Goal: Task Accomplishment & Management: Use online tool/utility

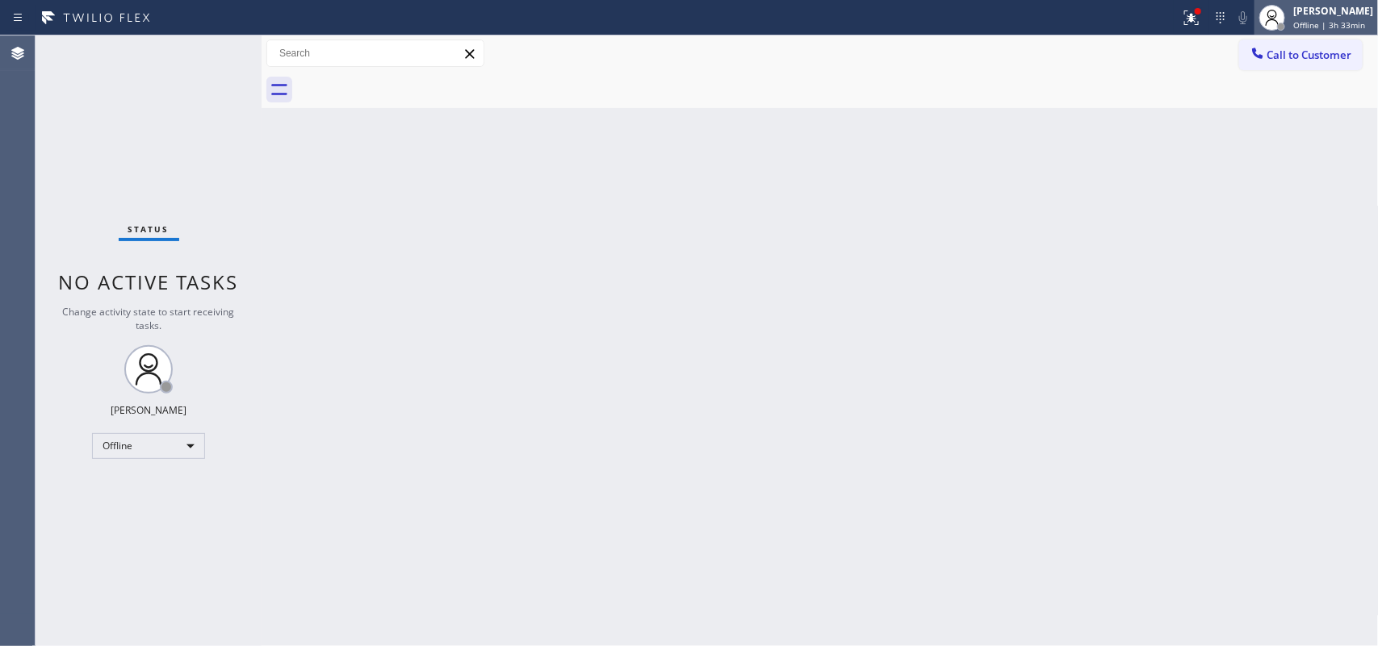
click at [1290, 14] on div at bounding box center [1272, 18] width 36 height 36
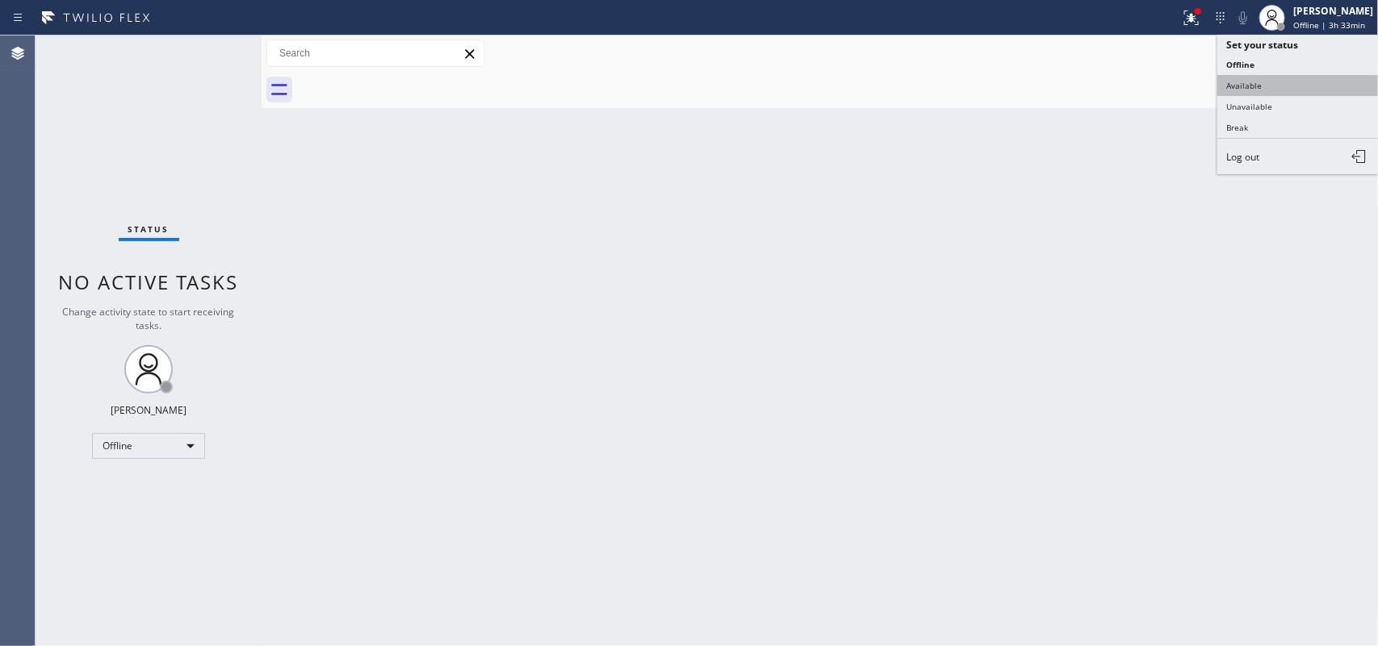
click at [1281, 82] on button "Available" at bounding box center [1297, 85] width 161 height 21
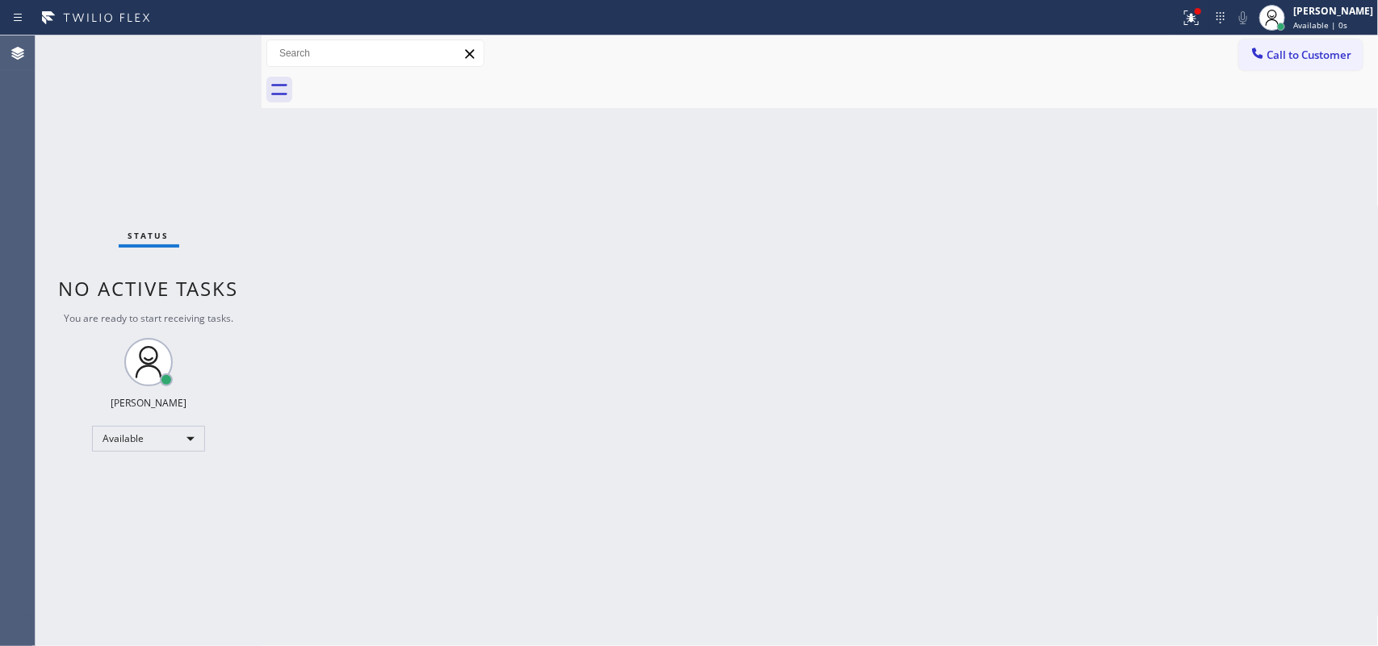
click at [210, 54] on div "Status No active tasks You are ready to start receiving tasks. [PERSON_NAME] Av…" at bounding box center [149, 341] width 226 height 611
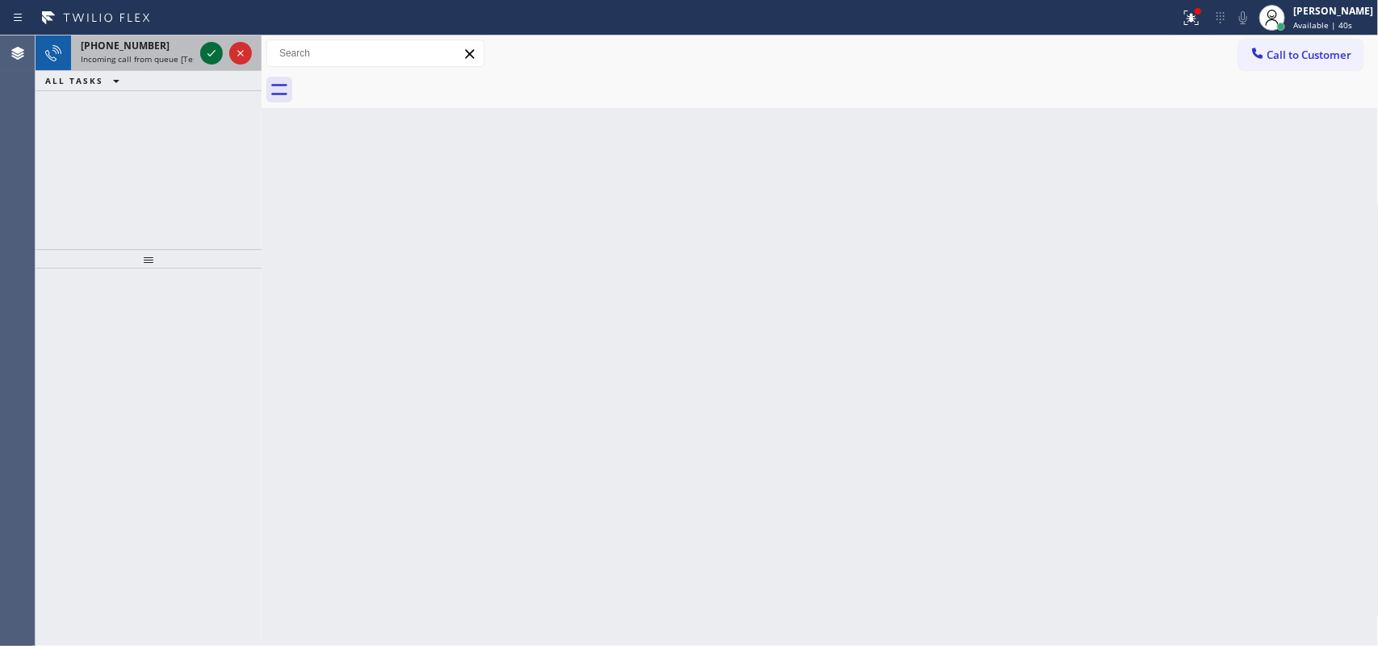
click at [208, 54] on icon at bounding box center [211, 53] width 8 height 6
click at [207, 57] on icon at bounding box center [211, 53] width 19 height 19
click at [218, 49] on div at bounding box center [211, 53] width 23 height 19
click at [207, 50] on icon at bounding box center [211, 53] width 19 height 19
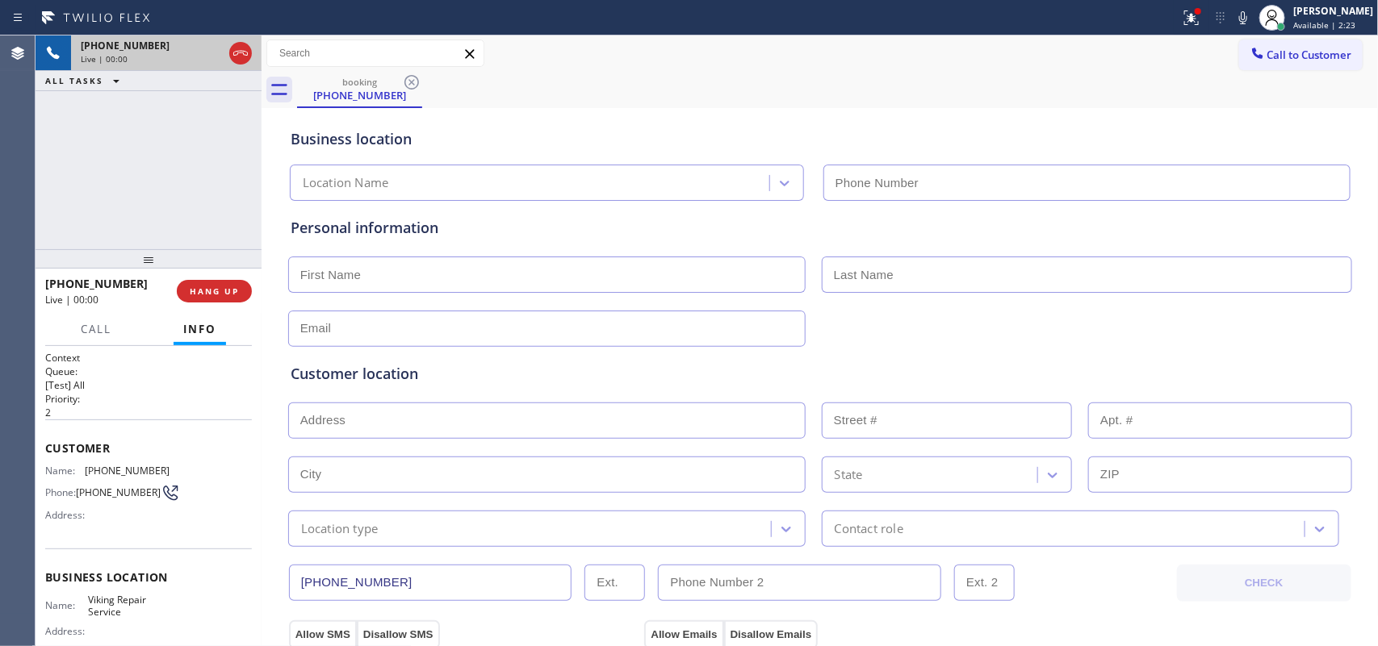
type input "[PHONE_NUMBER]"
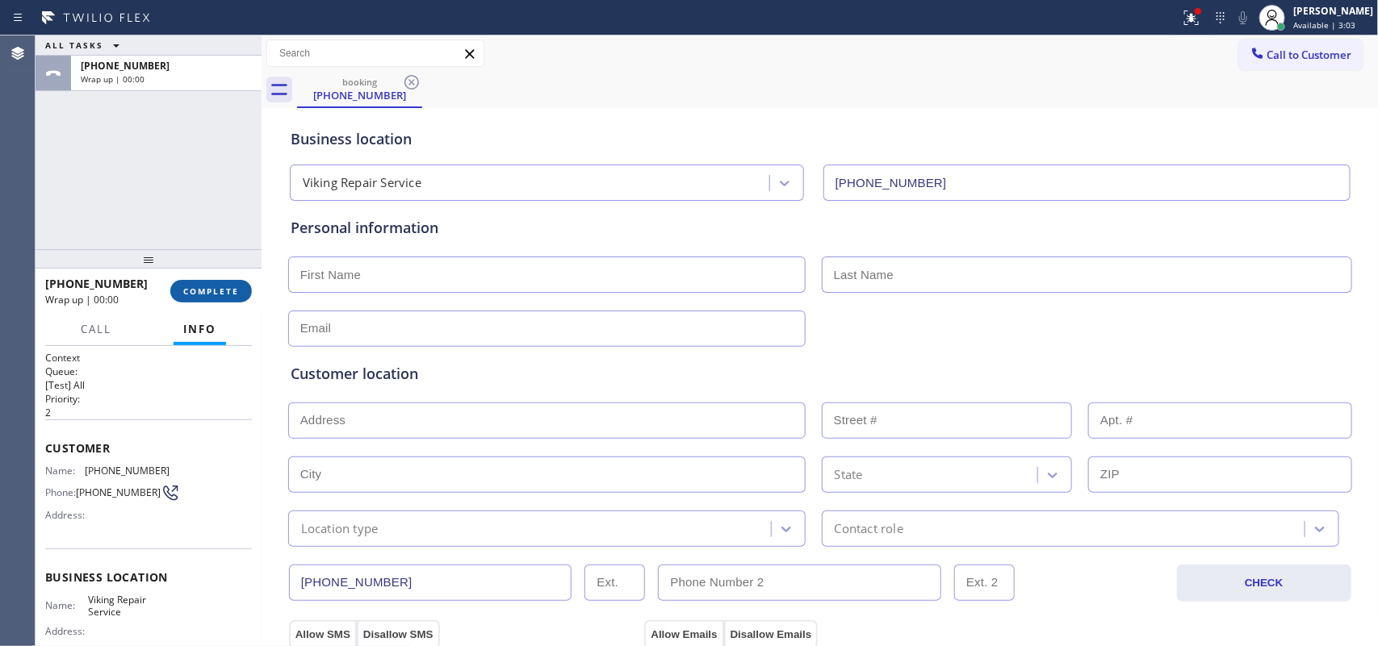
click at [211, 295] on span "COMPLETE" at bounding box center [211, 291] width 56 height 11
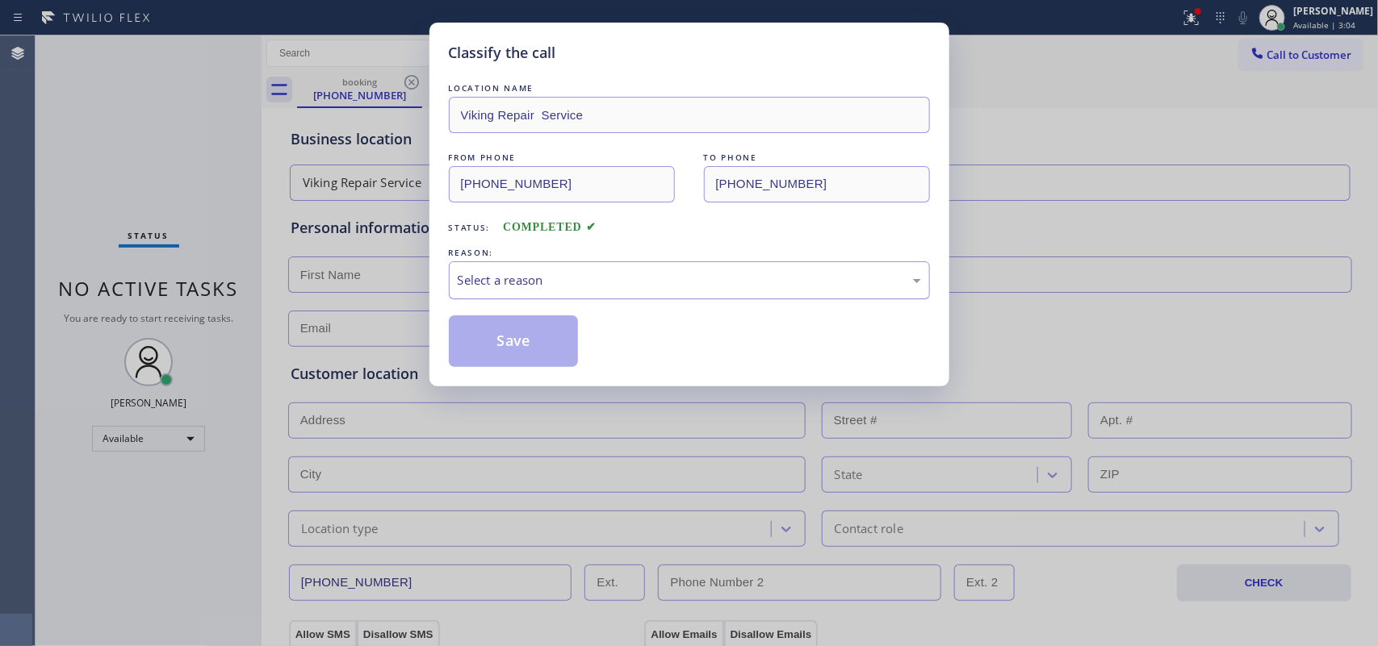
click at [587, 270] on div "Select a reason" at bounding box center [689, 280] width 481 height 38
click at [577, 345] on button "Save" at bounding box center [514, 342] width 130 height 52
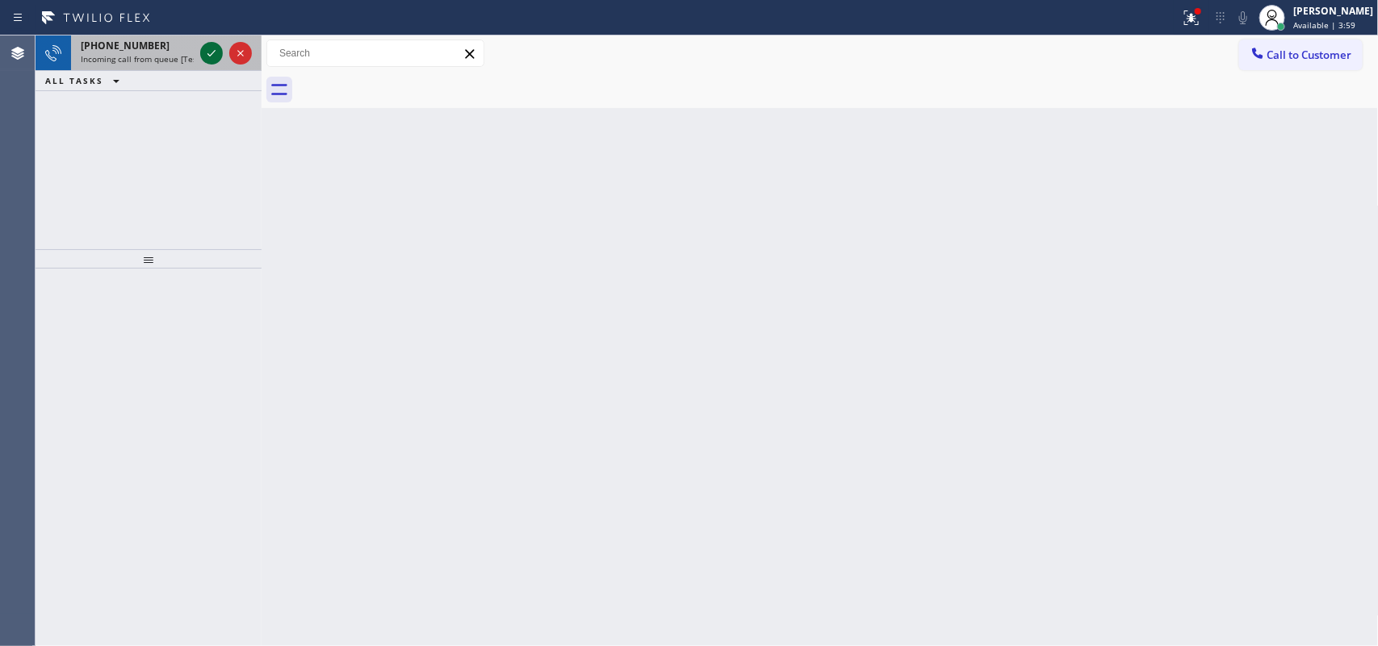
click at [212, 52] on icon at bounding box center [211, 53] width 8 height 6
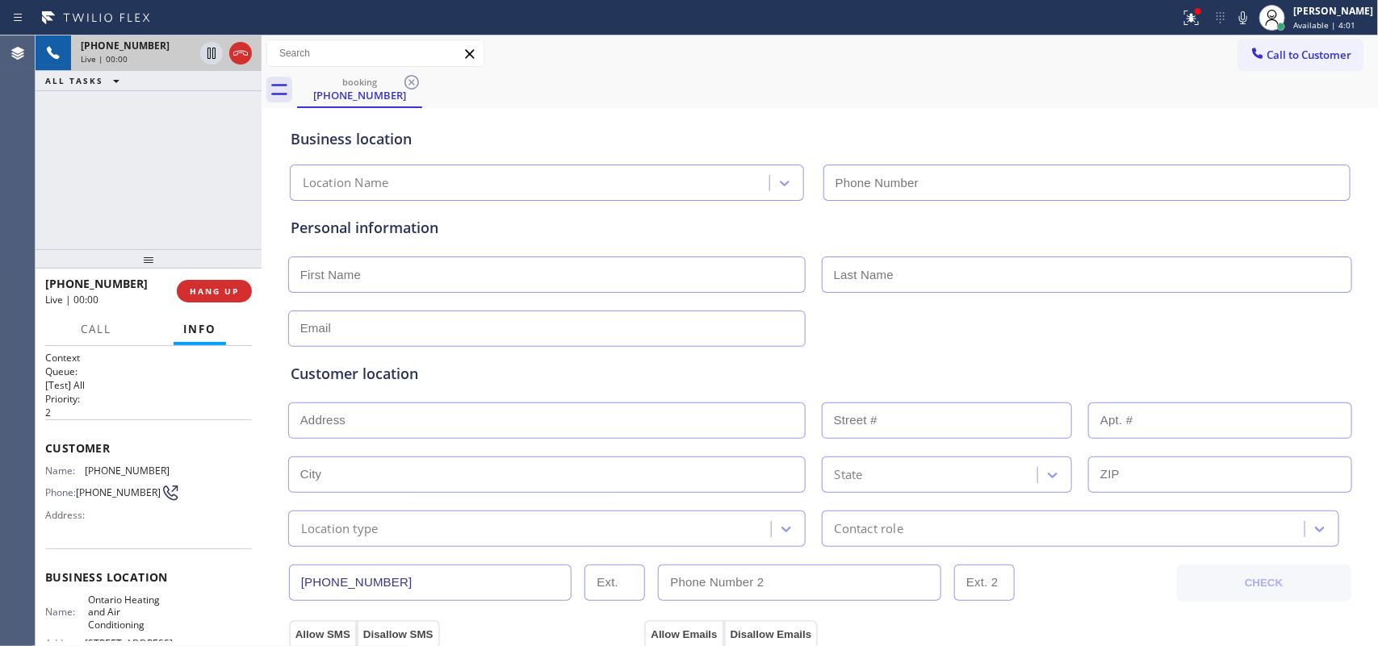
type input "[PHONE_NUMBER]"
click at [195, 194] on div "[PHONE_NUMBER] Live | 02:37 ALL TASKS ALL TASKS ACTIVE TASKS TASKS IN WRAP UP" at bounding box center [149, 143] width 226 height 214
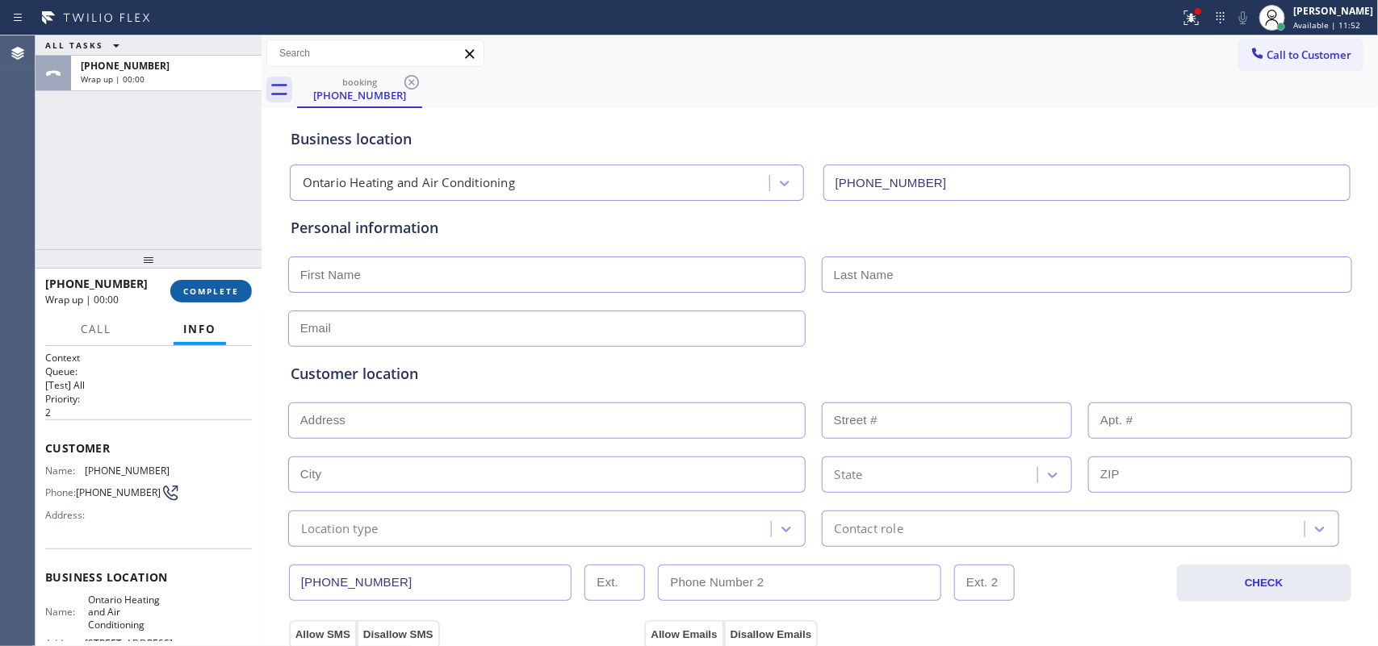
click at [231, 291] on span "COMPLETE" at bounding box center [211, 291] width 56 height 11
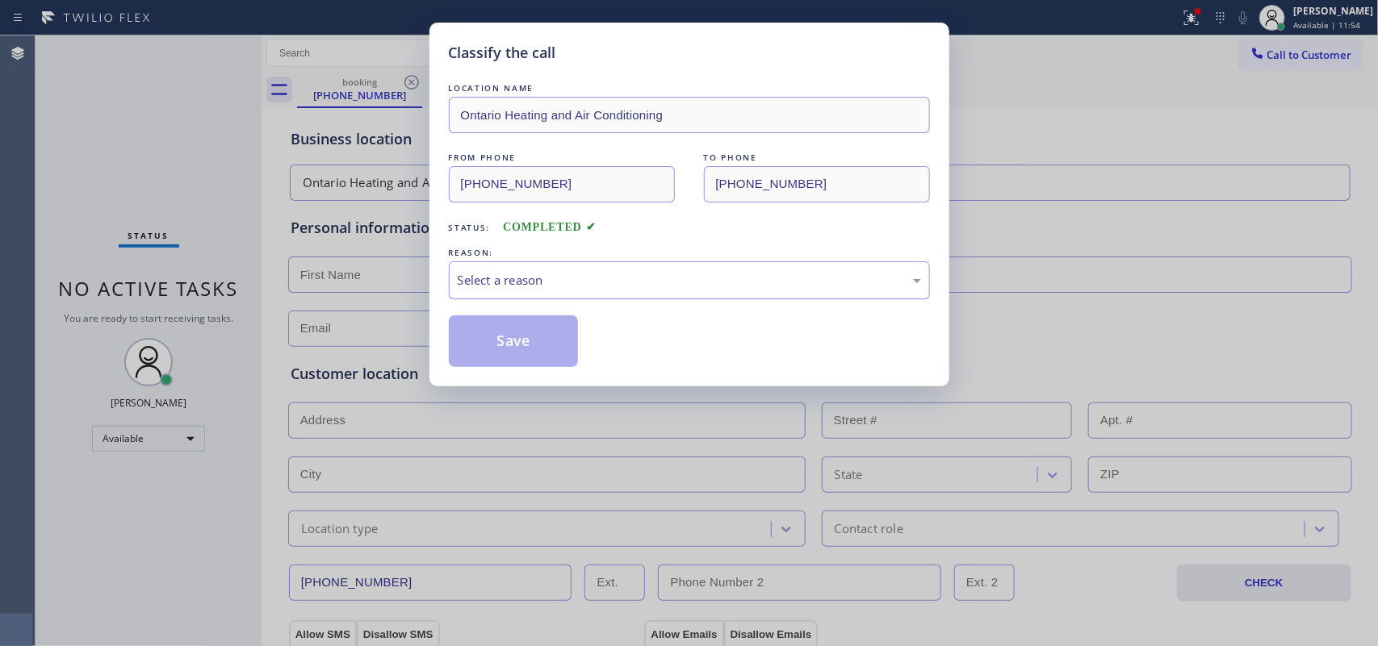
click at [574, 287] on div "Select a reason" at bounding box center [689, 280] width 463 height 19
drag, startPoint x: 575, startPoint y: 324, endPoint x: 640, endPoint y: 277, distance: 80.2
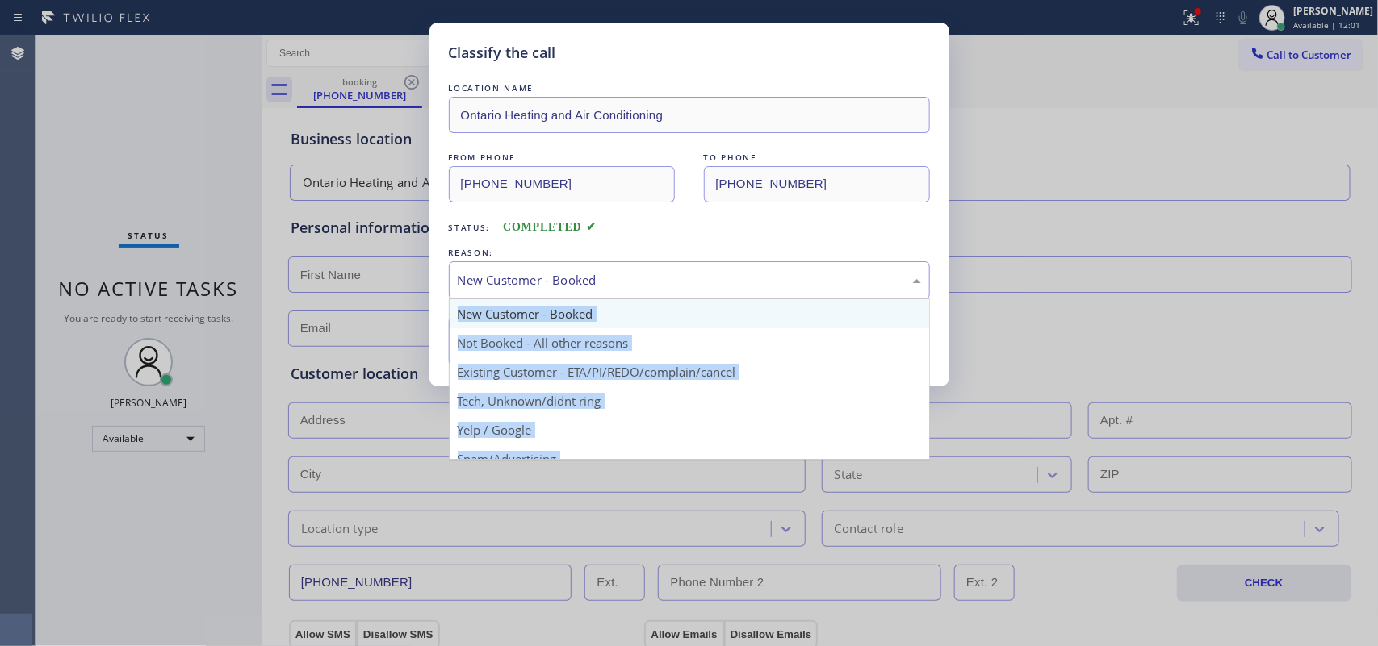
click at [640, 277] on div "New Customer - Booked" at bounding box center [689, 280] width 463 height 19
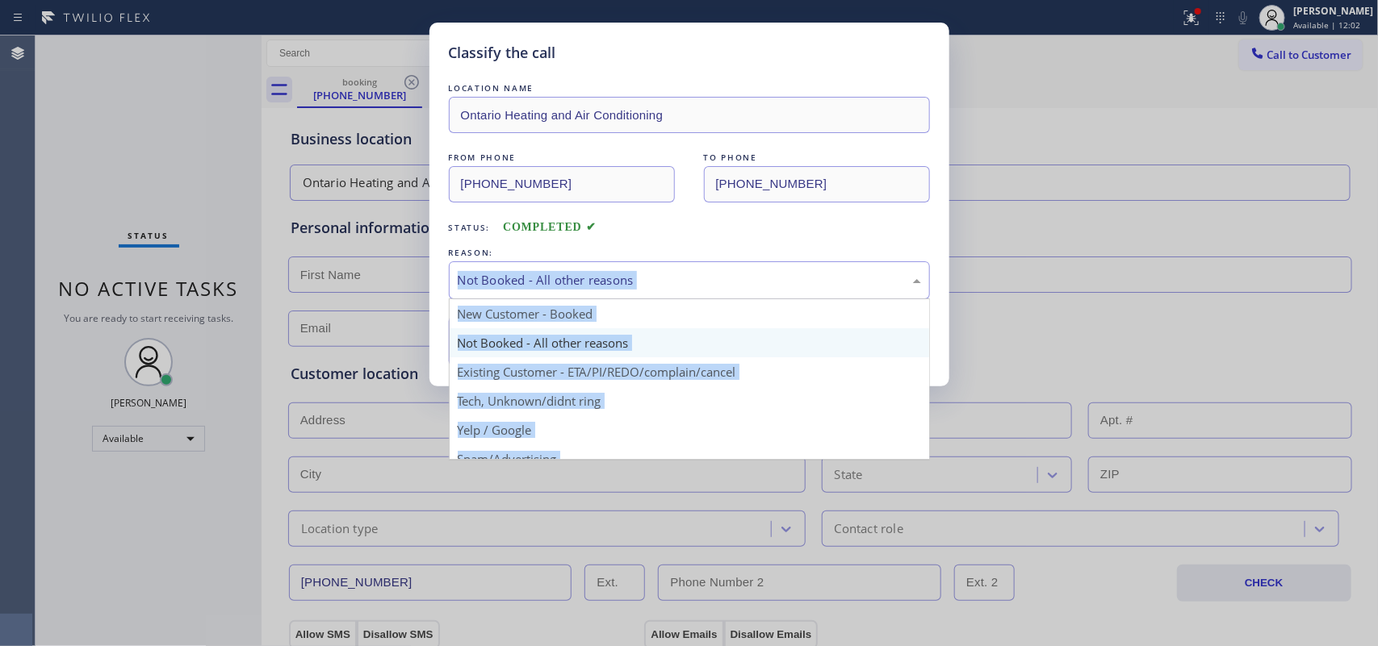
click at [639, 281] on div "Not Booked - All other reasons" at bounding box center [689, 280] width 463 height 19
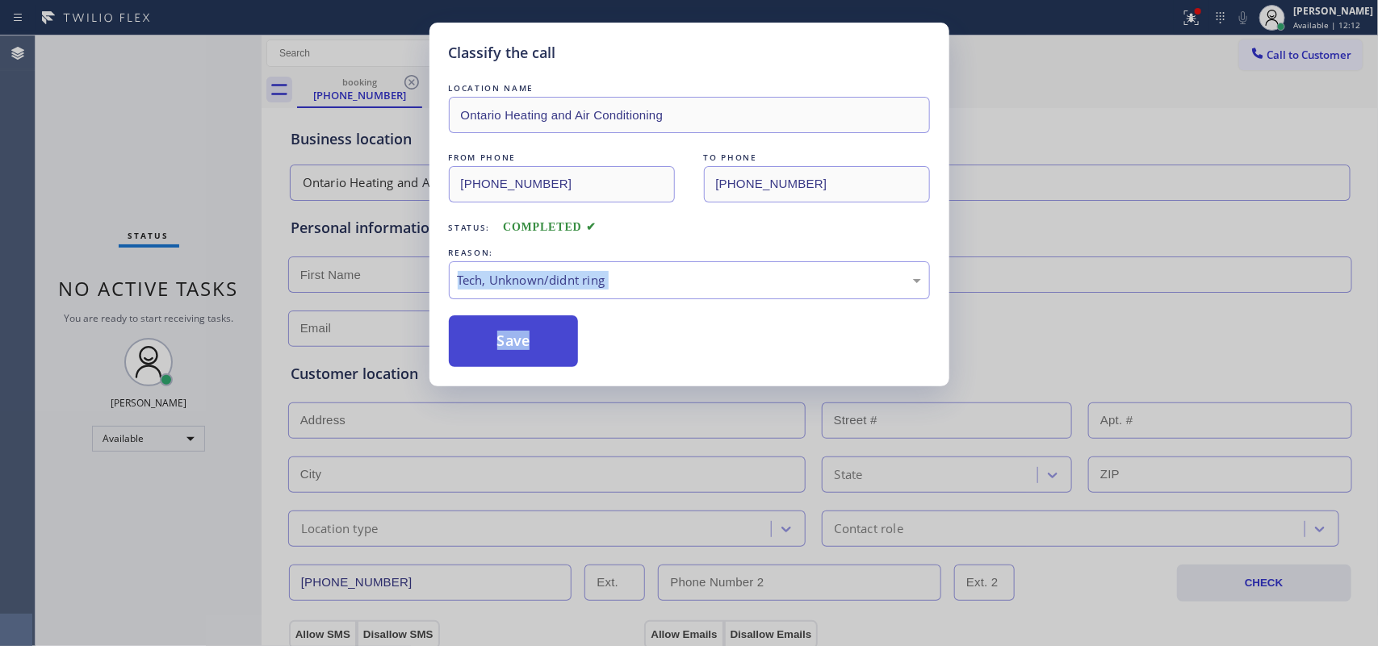
click at [508, 353] on button "Save" at bounding box center [514, 342] width 130 height 52
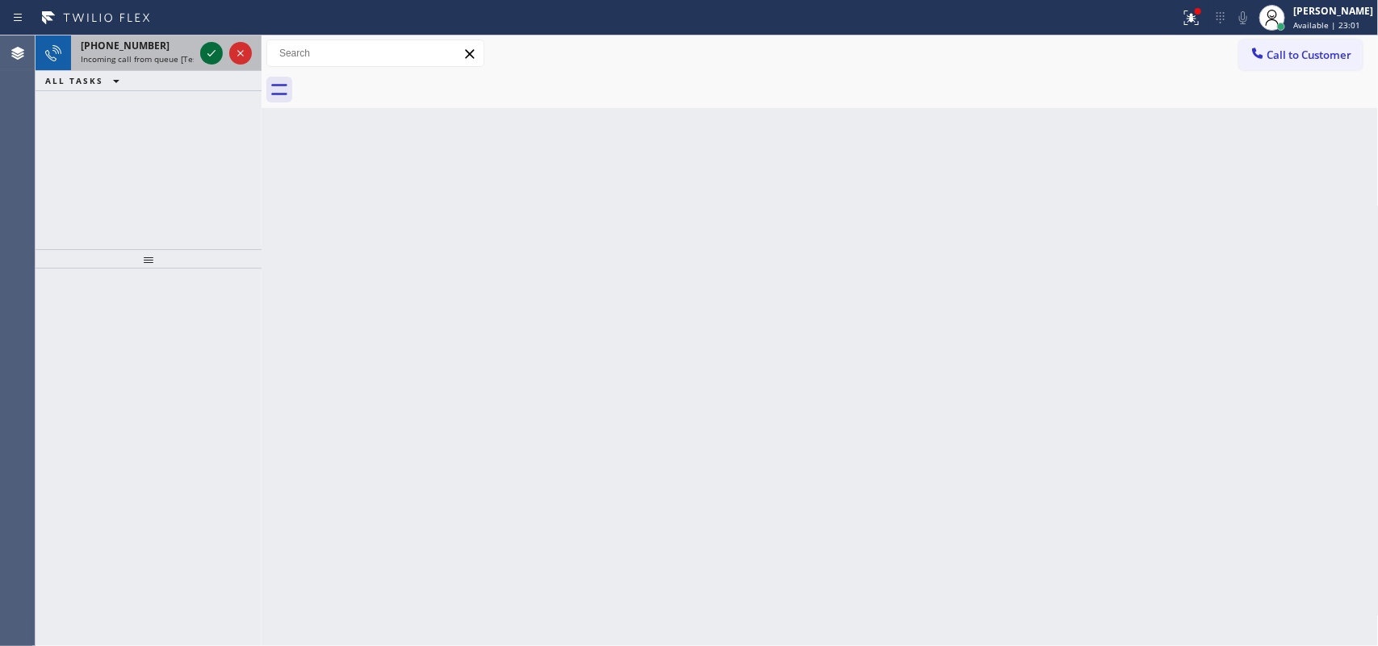
click at [212, 53] on icon at bounding box center [211, 53] width 19 height 19
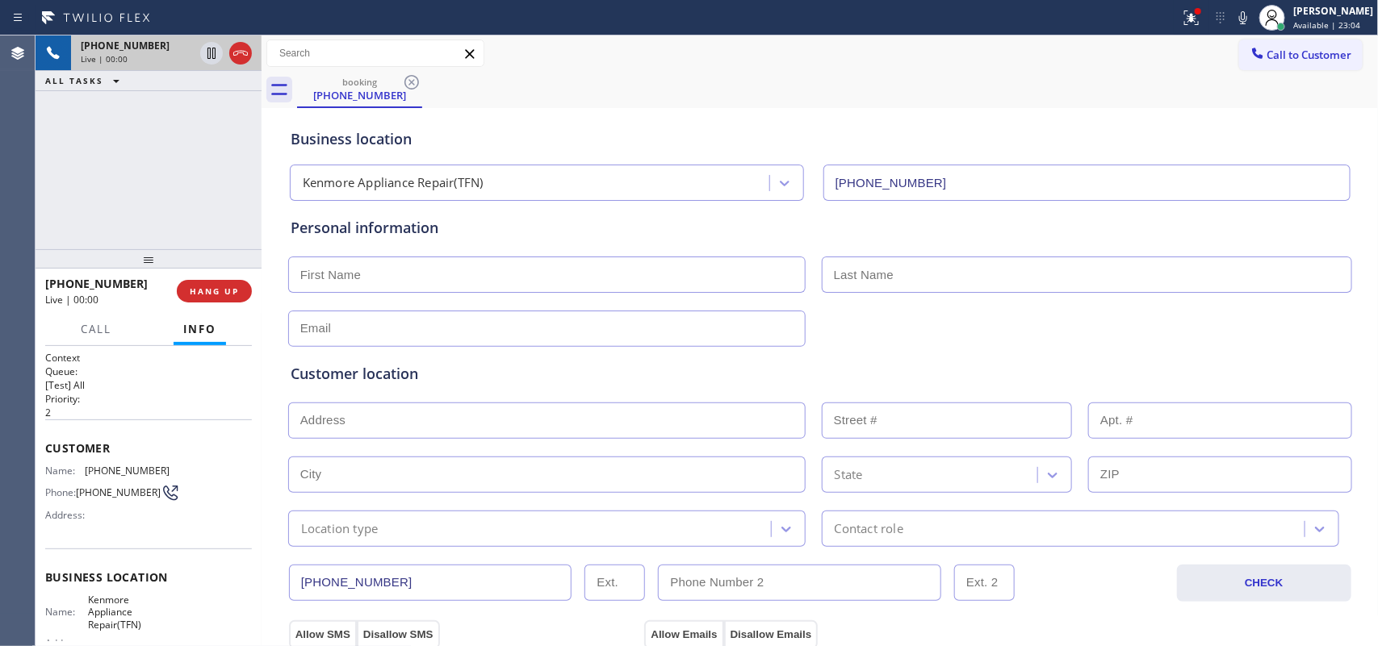
type input "[PHONE_NUMBER]"
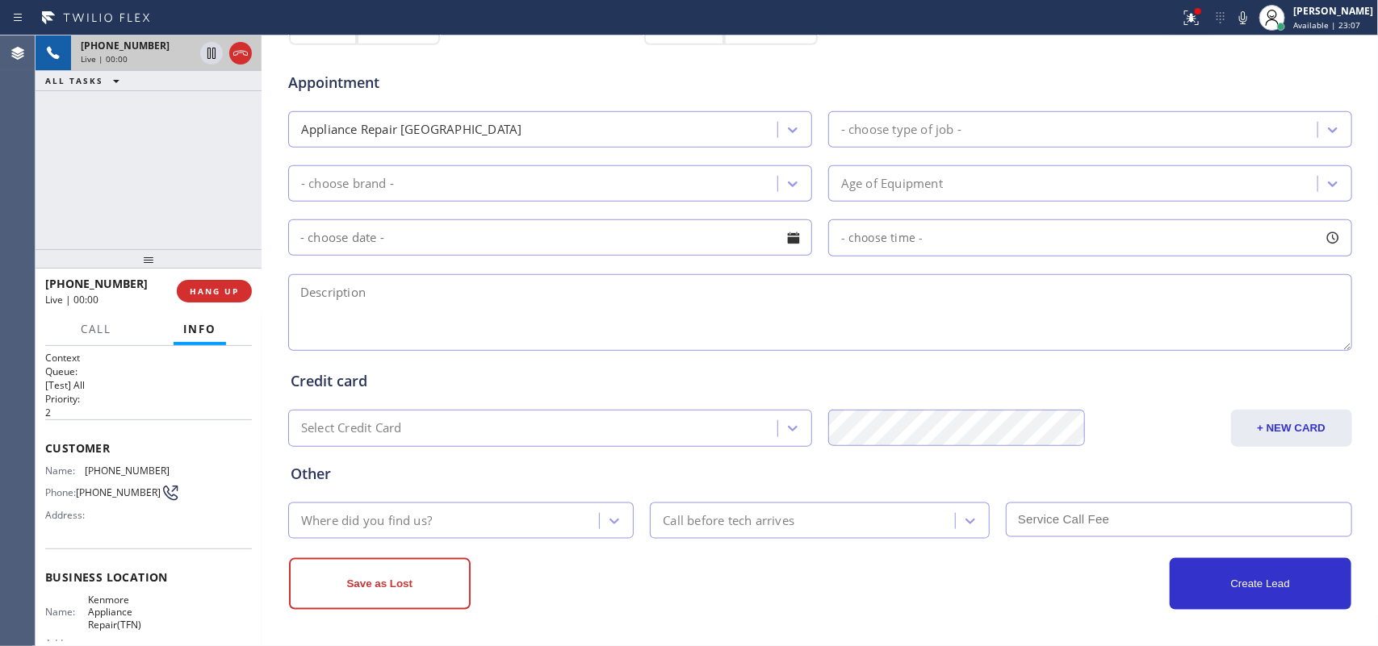
scroll to position [2, 0]
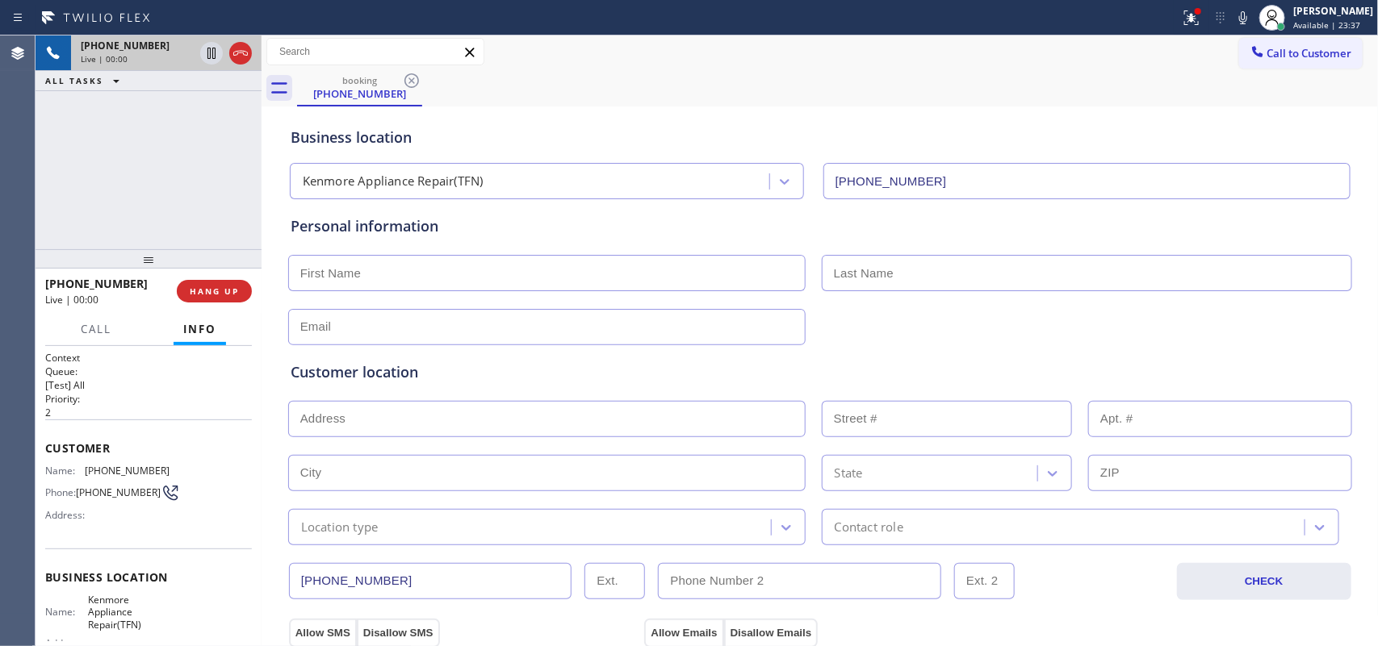
click at [543, 123] on div "Business location Kenmore Appliance Repair(TFN) [PHONE_NUMBER]" at bounding box center [819, 155] width 1065 height 89
click at [231, 292] on span "HANG UP" at bounding box center [214, 291] width 49 height 11
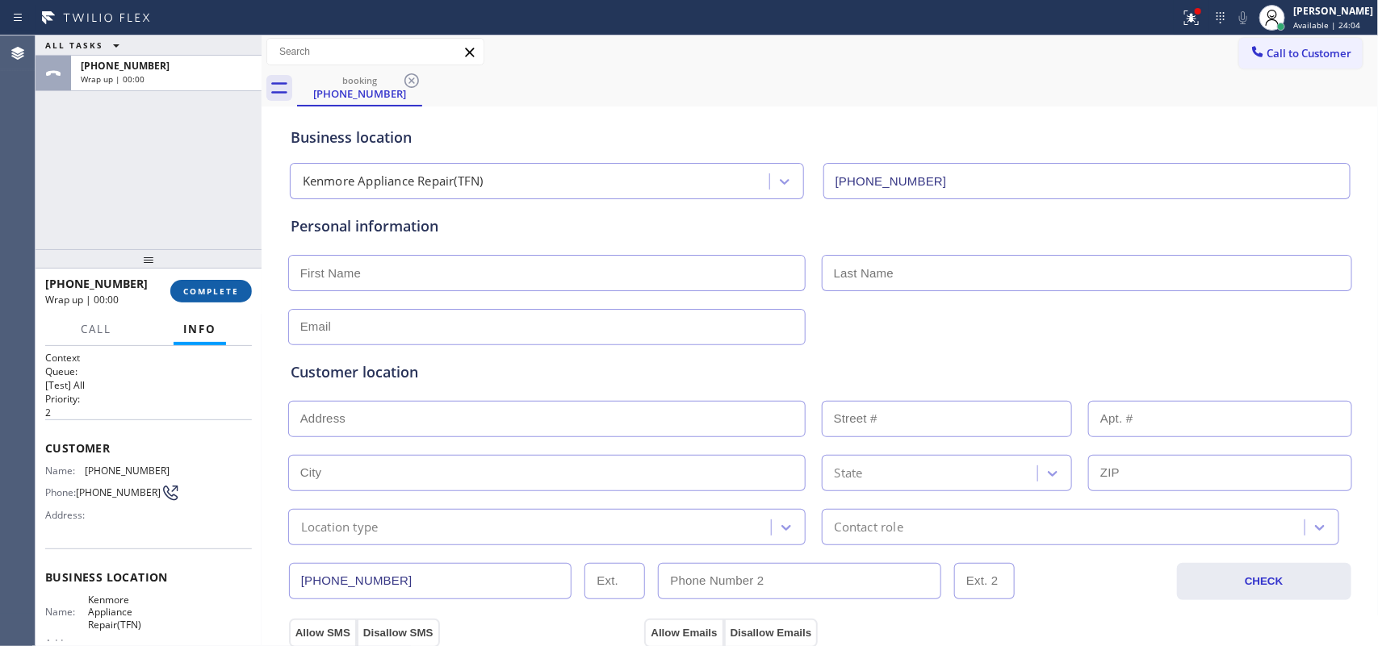
click at [231, 292] on span "COMPLETE" at bounding box center [211, 291] width 56 height 11
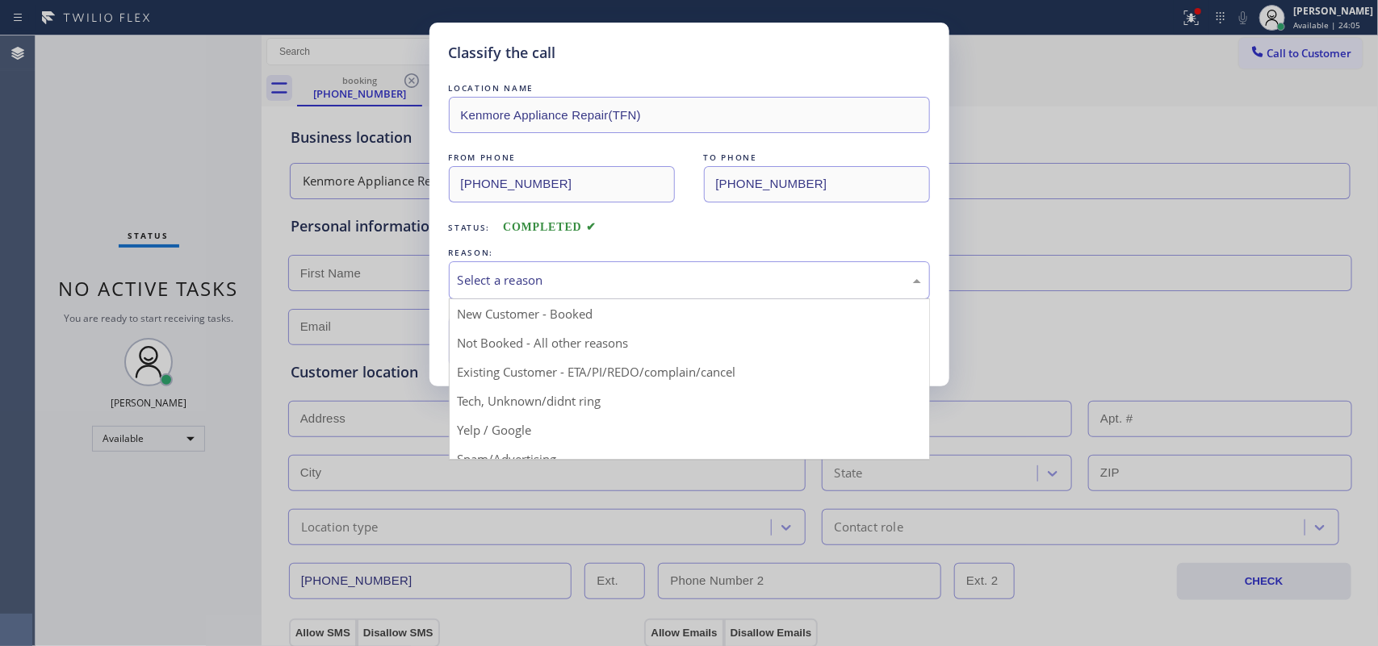
click at [581, 268] on div "Select a reason" at bounding box center [689, 280] width 481 height 38
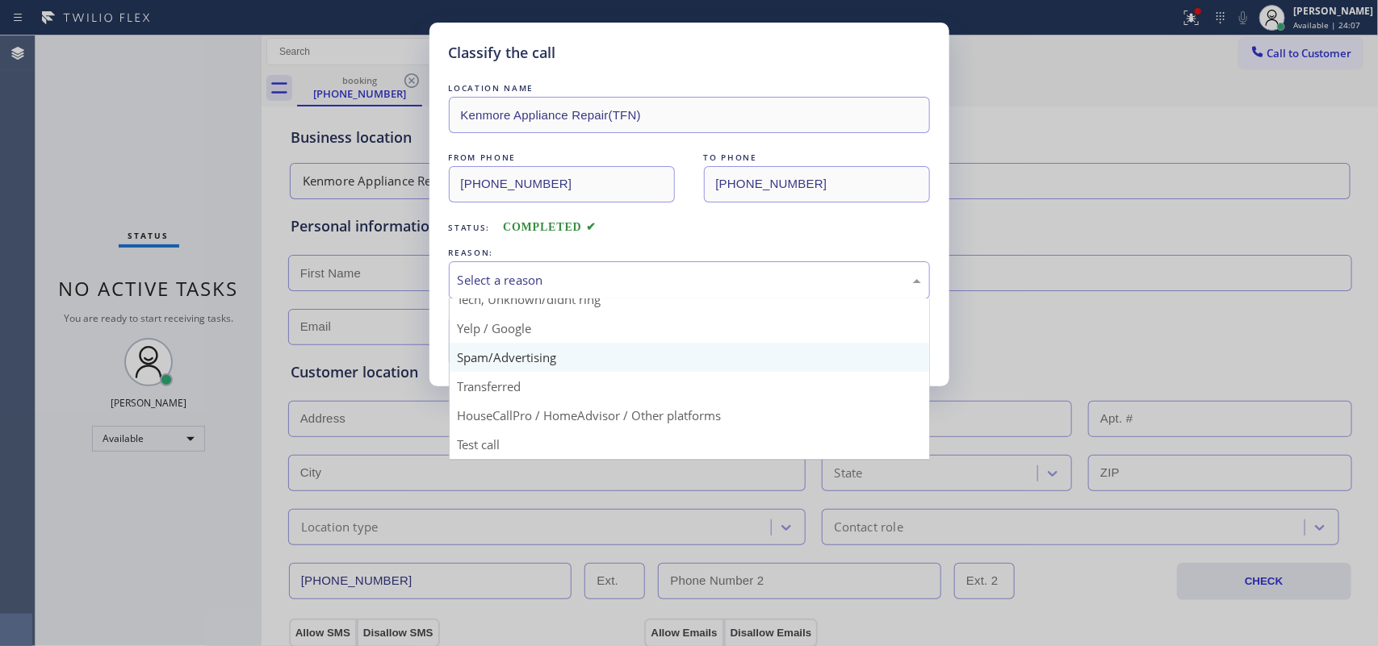
scroll to position [10, 0]
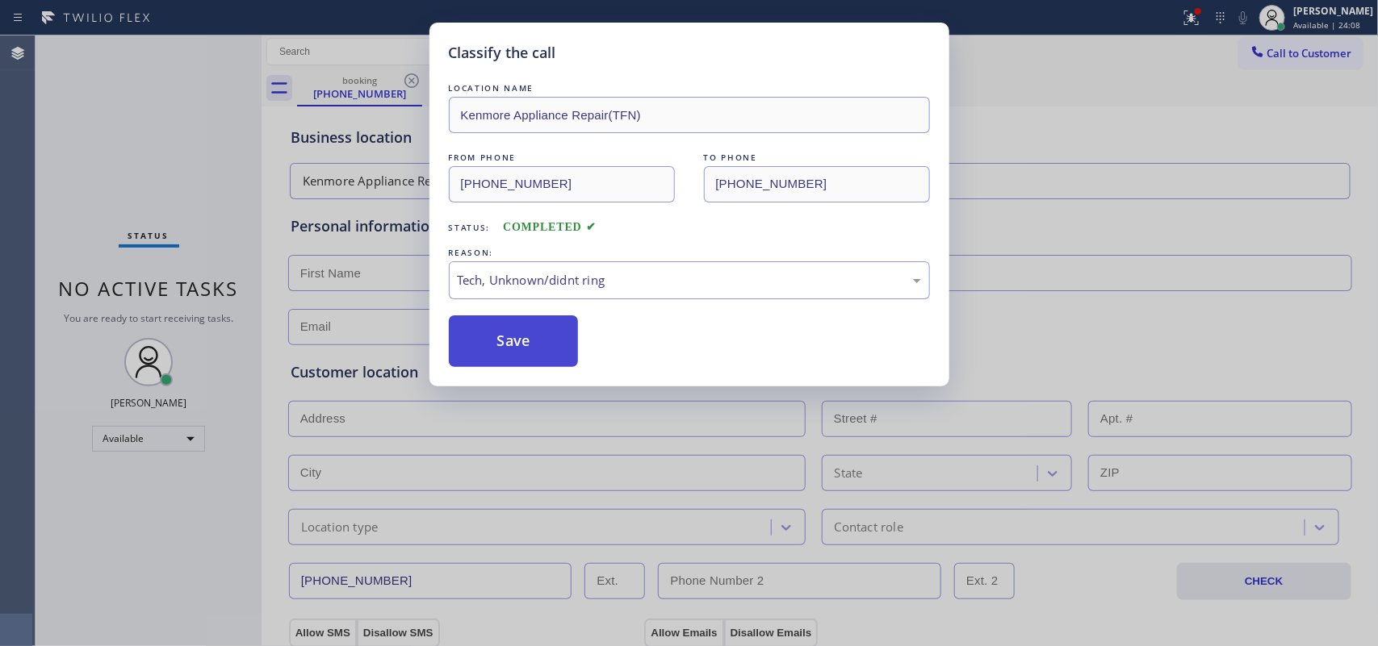
click at [530, 362] on button "Save" at bounding box center [514, 342] width 130 height 52
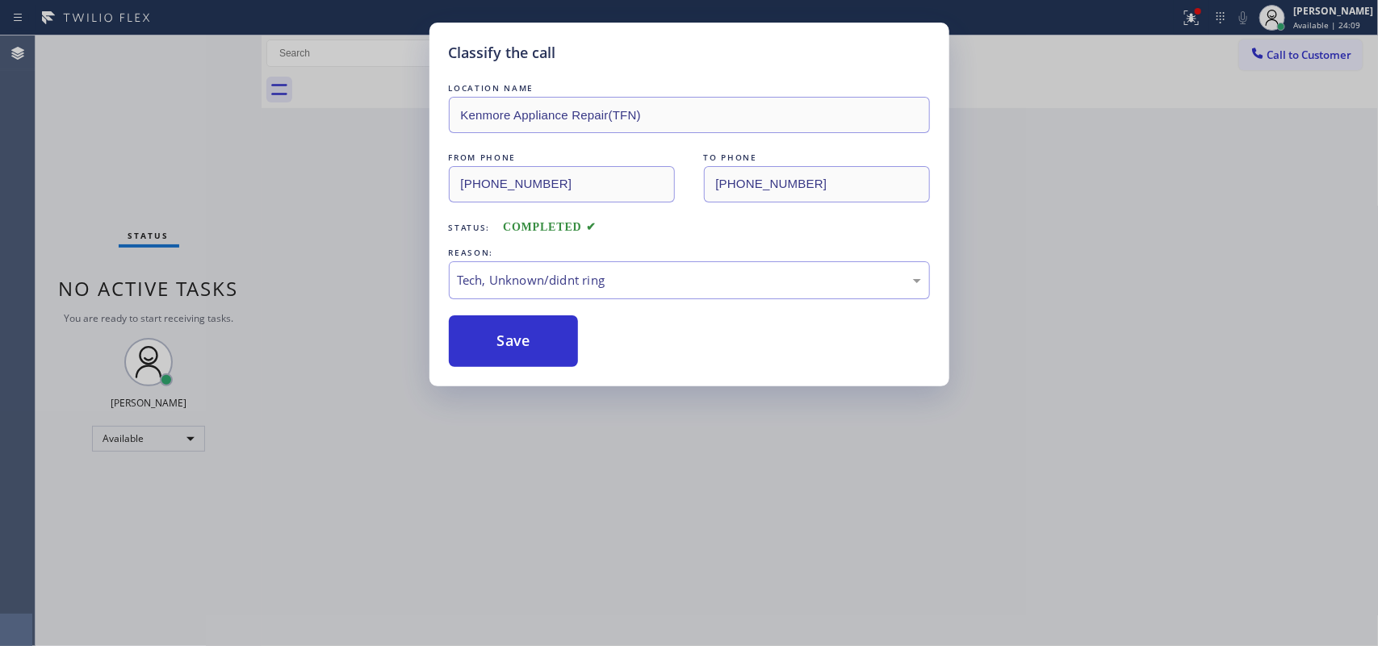
scroll to position [0, 0]
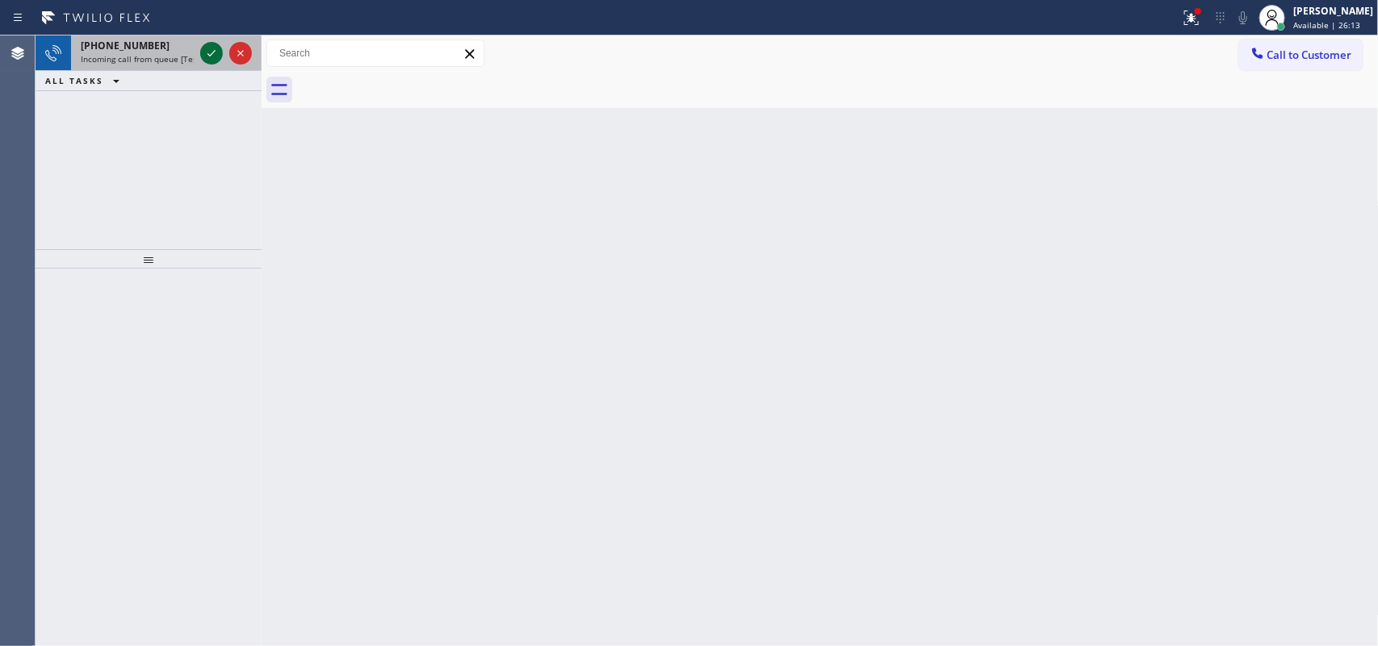
click at [215, 48] on icon at bounding box center [211, 53] width 19 height 19
click at [211, 49] on icon at bounding box center [211, 53] width 19 height 19
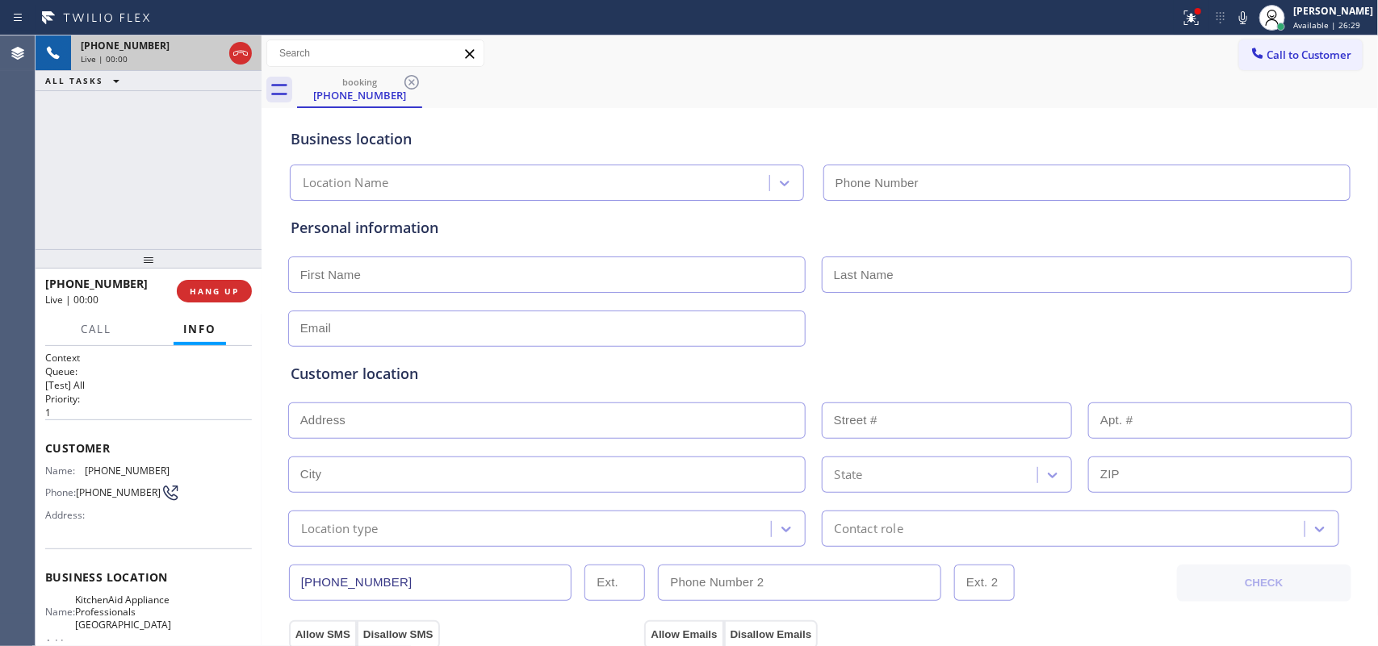
type input "[PHONE_NUMBER]"
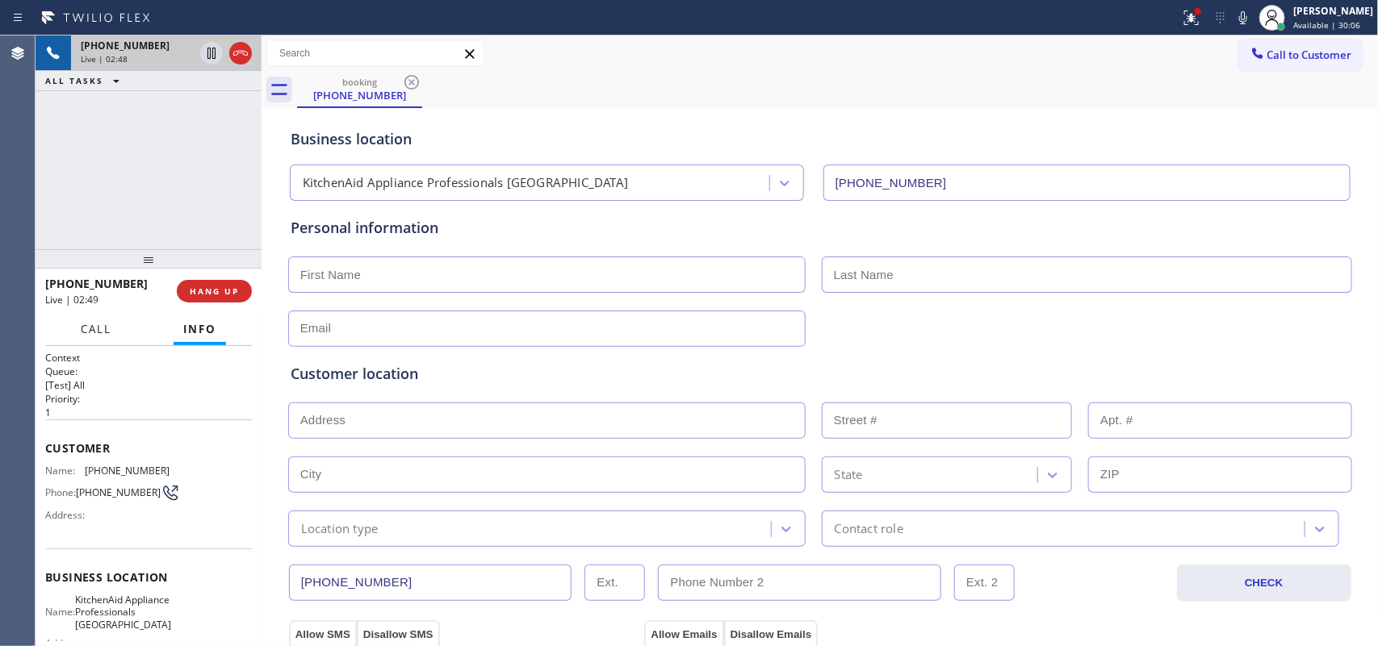
click at [99, 333] on span "Call" at bounding box center [96, 329] width 31 height 15
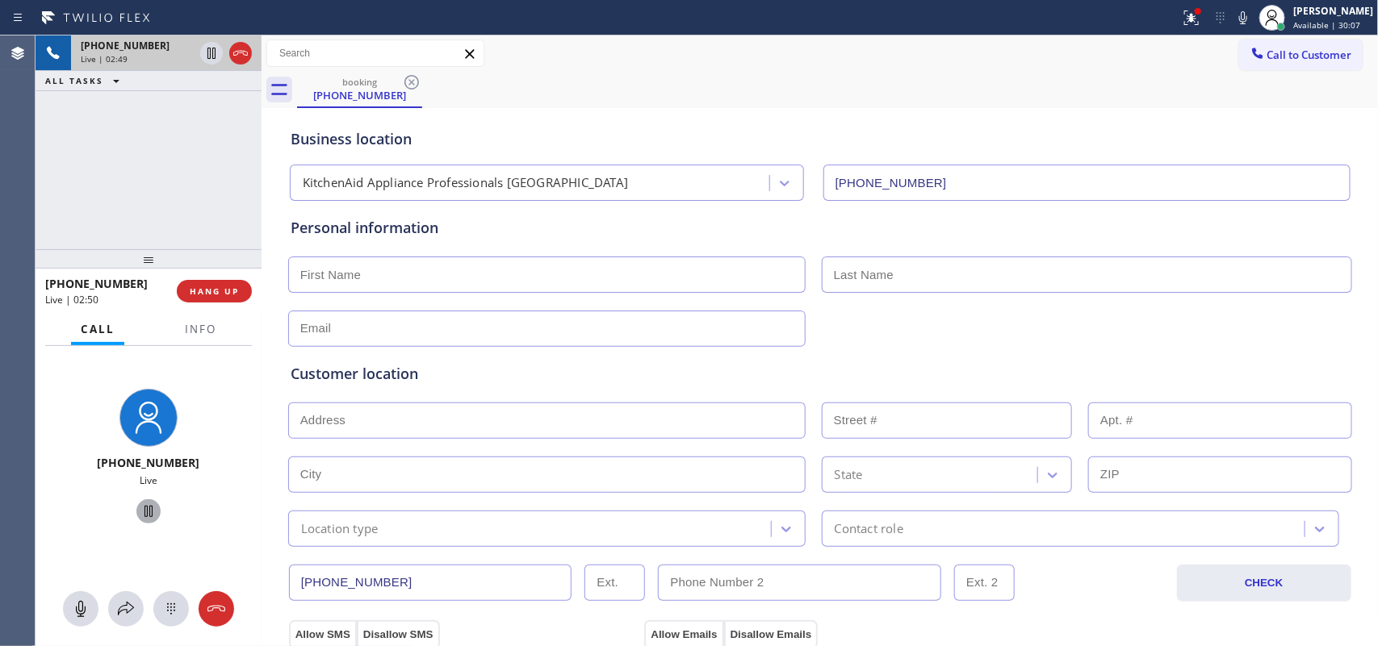
drag, startPoint x: 83, startPoint y: 606, endPoint x: 149, endPoint y: 517, distance: 111.4
click at [87, 592] on div at bounding box center [149, 610] width 226 height 36
click at [141, 510] on icon at bounding box center [148, 511] width 19 height 19
click at [86, 608] on icon at bounding box center [80, 609] width 19 height 19
click at [203, 325] on span "Info" at bounding box center [200, 329] width 31 height 15
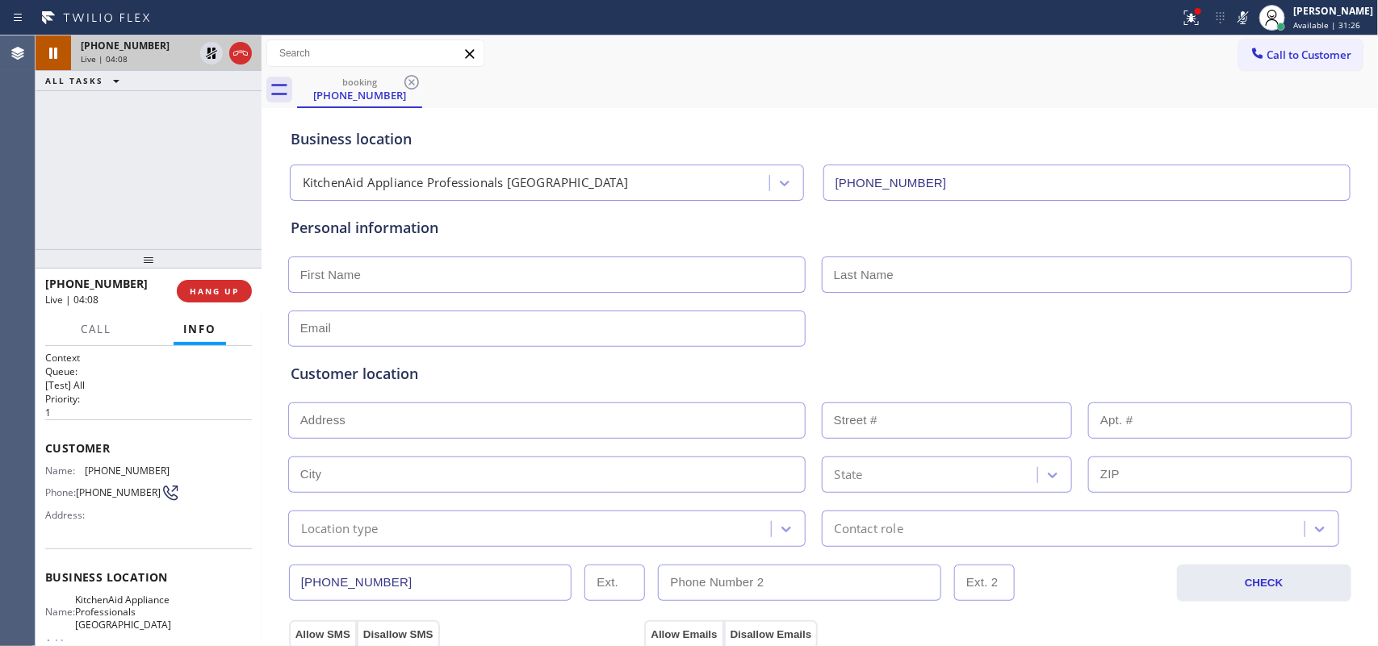
scroll to position [191, 0]
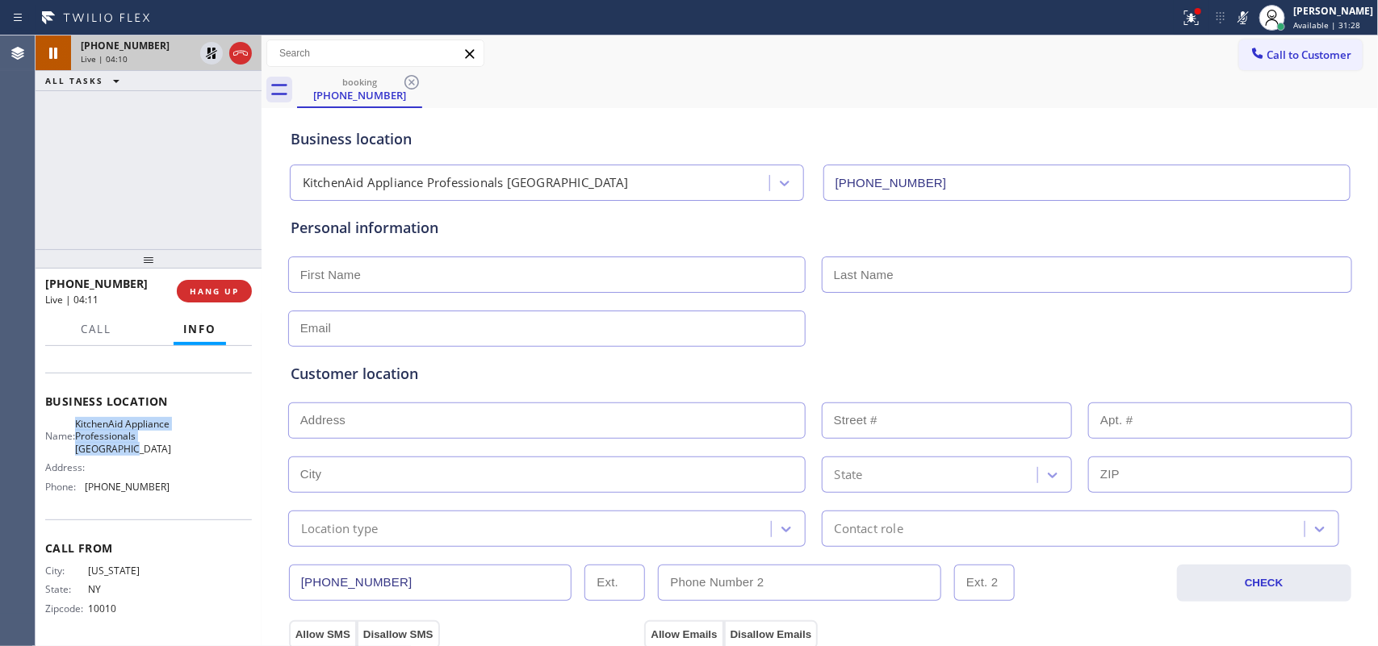
drag, startPoint x: 152, startPoint y: 449, endPoint x: 71, endPoint y: 406, distance: 91.3
click at [71, 418] on div "Name: KitchenAid Appliance Professionals [GEOGRAPHIC_DATA]" at bounding box center [107, 436] width 124 height 37
copy span "KitchenAid Appliance Professionals [GEOGRAPHIC_DATA]"
click at [216, 105] on icon at bounding box center [211, 108] width 19 height 19
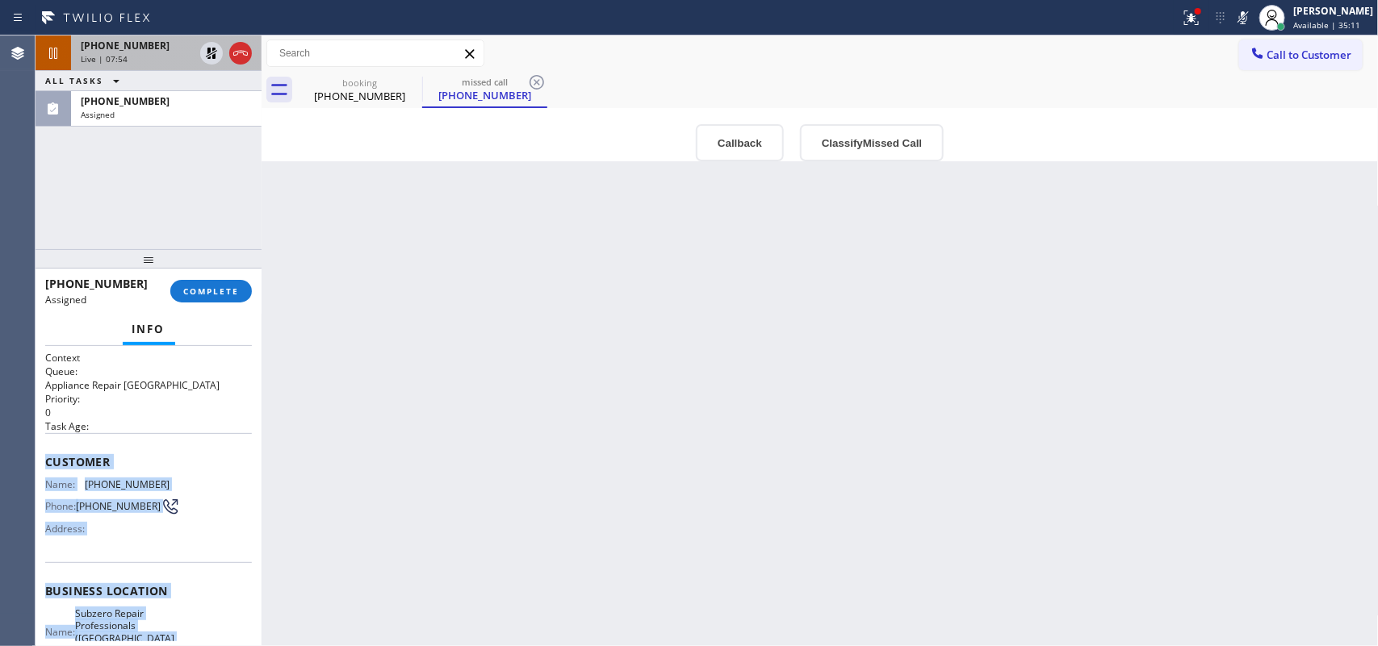
drag, startPoint x: 182, startPoint y: 490, endPoint x: 44, endPoint y: 454, distance: 141.9
click at [45, 454] on div "Context Queue: Appliance Repair High End Priority: 0 Task Age: Customer Name: […" at bounding box center [148, 597] width 207 height 493
copy div "Customer Name: [PHONE_NUMBER] Phone: [PHONE_NUMBER] Address: Business location …"
click at [841, 131] on button "Classify Missed Call" at bounding box center [872, 142] width 144 height 37
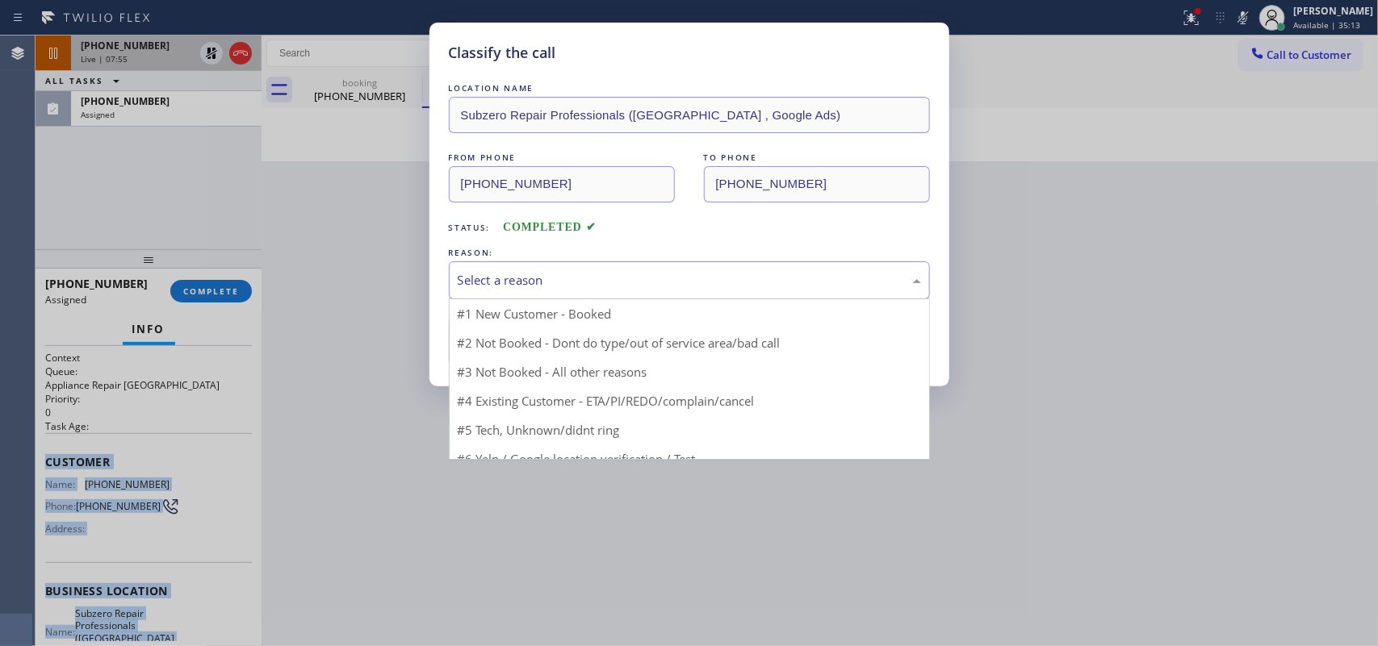
click at [708, 269] on div "Select a reason" at bounding box center [689, 280] width 481 height 38
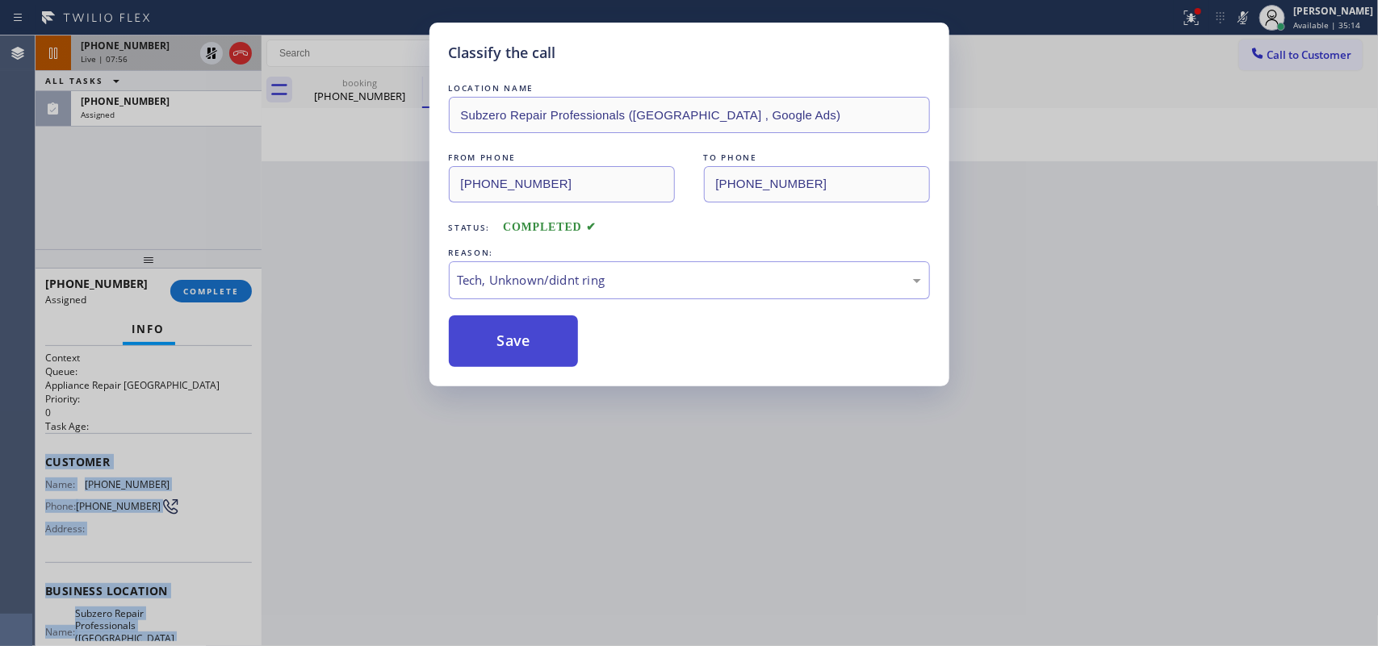
drag, startPoint x: 578, startPoint y: 402, endPoint x: 508, endPoint y: 359, distance: 81.5
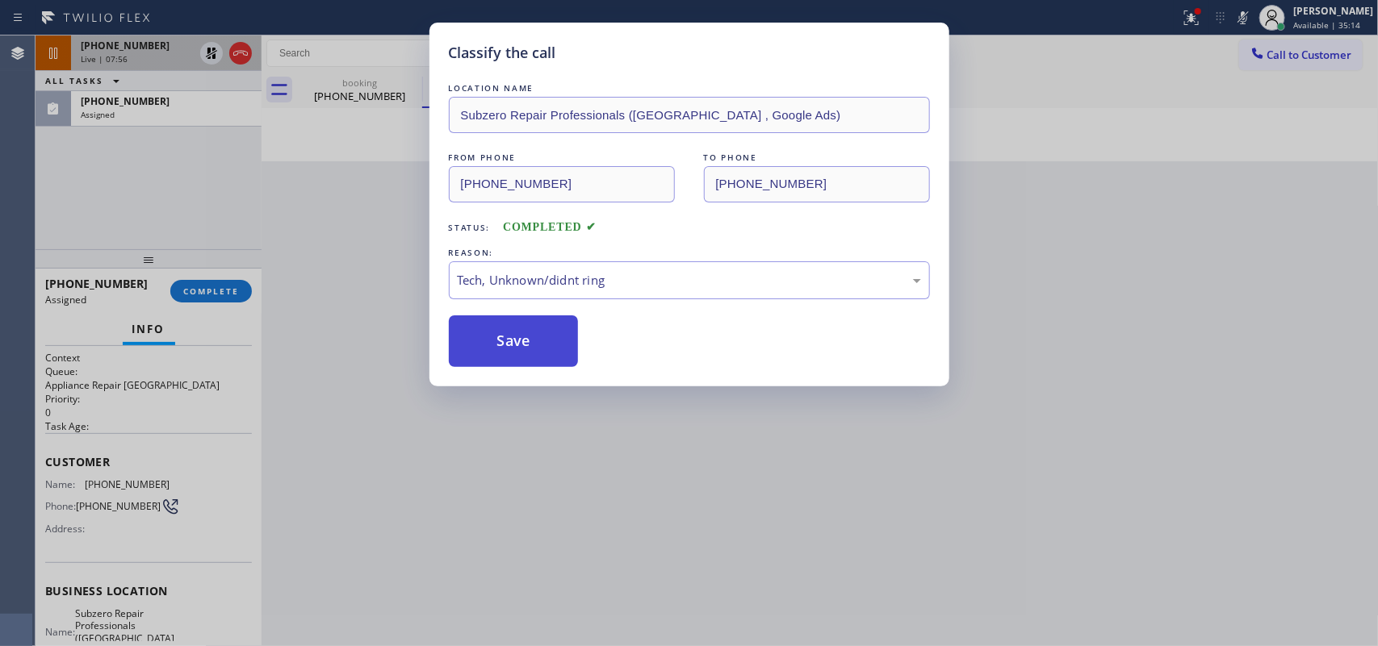
click at [501, 353] on button "Save" at bounding box center [514, 342] width 130 height 52
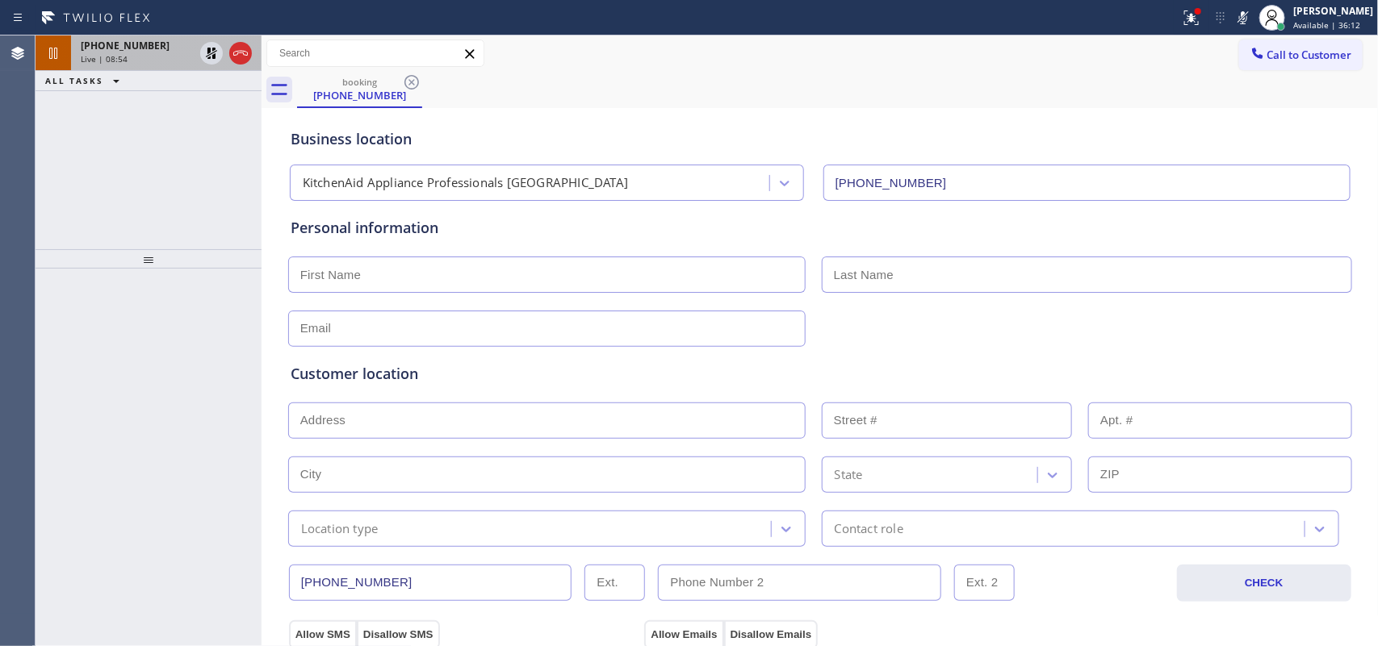
click at [137, 45] on span "[PHONE_NUMBER]" at bounding box center [125, 46] width 89 height 14
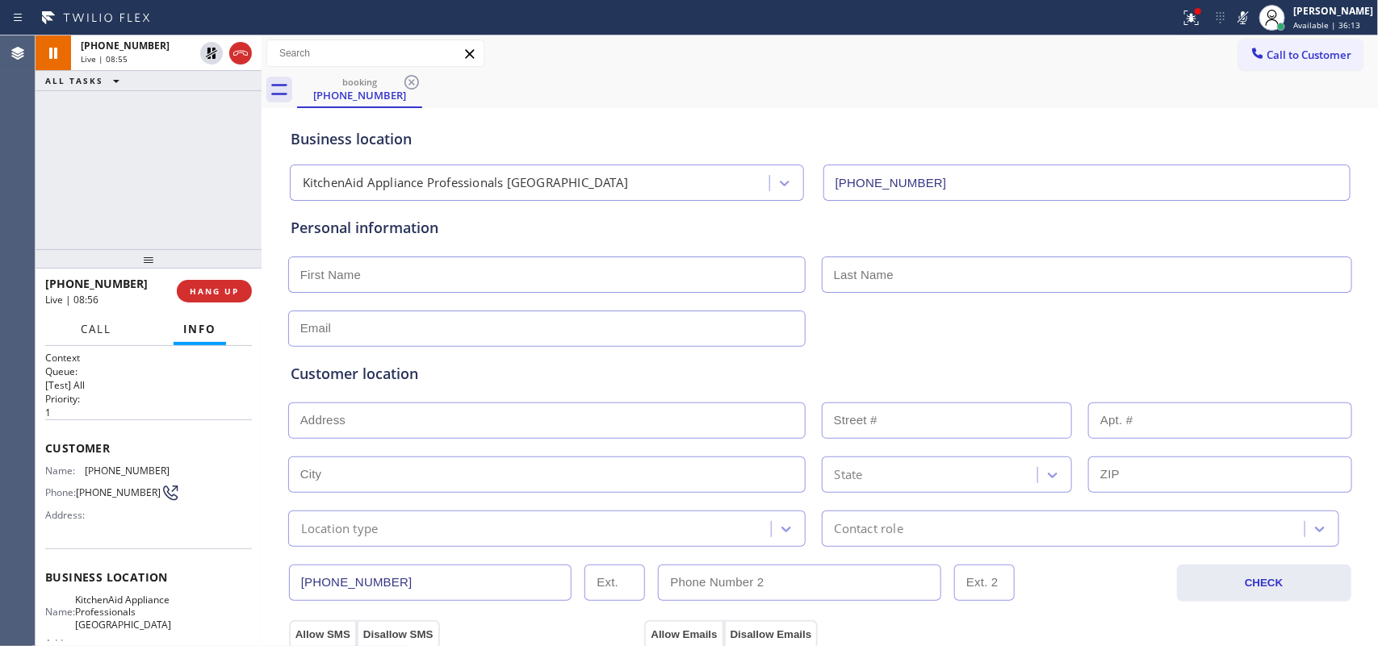
click at [90, 337] on button "Call" at bounding box center [96, 329] width 50 height 31
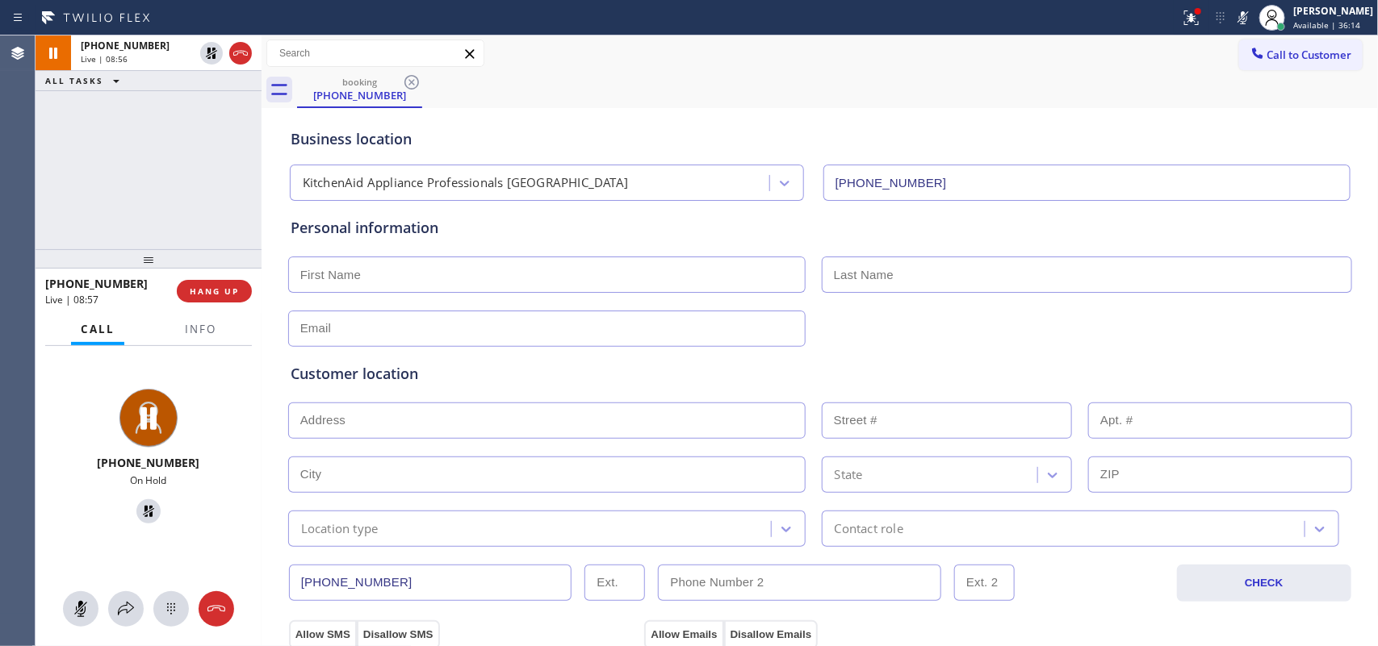
drag, startPoint x: 87, startPoint y: 605, endPoint x: 117, endPoint y: 546, distance: 66.8
click at [86, 603] on icon at bounding box center [80, 609] width 19 height 19
click at [139, 513] on icon at bounding box center [148, 511] width 19 height 19
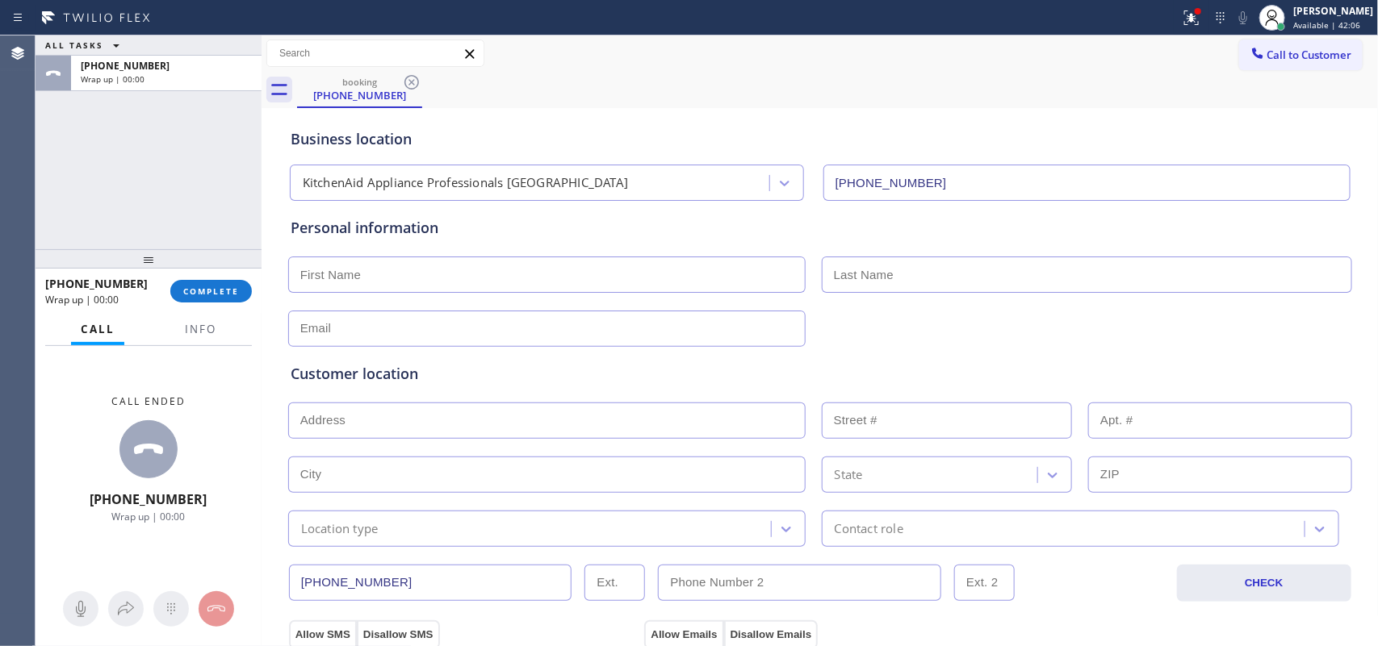
click at [428, 270] on input "text" at bounding box center [546, 275] width 517 height 36
paste input "[PERSON_NAME]"
type input "[PERSON_NAME]"
click at [878, 252] on div "Personal information [PERSON_NAME]" at bounding box center [820, 282] width 1059 height 130
click at [876, 277] on input "text" at bounding box center [1087, 275] width 530 height 36
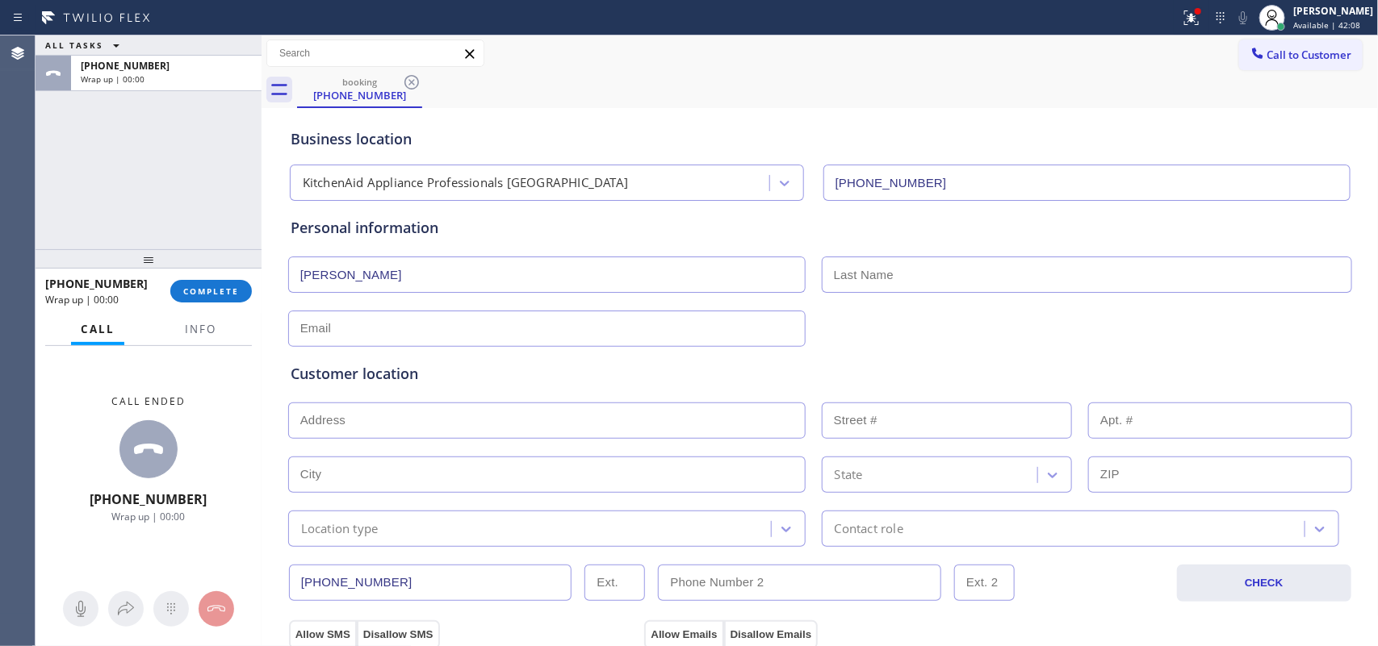
paste input "[PERSON_NAME]"
drag, startPoint x: 857, startPoint y: 277, endPoint x: 734, endPoint y: 274, distance: 122.7
click at [743, 274] on div "[PERSON_NAME] [PERSON_NAME]" at bounding box center [820, 273] width 1067 height 40
type input "Koumas"
drag, startPoint x: 376, startPoint y: 272, endPoint x: 319, endPoint y: 278, distance: 57.7
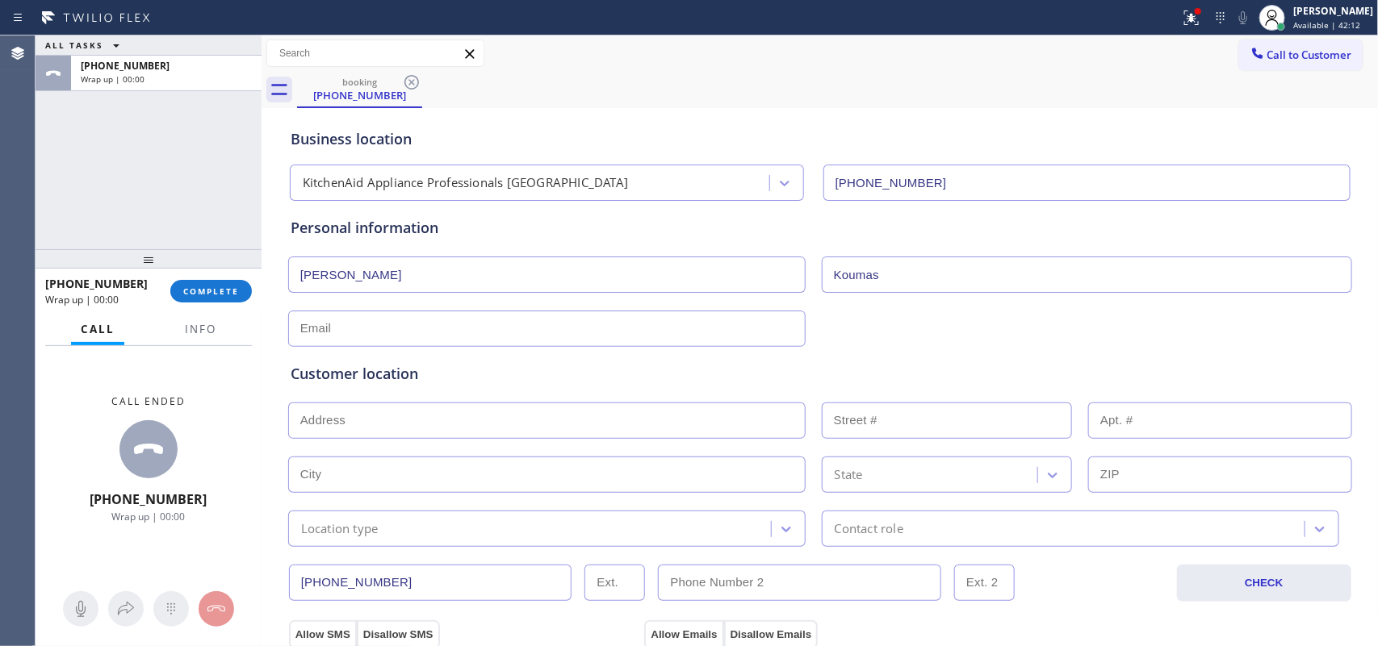
click at [319, 278] on input "[PERSON_NAME]" at bounding box center [546, 275] width 517 height 36
type input "Argy"
click at [452, 323] on input "text" at bounding box center [546, 329] width 517 height 36
click at [418, 340] on input "text" at bounding box center [546, 329] width 517 height 36
paste input "[EMAIL_ADDRESS][DOMAIN_NAME]"
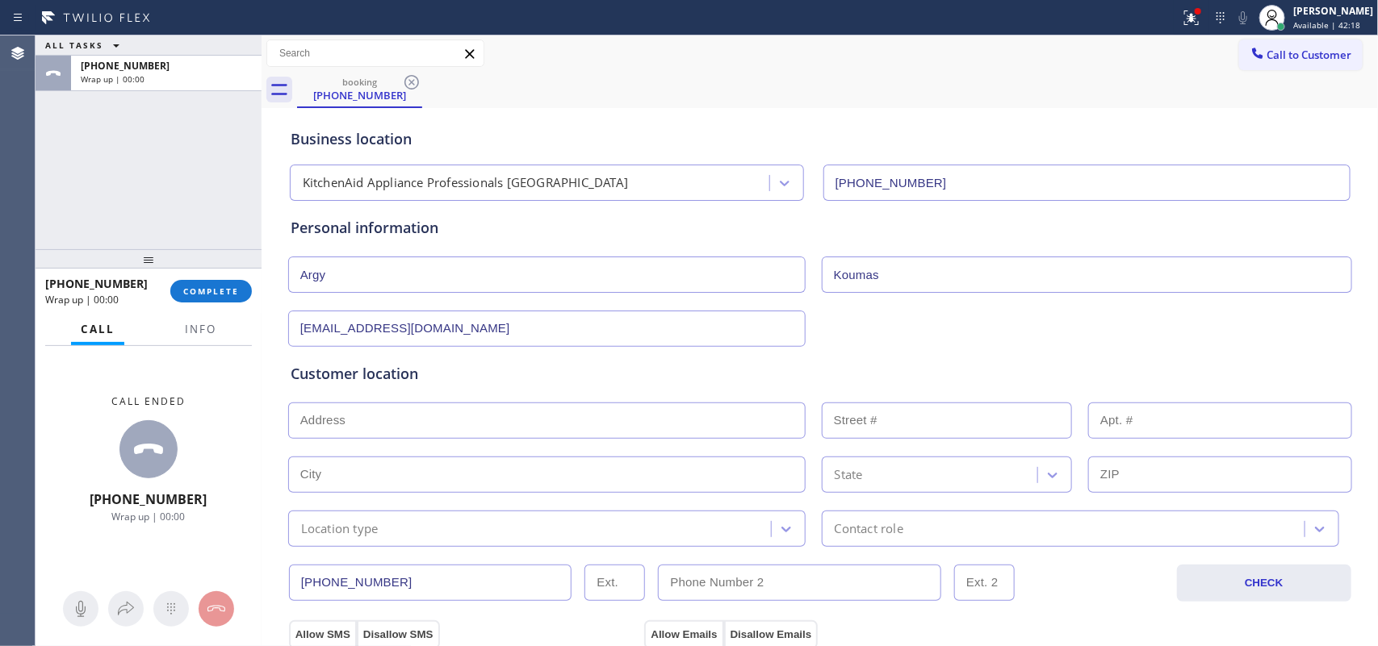
type input "[EMAIL_ADDRESS][DOMAIN_NAME]"
click at [486, 424] on input "text" at bounding box center [546, 421] width 517 height 36
paste input "[STREET_ADDRESS],"
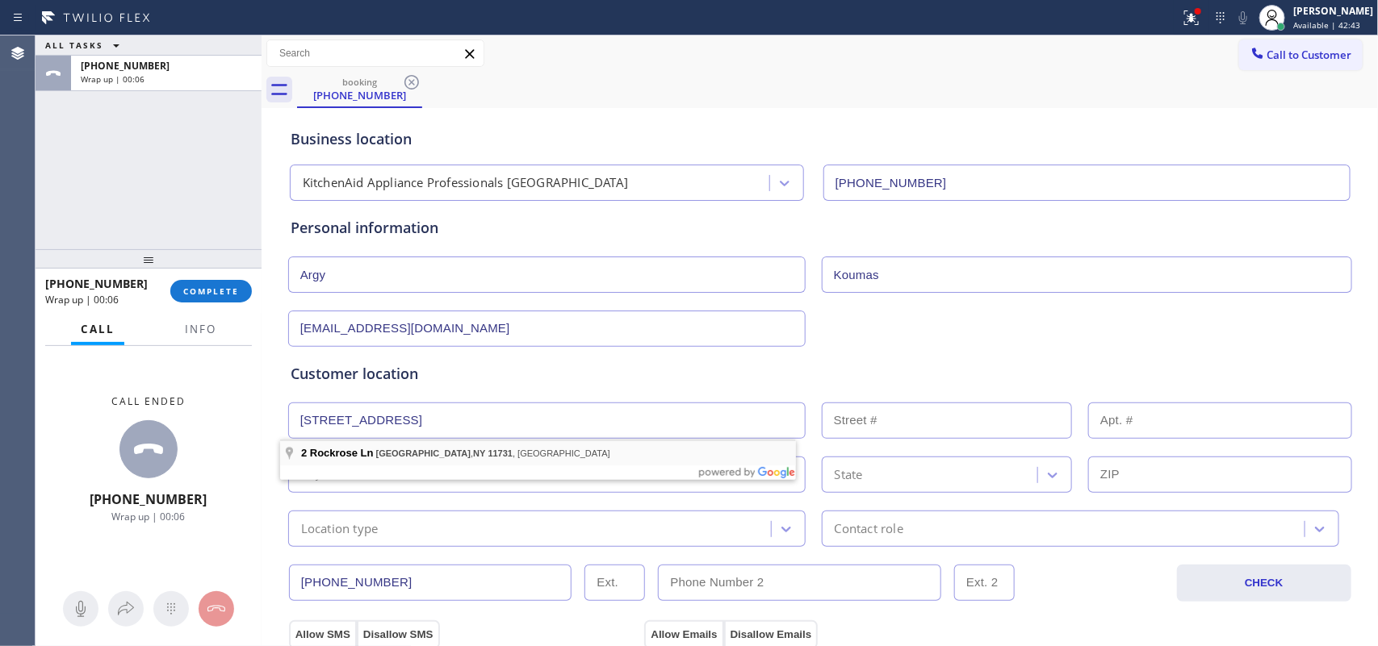
type input "[STREET_ADDRESS]"
type input "2"
type input "[GEOGRAPHIC_DATA]"
type input "11731"
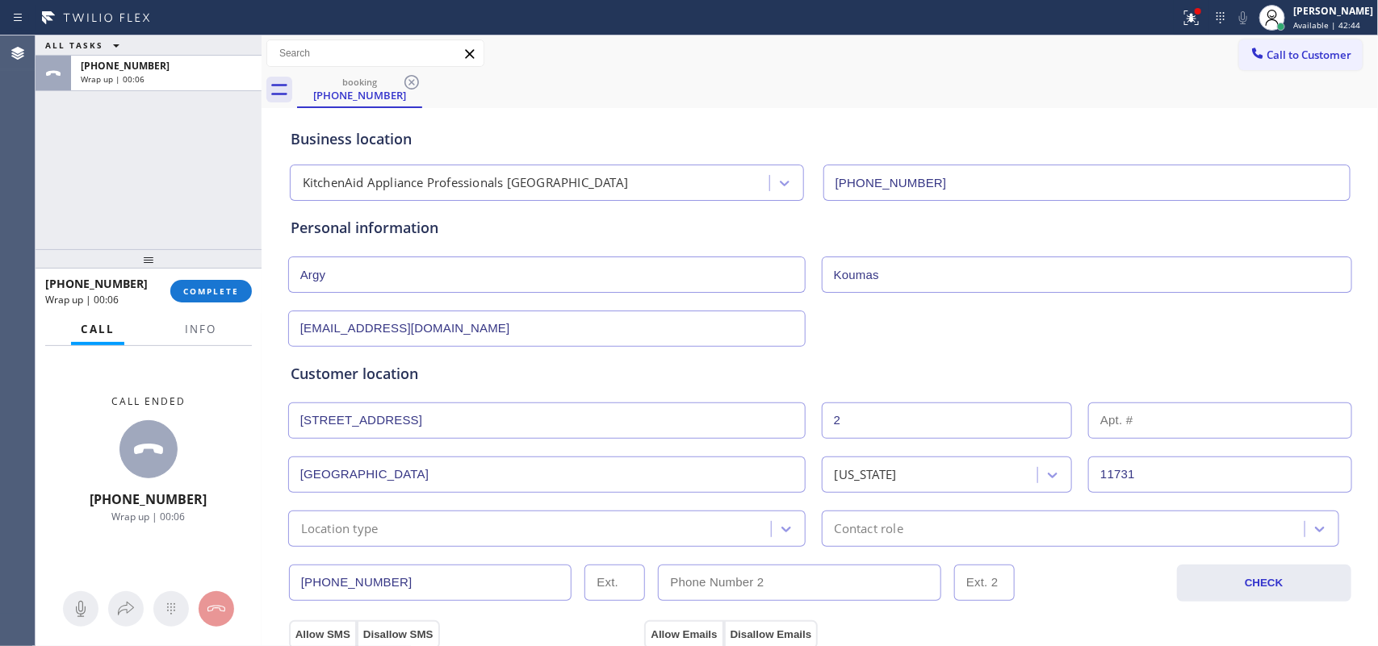
scroll to position [101, 0]
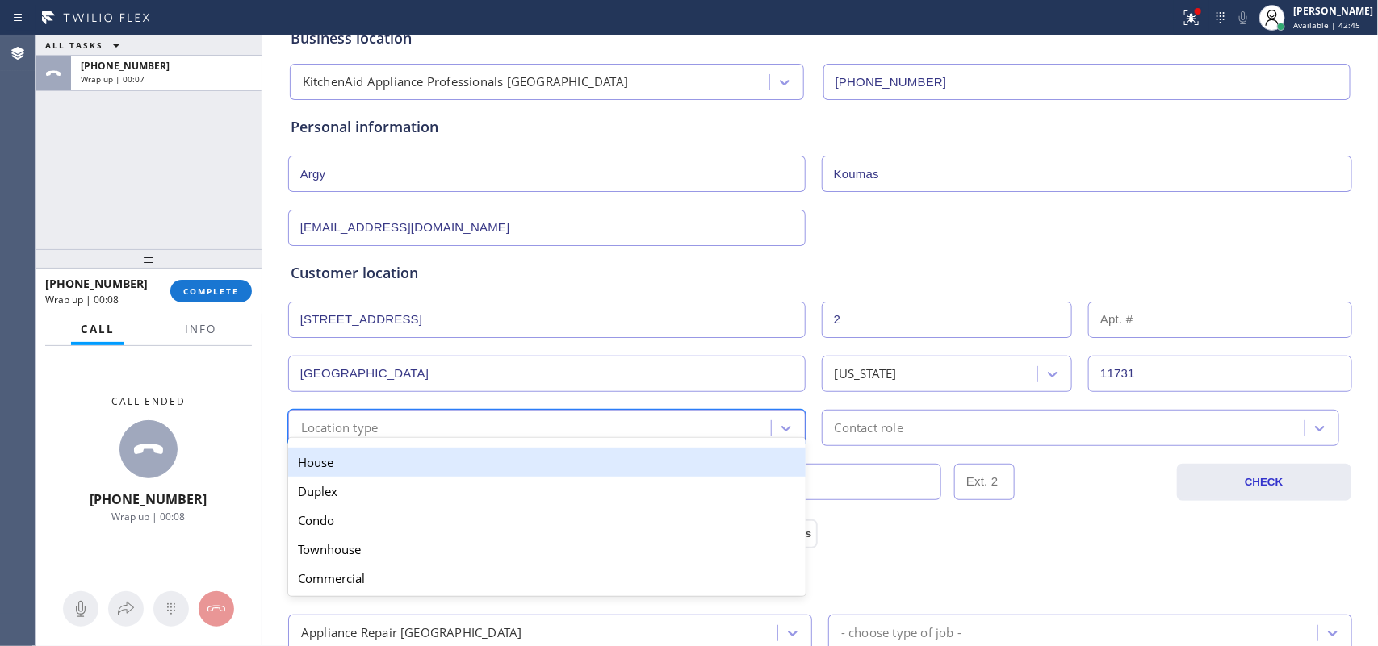
click at [644, 432] on div "Location type" at bounding box center [532, 428] width 478 height 28
click at [643, 465] on div "House" at bounding box center [546, 462] width 517 height 29
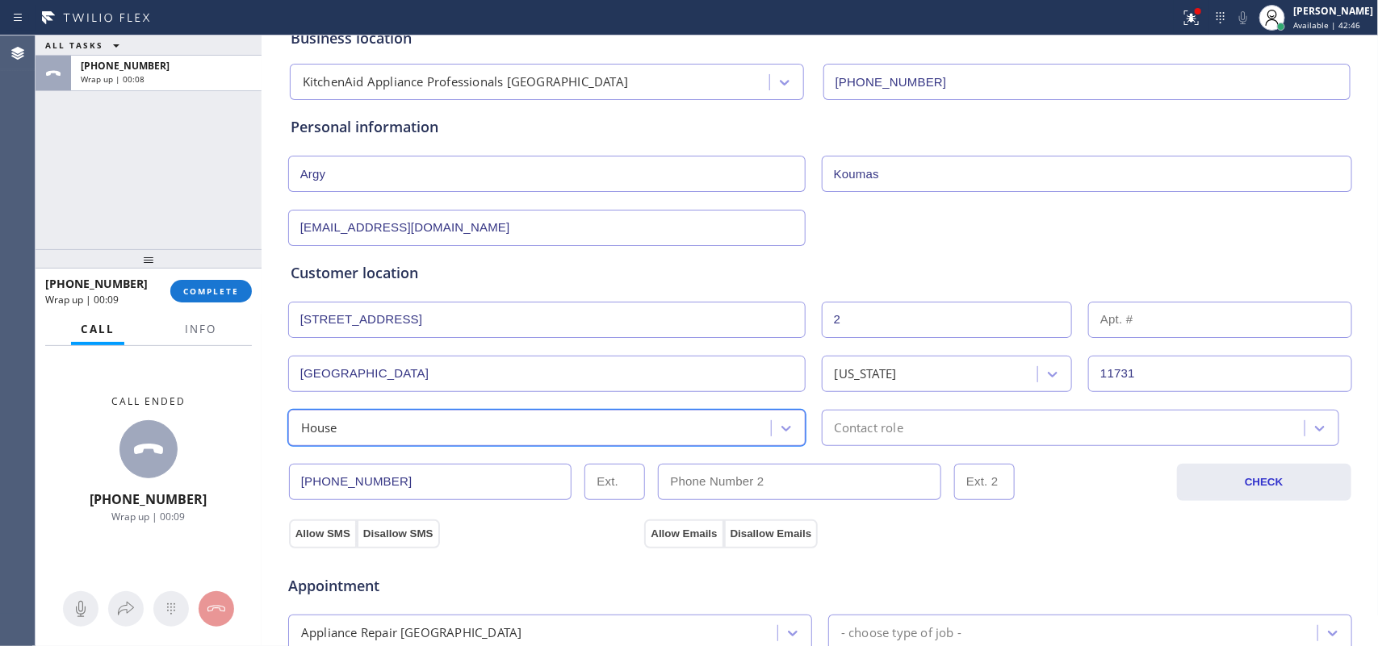
click at [927, 428] on div "Contact role" at bounding box center [1065, 428] width 478 height 28
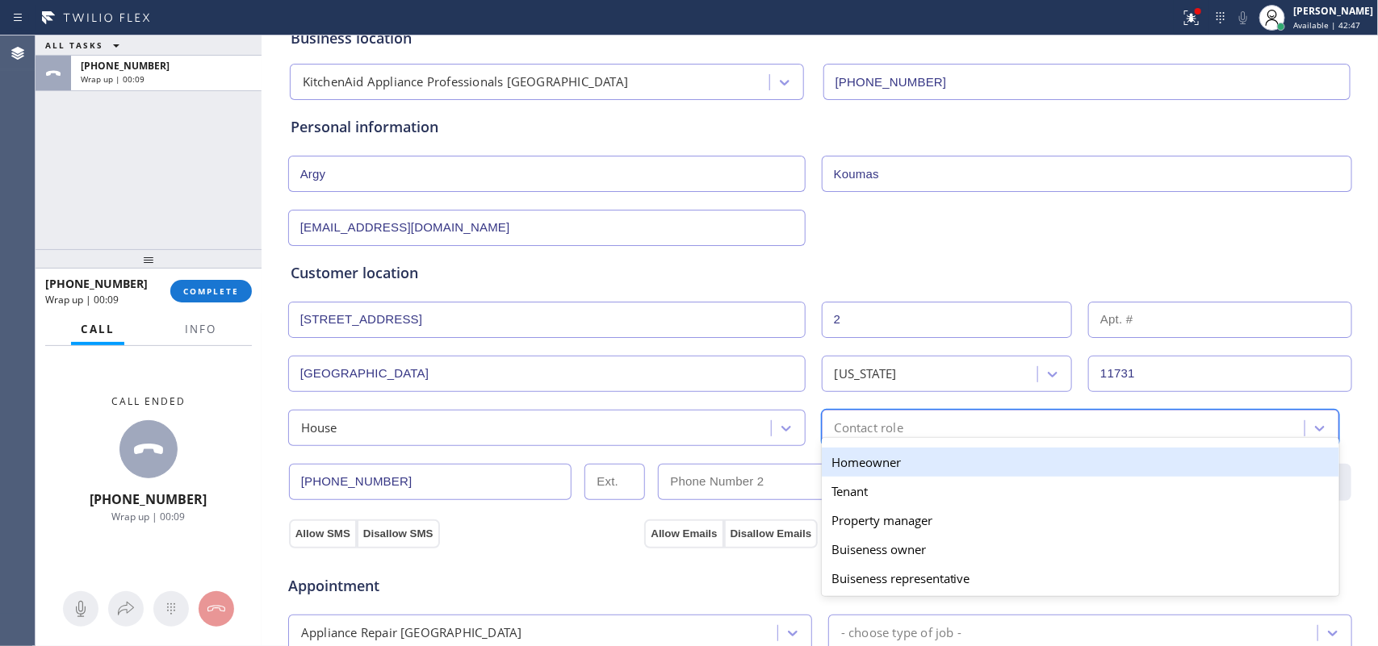
click at [925, 466] on div "Homeowner" at bounding box center [1080, 462] width 517 height 29
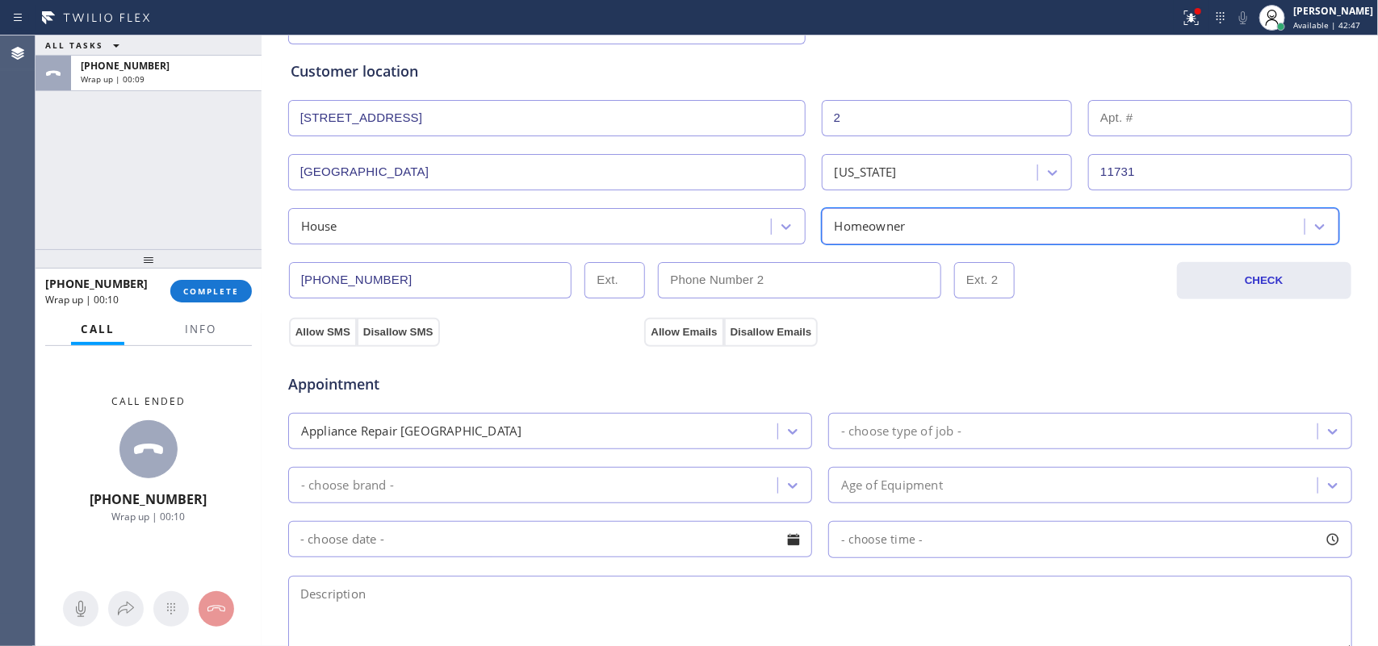
scroll to position [404, 0]
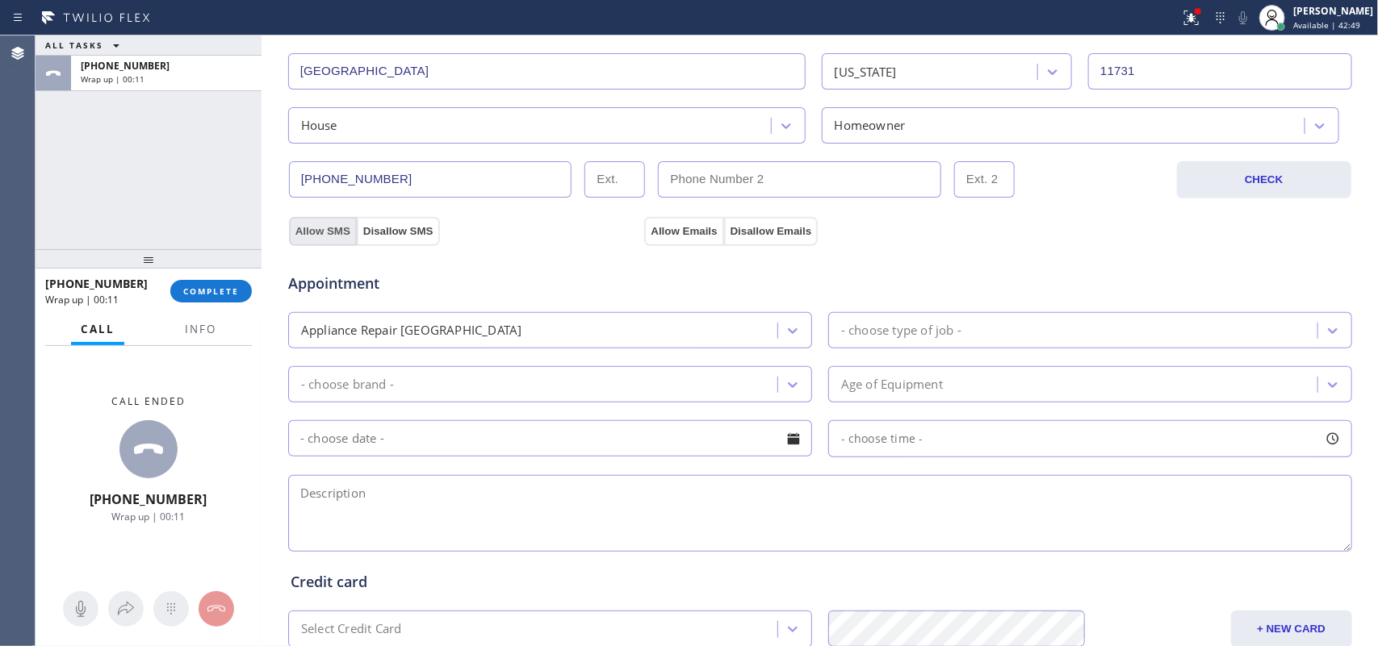
click at [332, 231] on button "Allow SMS" at bounding box center [323, 231] width 68 height 29
click at [687, 223] on button "Allow Emails" at bounding box center [683, 231] width 79 height 29
click at [881, 316] on div "- choose type of job -" at bounding box center [1090, 330] width 524 height 36
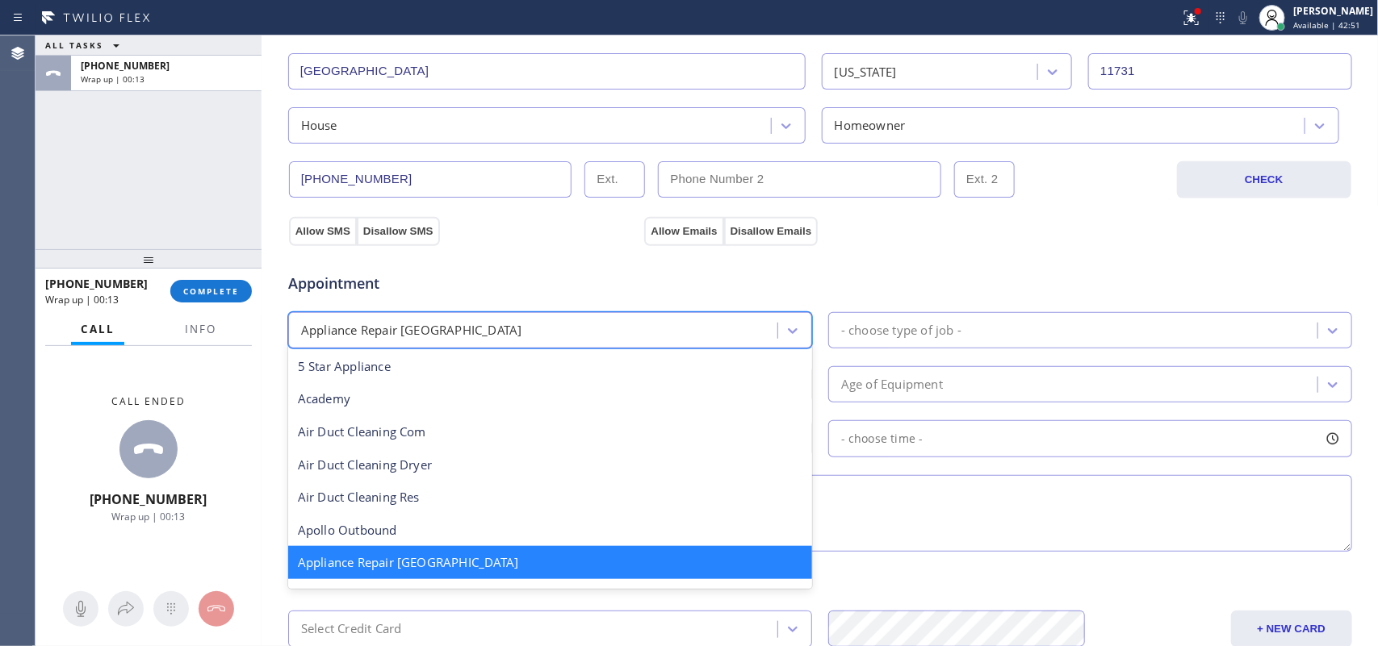
click at [759, 340] on div "Appliance Repair [GEOGRAPHIC_DATA]" at bounding box center [535, 330] width 484 height 28
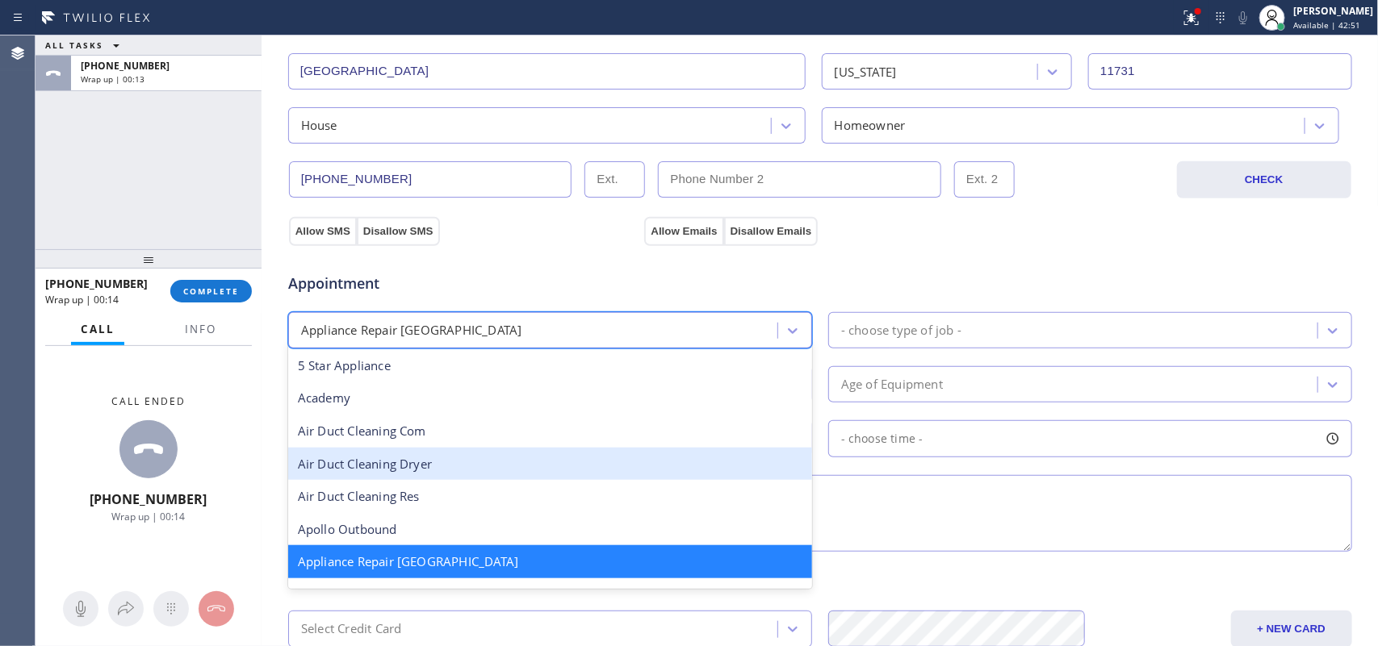
scroll to position [102, 0]
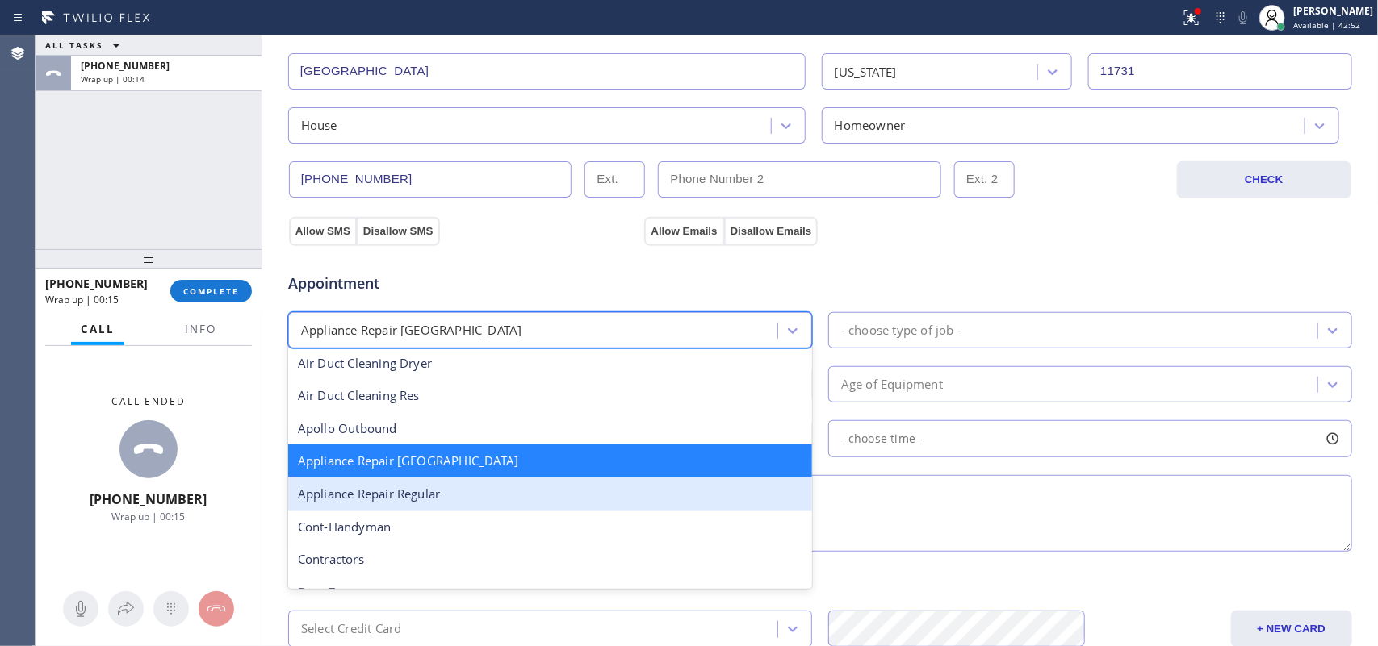
click at [610, 496] on div "Appliance Repair Regular" at bounding box center [550, 494] width 524 height 33
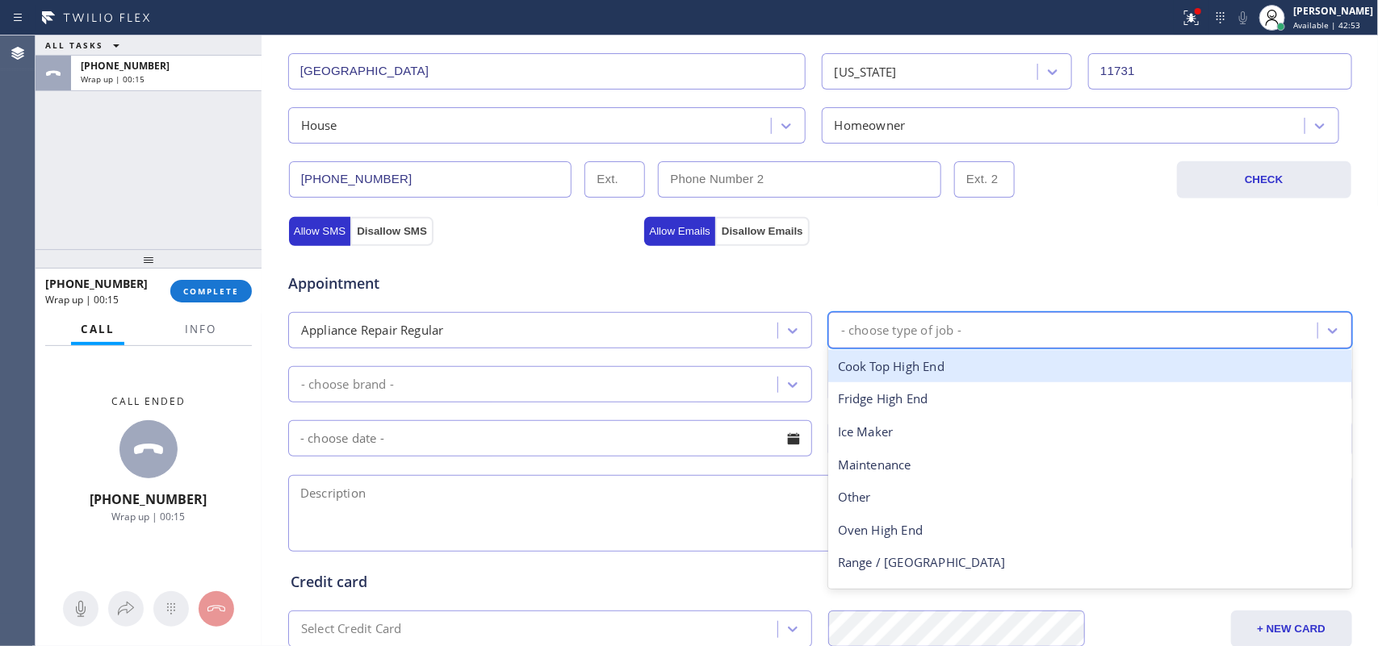
click at [908, 331] on div "- choose type of job -" at bounding box center [901, 330] width 120 height 19
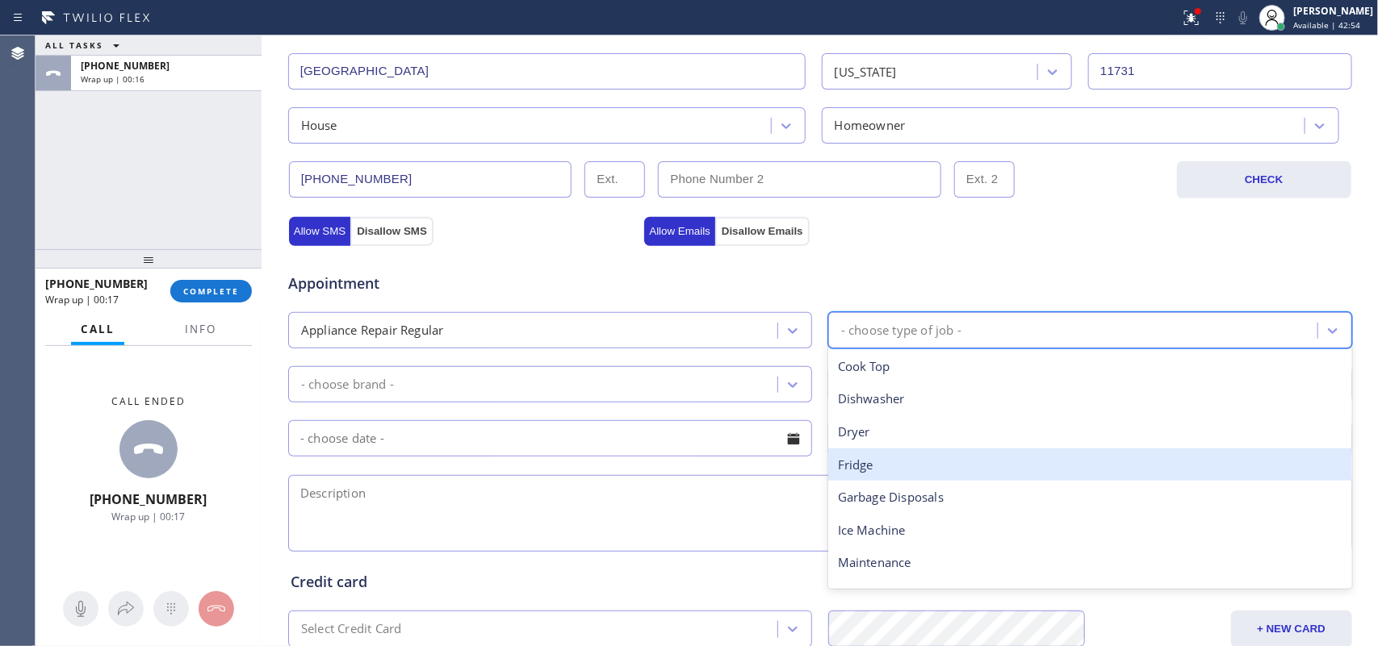
click at [892, 457] on div "Fridge" at bounding box center [1090, 465] width 524 height 33
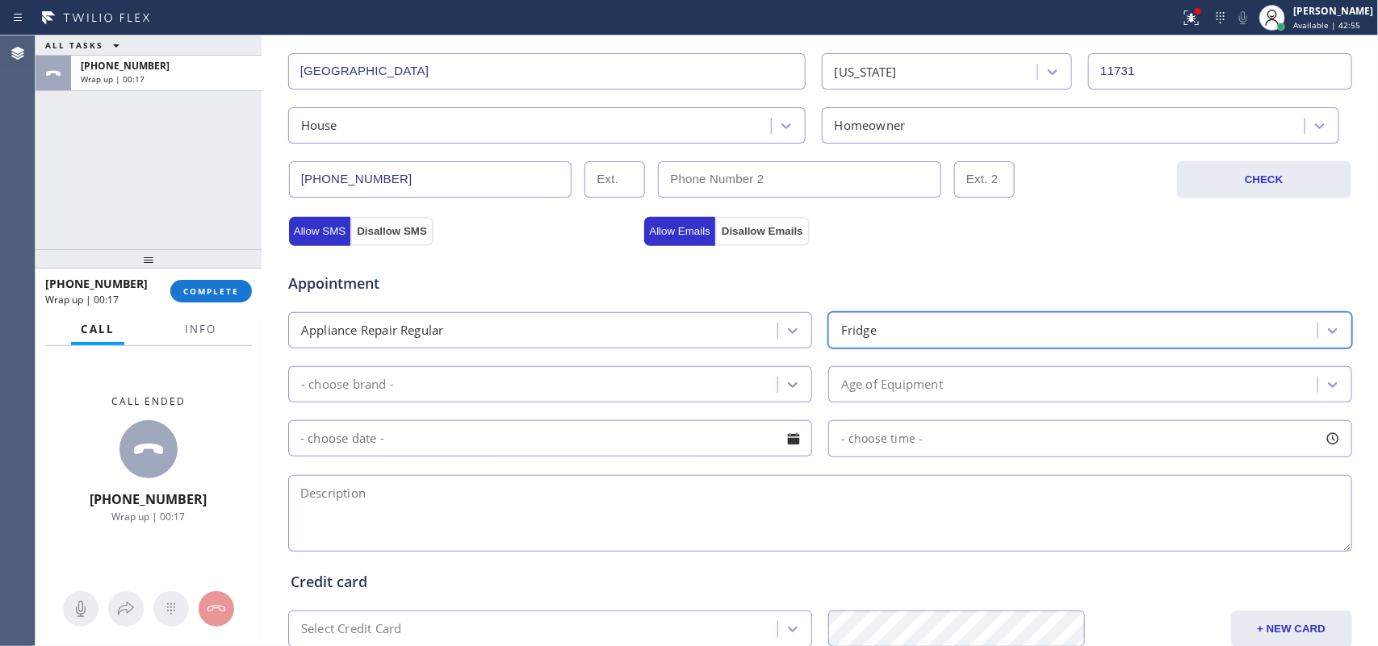
click at [795, 380] on div at bounding box center [792, 384] width 29 height 29
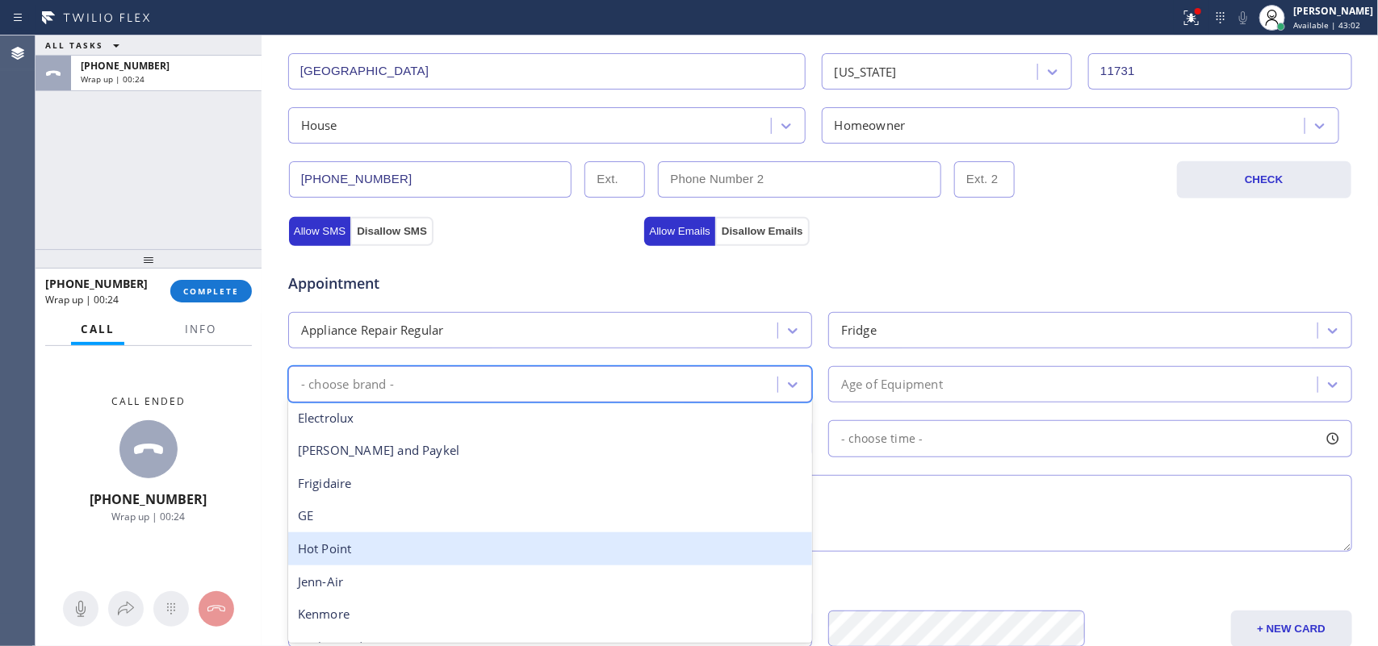
scroll to position [202, 0]
click at [533, 542] on div "Kitchen Aid" at bounding box center [550, 546] width 524 height 33
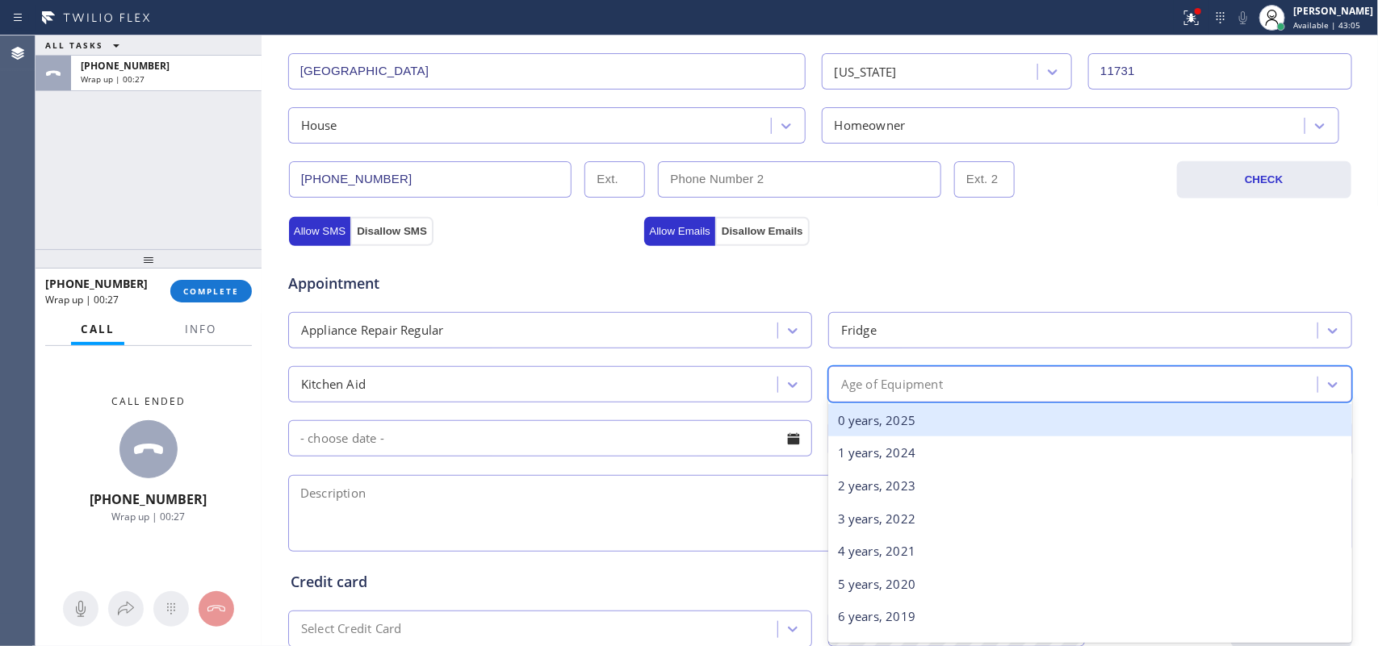
click at [914, 378] on div "Age of Equipment" at bounding box center [892, 384] width 102 height 19
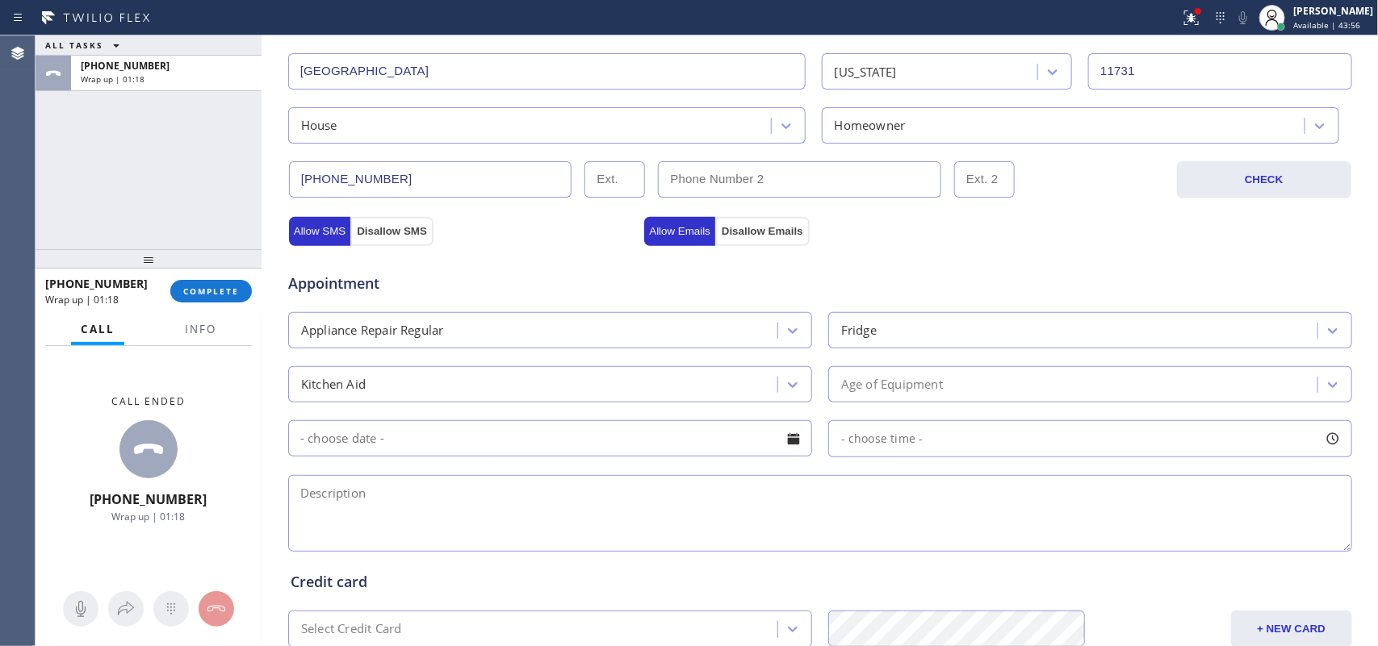
click at [65, 198] on div "ALL TASKS ALL TASKS ACTIVE TASKS TASKS IN WRAP UP [PHONE_NUMBER] Wrap up | 01:18" at bounding box center [149, 143] width 226 height 214
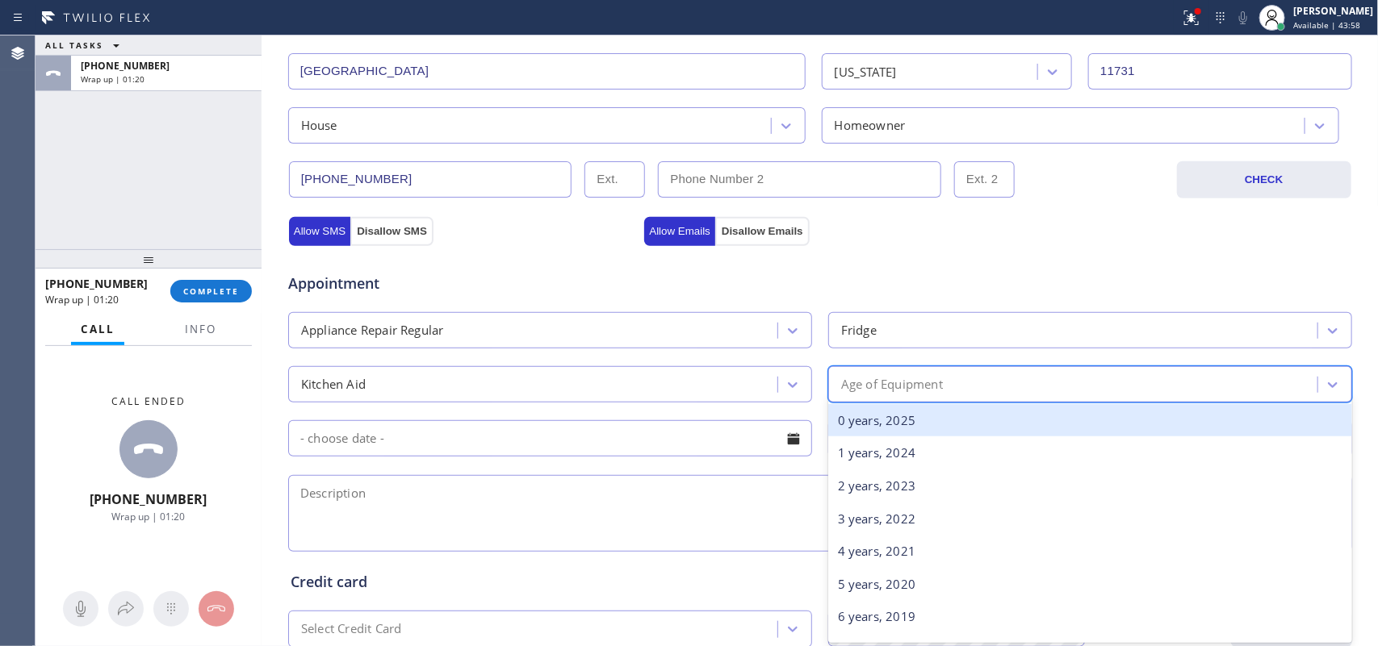
click at [889, 389] on div "Age of Equipment" at bounding box center [892, 384] width 102 height 19
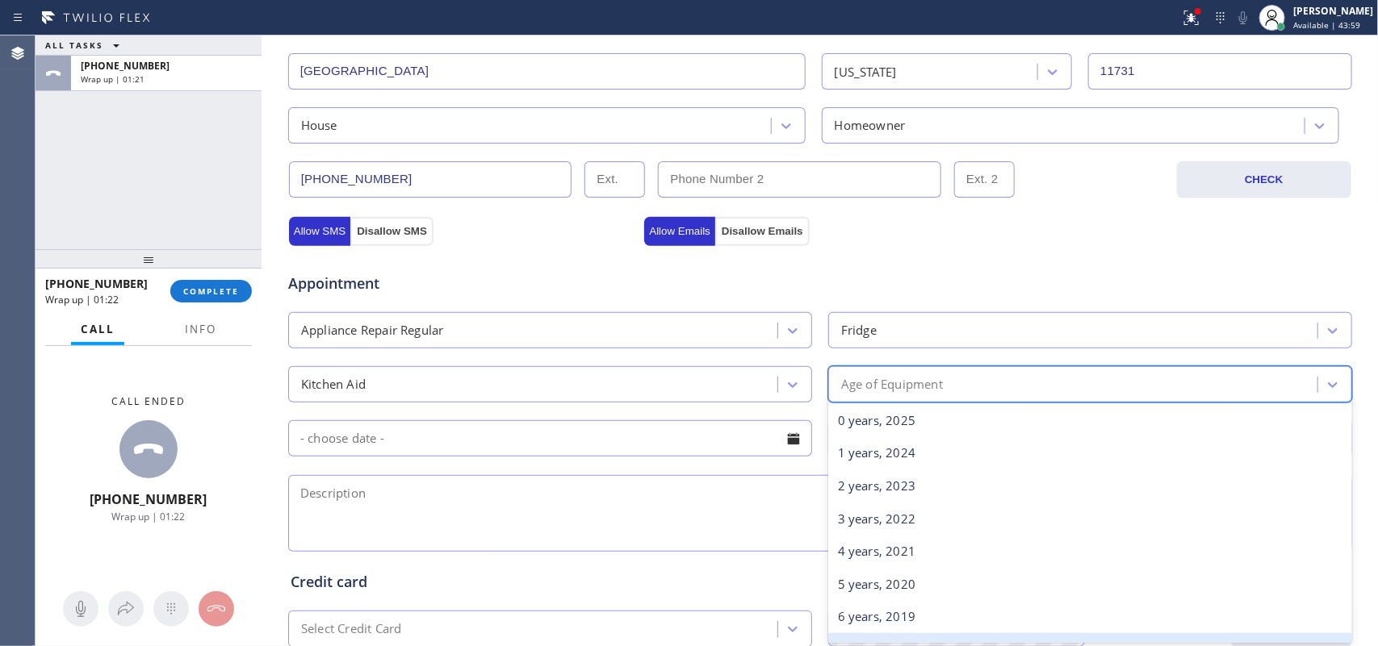
scroll to position [101, 0]
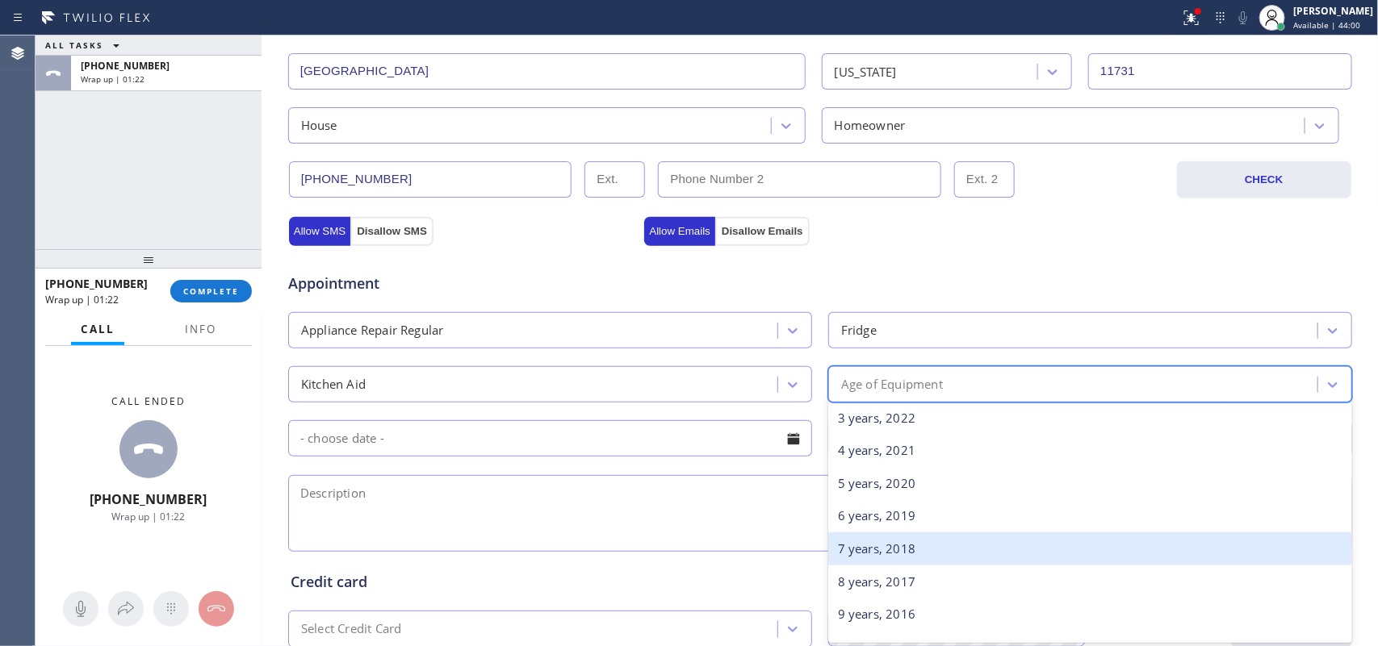
click at [905, 553] on div "7 years, 2018" at bounding box center [1090, 549] width 524 height 33
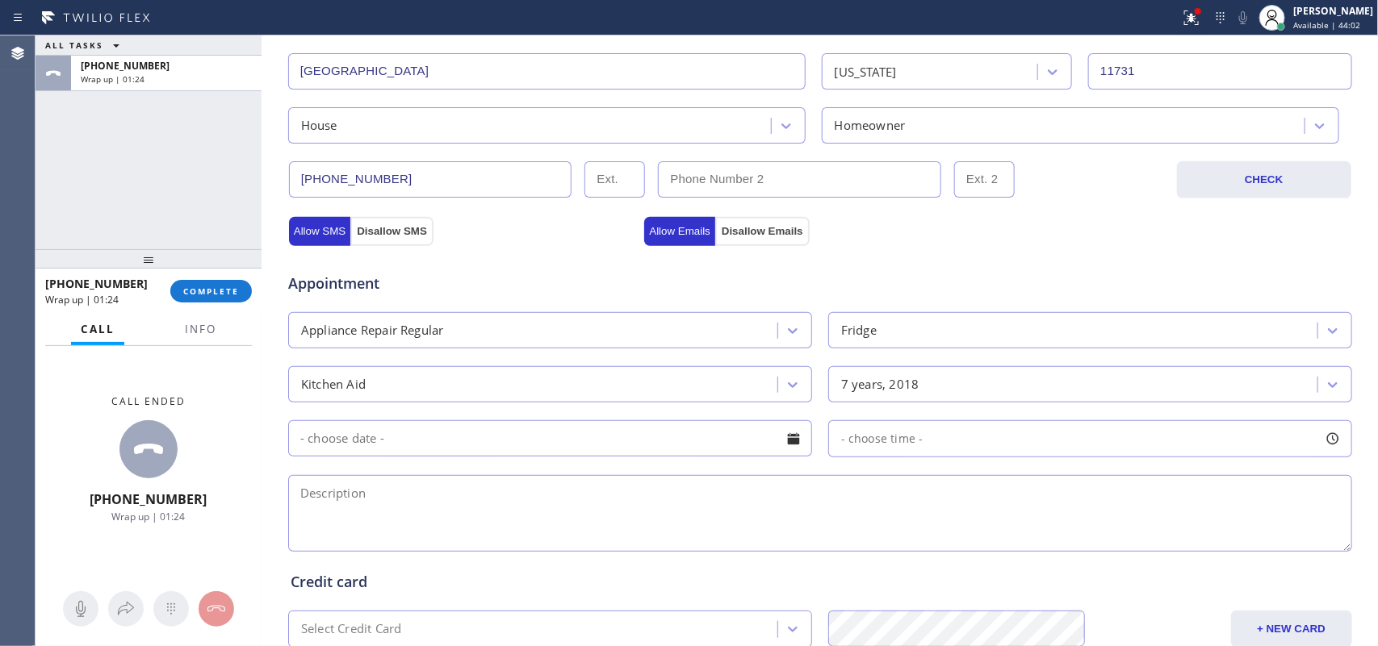
click at [784, 438] on div at bounding box center [793, 438] width 27 height 27
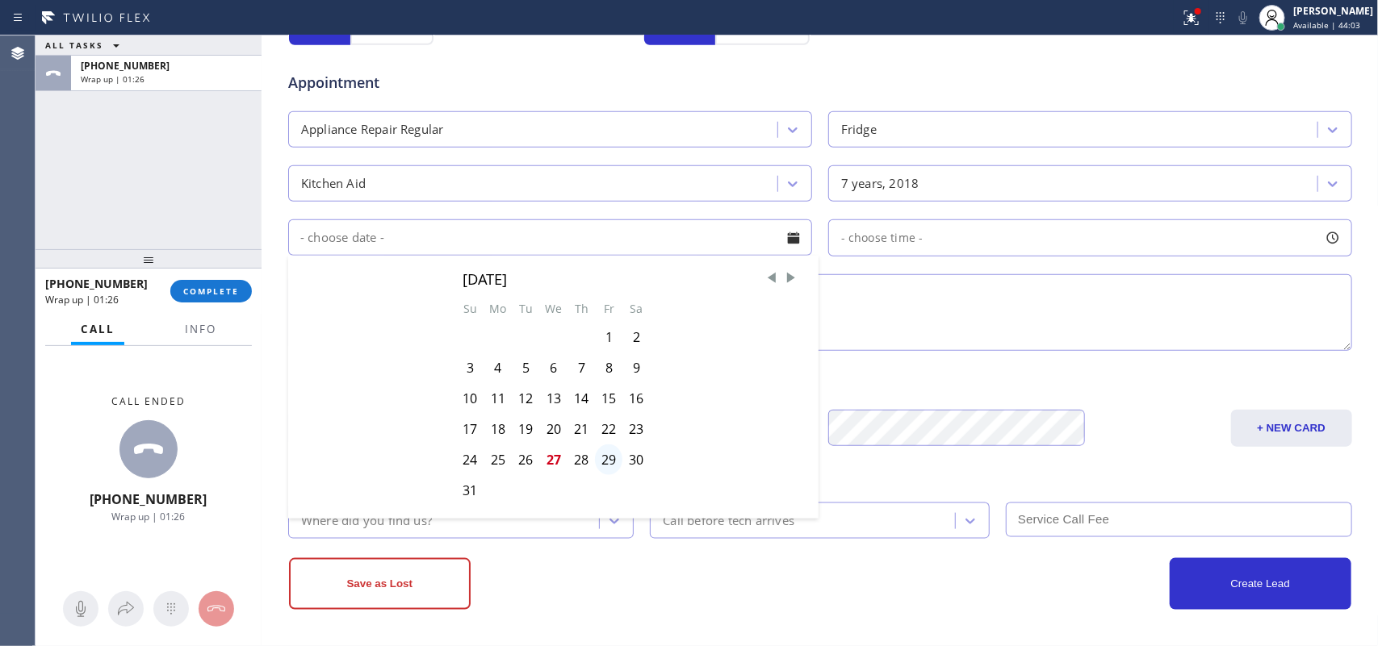
click at [595, 468] on div "29" at bounding box center [608, 460] width 27 height 31
type input "[DATE]"
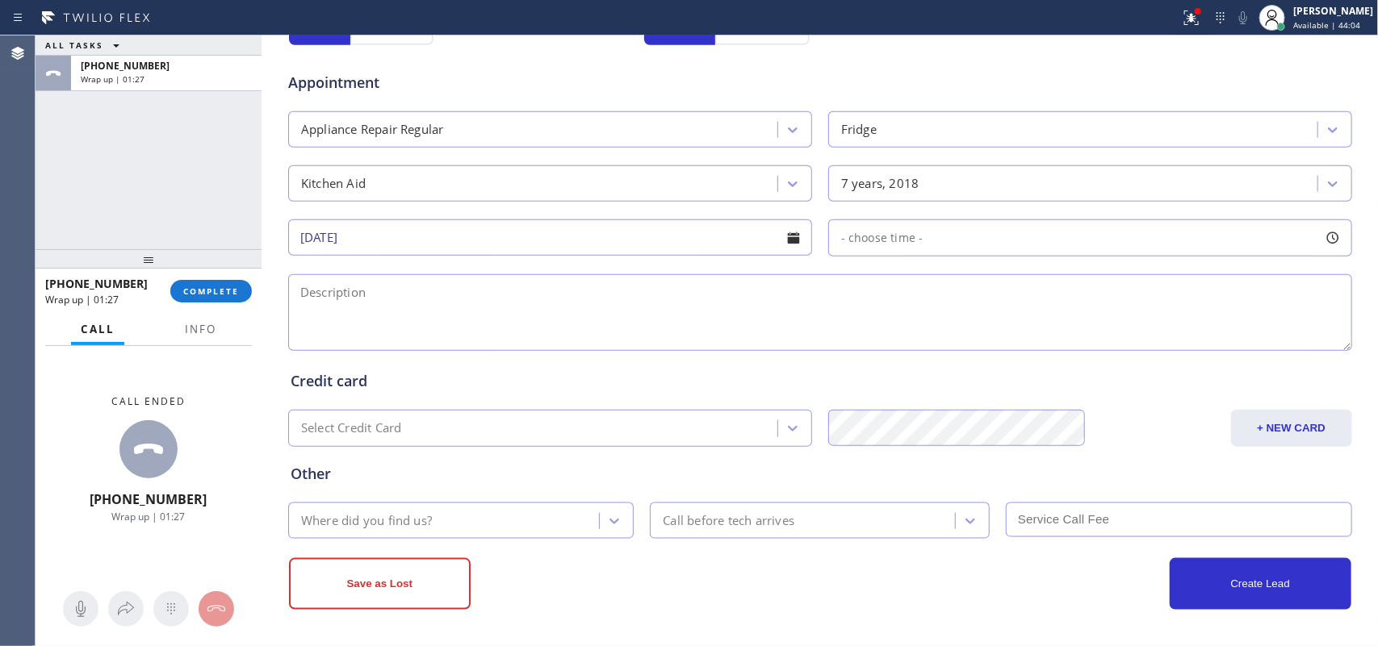
click at [1326, 234] on div at bounding box center [1332, 237] width 27 height 27
drag, startPoint x: 940, startPoint y: 332, endPoint x: 997, endPoint y: 332, distance: 56.5
click at [999, 332] on div "FROM TILL 8:00 AM 8:00 AM" at bounding box center [1078, 315] width 500 height 116
drag, startPoint x: 1014, startPoint y: 333, endPoint x: 1224, endPoint y: 337, distance: 209.9
click at [1224, 337] on div at bounding box center [1229, 337] width 19 height 34
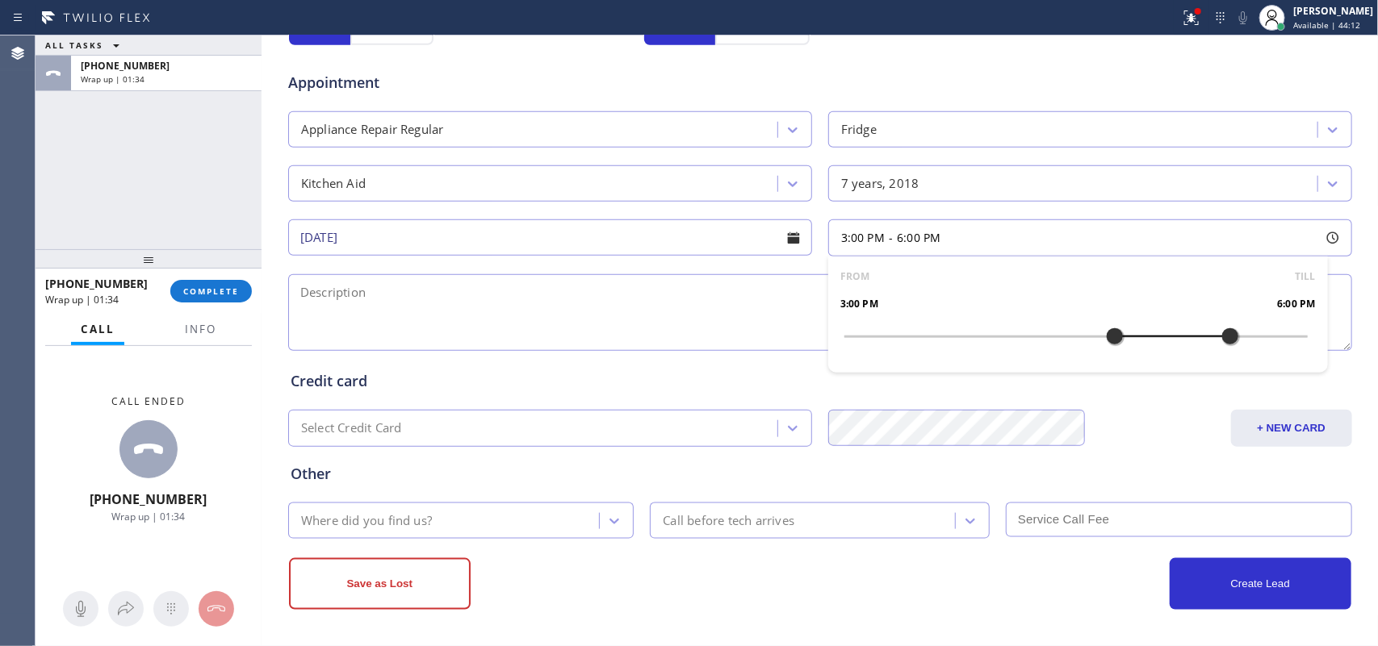
drag, startPoint x: 833, startPoint y: 339, endPoint x: 1115, endPoint y: 345, distance: 281.7
click at [1115, 345] on div at bounding box center [1114, 337] width 19 height 34
click at [444, 305] on textarea at bounding box center [820, 312] width 1064 height 77
paste textarea "Kitchen Aid Fridge FS/ not cooling the items on the Fridge, the freezer is not …"
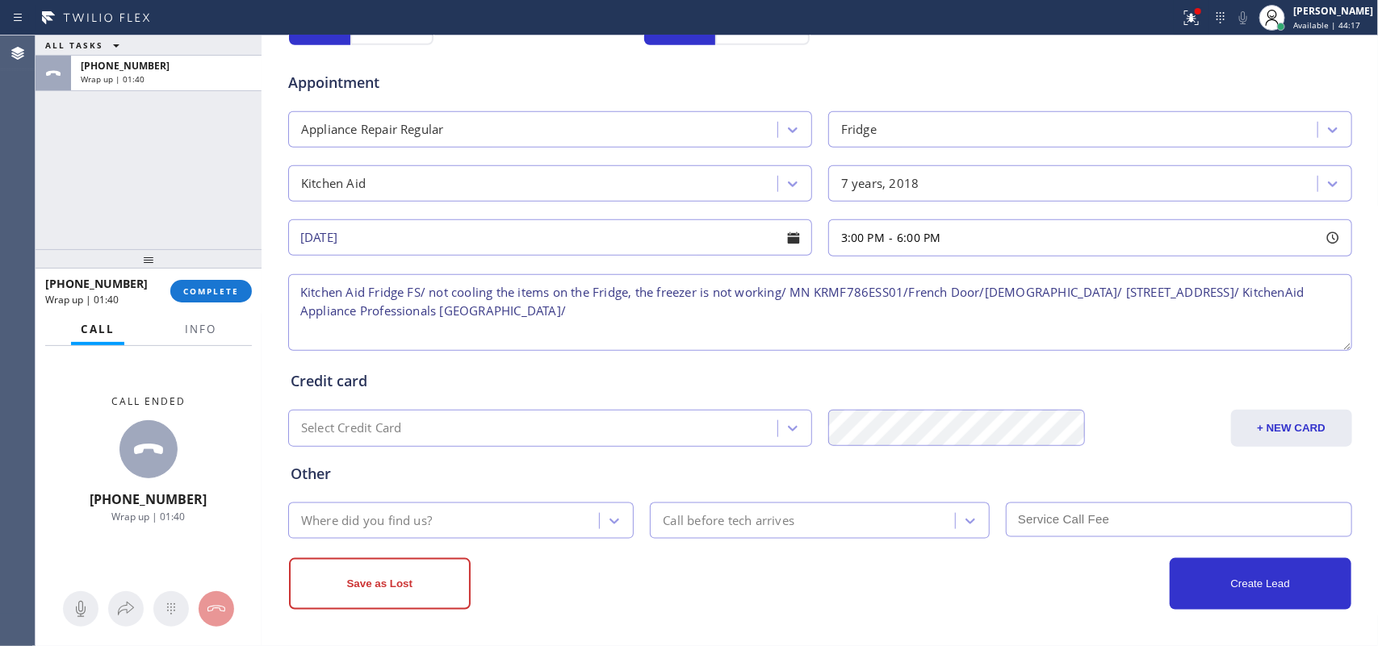
click at [668, 321] on textarea "Kitchen Aid Fridge FS/ not cooling the items on the Fridge, the freezer is not …" at bounding box center [820, 312] width 1064 height 77
type textarea "Kitchen Aid Fridge FS/ not cooling the items on the Fridge, the freezer is not …"
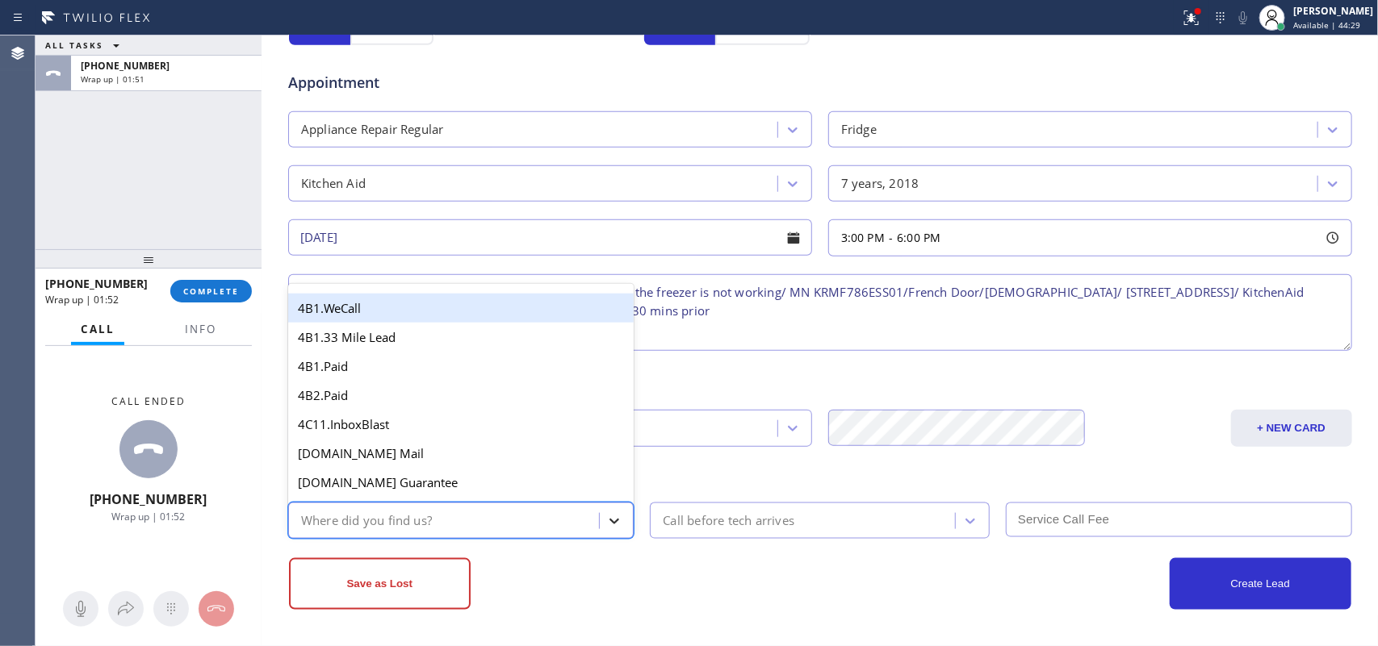
click at [614, 515] on icon at bounding box center [614, 521] width 16 height 16
type input "re"
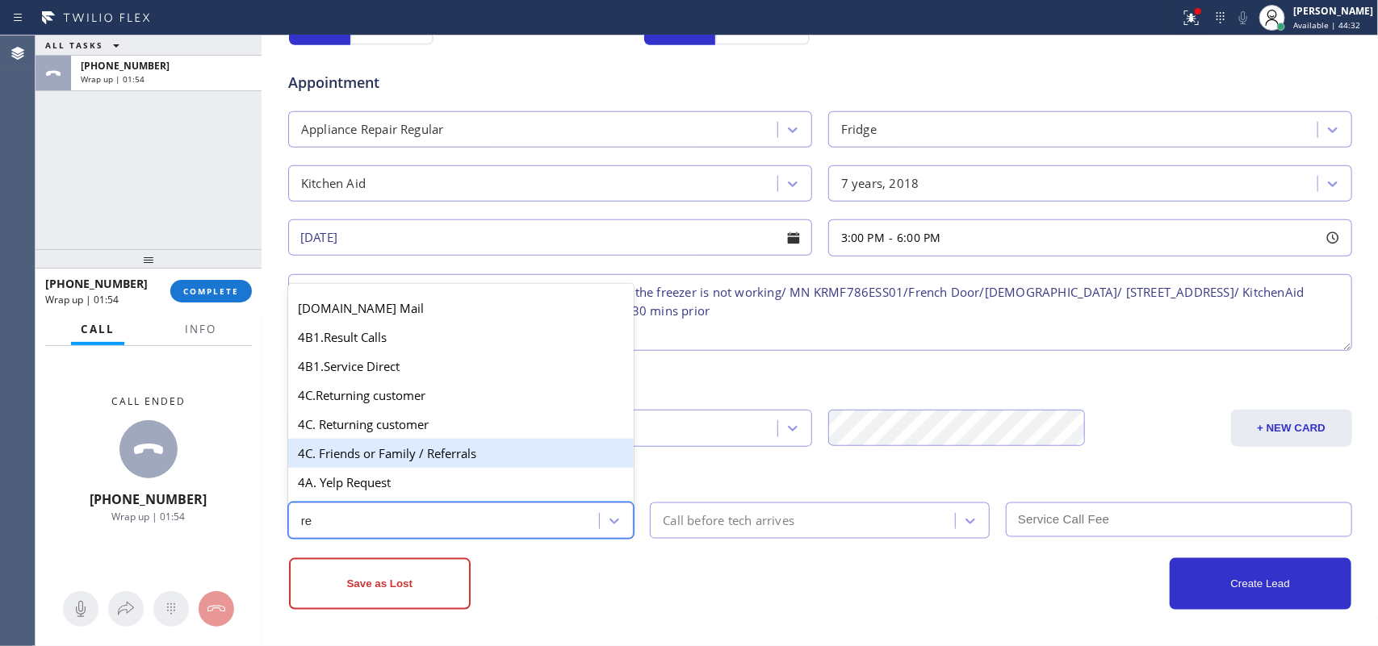
click at [460, 450] on div "4C. Friends or Family / Referrals" at bounding box center [461, 453] width 346 height 29
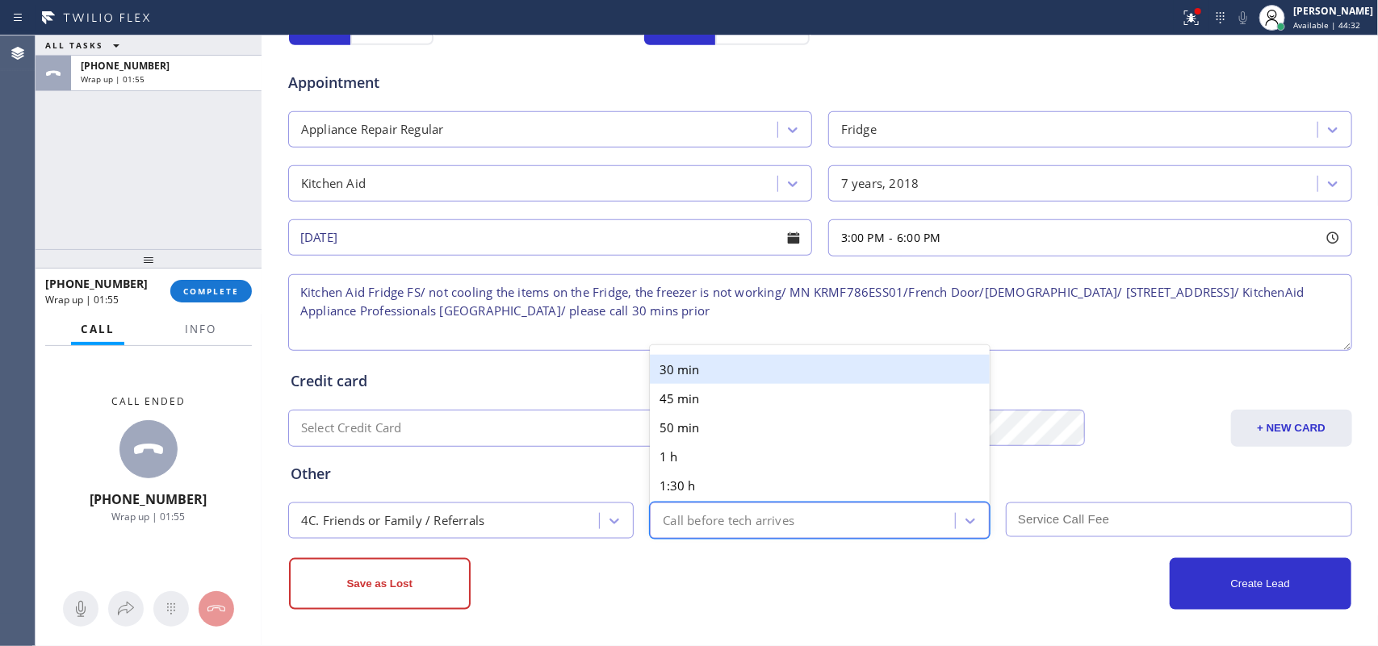
click at [695, 521] on div "Call before tech arrives" at bounding box center [729, 521] width 132 height 19
click at [728, 362] on div "30 min" at bounding box center [820, 369] width 340 height 29
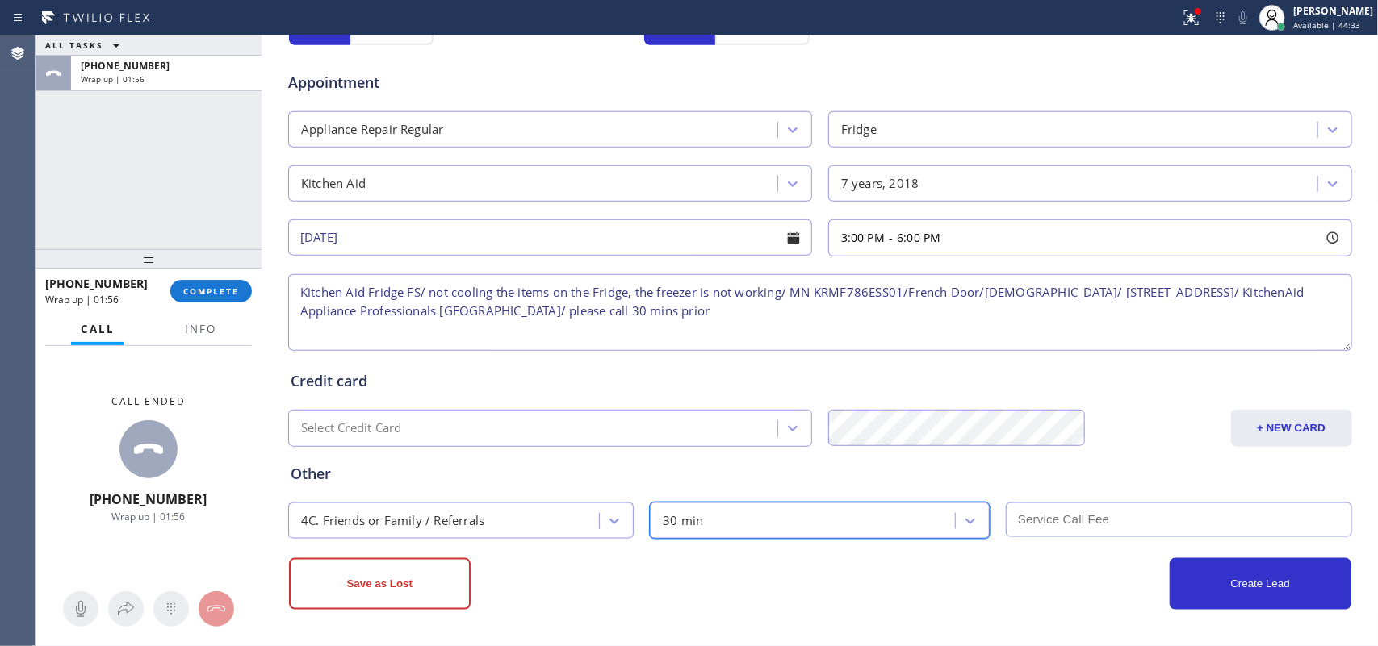
click at [1084, 531] on input "text" at bounding box center [1179, 520] width 346 height 35
type input "150"
click at [292, 291] on textarea "Kitchen Aid Fridge FS/ not cooling the items on the Fridge, the freezer is not …" at bounding box center [820, 312] width 1064 height 77
type textarea "3-6/ $150/ Kitchen Aid Fridge FS/ not cooling the items on the Fridge, the free…"
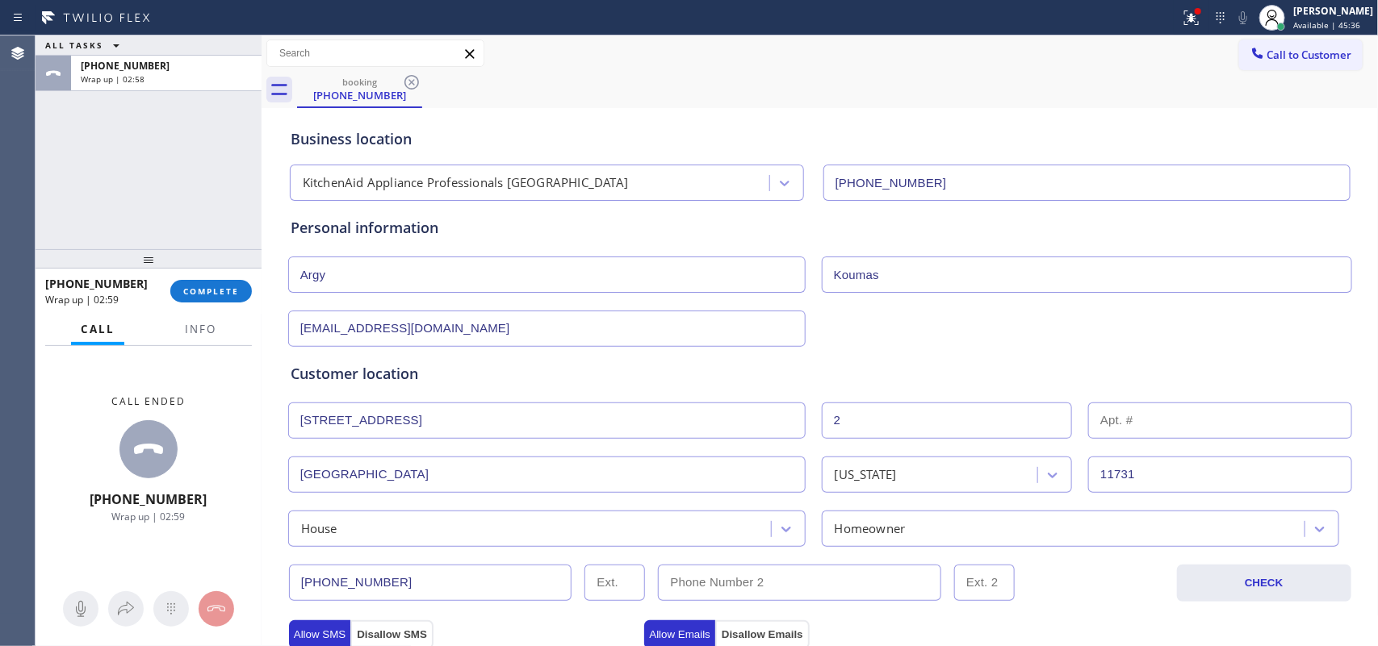
scroll to position [605, 0]
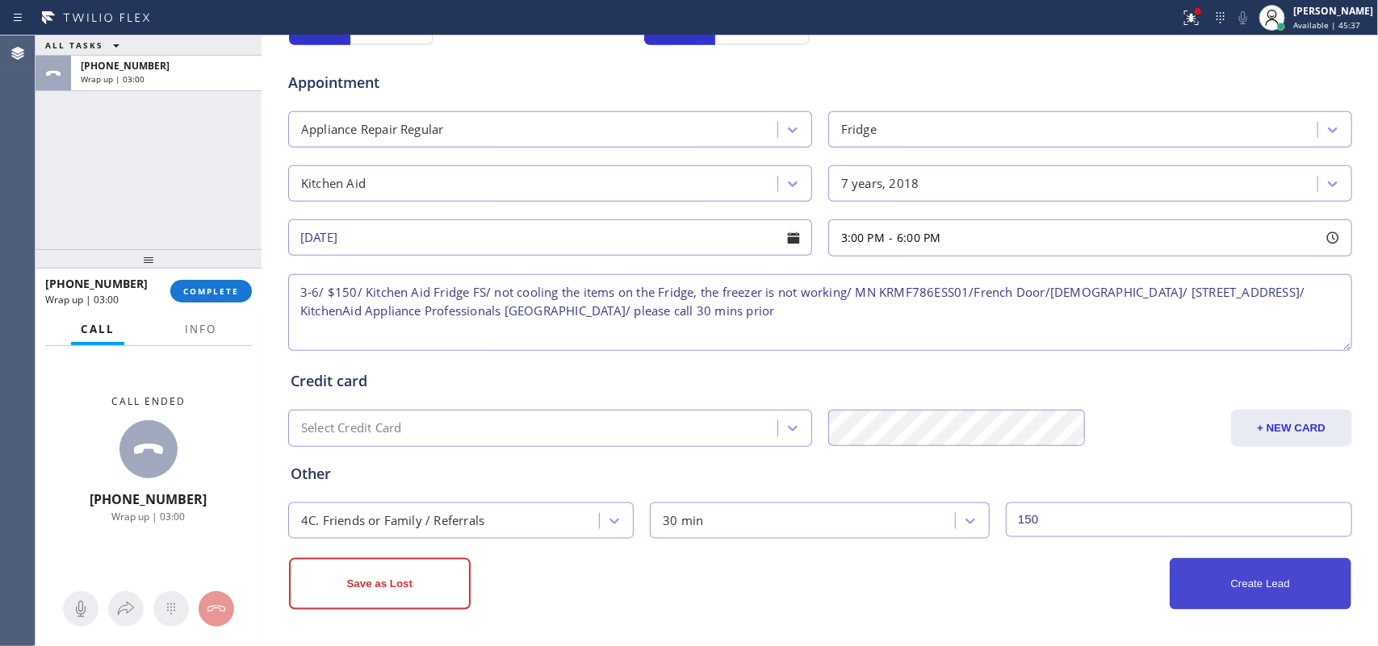
click at [1257, 583] on button "Create Lead" at bounding box center [1260, 584] width 182 height 52
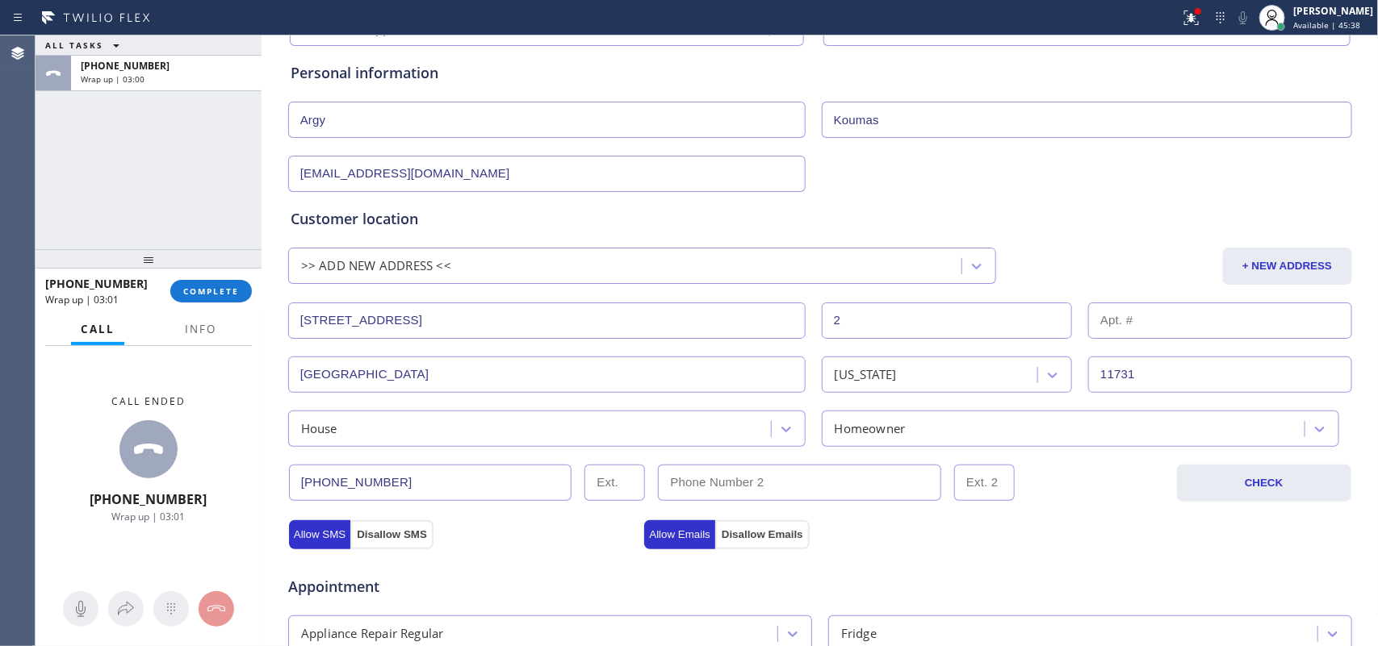
scroll to position [0, 0]
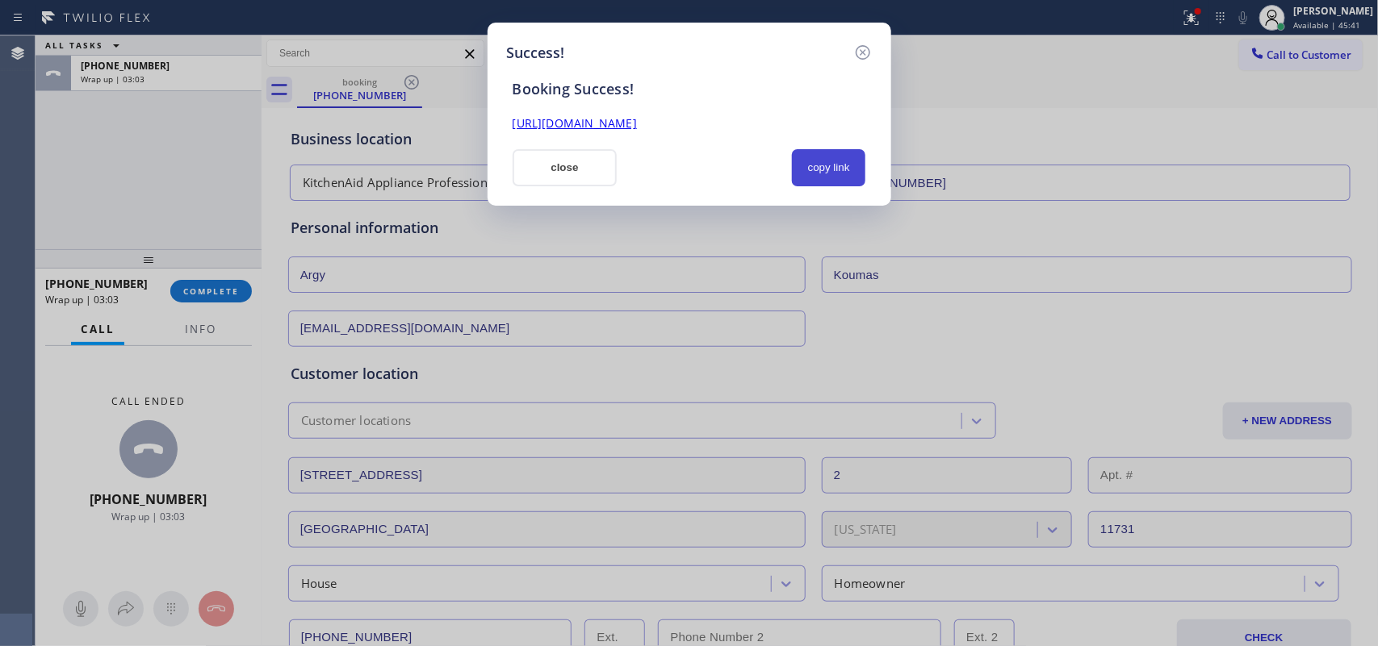
click at [826, 169] on button "copy link" at bounding box center [829, 167] width 74 height 37
click at [637, 122] on link "[URL][DOMAIN_NAME]" at bounding box center [574, 122] width 124 height 15
click at [588, 167] on button "close" at bounding box center [564, 167] width 105 height 37
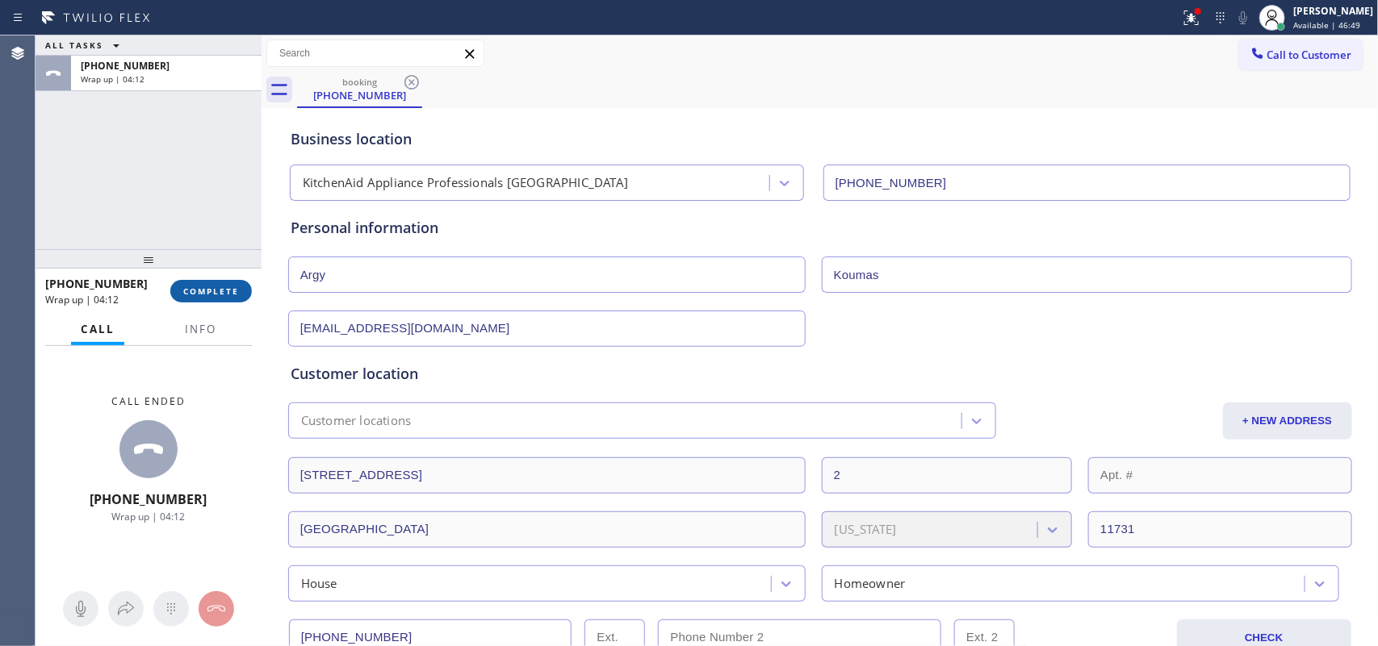
click at [187, 291] on span "COMPLETE" at bounding box center [211, 291] width 56 height 11
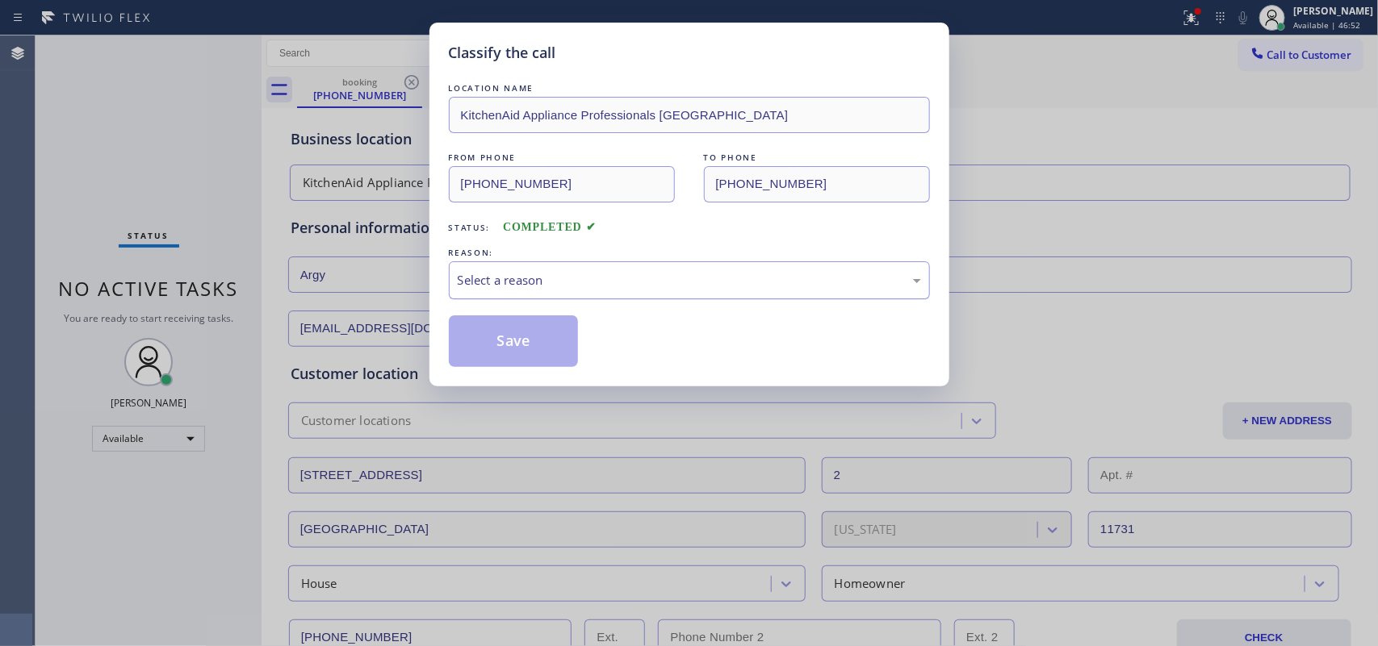
click at [584, 276] on div "Select a reason" at bounding box center [689, 280] width 463 height 19
click at [526, 349] on button "Save" at bounding box center [514, 342] width 130 height 52
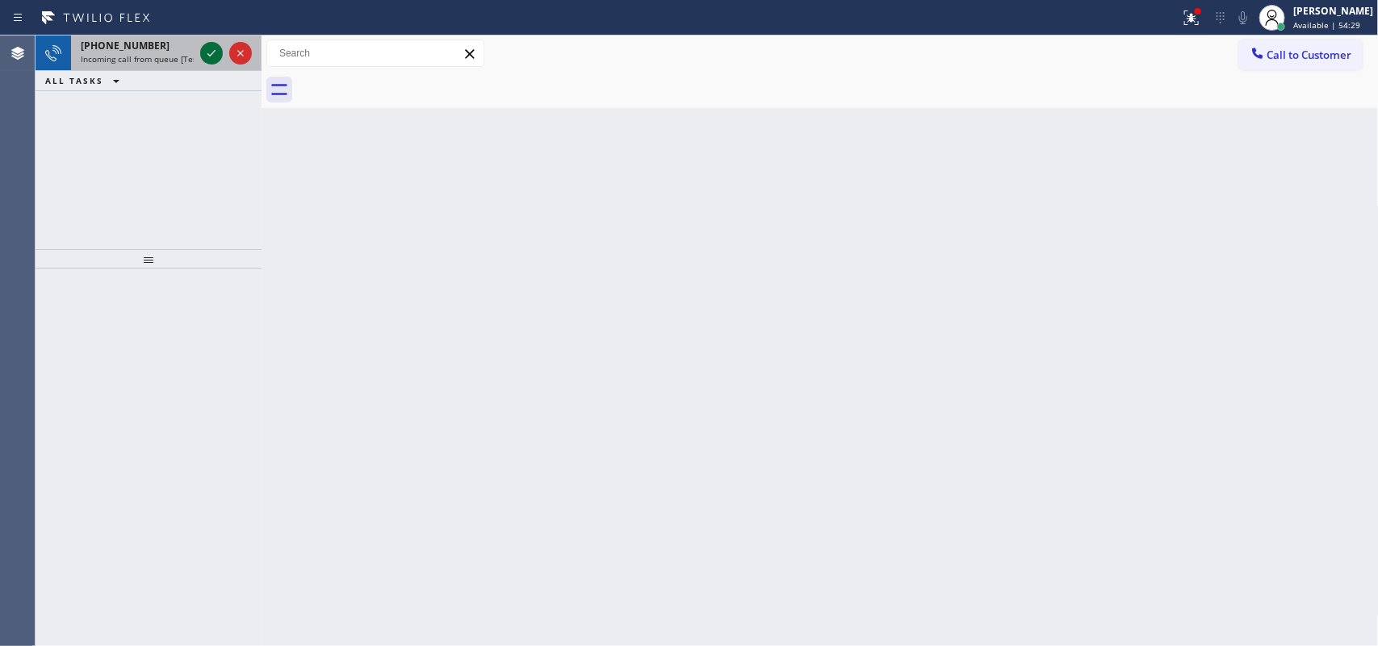
click at [207, 49] on icon at bounding box center [211, 53] width 19 height 19
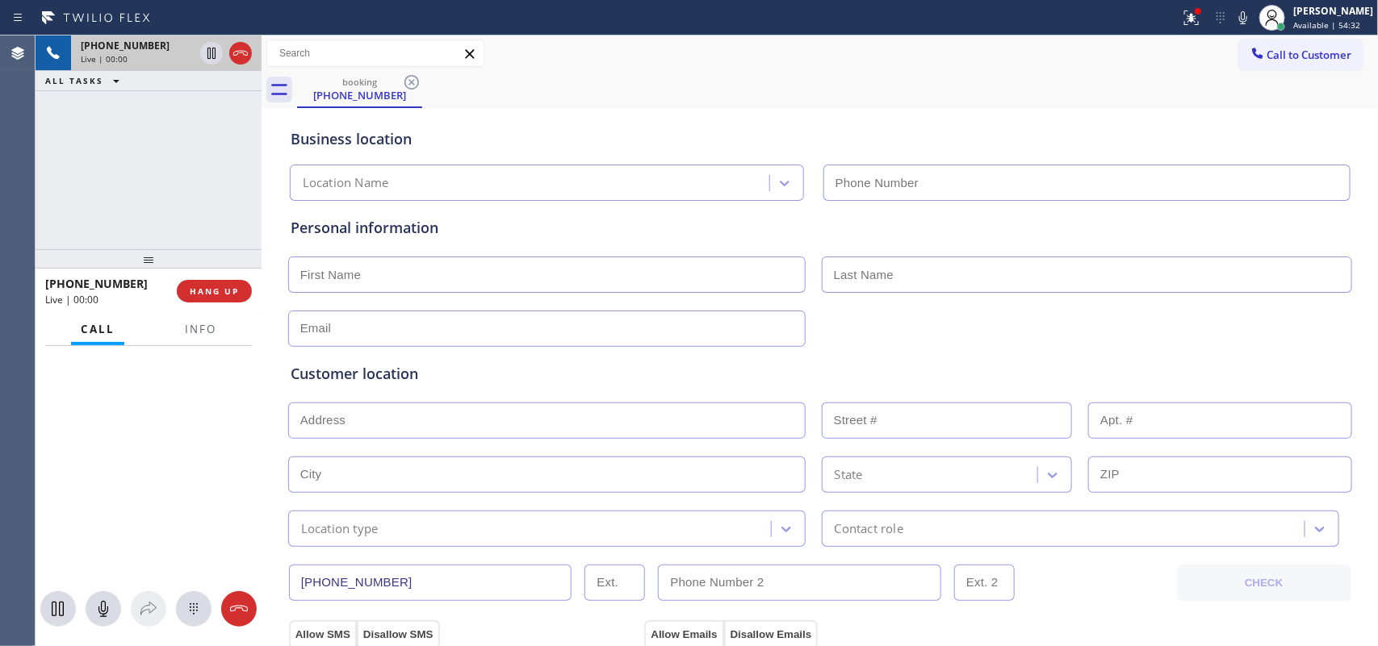
type input "[PHONE_NUMBER]"
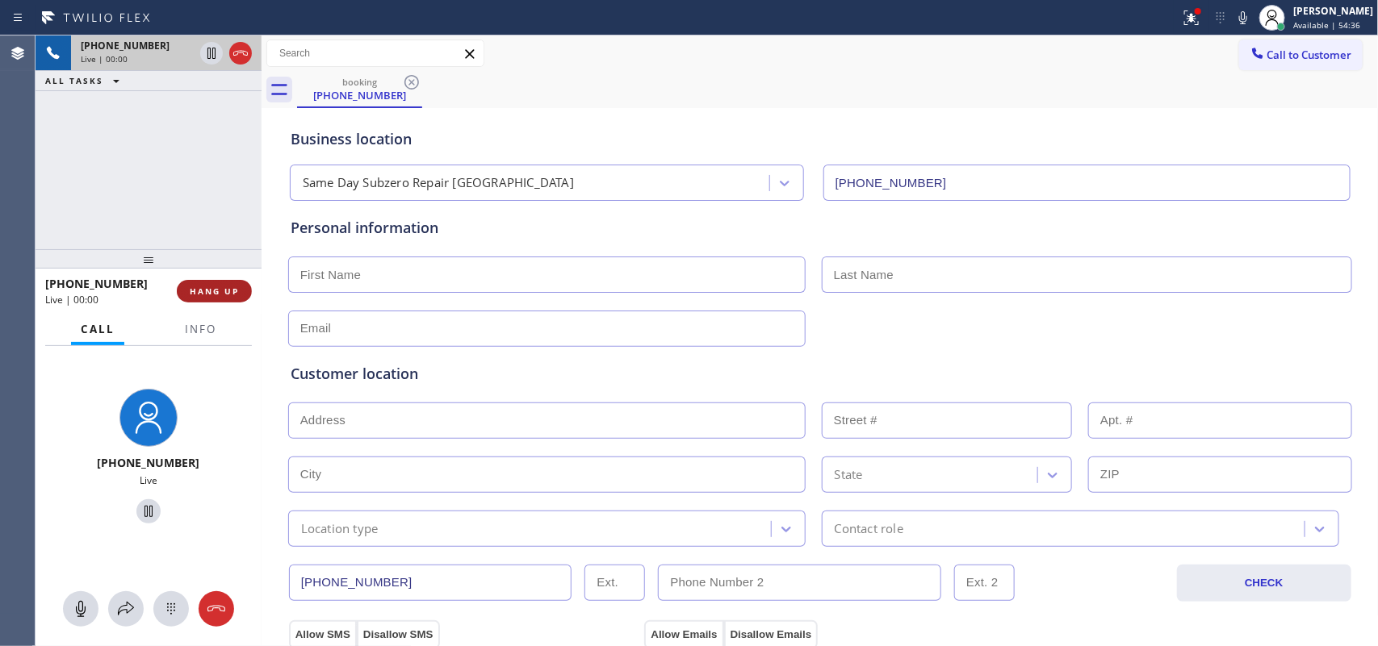
click at [224, 301] on button "HANG UP" at bounding box center [214, 291] width 75 height 23
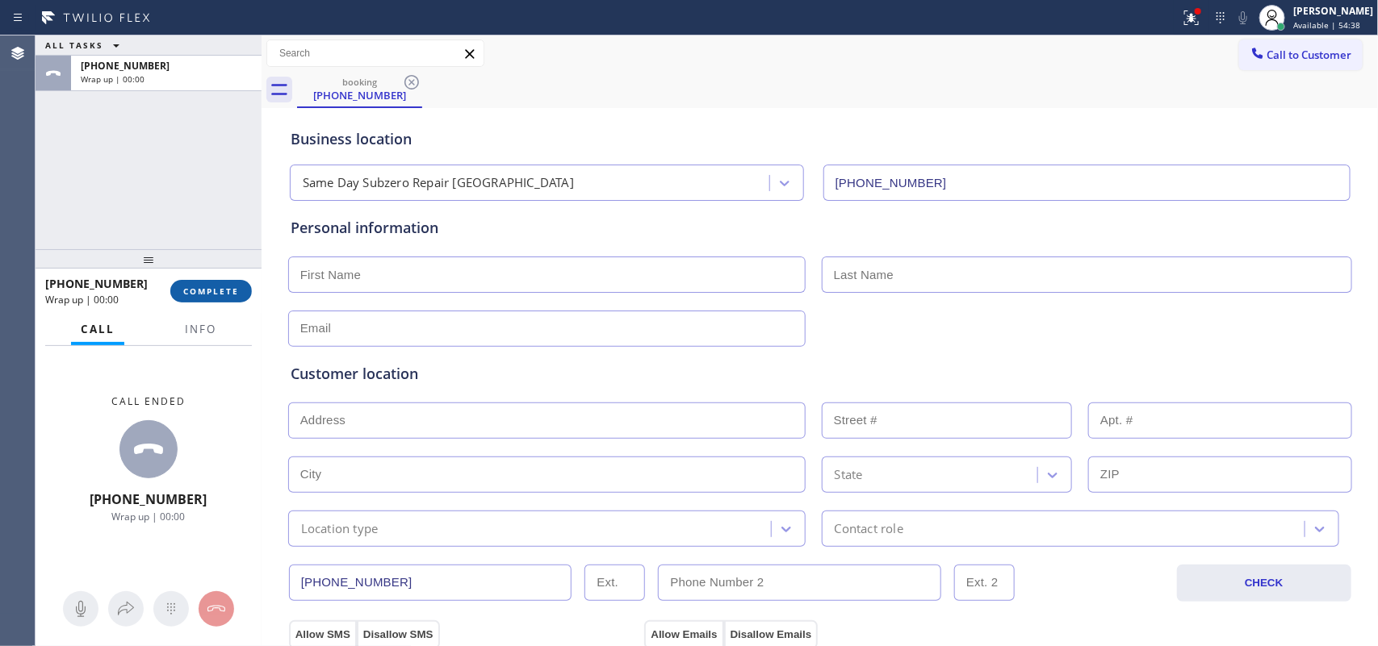
click at [230, 295] on span "COMPLETE" at bounding box center [211, 291] width 56 height 11
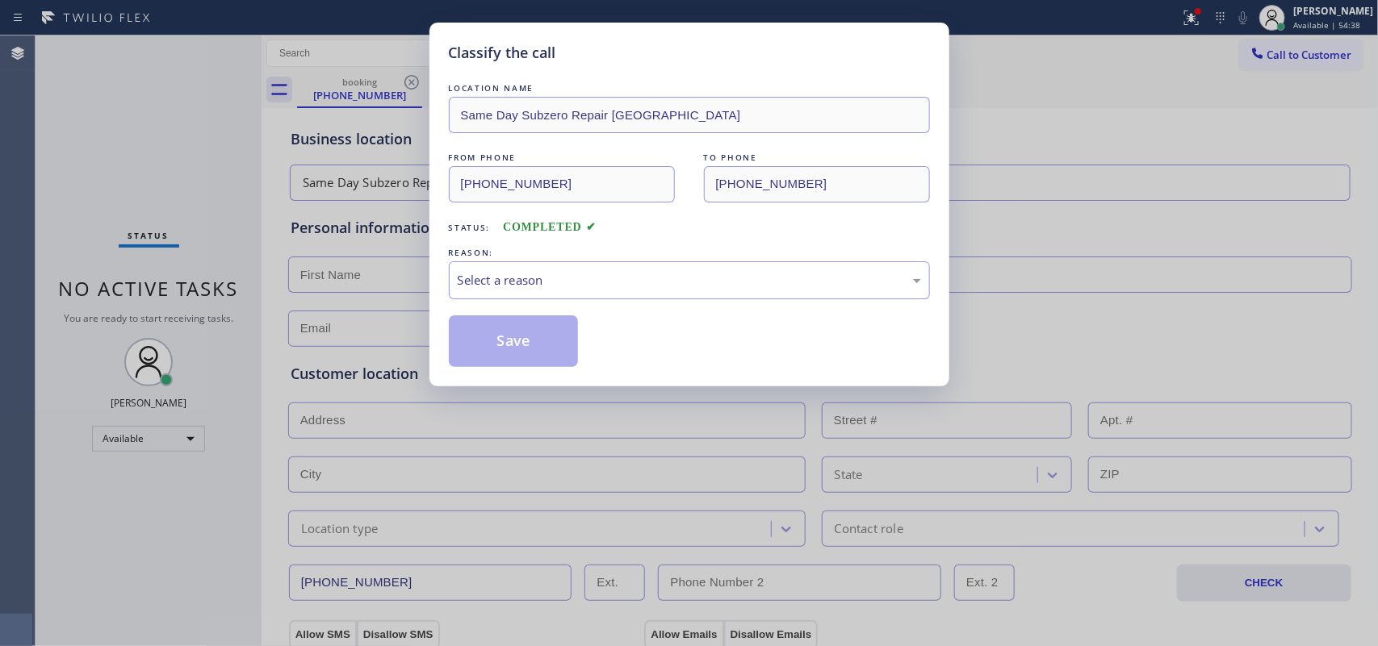
click at [604, 312] on div "LOCATION NAME Same Day Subzero Repair [GEOGRAPHIC_DATA] FROM PHONE [PHONE_NUMBE…" at bounding box center [689, 223] width 481 height 287
click at [620, 272] on div "Select a reason" at bounding box center [689, 280] width 463 height 19
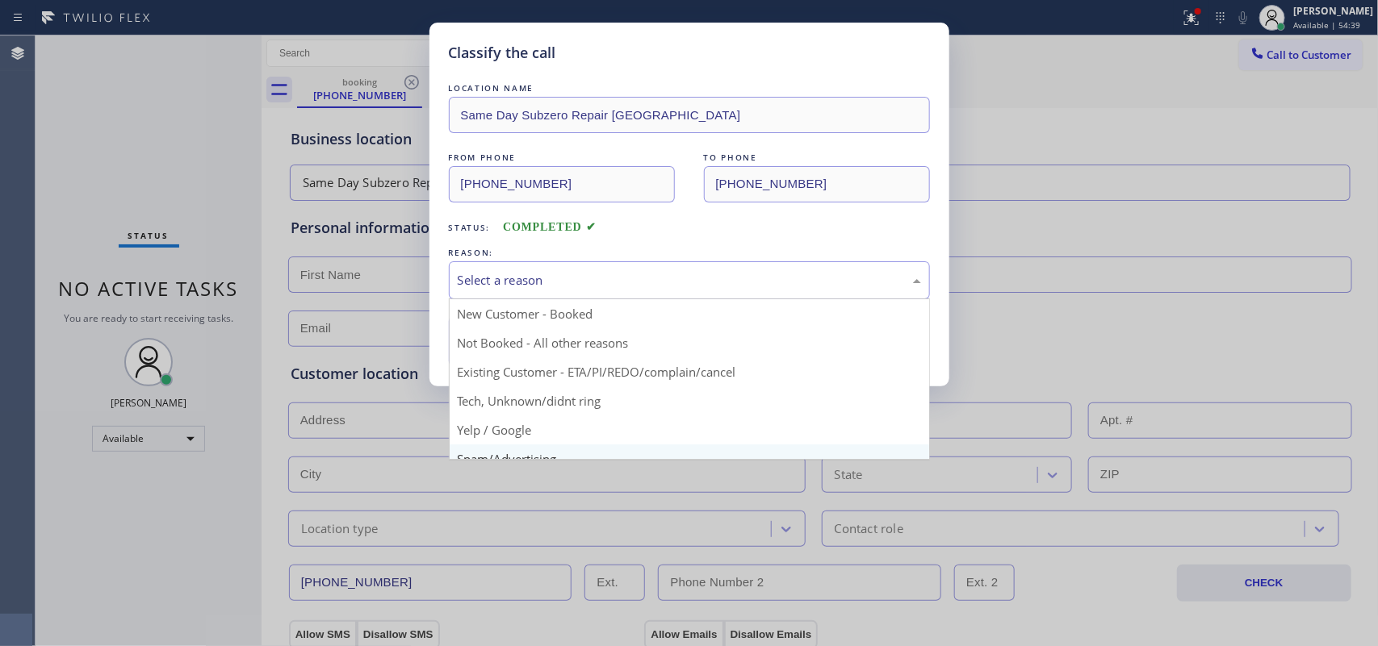
scroll to position [111, 0]
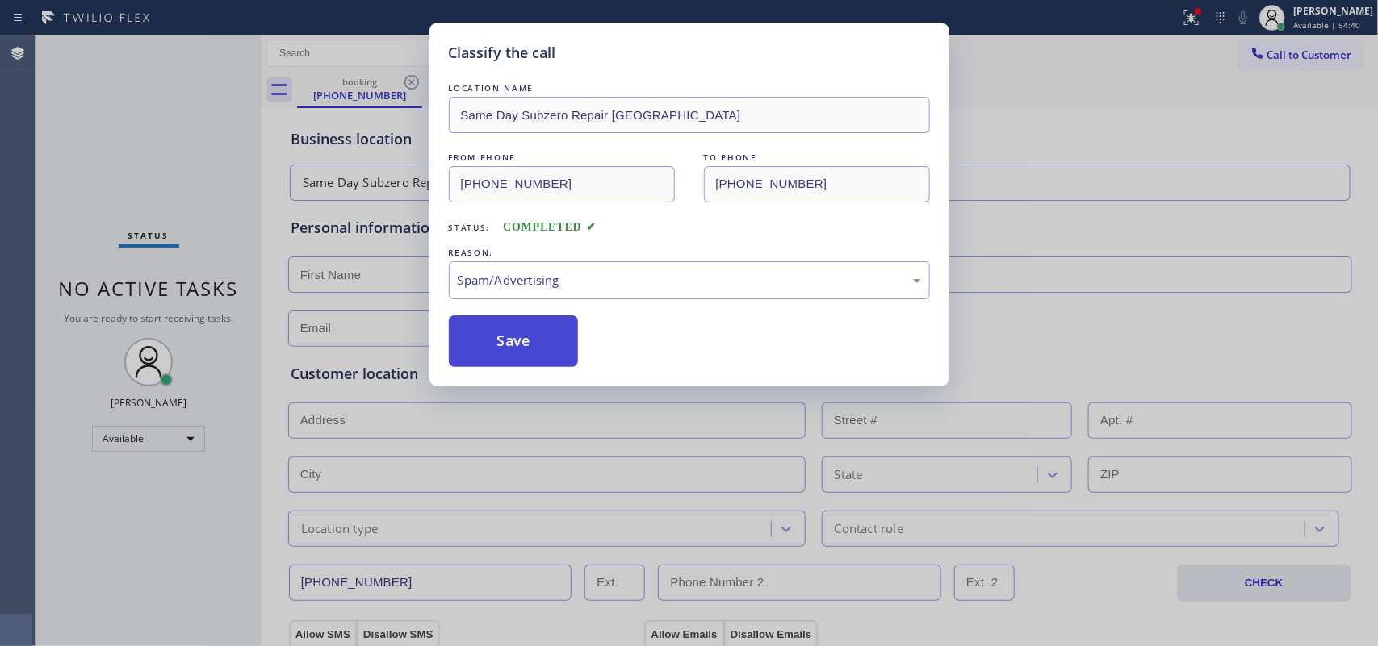
click at [538, 341] on button "Save" at bounding box center [514, 342] width 130 height 52
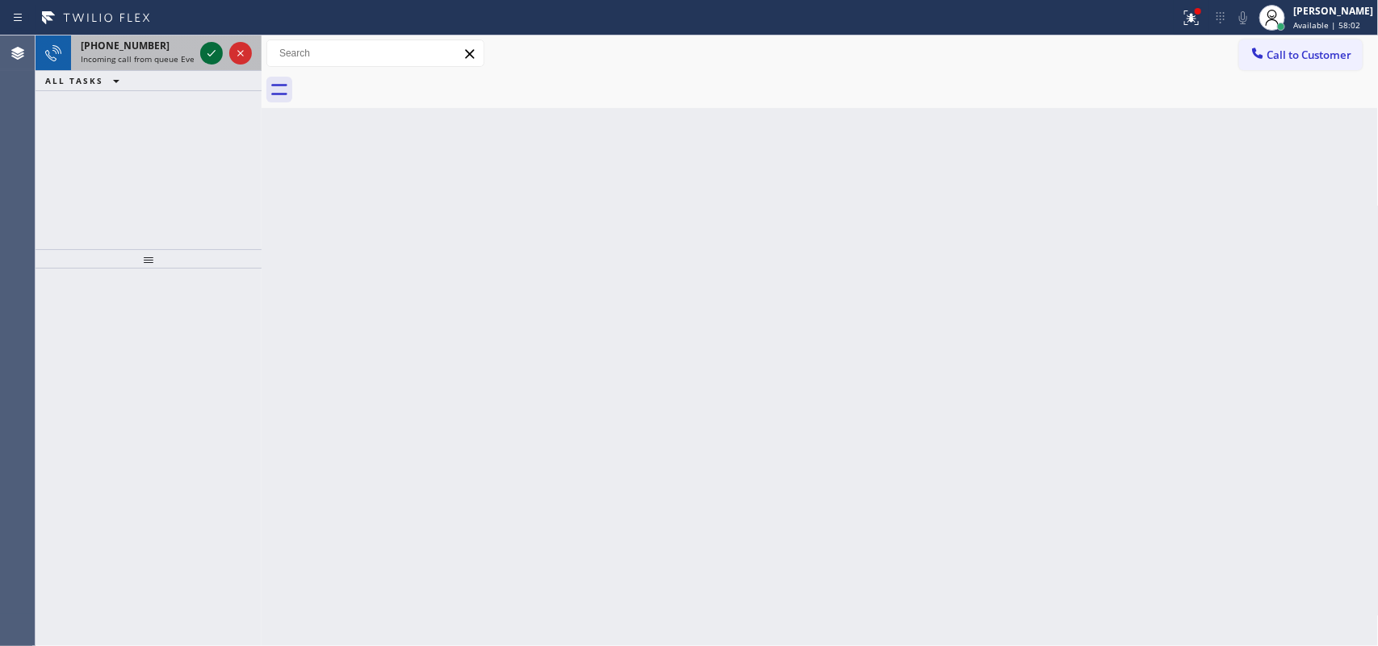
click at [212, 46] on icon at bounding box center [211, 53] width 19 height 19
click at [212, 54] on icon at bounding box center [211, 53] width 19 height 19
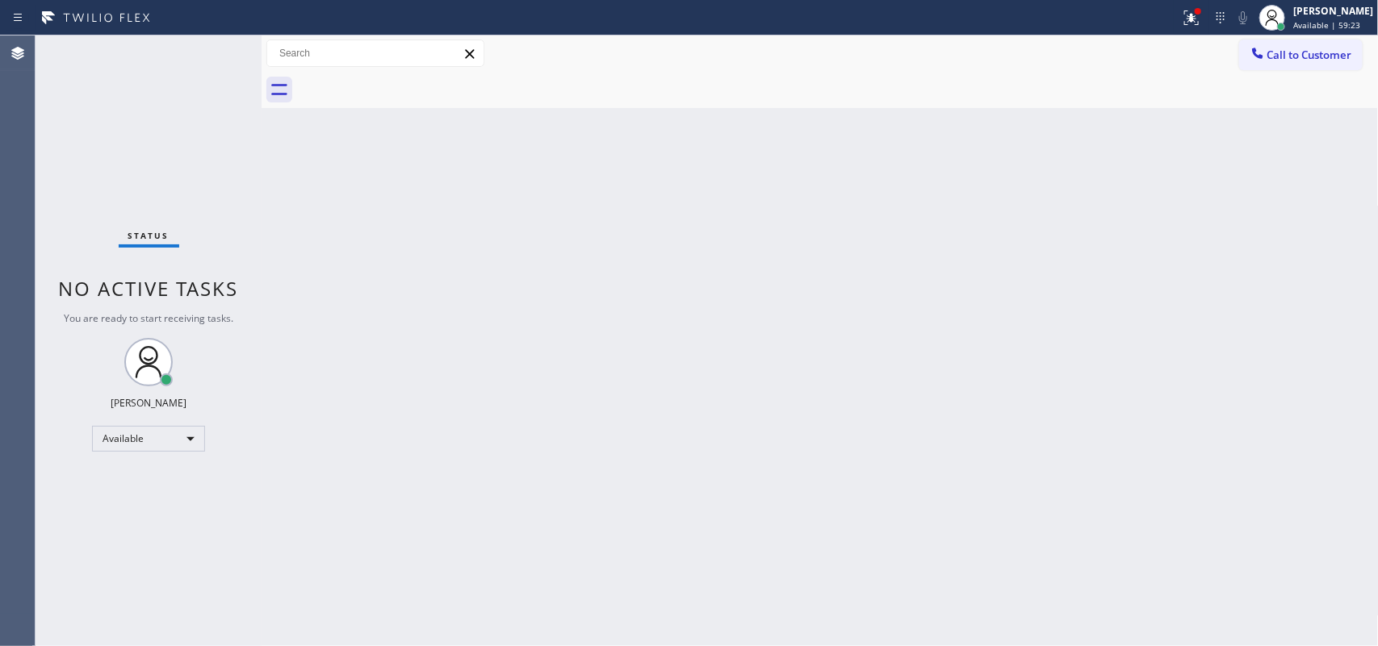
click at [212, 52] on div "Status No active tasks You are ready to start receiving tasks. [PERSON_NAME] Av…" at bounding box center [149, 341] width 226 height 611
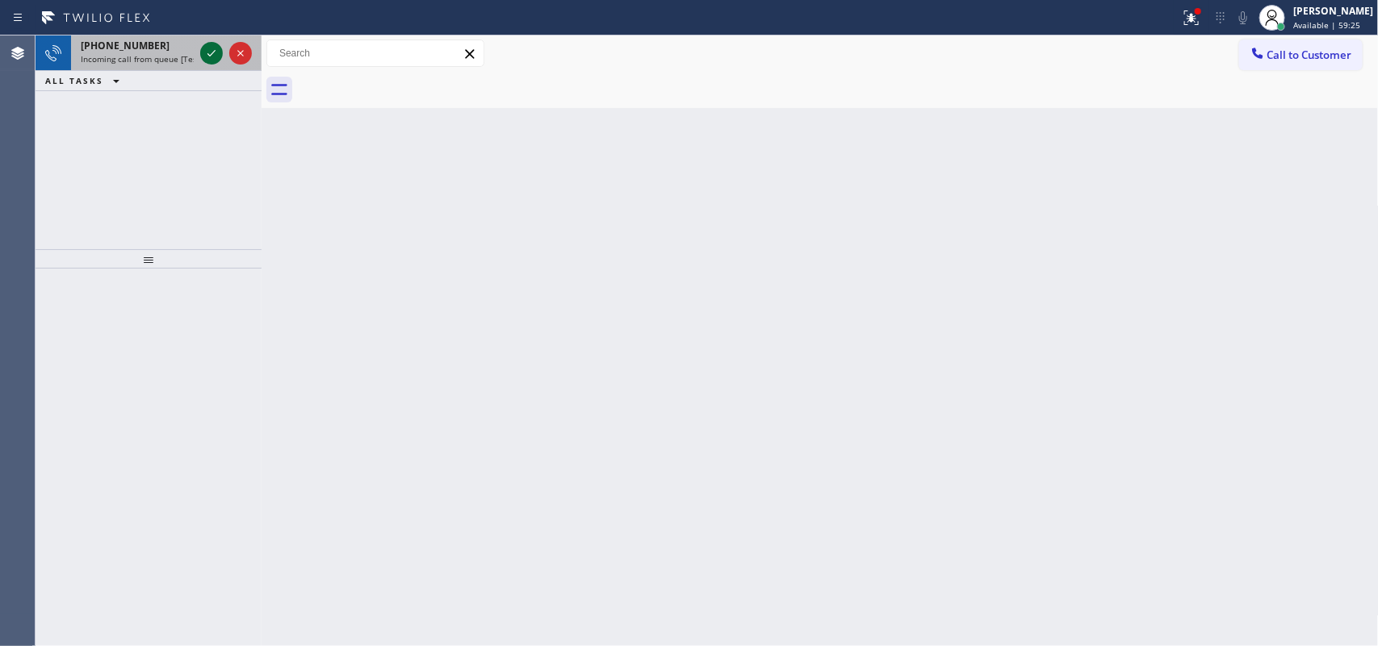
click at [207, 58] on icon at bounding box center [211, 53] width 19 height 19
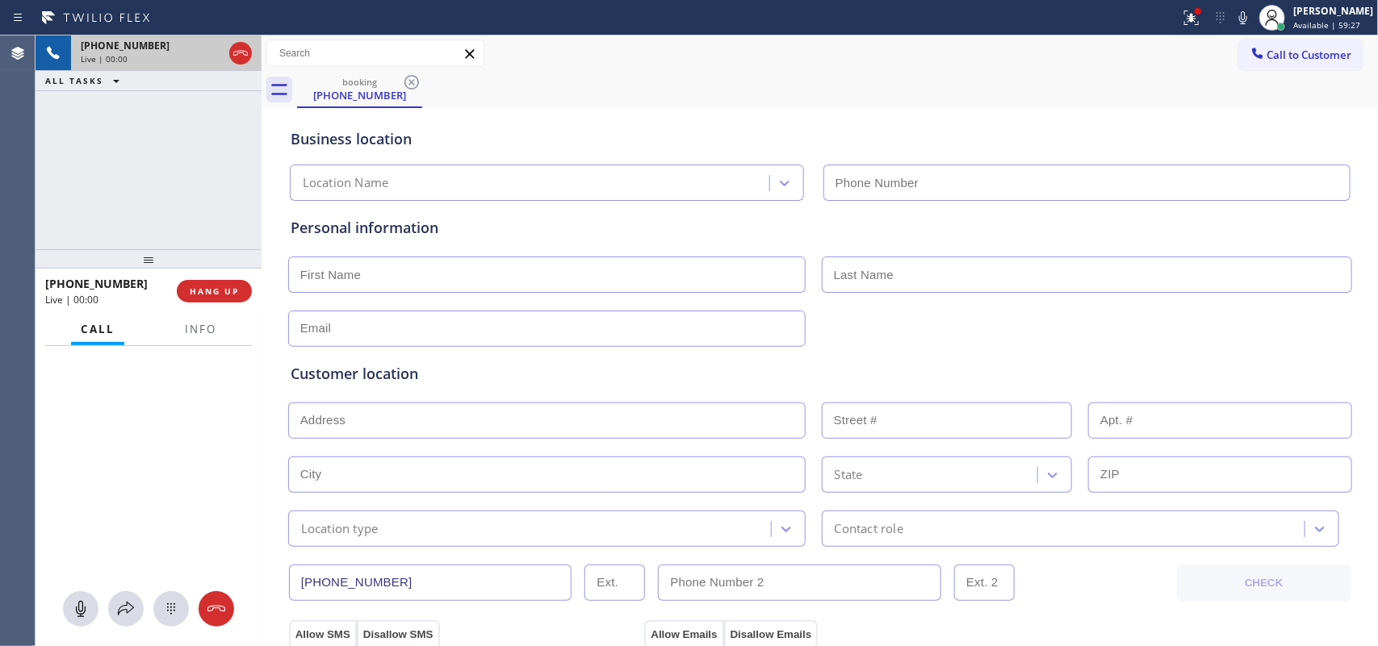
type input "[PHONE_NUMBER]"
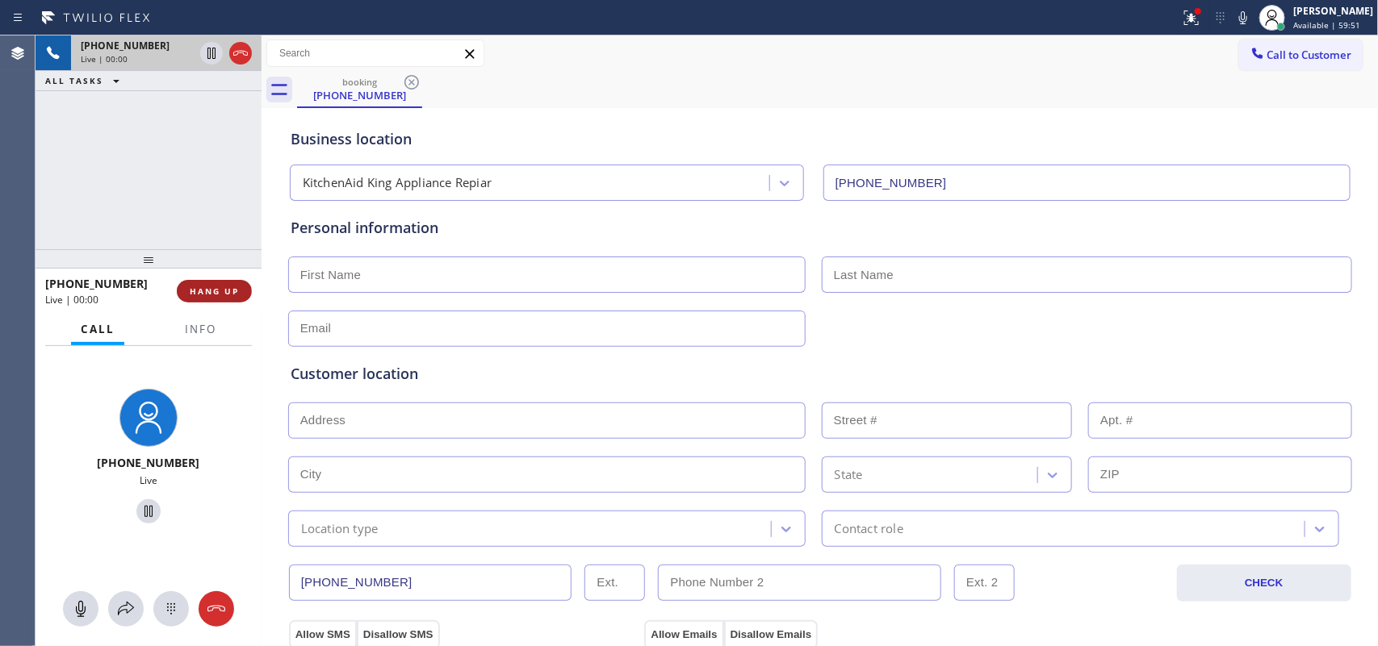
click at [228, 295] on span "HANG UP" at bounding box center [214, 291] width 49 height 11
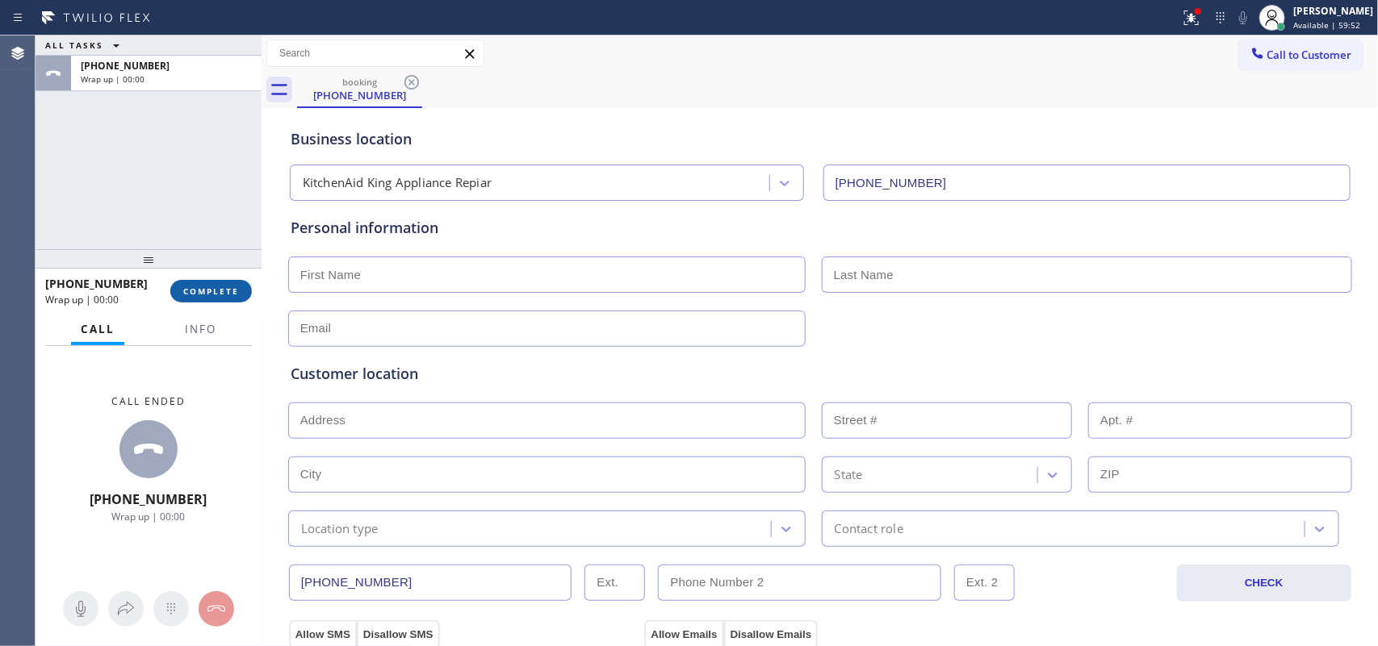
click at [228, 295] on span "COMPLETE" at bounding box center [211, 291] width 56 height 11
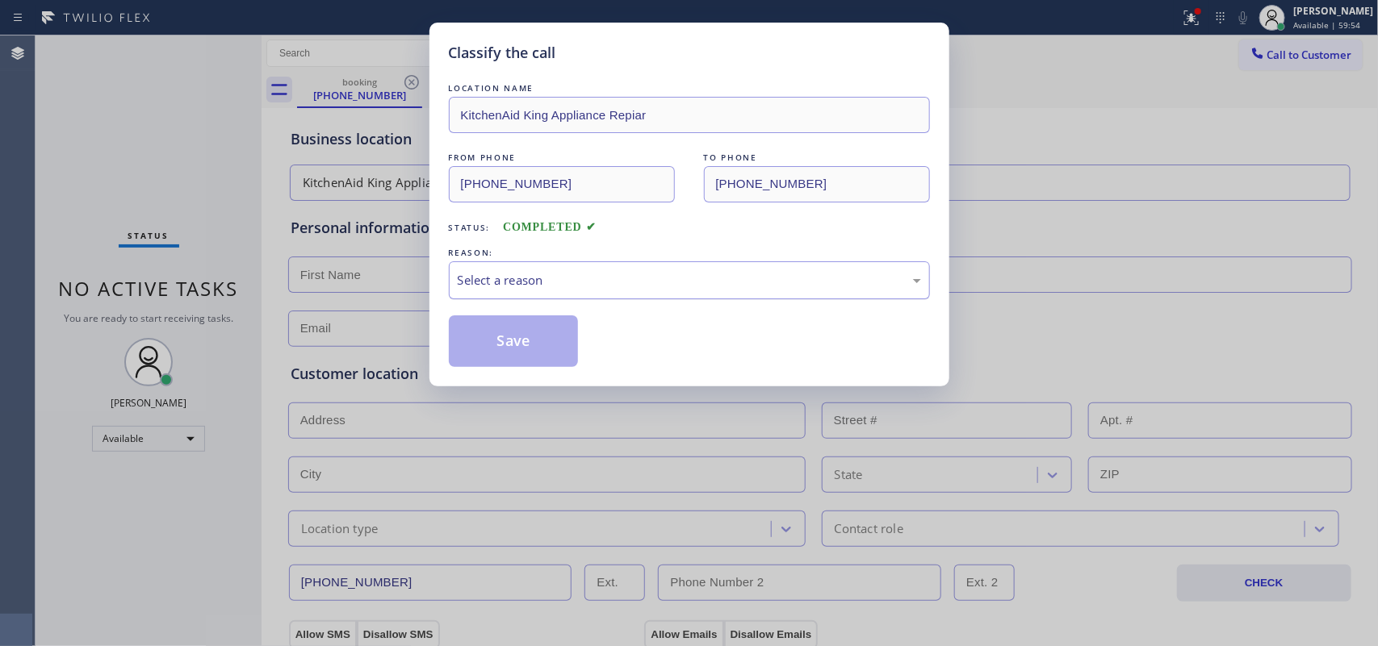
click at [575, 274] on div "Select a reason" at bounding box center [689, 280] width 463 height 19
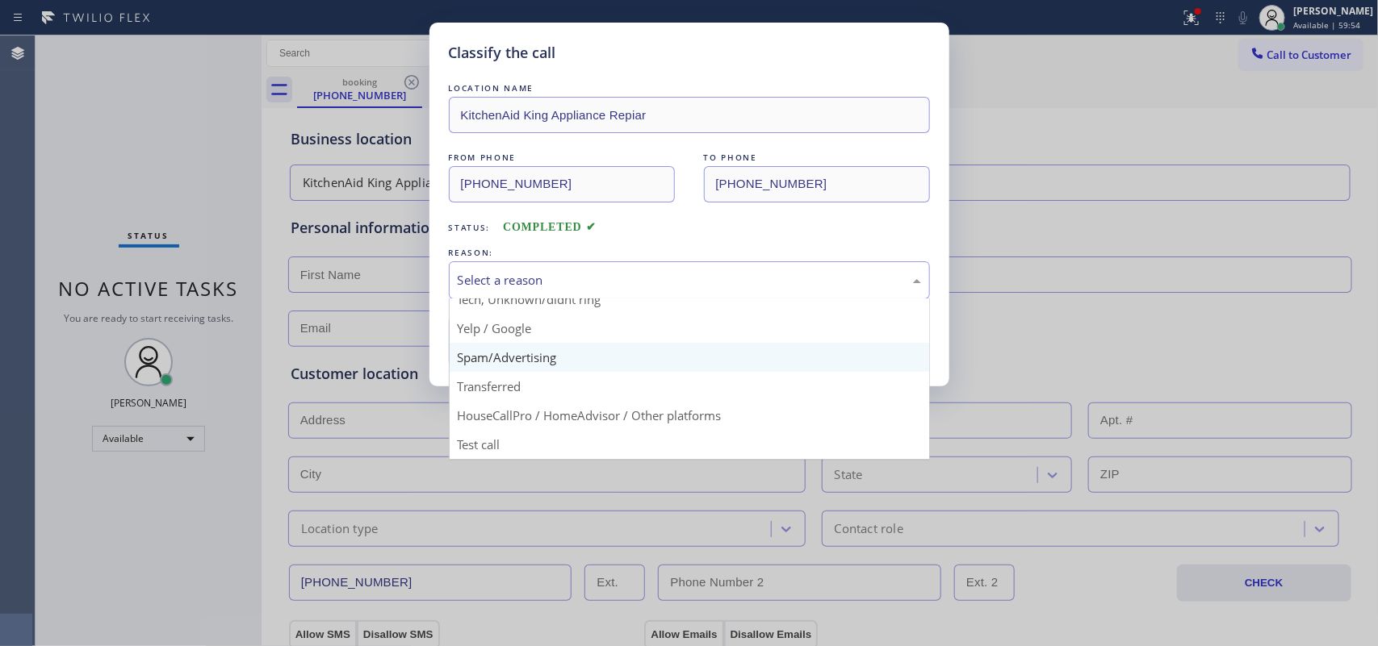
scroll to position [10, 0]
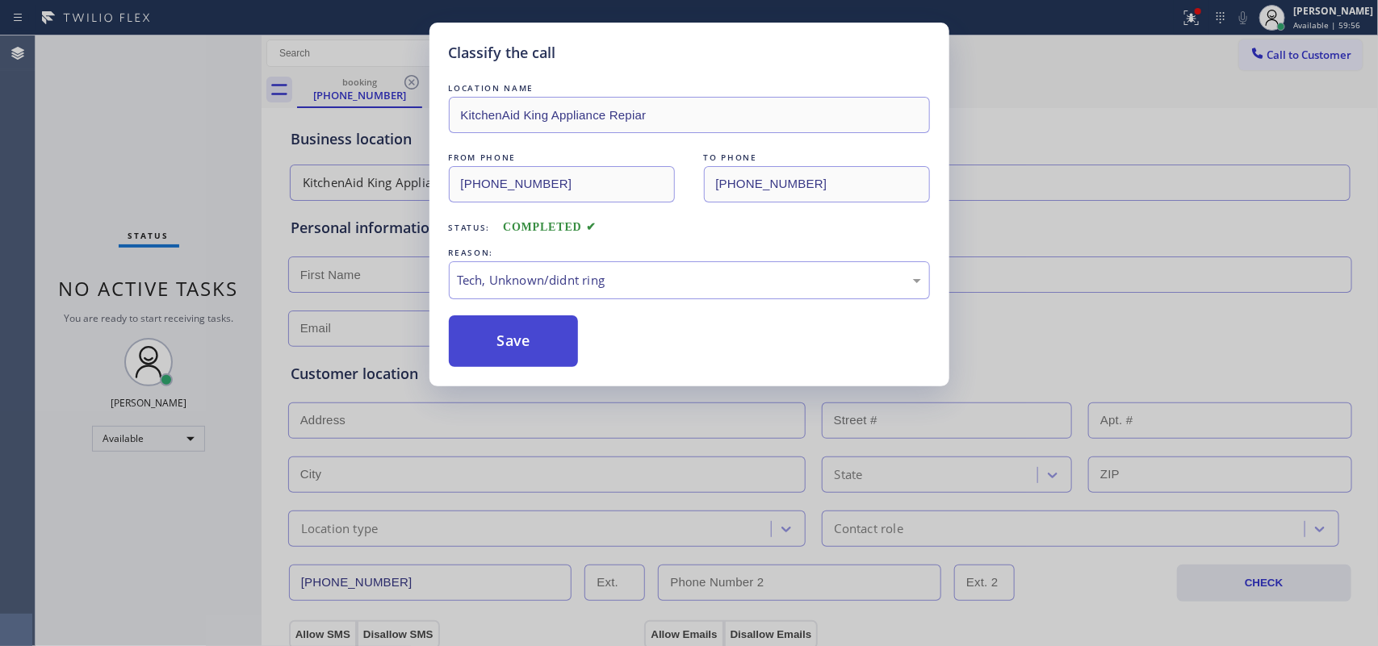
click at [521, 365] on button "Save" at bounding box center [514, 342] width 130 height 52
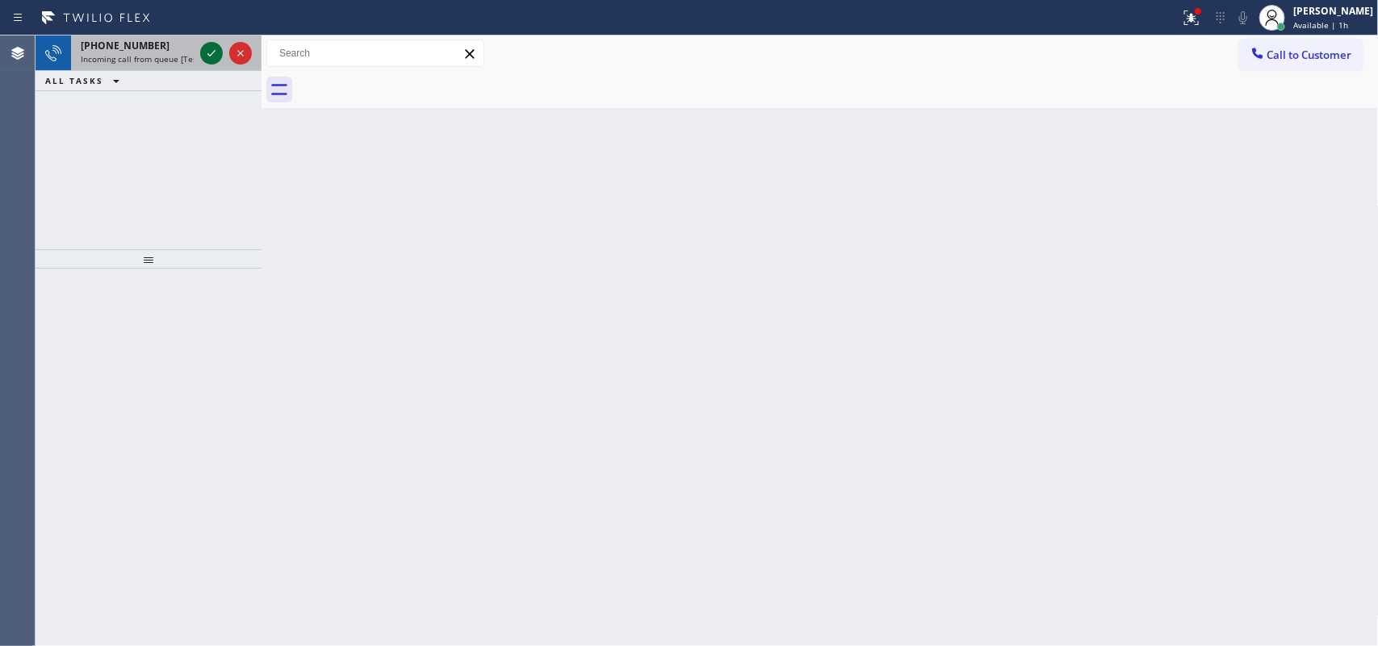
click at [207, 47] on icon at bounding box center [211, 53] width 19 height 19
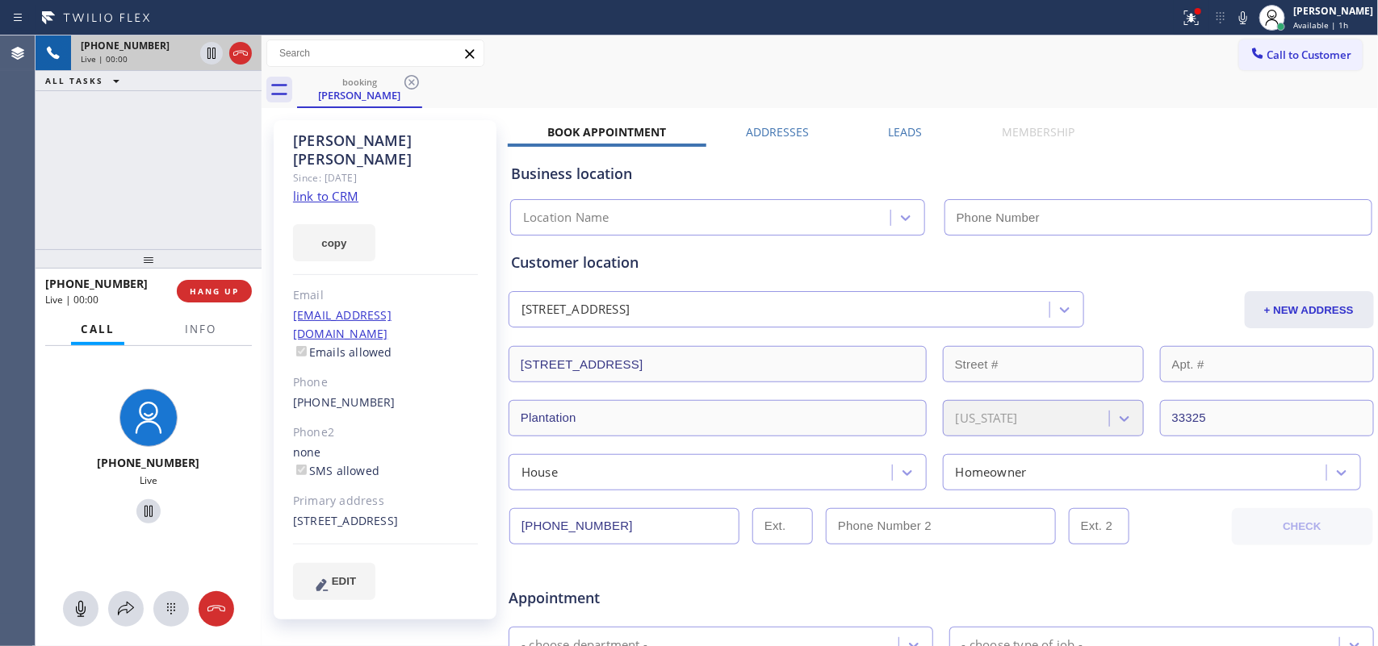
type input "[PHONE_NUMBER]"
click at [335, 188] on link "link to CRM" at bounding box center [325, 196] width 65 height 16
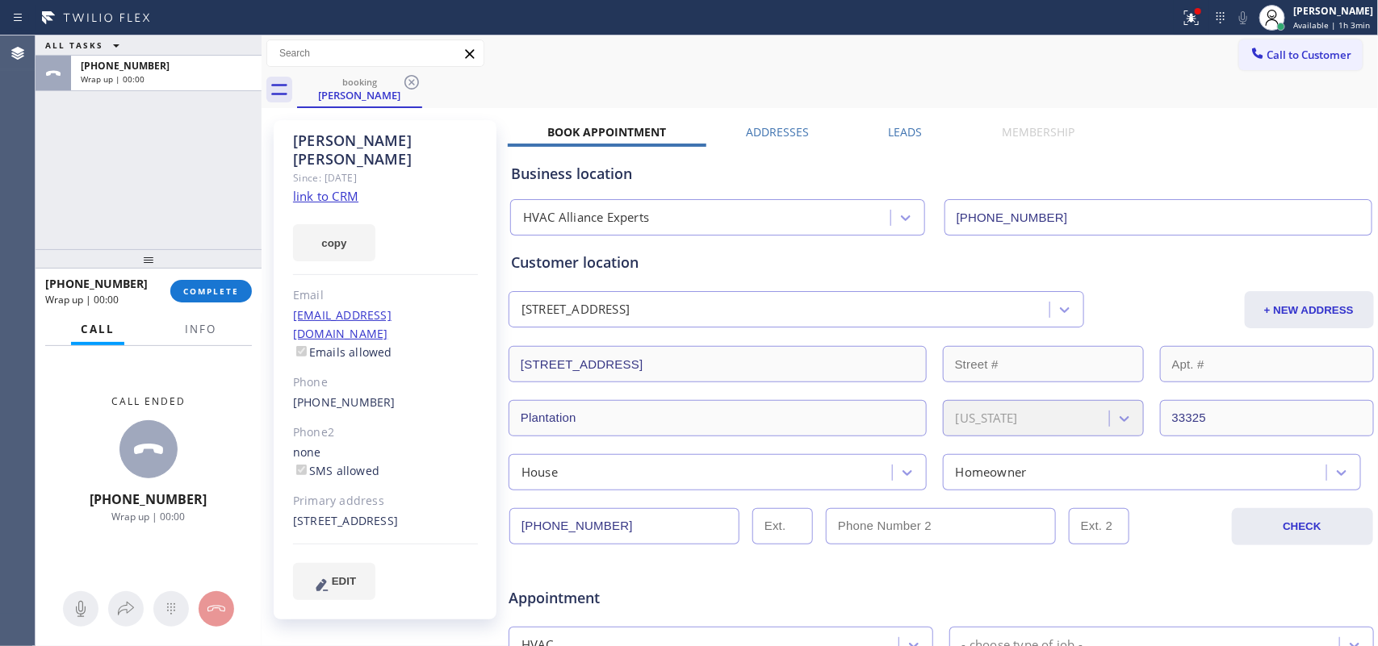
drag, startPoint x: 212, startPoint y: 283, endPoint x: 549, endPoint y: 273, distance: 336.7
click at [212, 284] on button "COMPLETE" at bounding box center [211, 291] width 82 height 23
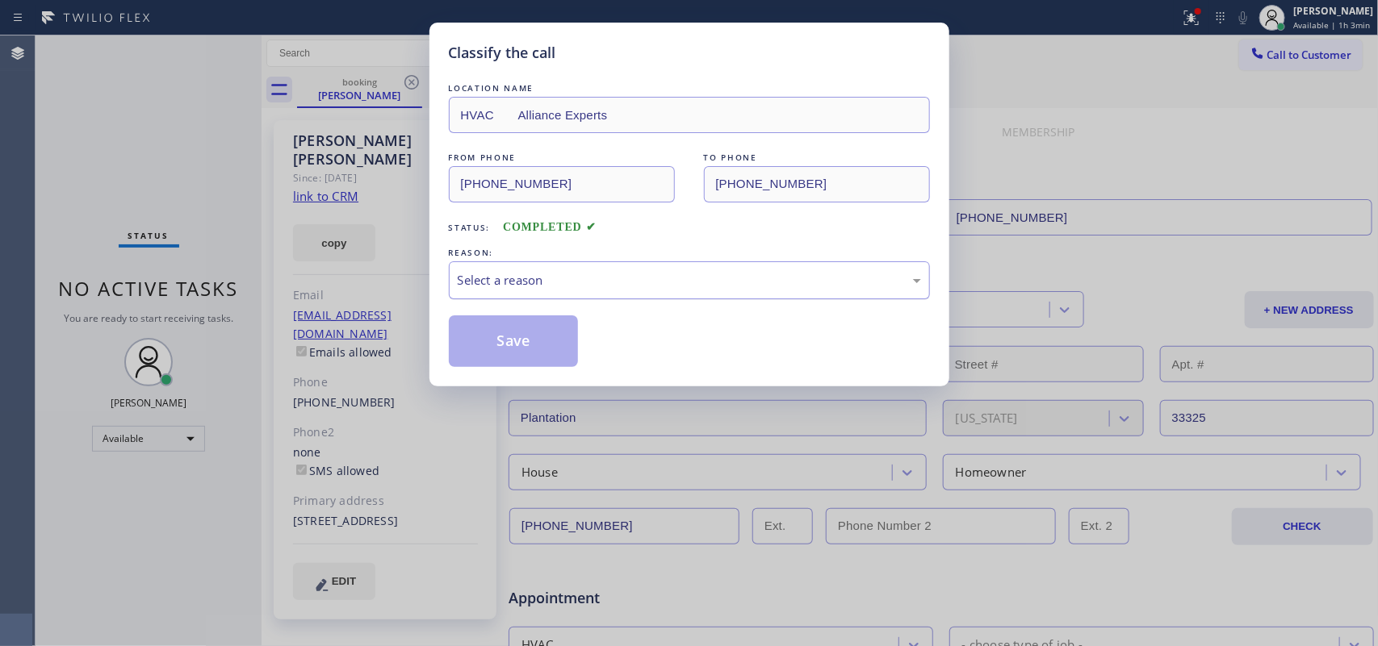
click at [533, 272] on div "Select a reason" at bounding box center [689, 280] width 463 height 19
click at [534, 332] on button "Save" at bounding box center [514, 342] width 130 height 52
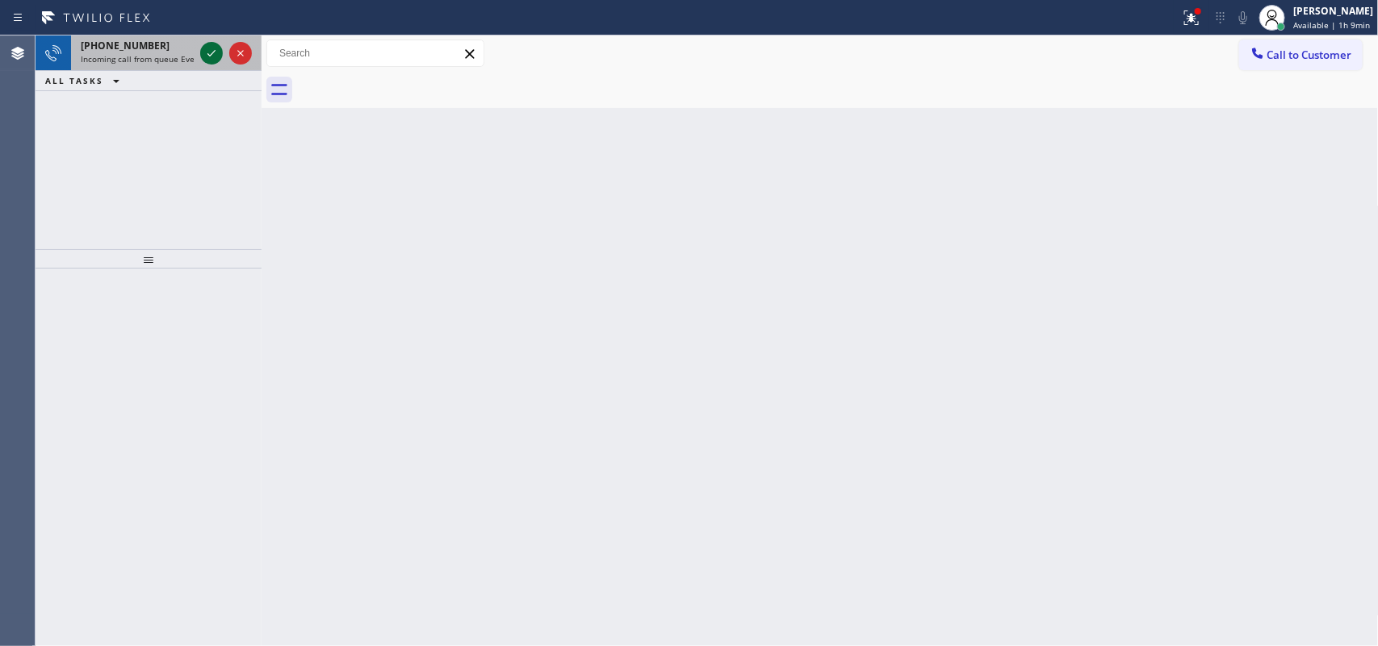
click at [211, 50] on icon at bounding box center [211, 53] width 19 height 19
click at [206, 47] on icon at bounding box center [211, 53] width 19 height 19
click at [206, 44] on icon at bounding box center [211, 53] width 19 height 19
click at [207, 51] on icon at bounding box center [211, 53] width 19 height 19
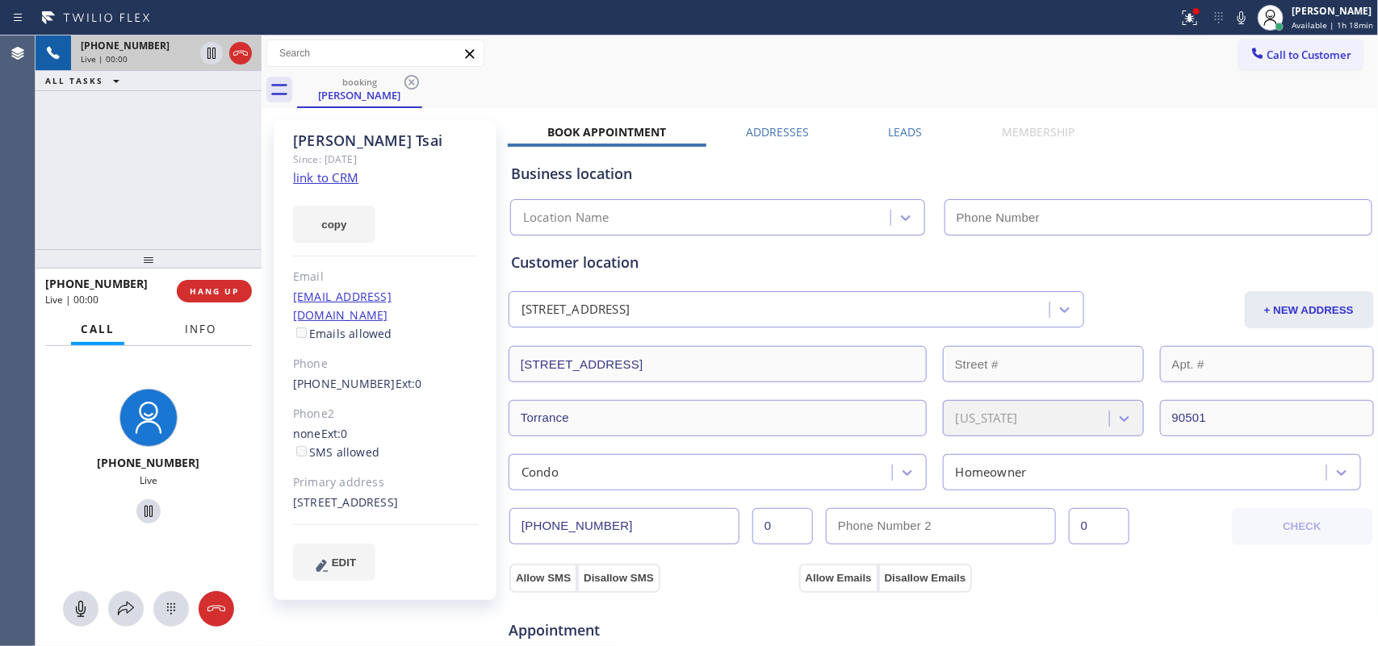
click at [195, 332] on span "Info" at bounding box center [200, 329] width 31 height 15
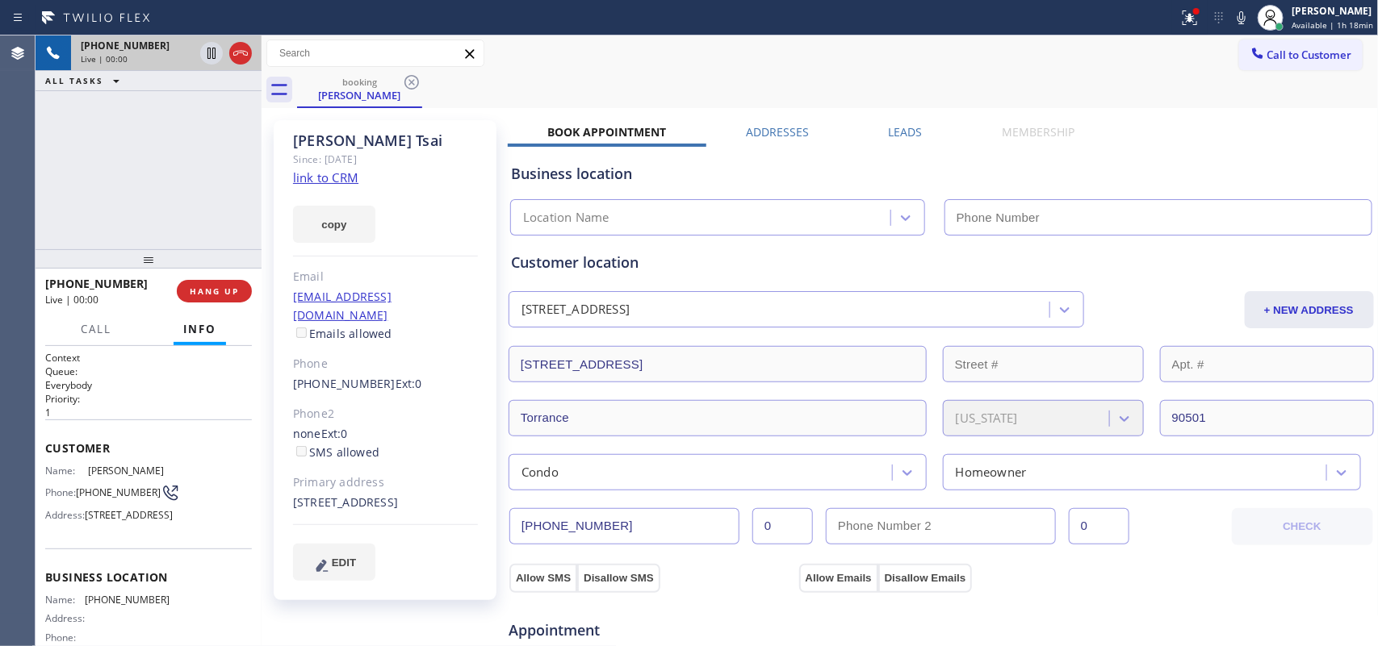
scroll to position [178, 0]
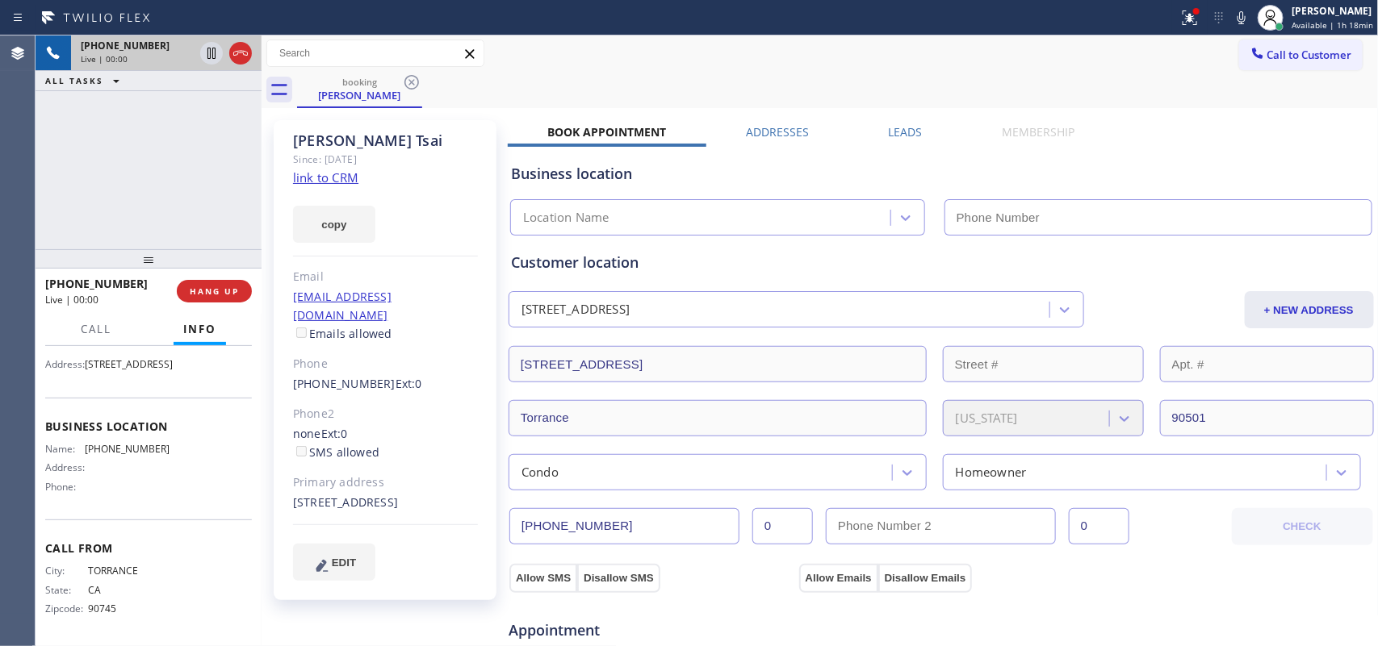
click at [337, 183] on link "link to CRM" at bounding box center [325, 177] width 65 height 16
click at [97, 332] on span "Call" at bounding box center [96, 329] width 31 height 15
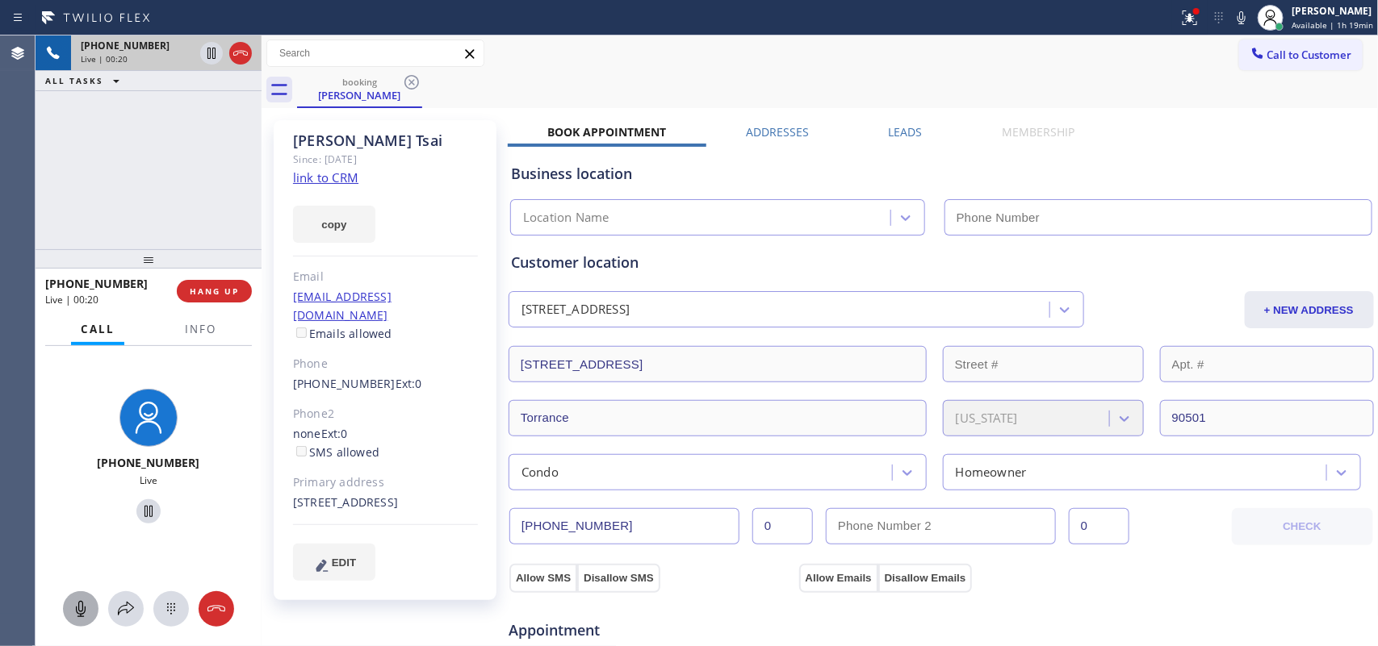
click at [82, 604] on icon at bounding box center [80, 609] width 19 height 19
click at [139, 510] on icon at bounding box center [148, 511] width 19 height 19
click at [75, 603] on icon at bounding box center [80, 609] width 19 height 19
click at [147, 511] on icon at bounding box center [148, 511] width 19 height 19
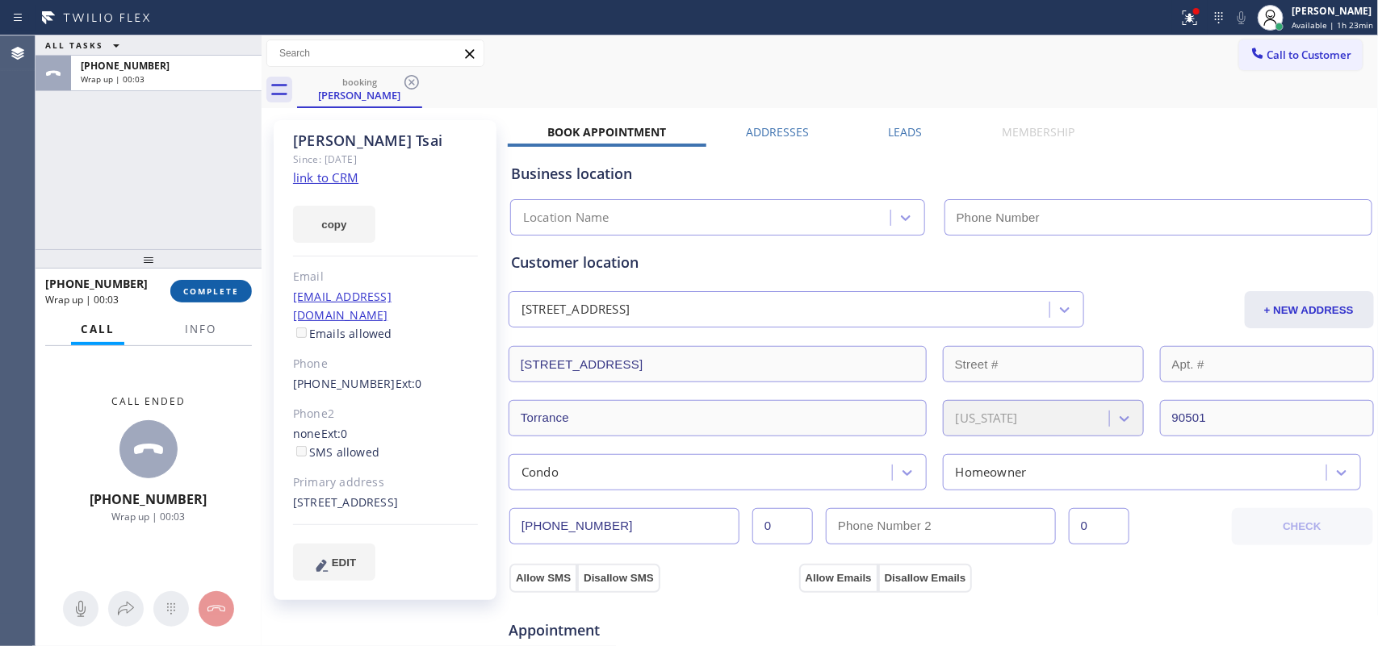
click at [242, 284] on button "COMPLETE" at bounding box center [211, 291] width 82 height 23
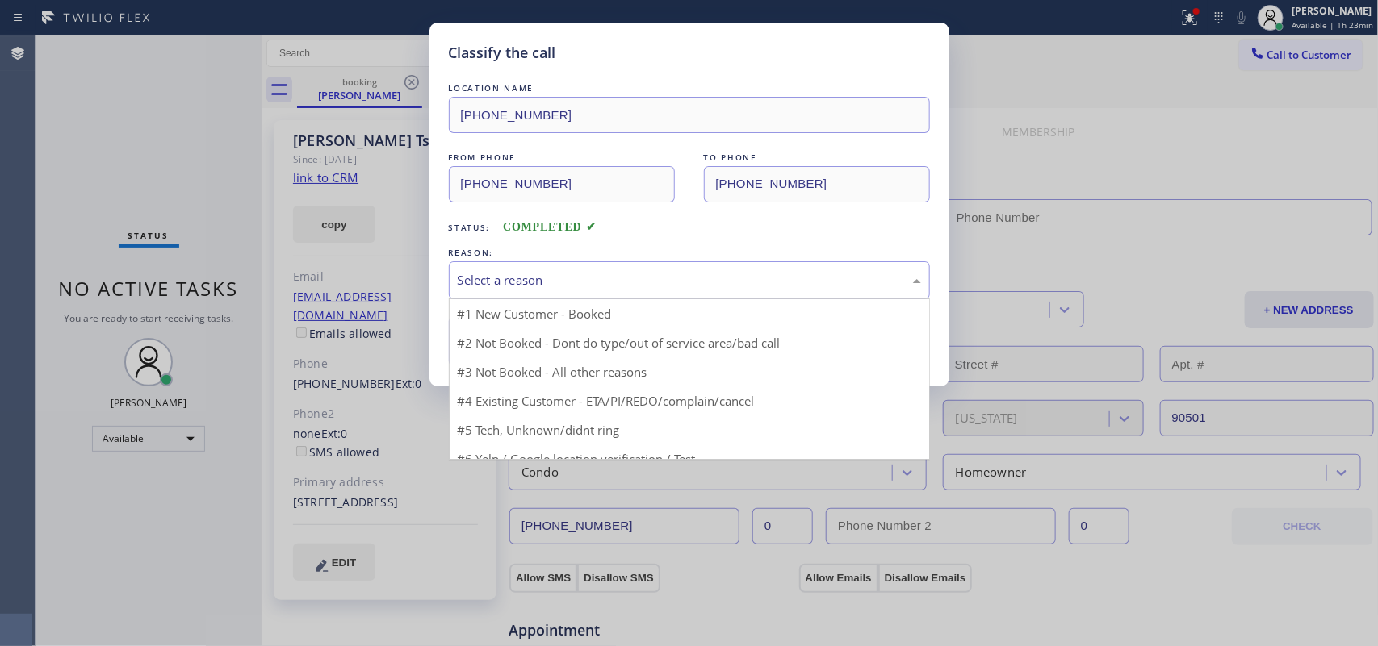
click at [502, 280] on div "Select a reason" at bounding box center [689, 280] width 463 height 19
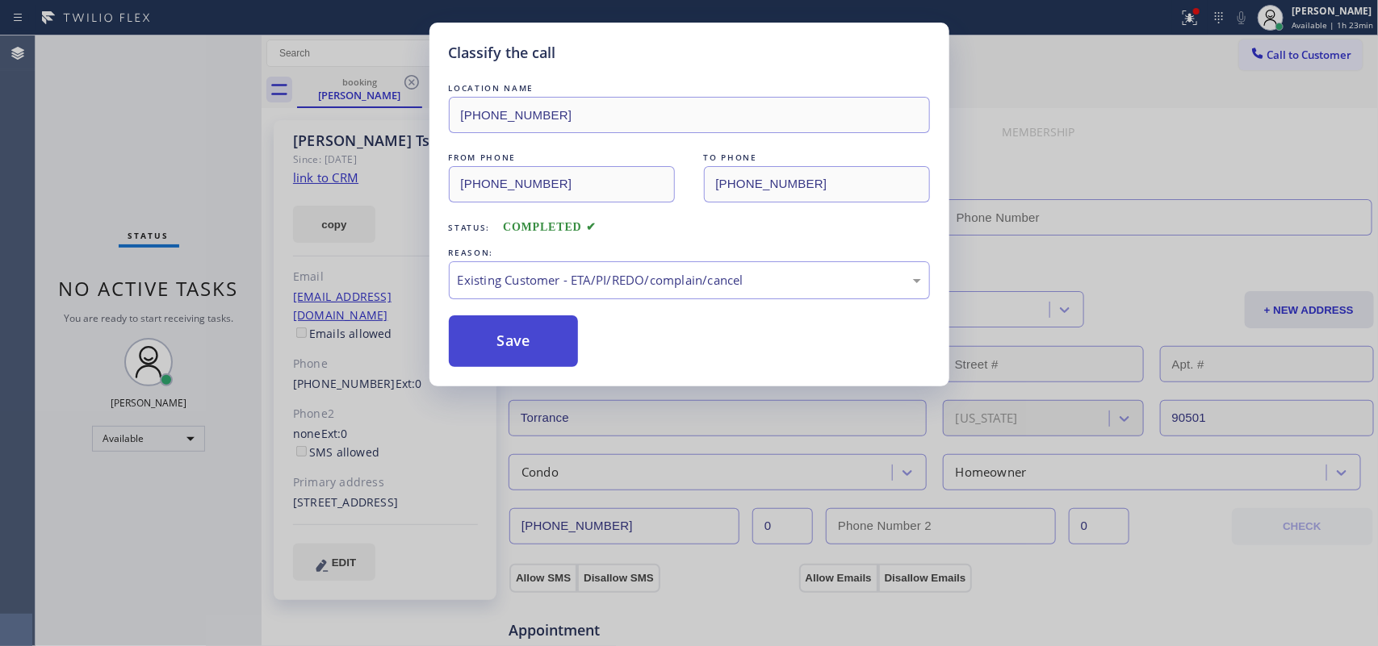
click at [533, 344] on button "Save" at bounding box center [514, 342] width 130 height 52
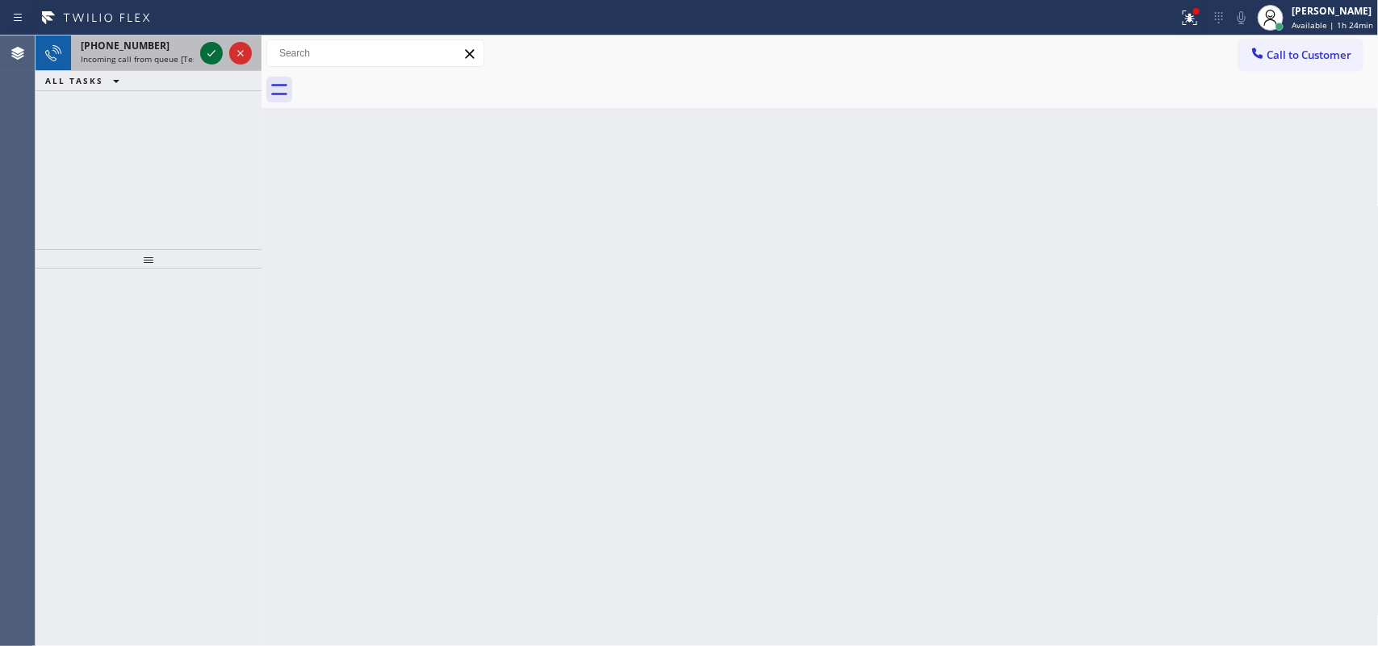
click at [215, 54] on icon at bounding box center [211, 53] width 19 height 19
click at [208, 54] on icon at bounding box center [211, 53] width 8 height 6
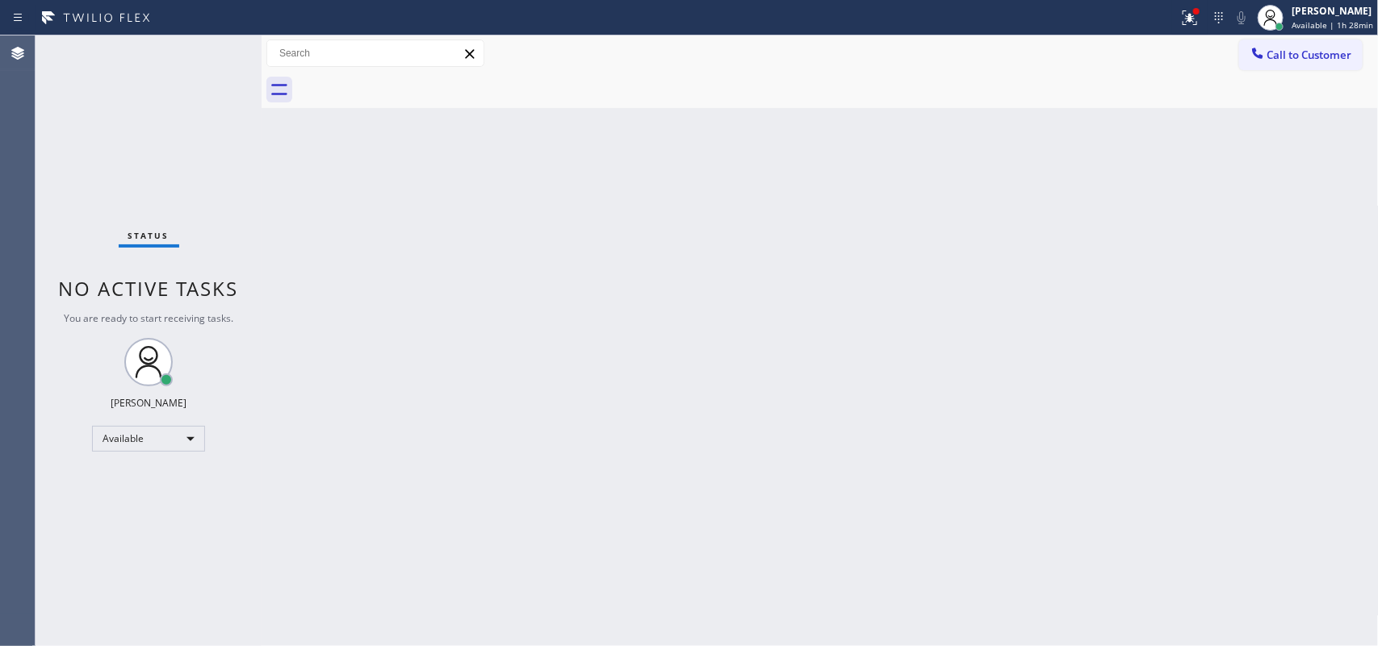
click at [200, 55] on div "Status No active tasks You are ready to start receiving tasks. [PERSON_NAME] Av…" at bounding box center [149, 341] width 226 height 611
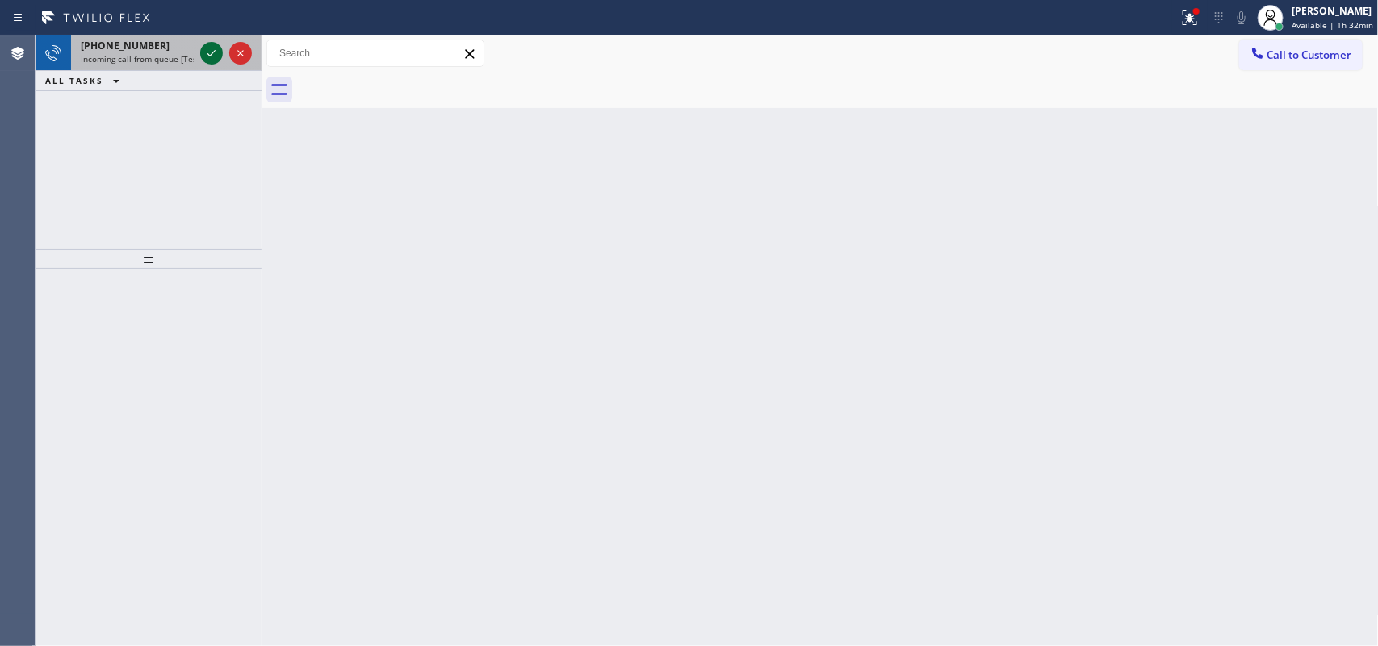
click at [210, 54] on icon at bounding box center [211, 53] width 19 height 19
click at [203, 42] on div at bounding box center [226, 54] width 58 height 36
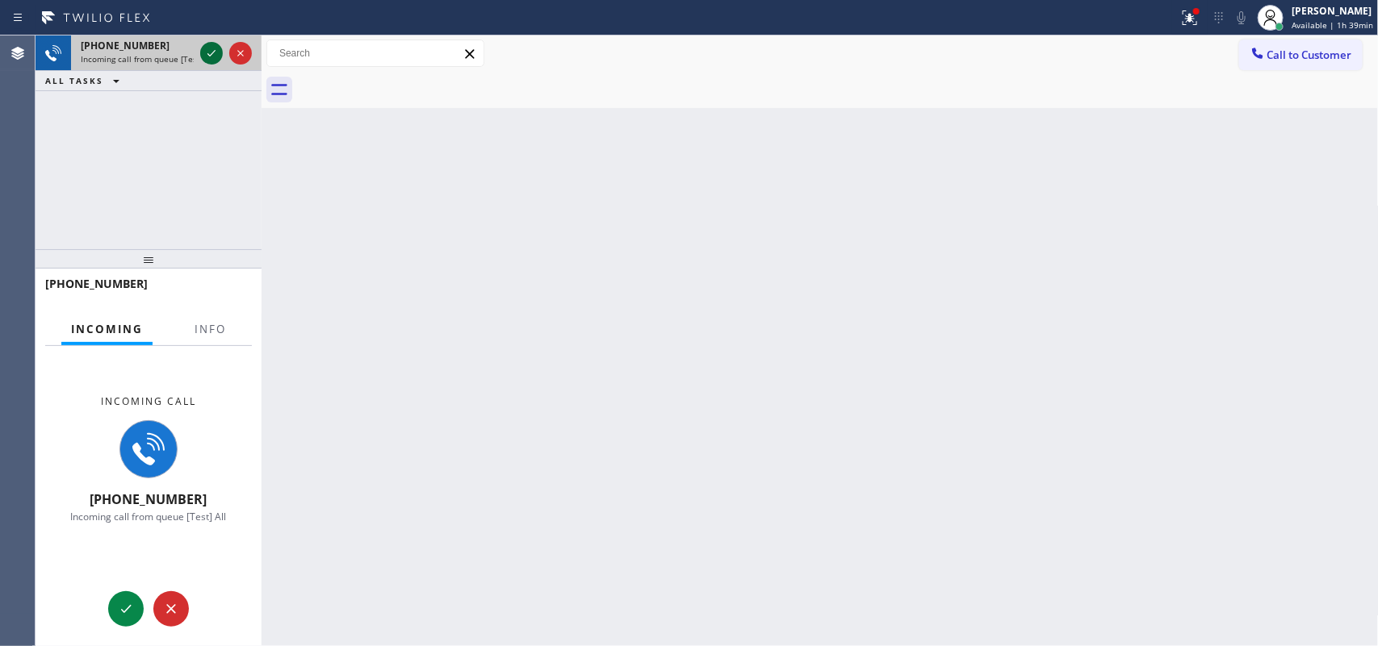
click at [204, 54] on icon at bounding box center [211, 53] width 19 height 19
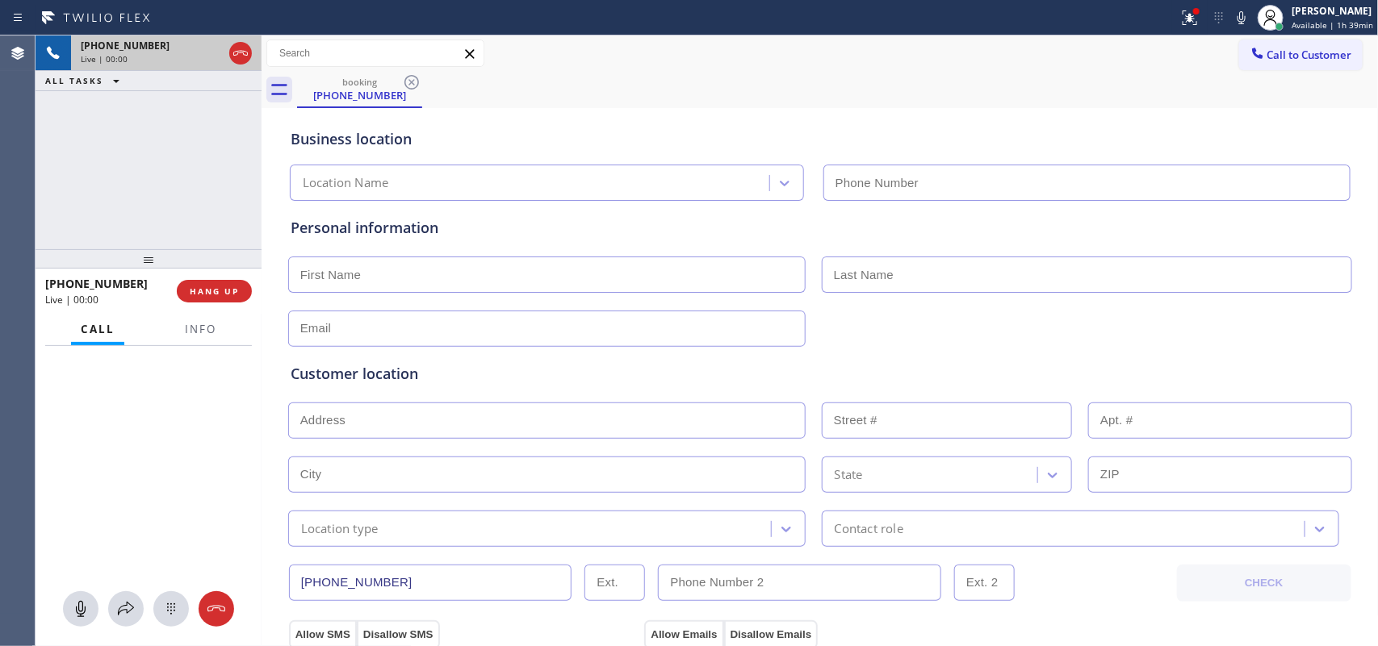
type input "[PHONE_NUMBER]"
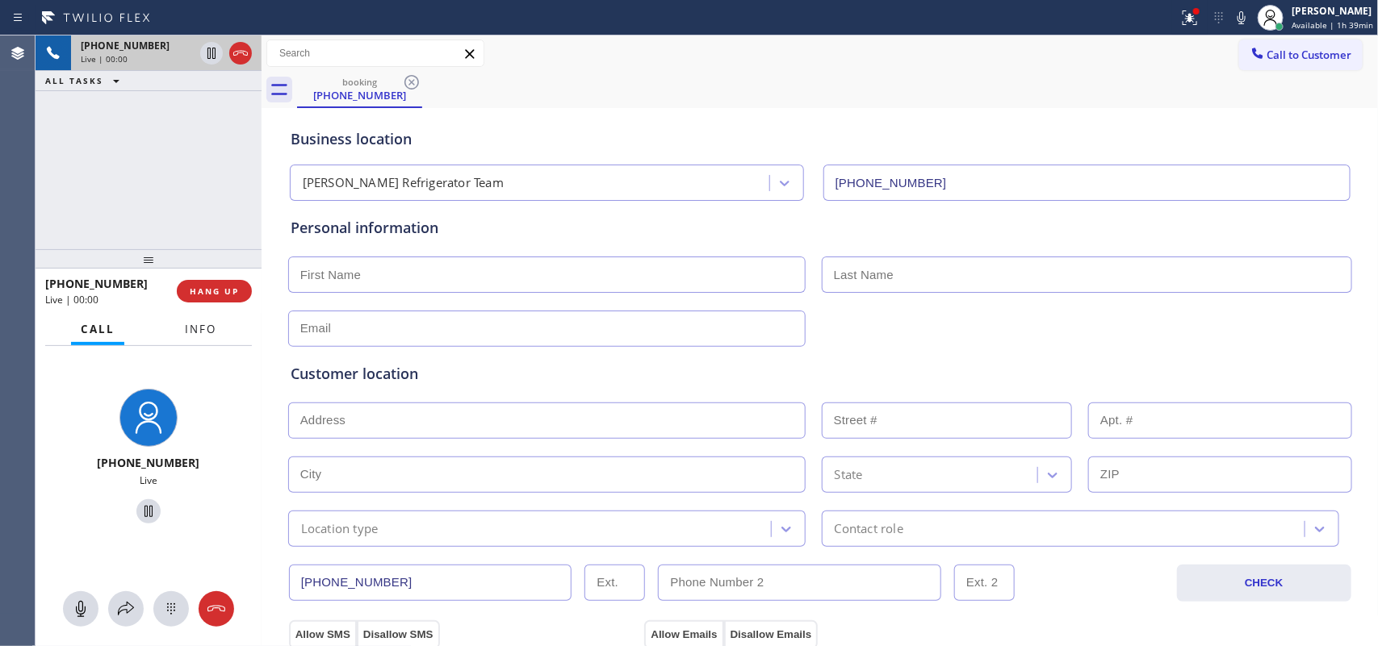
drag, startPoint x: 196, startPoint y: 325, endPoint x: 200, endPoint y: 441, distance: 116.3
click at [198, 325] on span "Info" at bounding box center [200, 329] width 31 height 15
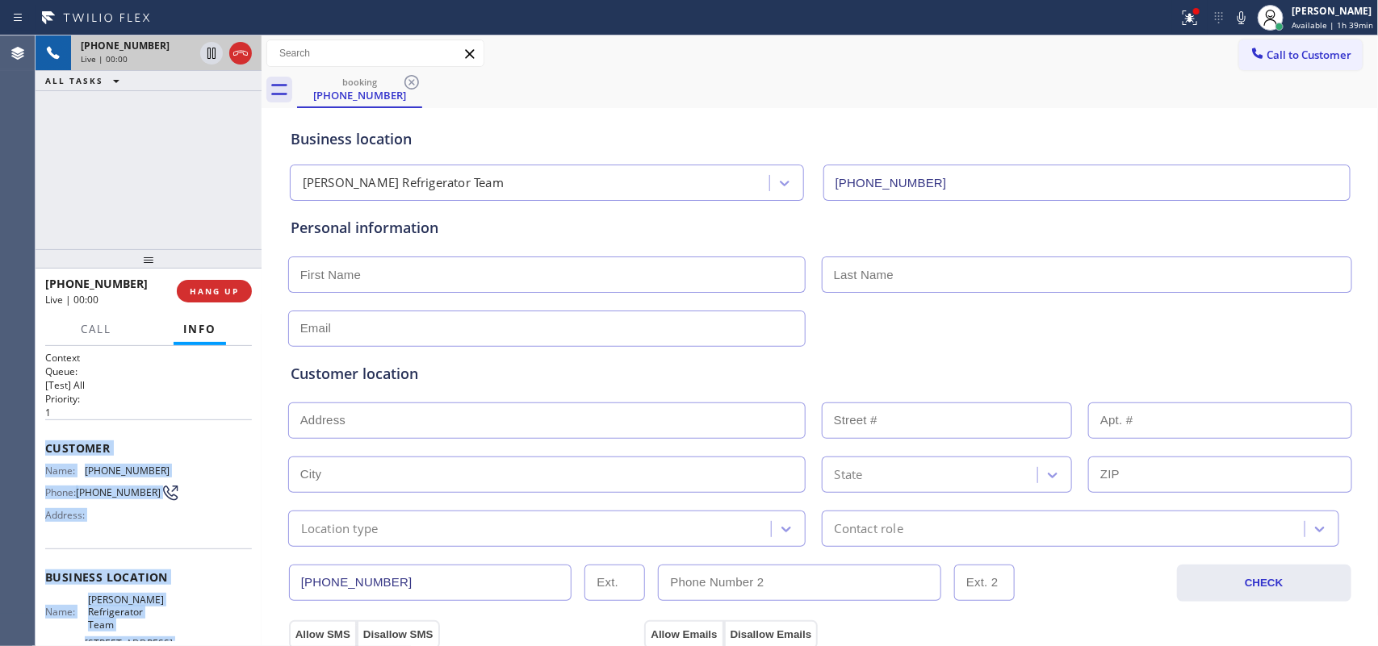
drag, startPoint x: 152, startPoint y: 497, endPoint x: 42, endPoint y: 446, distance: 121.0
click at [42, 446] on div "Context Queue: [Test] All Priority: 1 Customer Name: [PHONE_NUMBER] Phone: [PHO…" at bounding box center [149, 496] width 226 height 301
copy div "Customer Name: [PHONE_NUMBER] Phone: [PHONE_NUMBER] Address: Business location …"
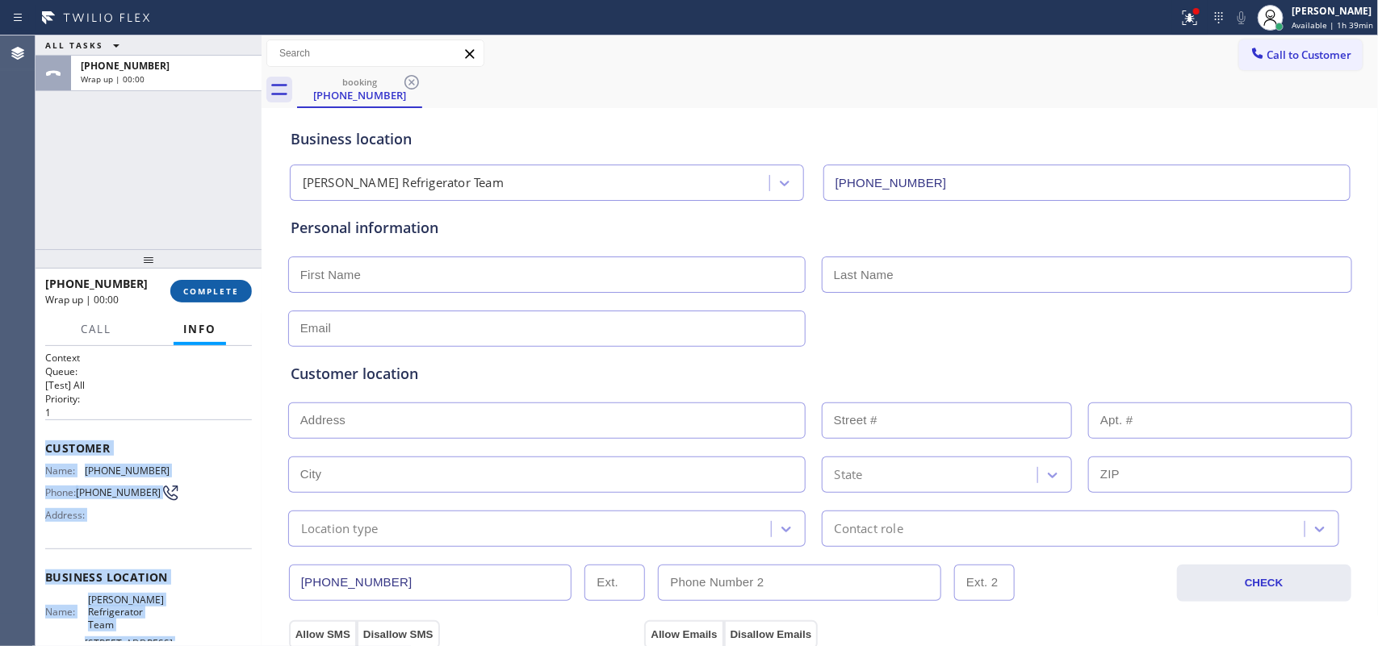
click at [232, 284] on button "COMPLETE" at bounding box center [211, 291] width 82 height 23
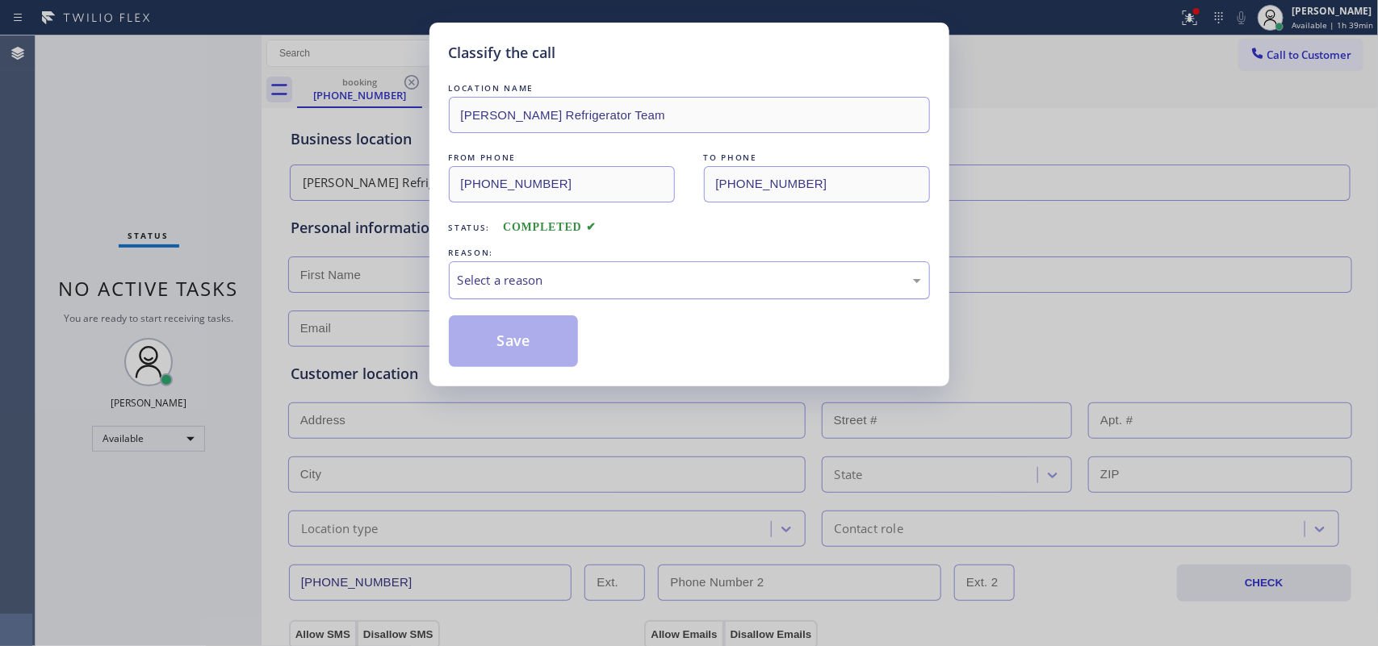
click at [505, 270] on div "Select a reason" at bounding box center [689, 280] width 481 height 38
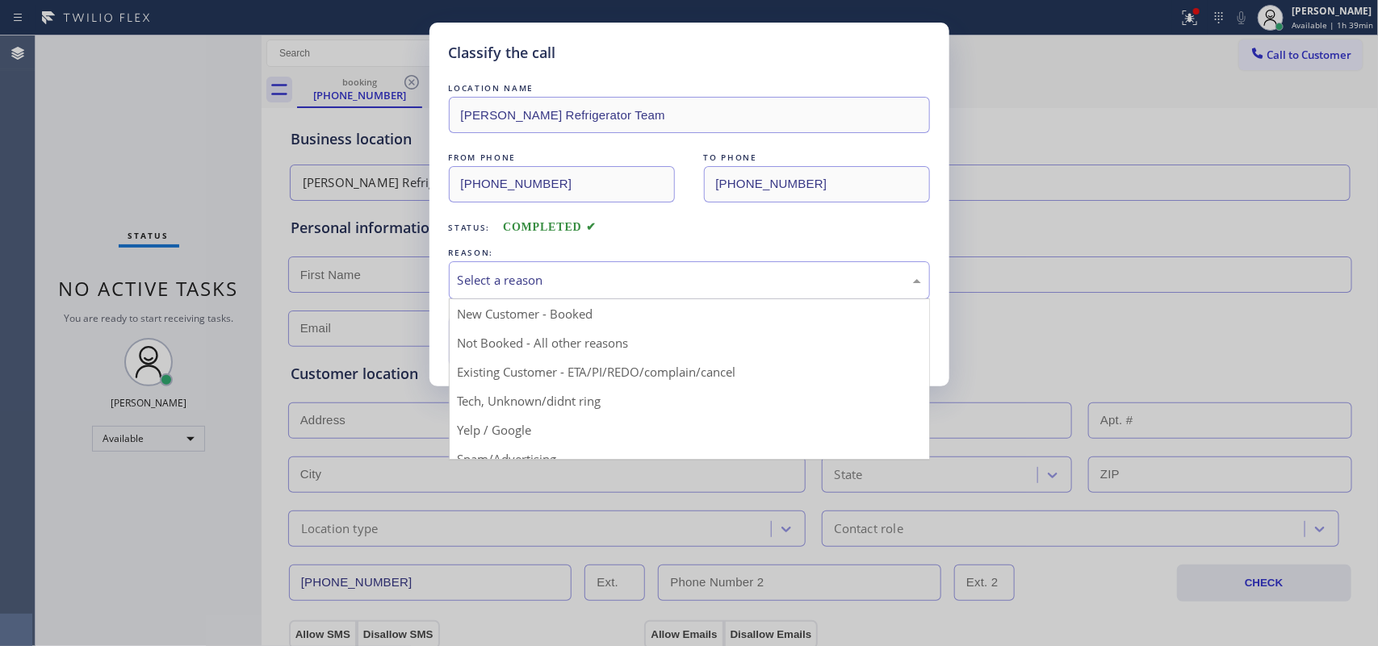
drag, startPoint x: 537, startPoint y: 406, endPoint x: 537, endPoint y: 392, distance: 13.7
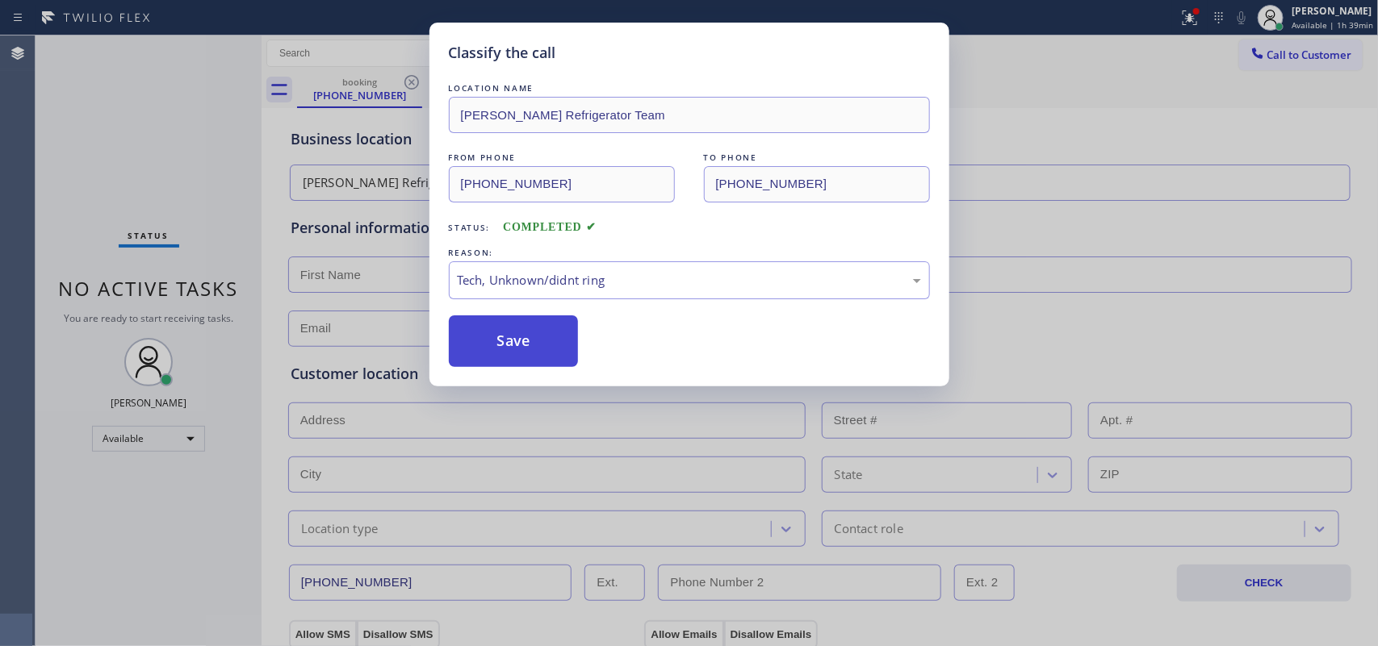
click at [517, 333] on button "Save" at bounding box center [514, 342] width 130 height 52
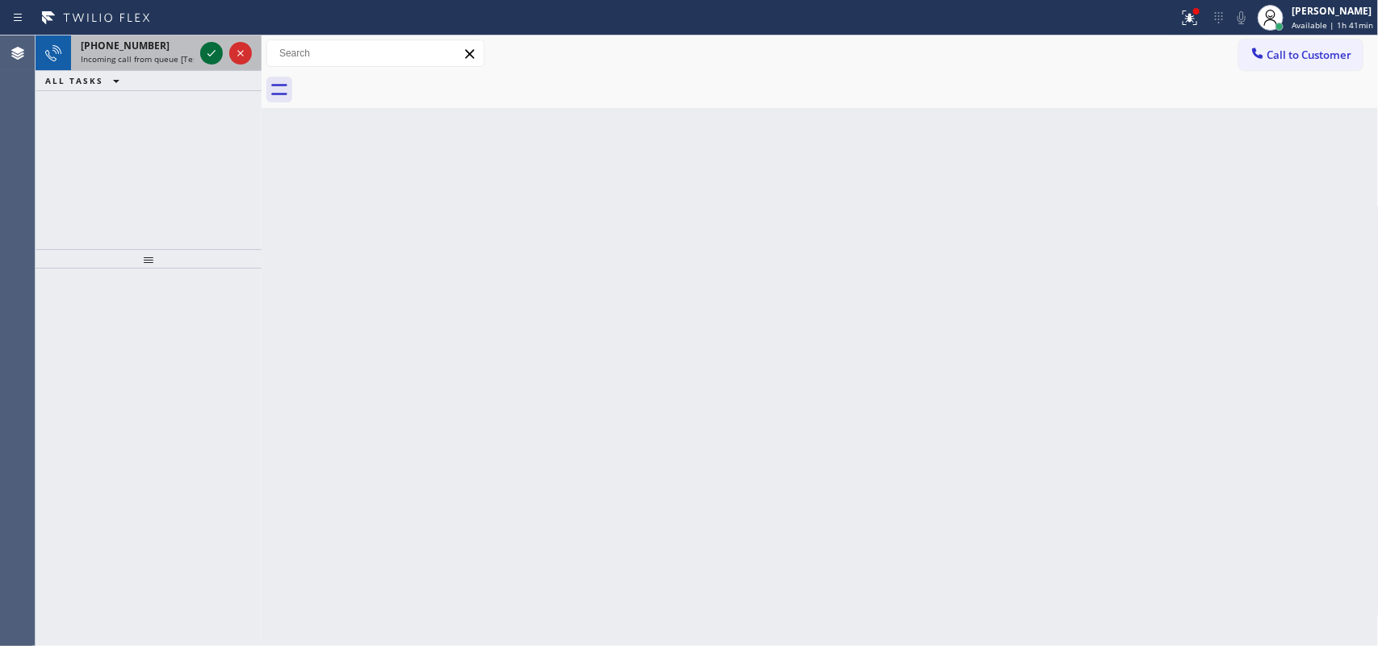
click at [206, 54] on icon at bounding box center [211, 53] width 19 height 19
click at [204, 58] on icon at bounding box center [211, 53] width 19 height 19
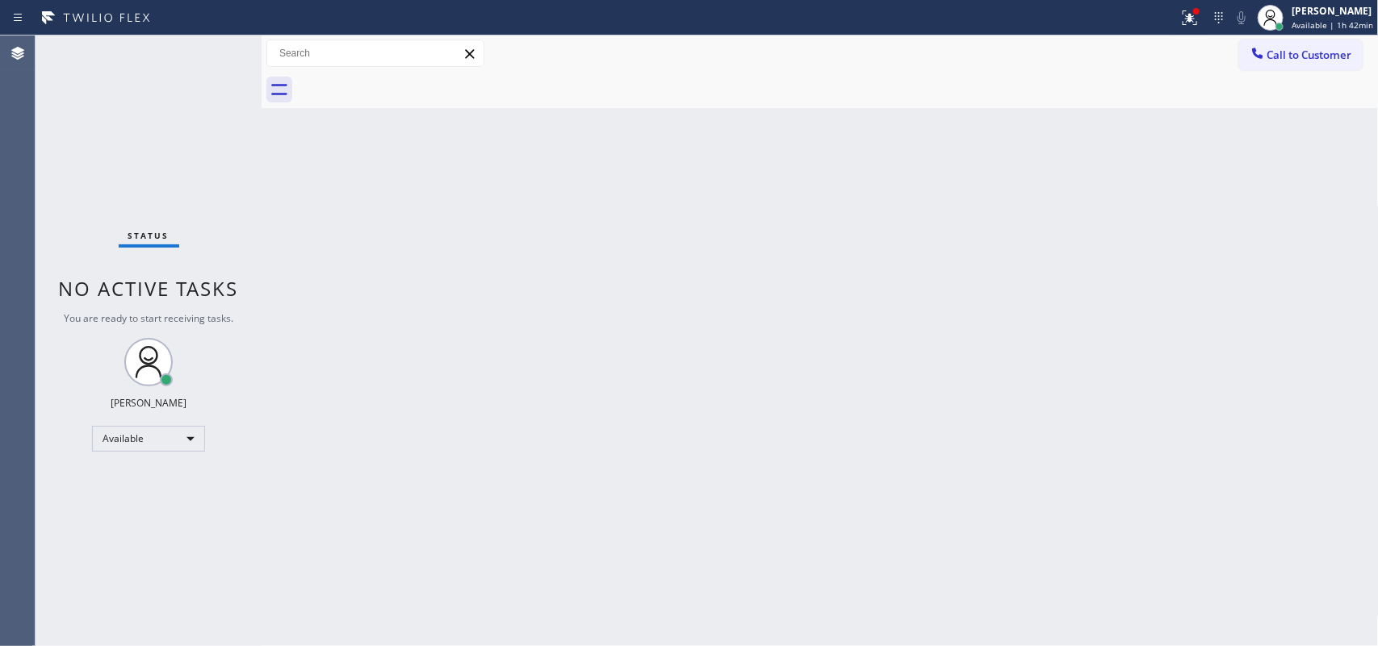
click at [210, 55] on div "Status No active tasks You are ready to start receiving tasks. [PERSON_NAME] Av…" at bounding box center [149, 341] width 226 height 611
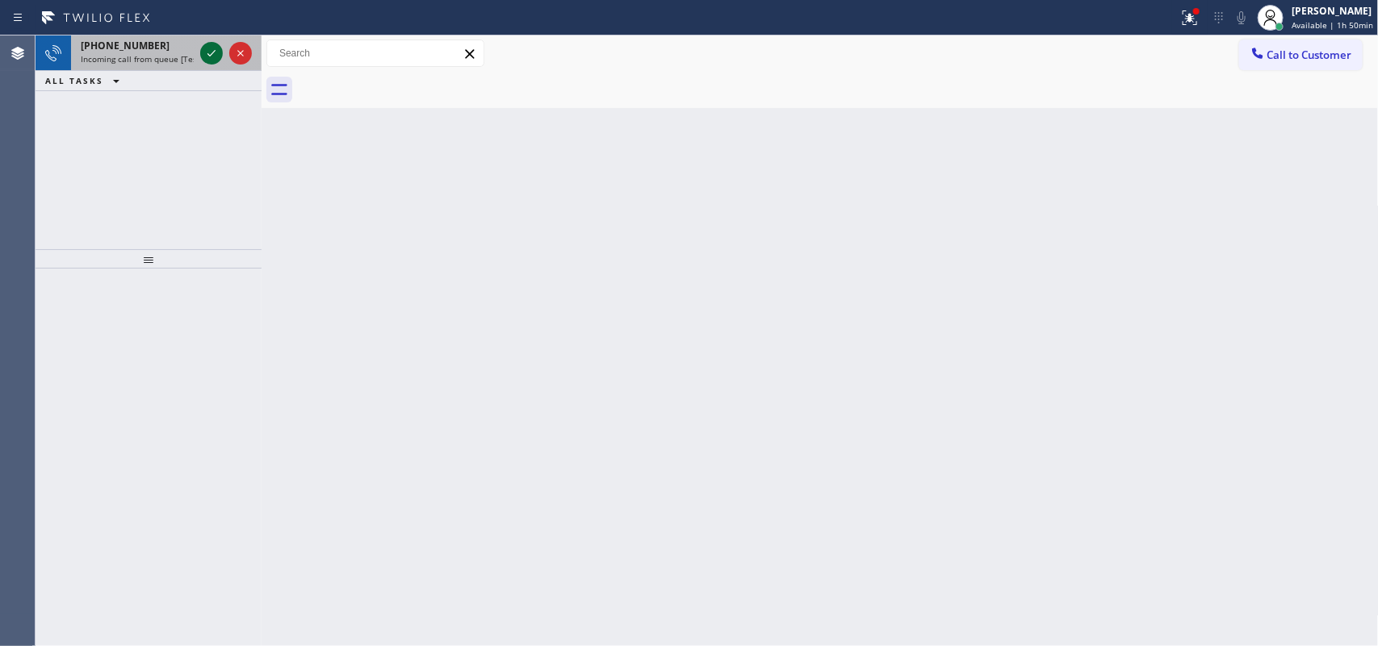
click at [207, 51] on icon at bounding box center [211, 53] width 19 height 19
click at [210, 53] on icon at bounding box center [211, 53] width 19 height 19
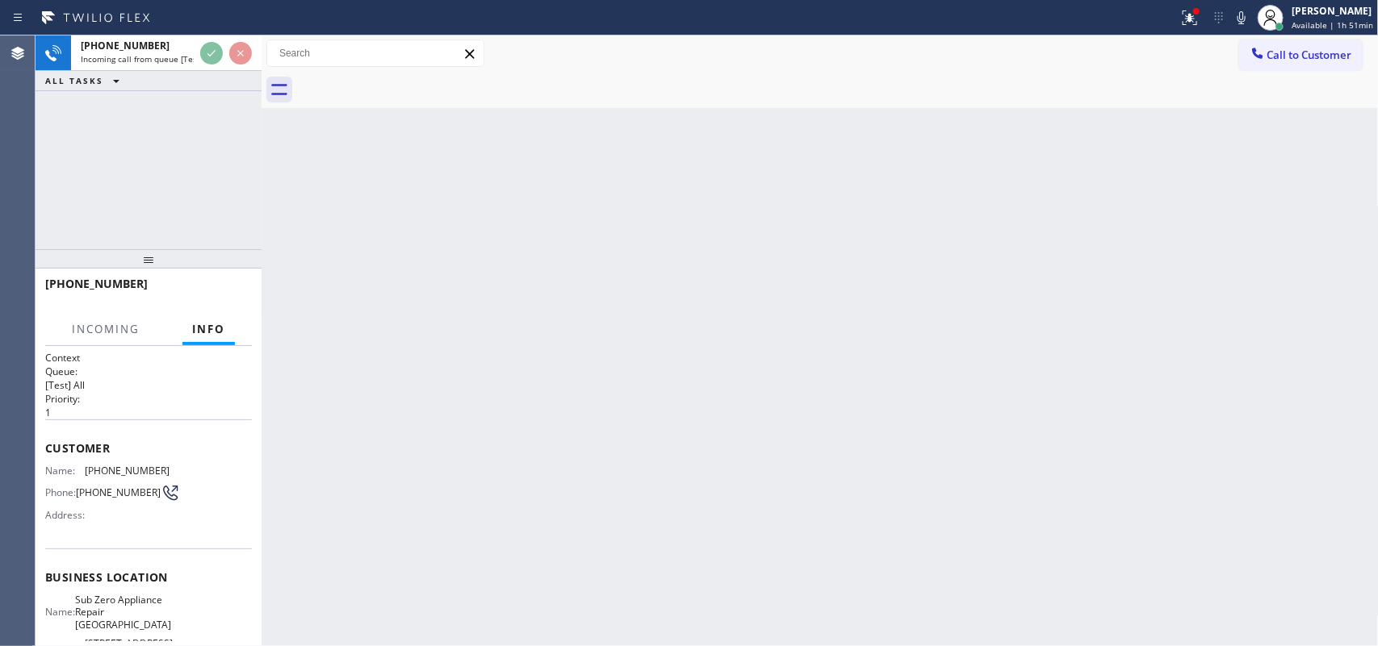
scroll to position [191, 0]
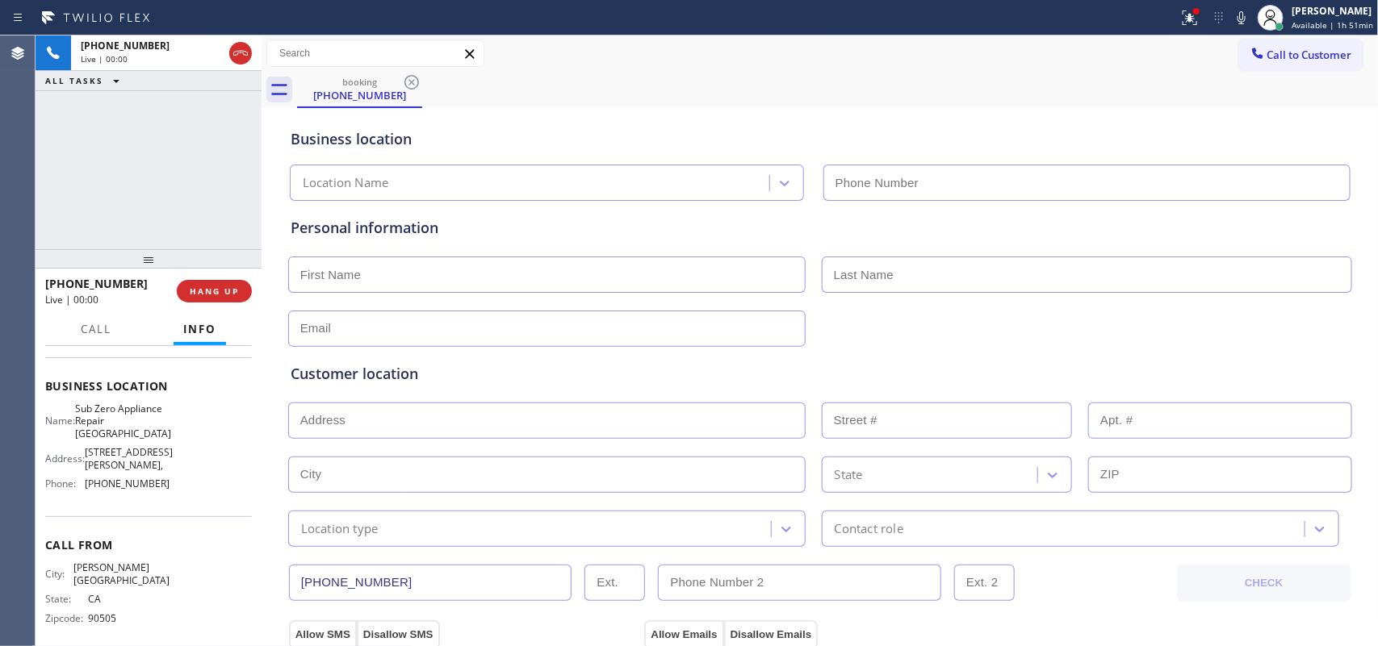
type input "[PHONE_NUMBER]"
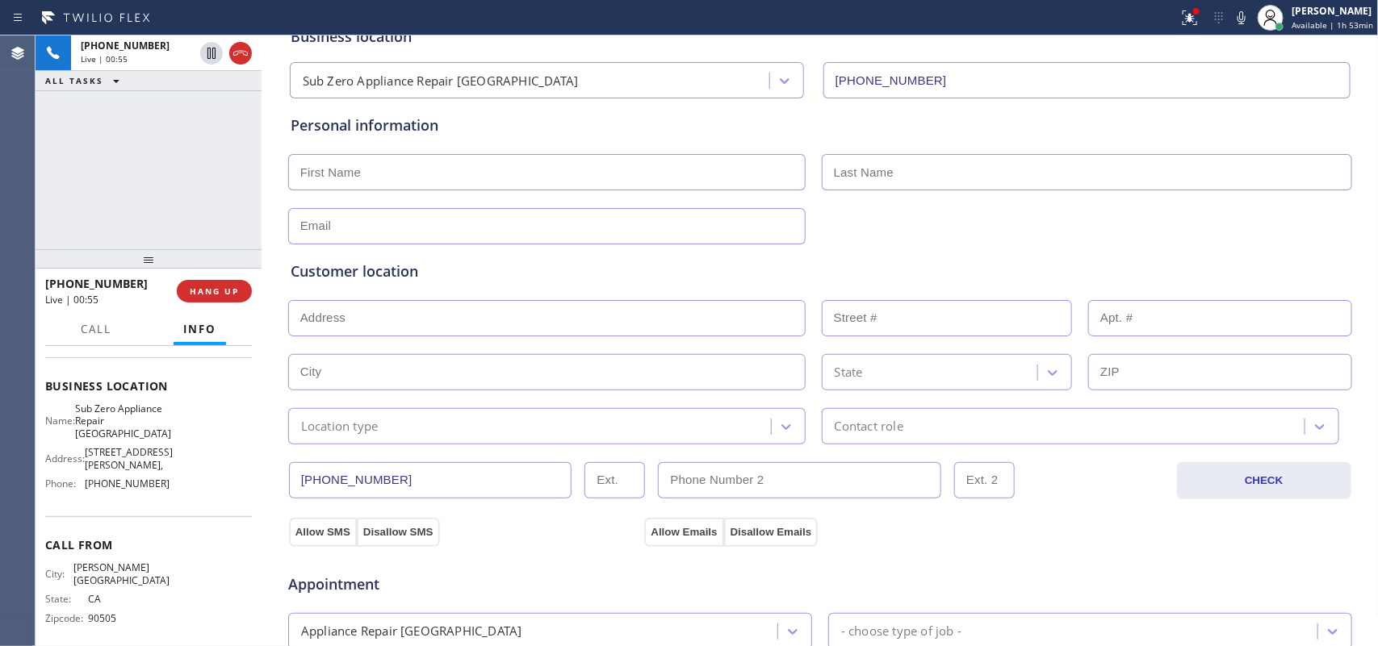
scroll to position [0, 0]
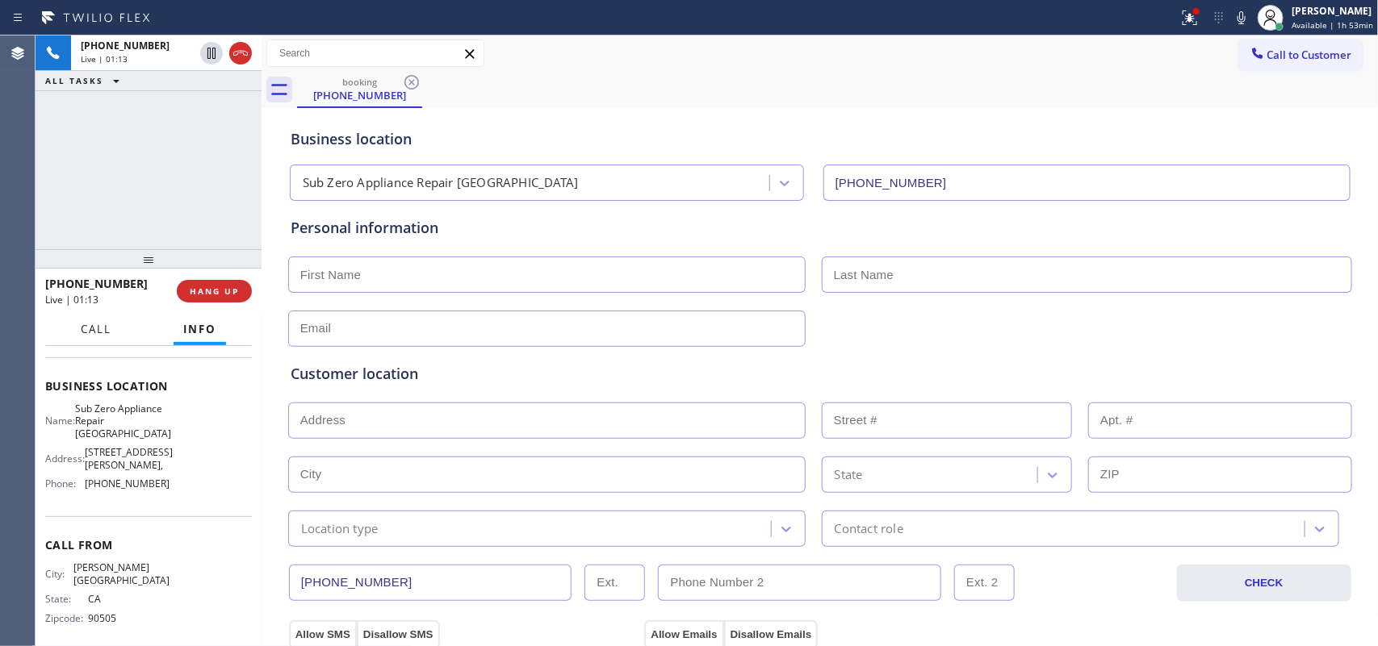
click at [98, 322] on span "Call" at bounding box center [96, 329] width 31 height 15
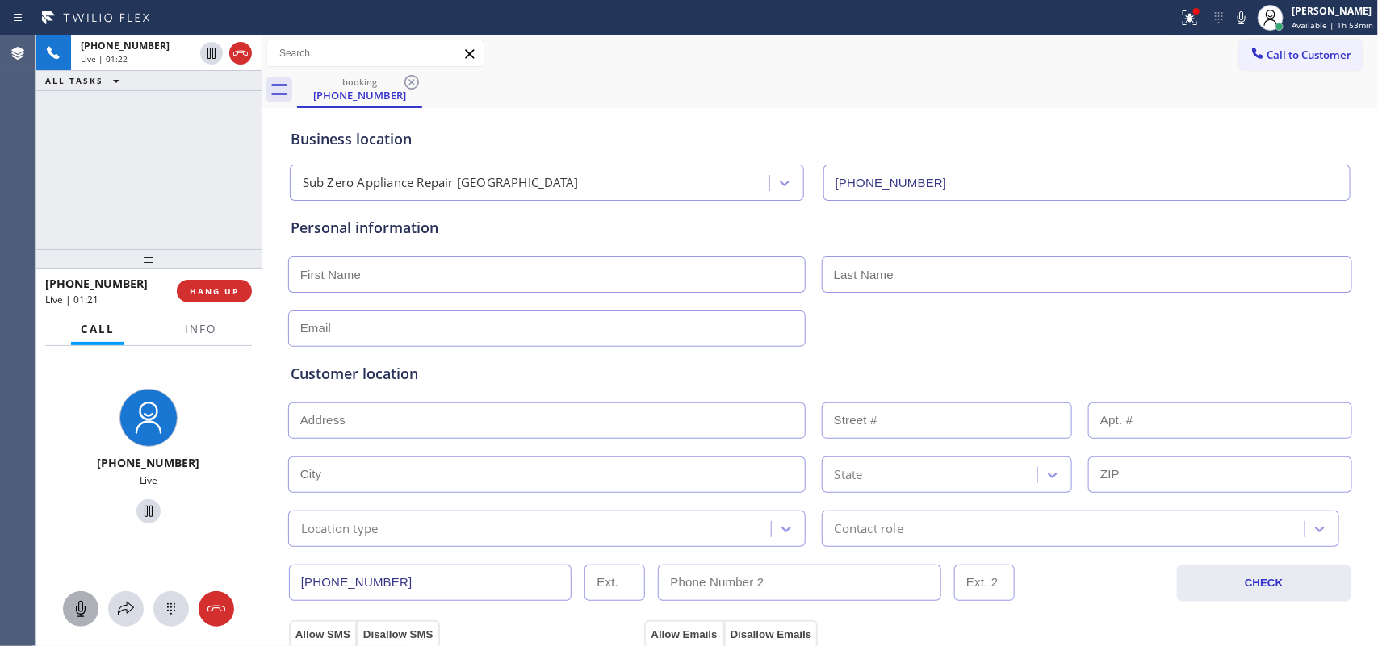
click at [82, 614] on icon at bounding box center [81, 609] width 10 height 16
click at [141, 511] on icon at bounding box center [148, 511] width 19 height 19
drag, startPoint x: 77, startPoint y: 609, endPoint x: 123, endPoint y: 558, distance: 68.6
click at [81, 607] on icon at bounding box center [80, 609] width 19 height 19
click at [143, 510] on icon at bounding box center [148, 511] width 11 height 11
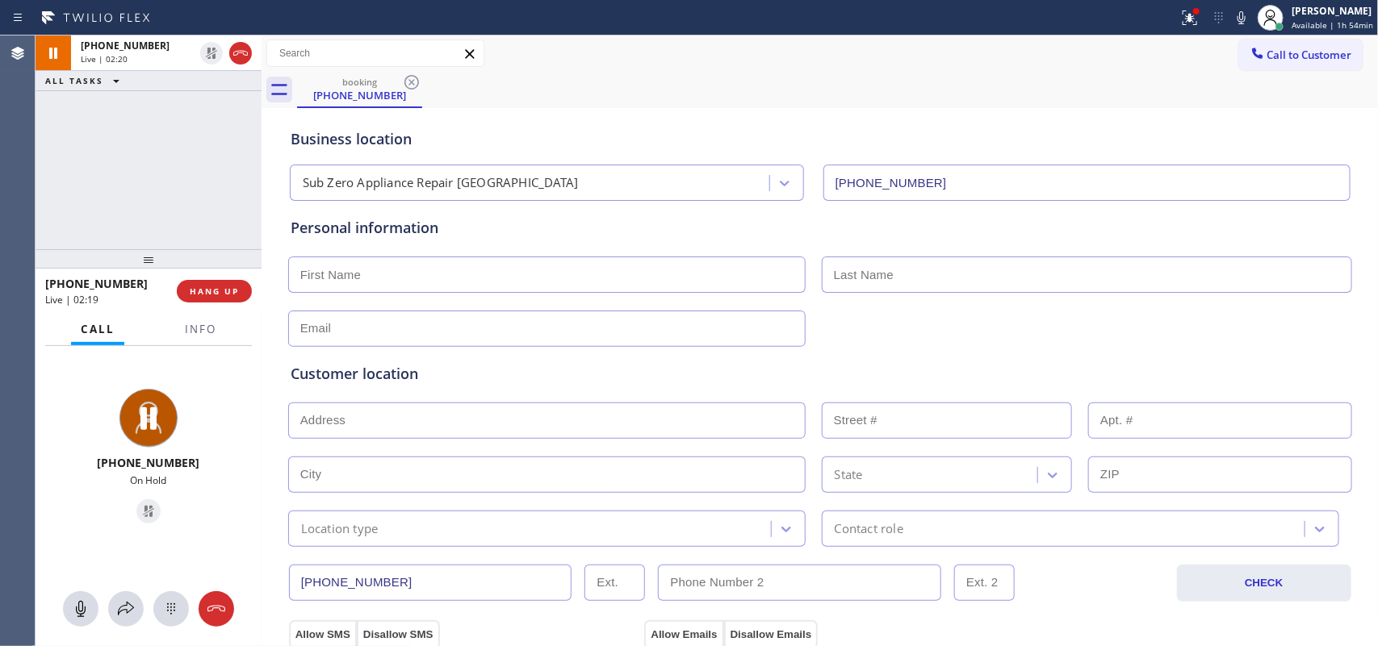
click at [592, 275] on input "text" at bounding box center [546, 275] width 517 height 36
type input "Miss"
type input "Lauren"
click at [476, 329] on input "text" at bounding box center [546, 329] width 517 height 36
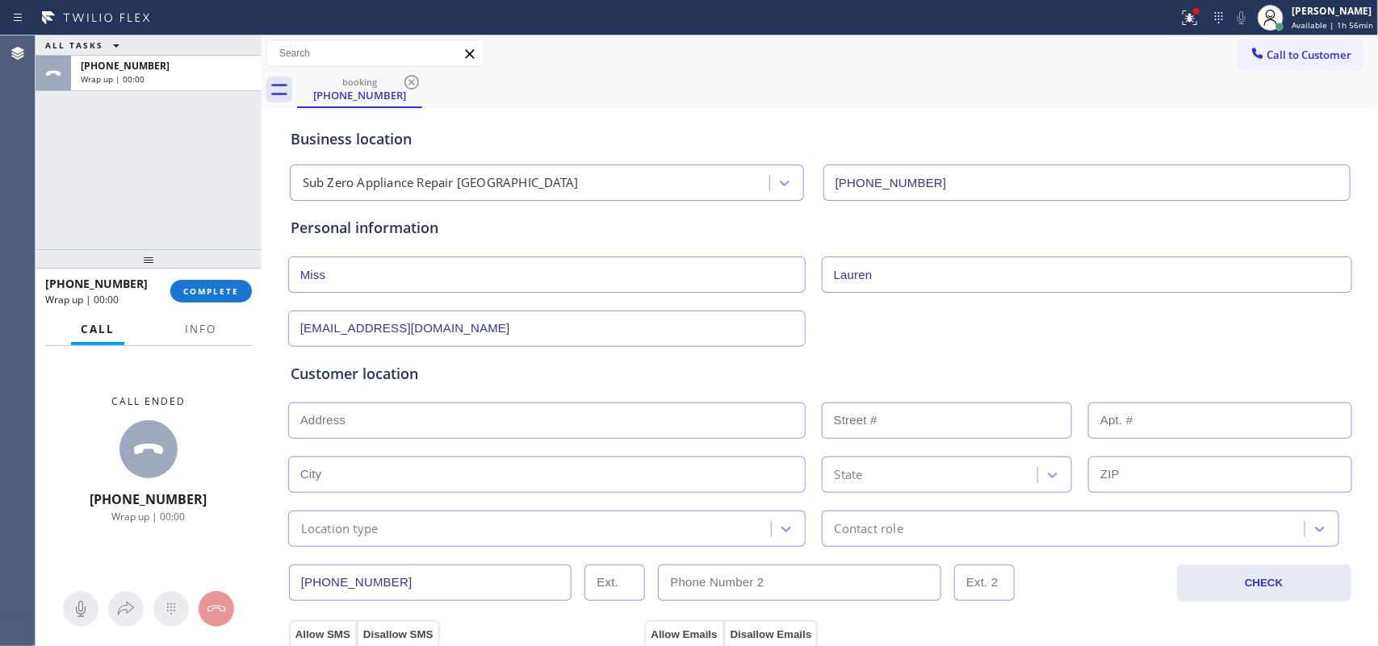
type input "[EMAIL_ADDRESS][DOMAIN_NAME]"
click at [559, 422] on input "text" at bounding box center [546, 421] width 517 height 36
click at [390, 418] on input "text" at bounding box center [546, 421] width 517 height 36
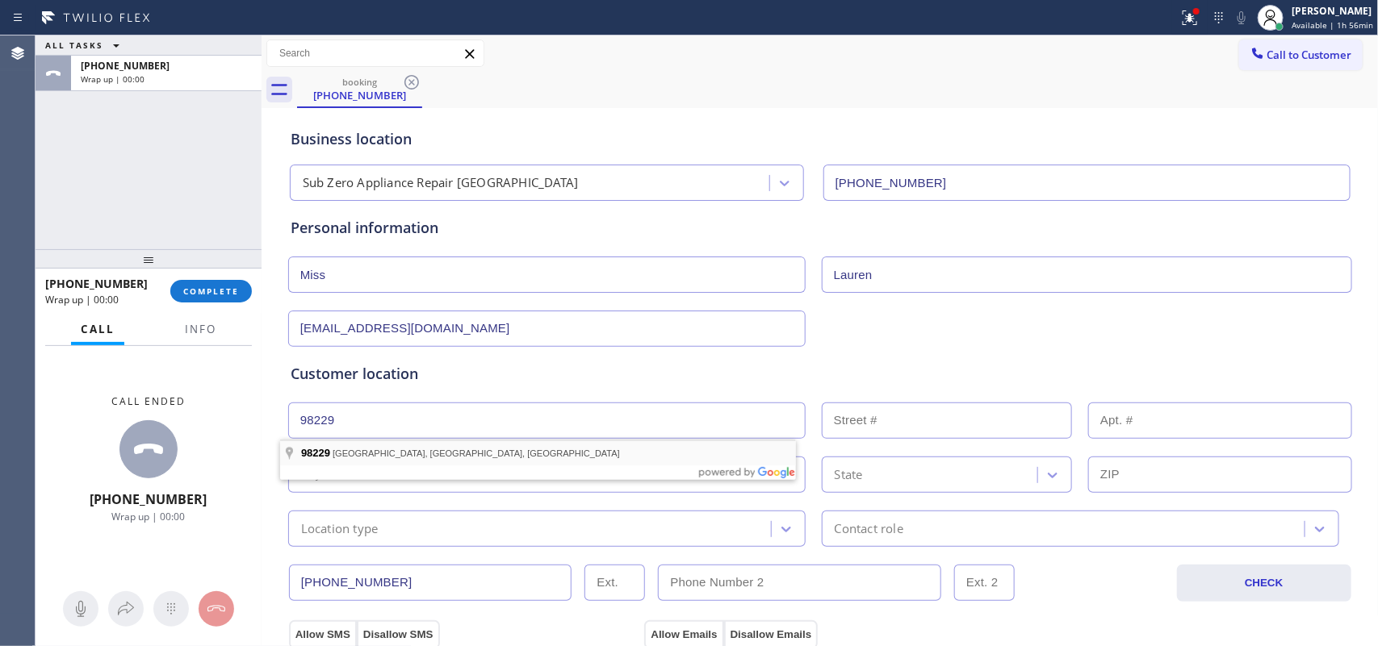
type input "[GEOGRAPHIC_DATA], [GEOGRAPHIC_DATA]"
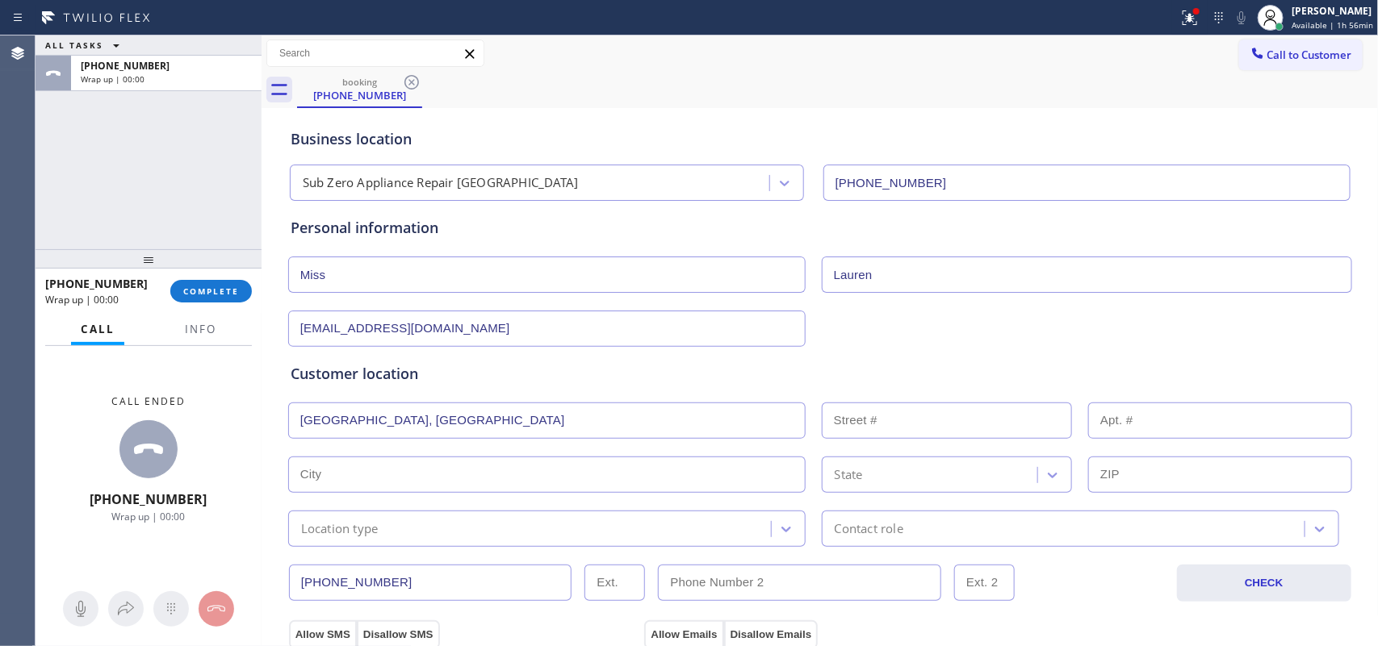
type input "Bellingham"
type input "98229"
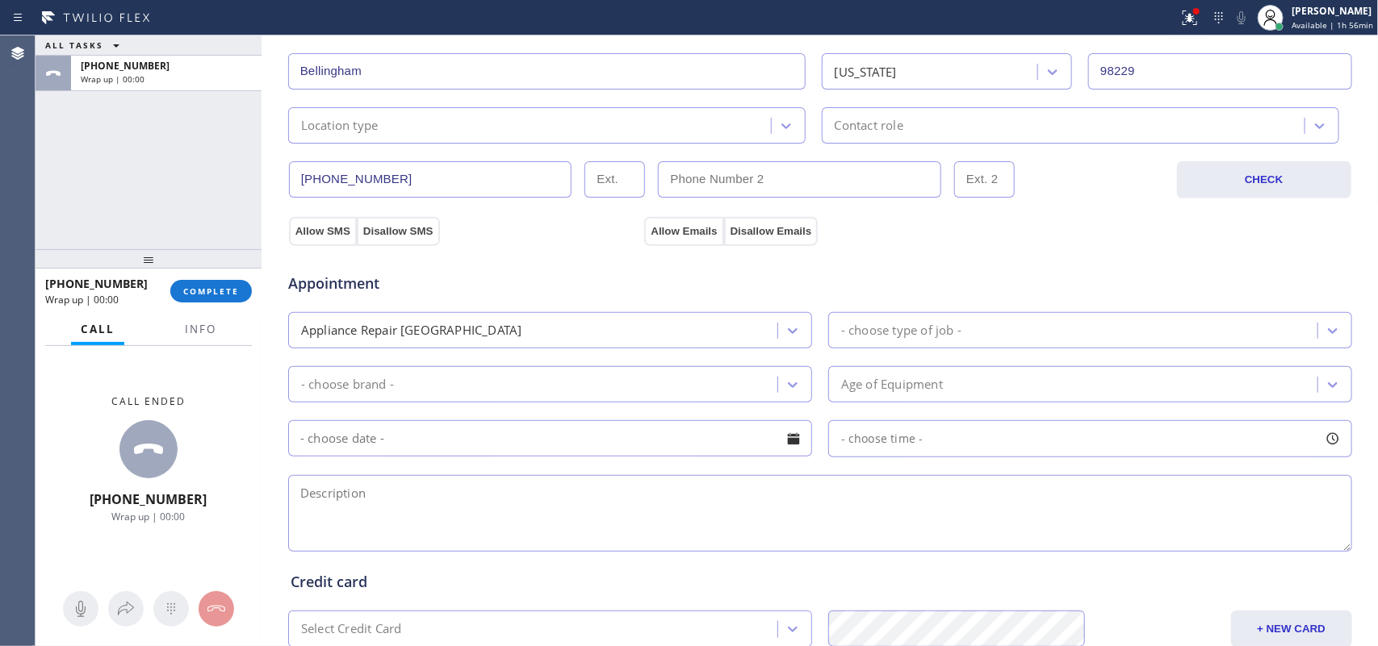
click at [611, 123] on div "Location type" at bounding box center [532, 125] width 478 height 28
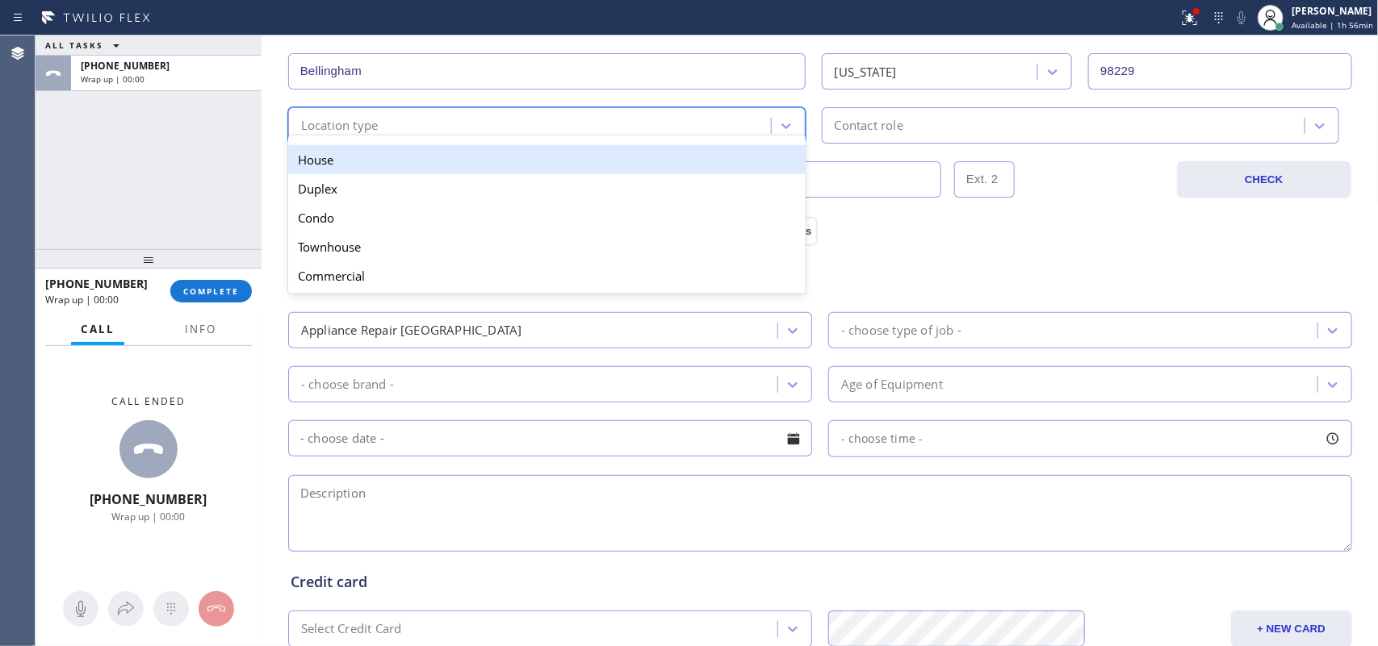
click at [608, 171] on div "House" at bounding box center [546, 159] width 517 height 29
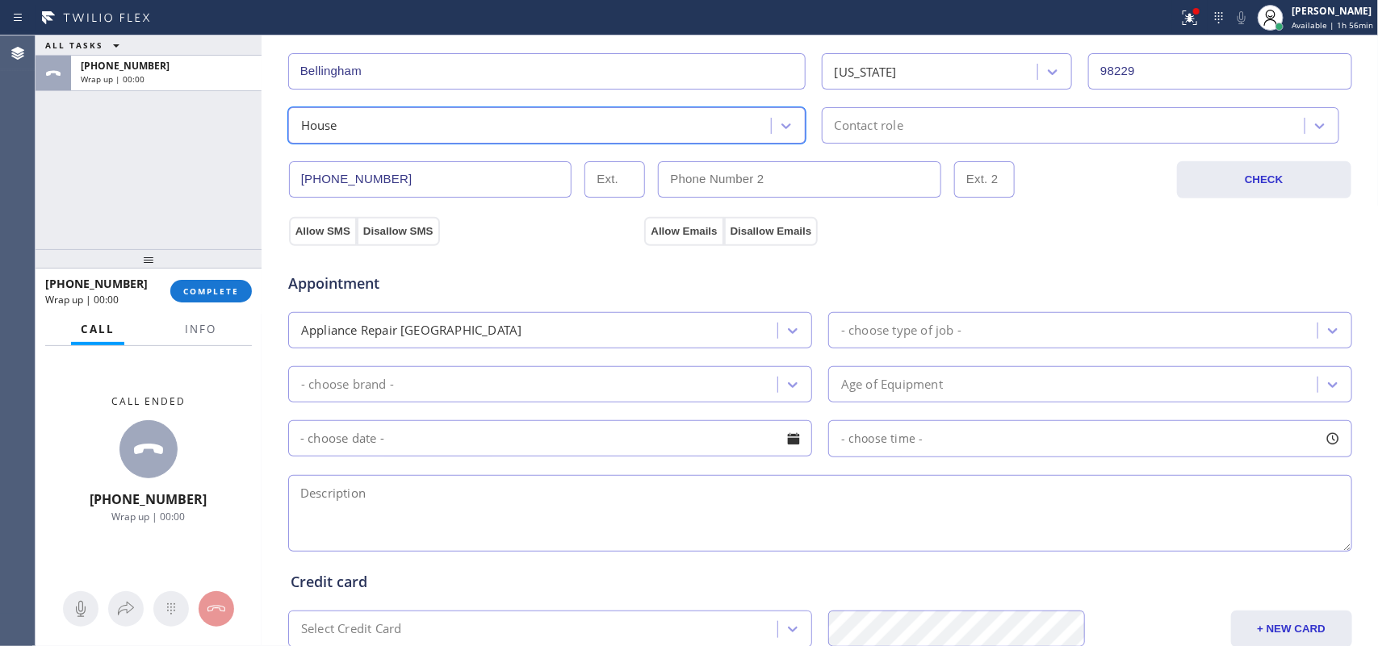
click at [888, 132] on div "Contact role" at bounding box center [869, 125] width 69 height 19
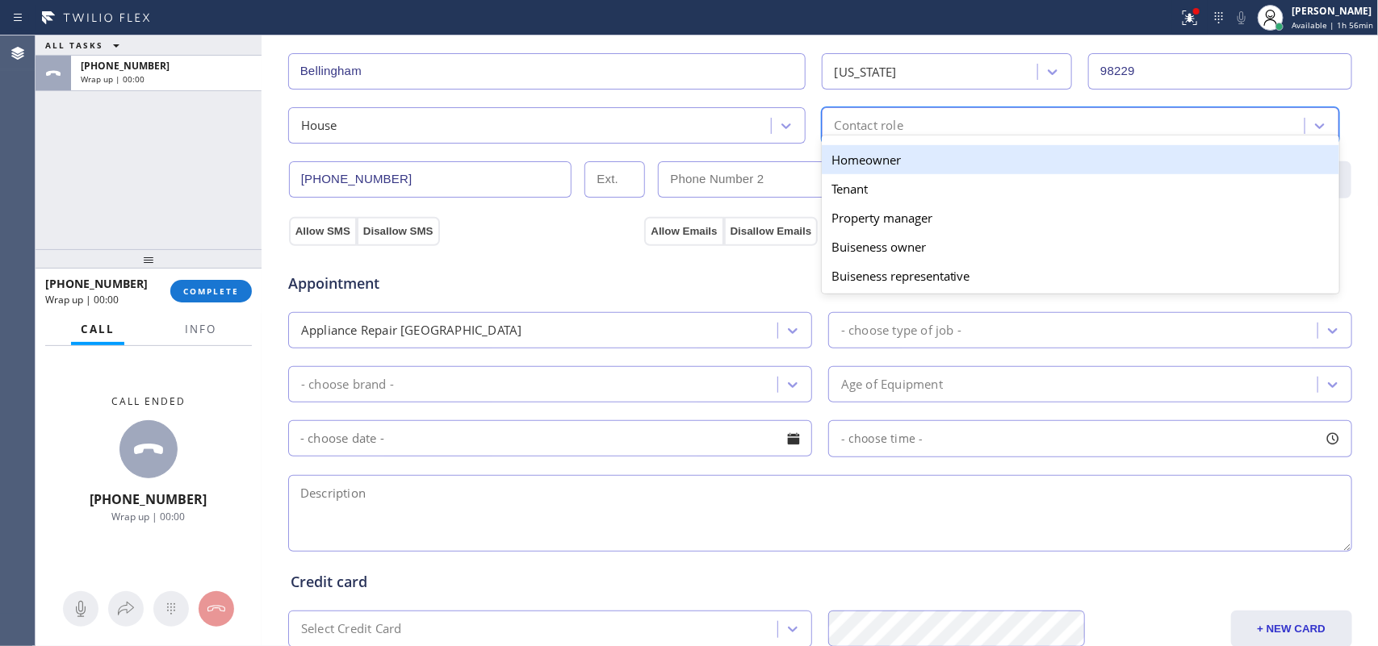
click at [893, 170] on div "Homeowner" at bounding box center [1080, 159] width 517 height 29
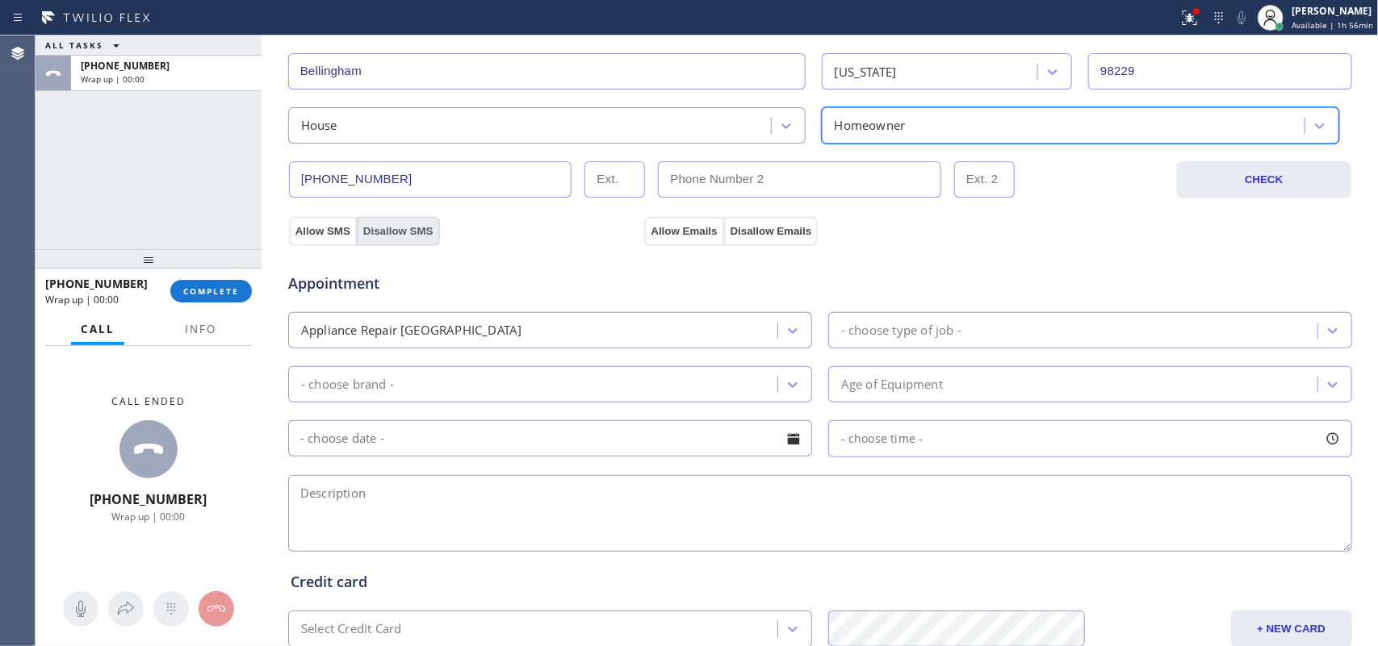
click at [394, 231] on div "Allow SMS Disallow SMS" at bounding box center [364, 230] width 153 height 29
click at [684, 232] on button "Allow Emails" at bounding box center [683, 231] width 79 height 29
click at [789, 332] on icon at bounding box center [793, 331] width 10 height 6
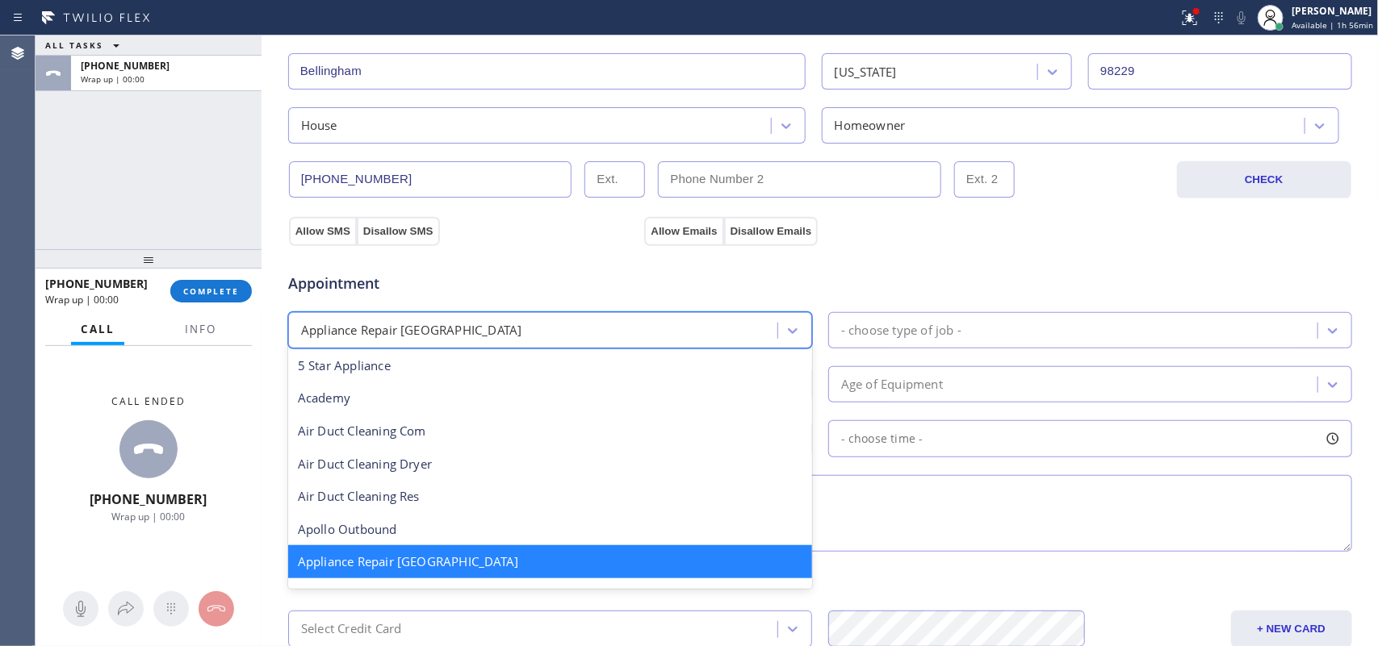
scroll to position [203, 0]
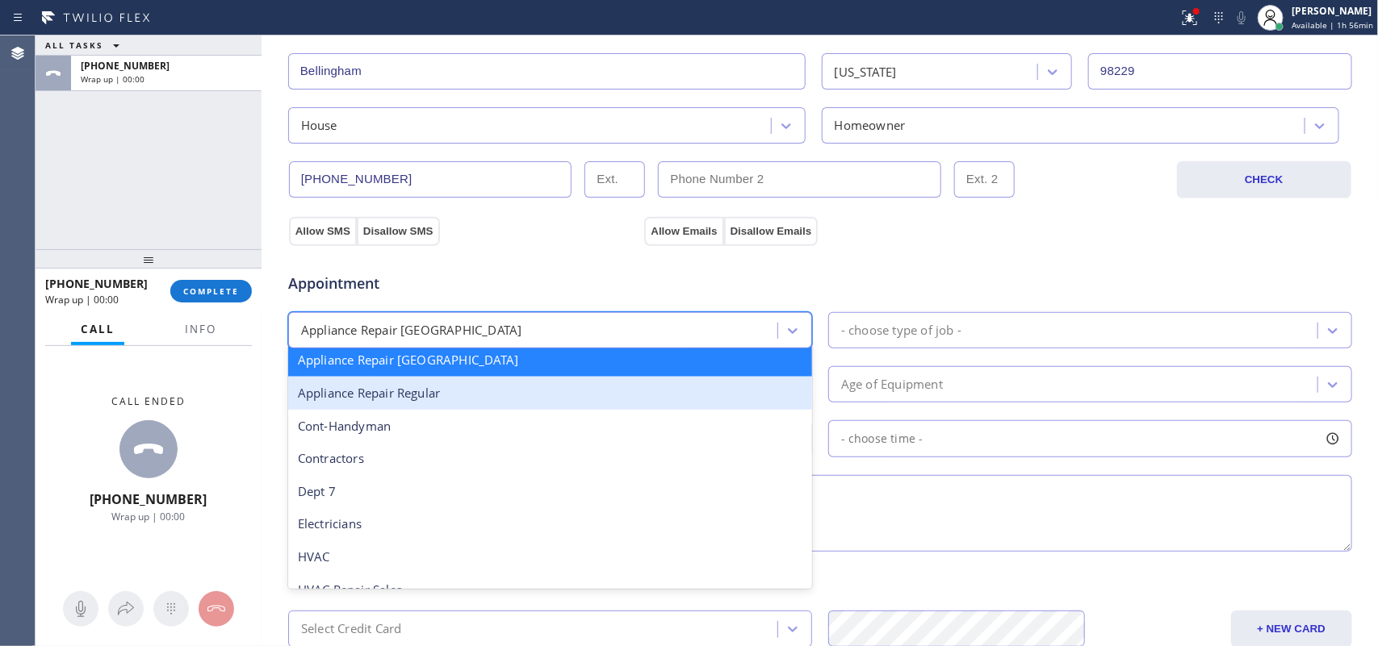
click at [659, 394] on div "Appliance Repair Regular" at bounding box center [550, 393] width 524 height 33
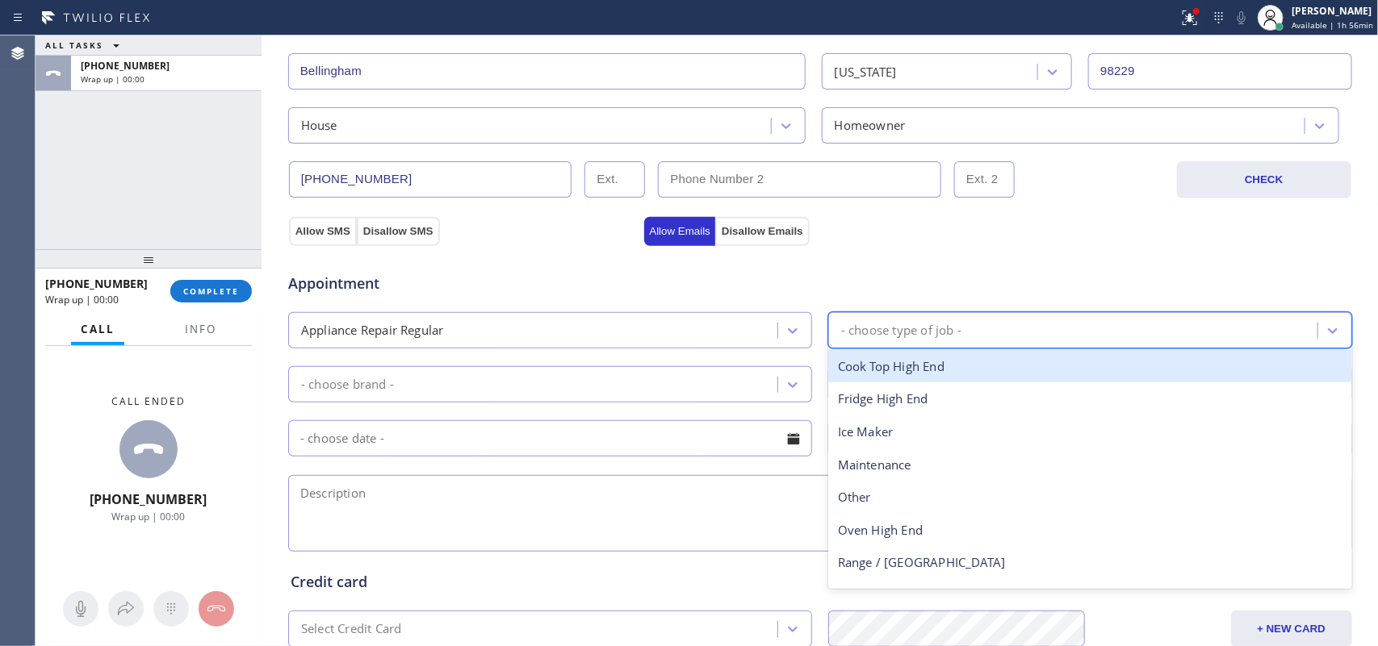
click at [876, 331] on div "- choose type of job -" at bounding box center [901, 330] width 120 height 19
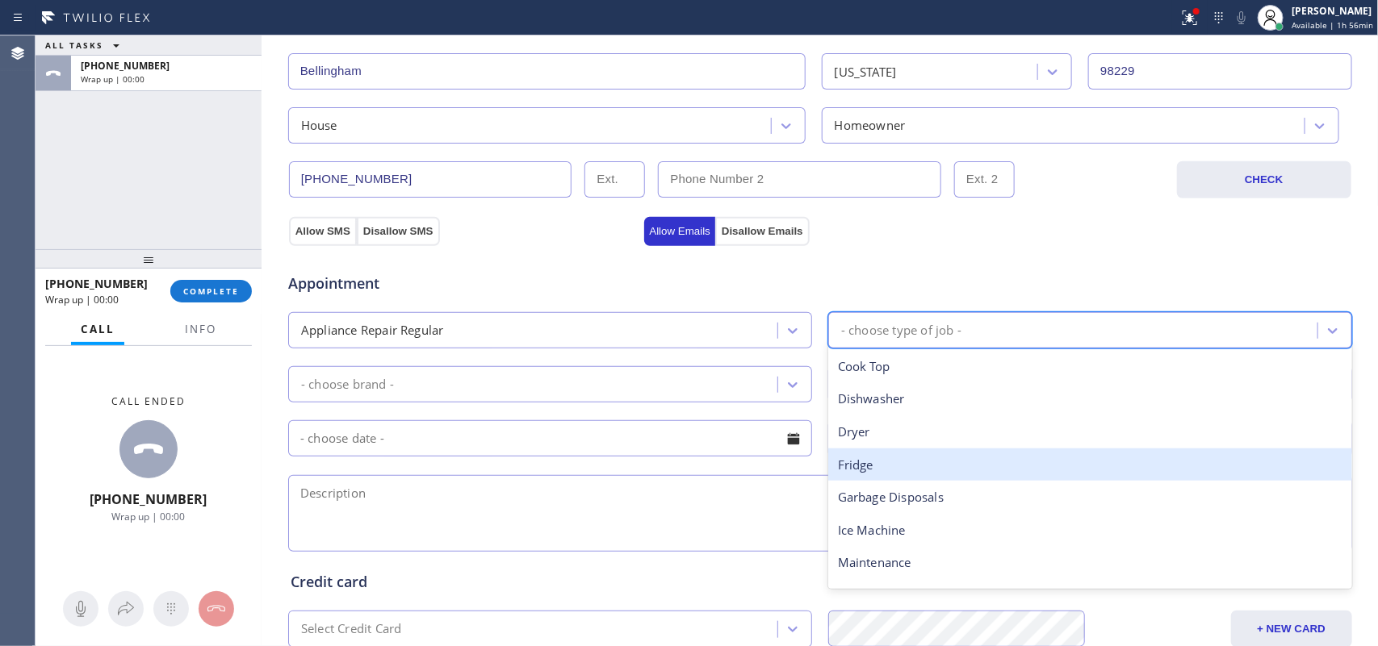
click at [897, 458] on div "Fridge" at bounding box center [1090, 465] width 524 height 33
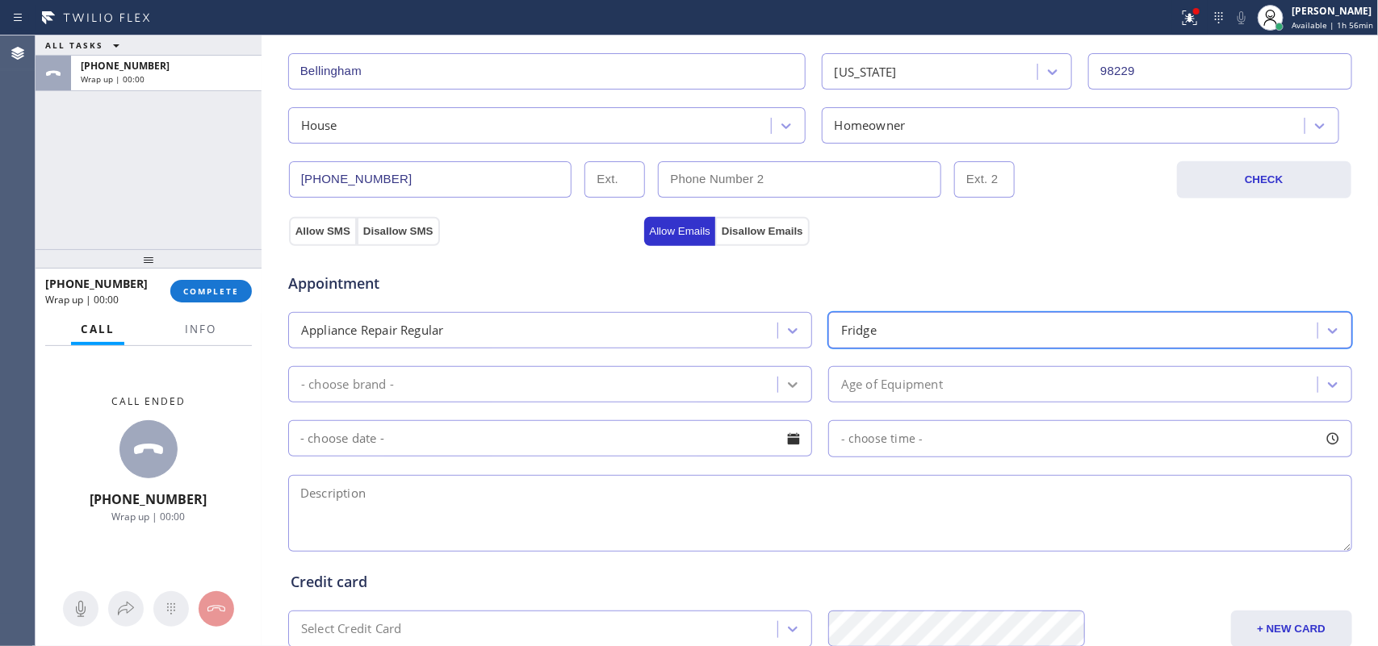
click at [778, 377] on div at bounding box center [792, 384] width 29 height 29
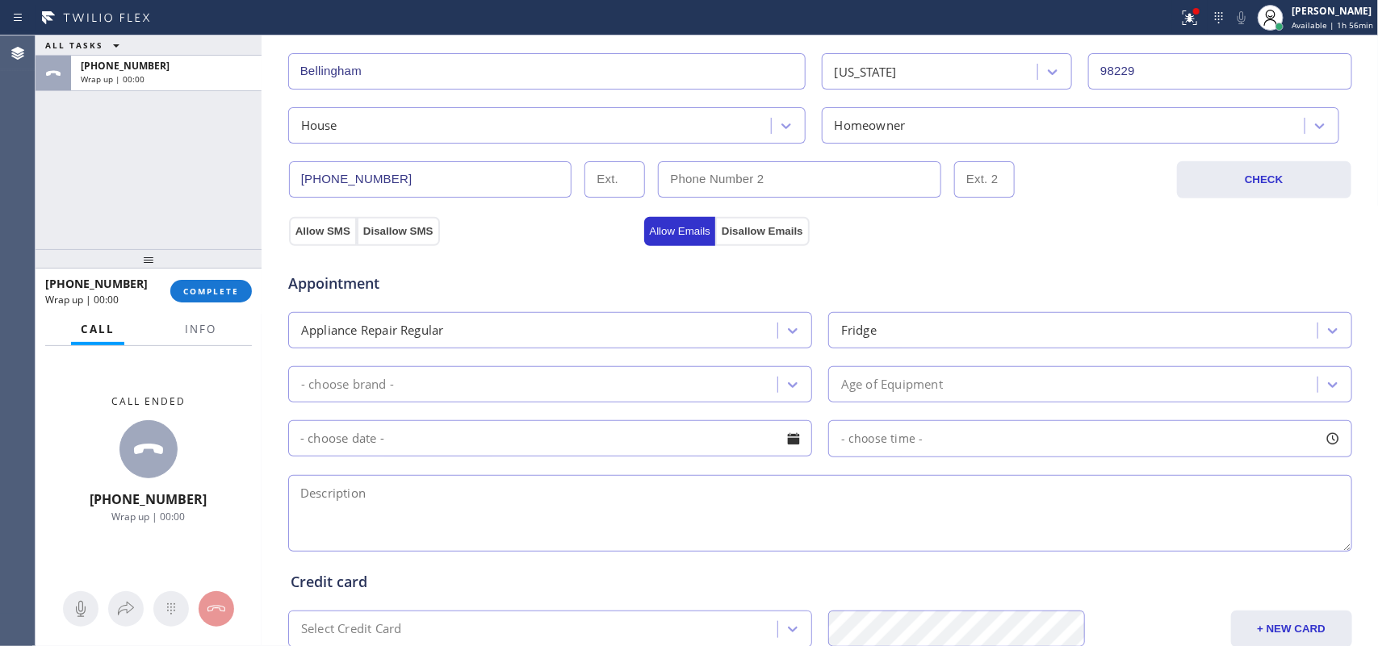
click at [501, 386] on div "- choose brand -" at bounding box center [535, 384] width 484 height 28
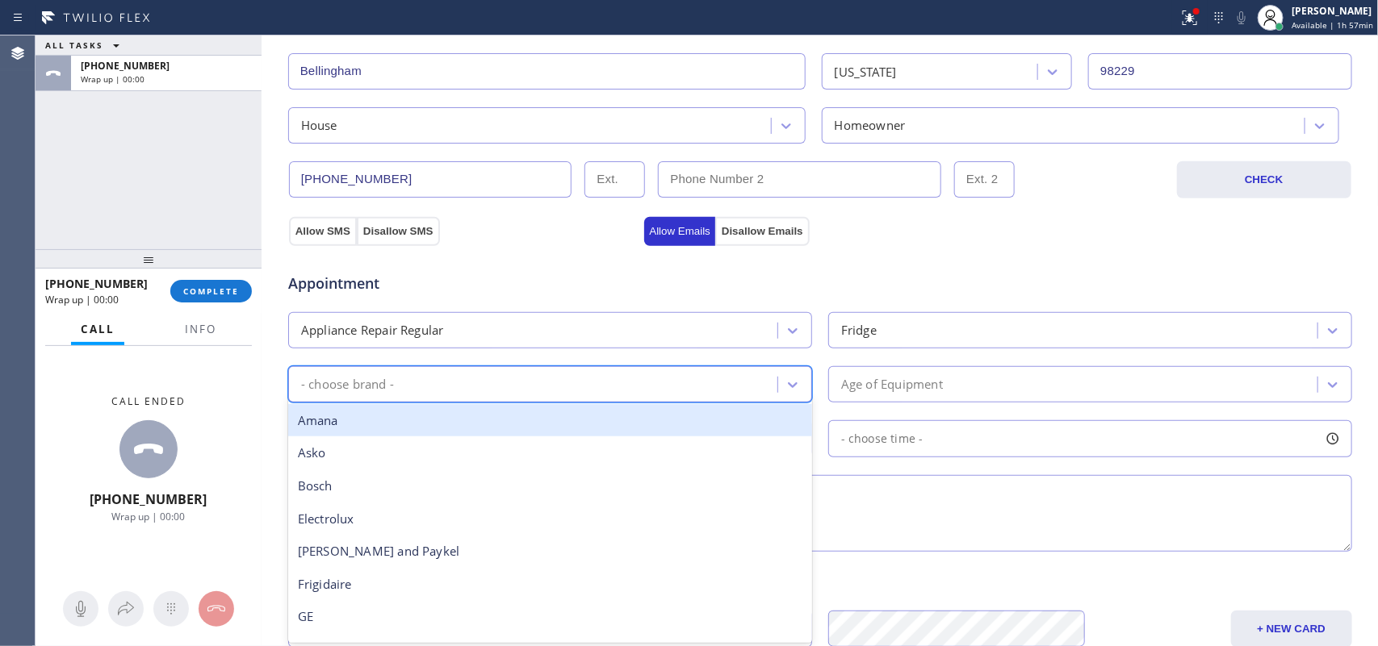
type input "l"
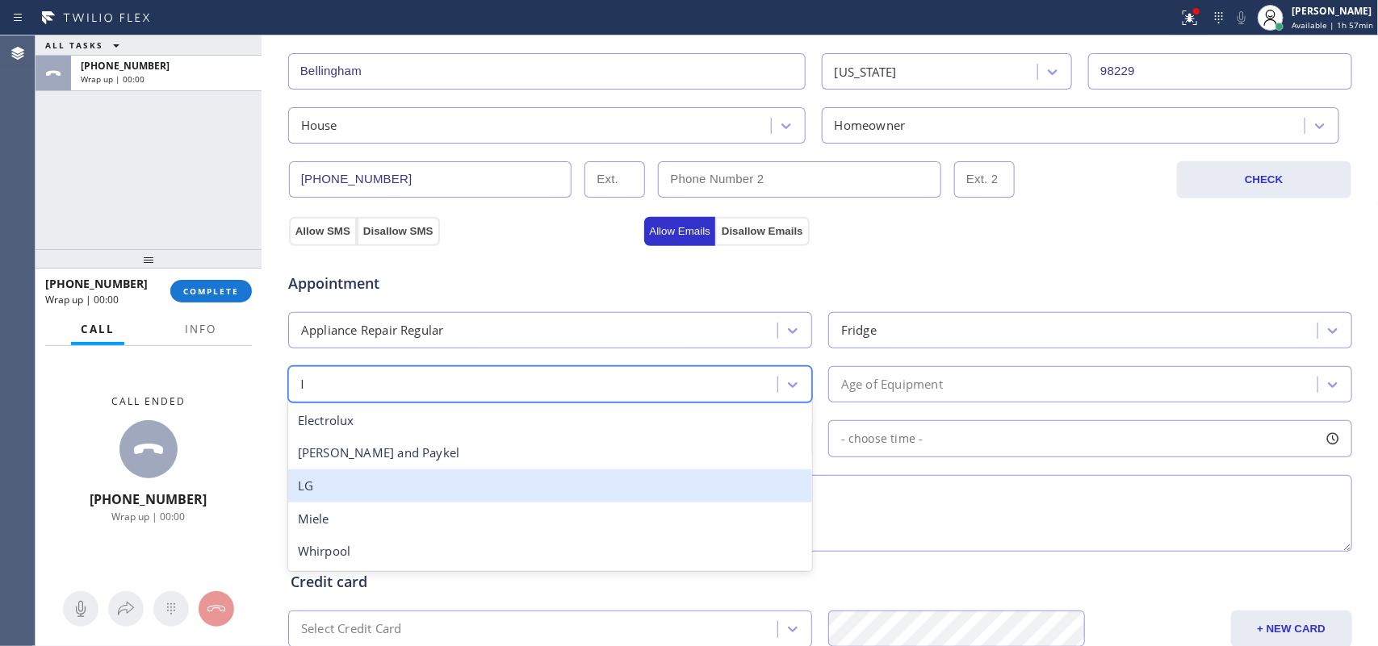
click at [488, 492] on div "LG" at bounding box center [550, 486] width 524 height 33
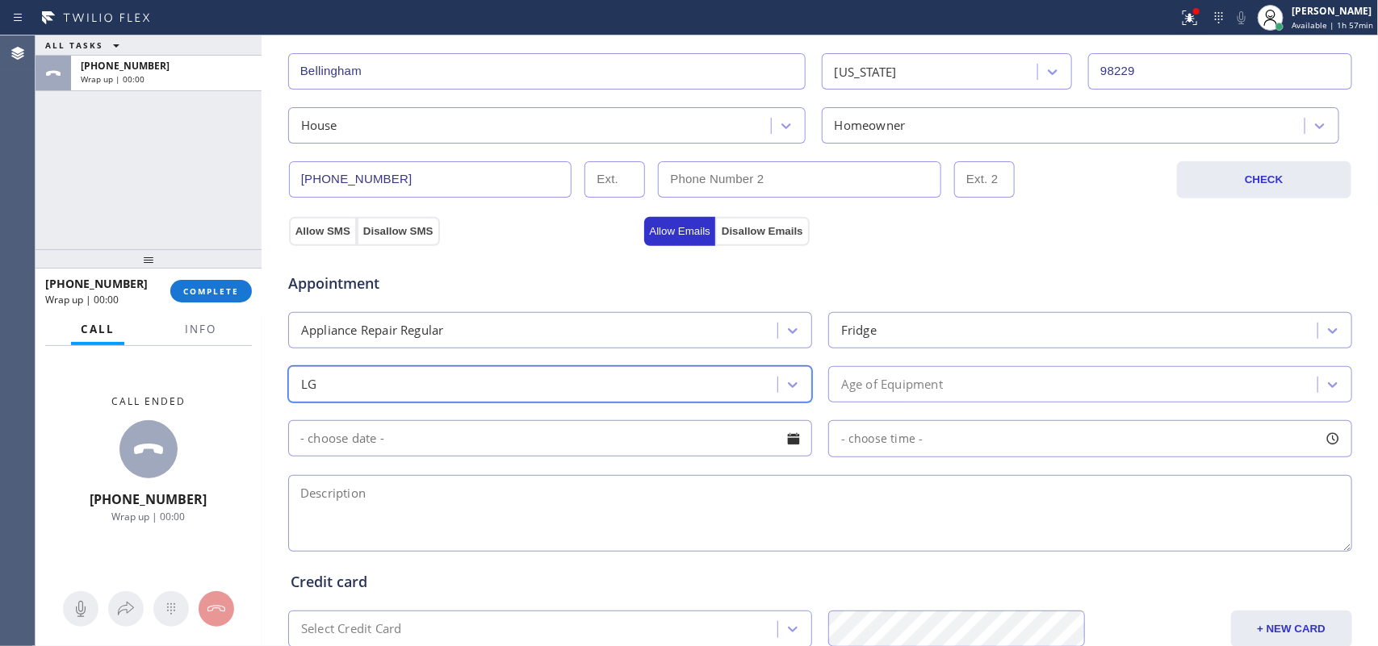
click at [885, 384] on div "Age of Equipment" at bounding box center [892, 384] width 102 height 19
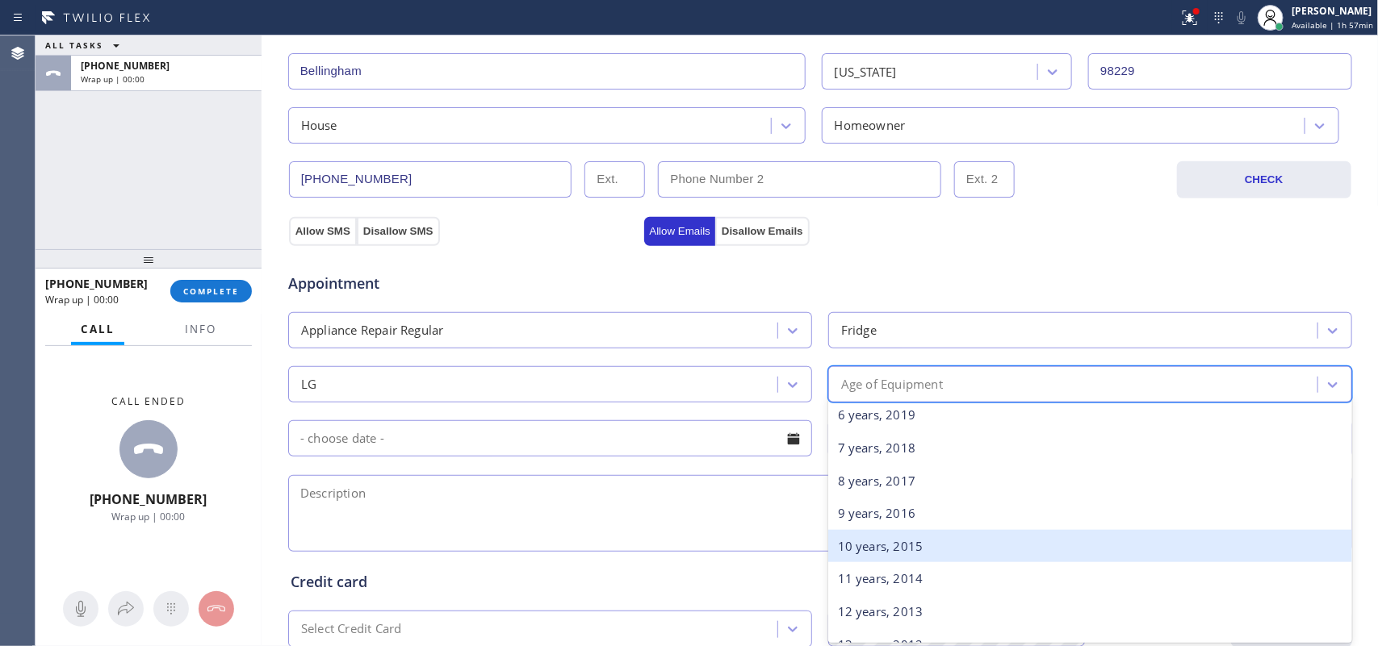
scroll to position [101, 0]
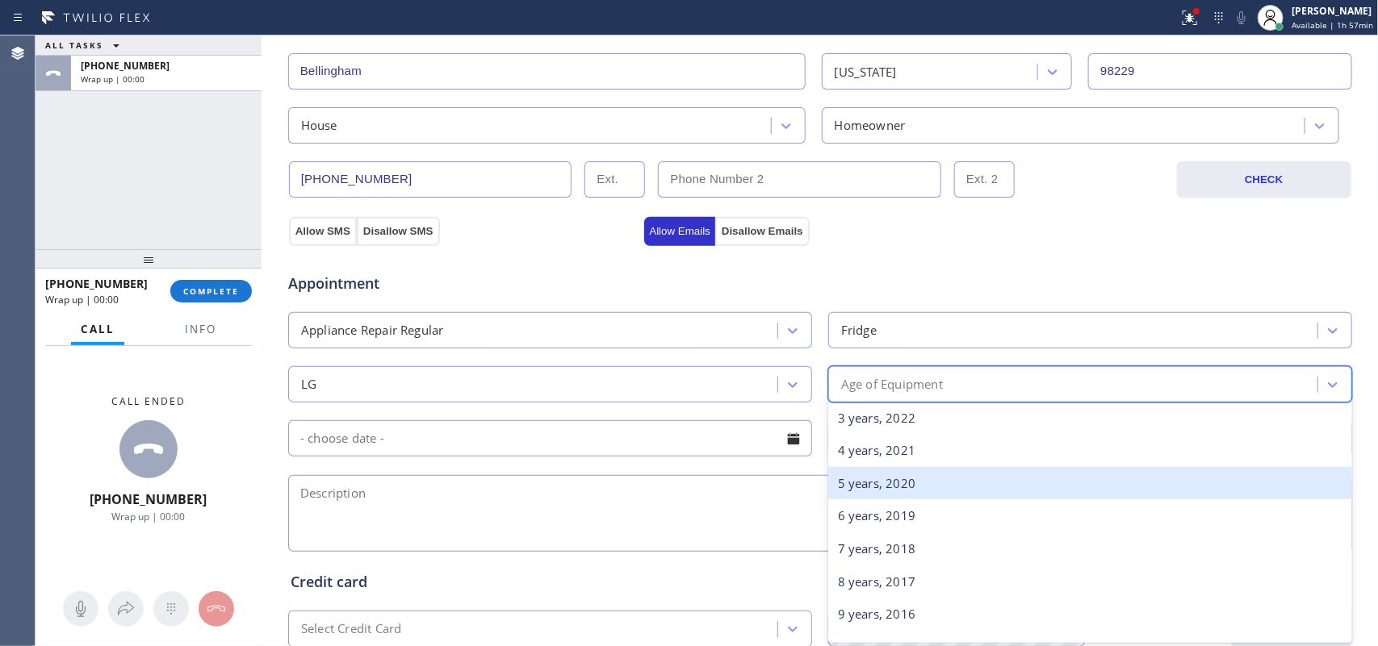
click at [902, 479] on div "5 years, 2020" at bounding box center [1090, 483] width 524 height 33
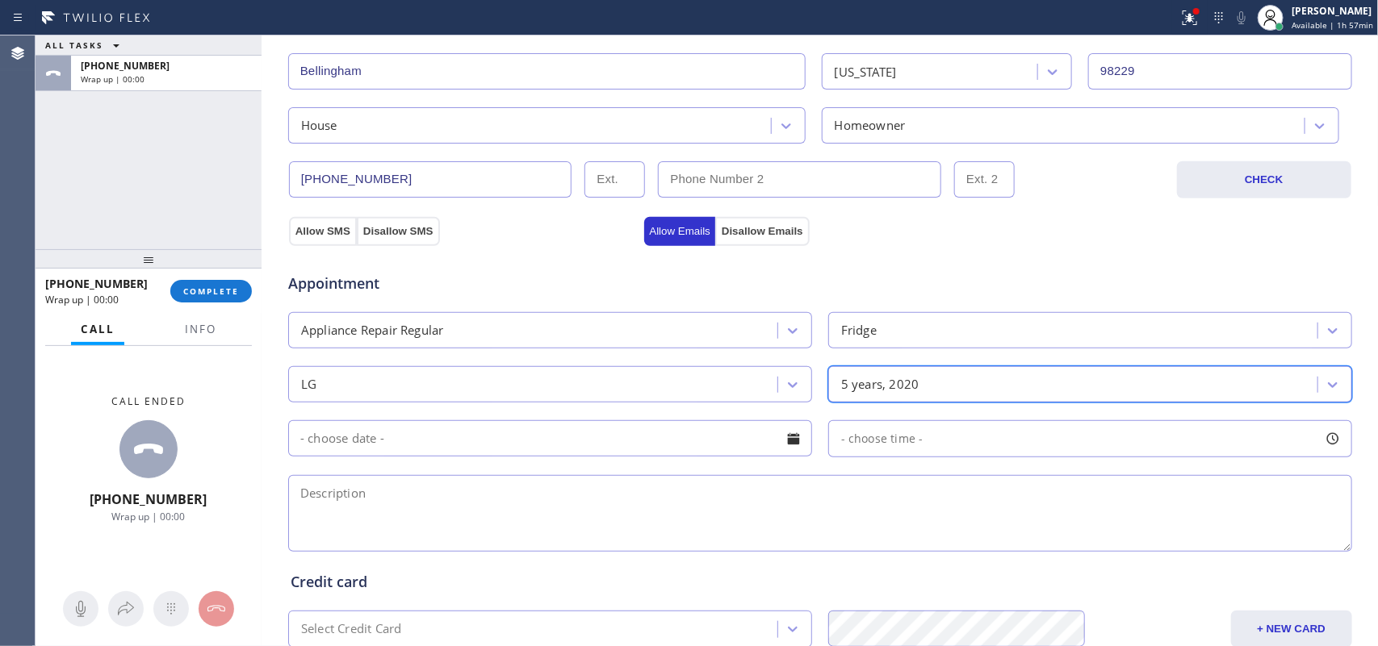
scroll to position [605, 0]
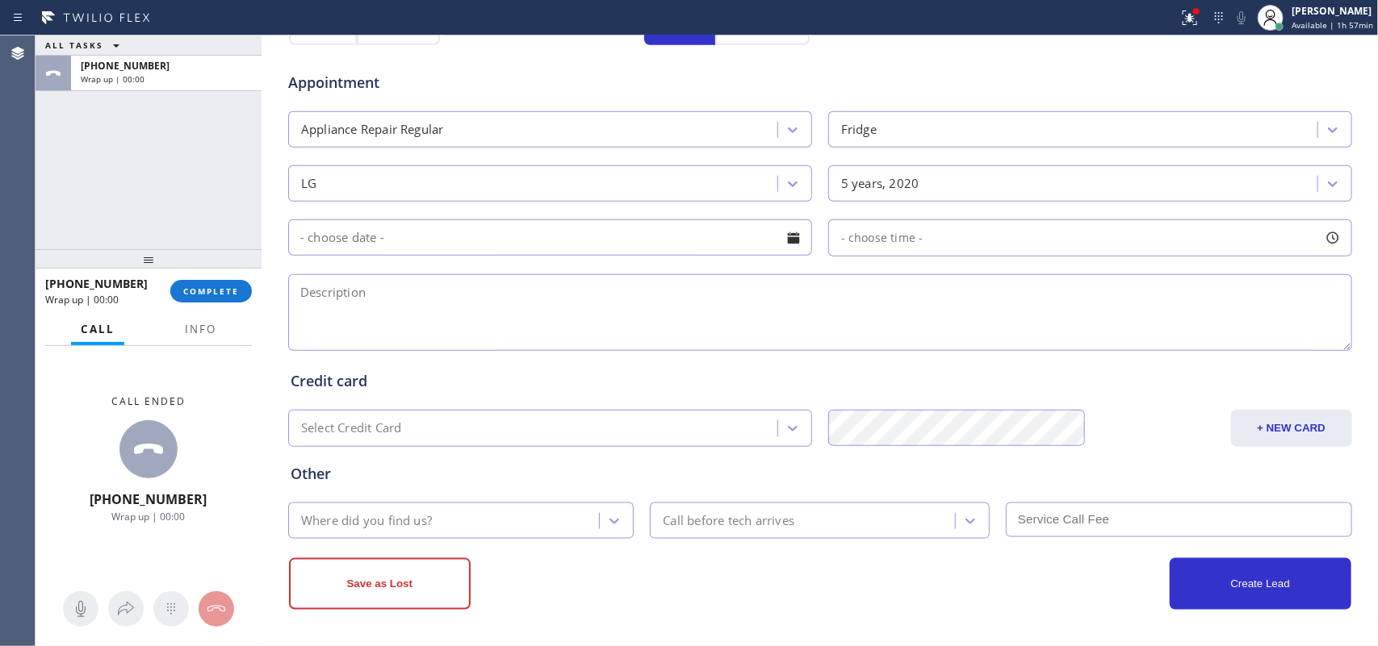
click at [555, 309] on textarea at bounding box center [820, 312] width 1064 height 77
paste textarea "LG Fridge FS/ [DEMOGRAPHIC_DATA]/making a high pitch/"
type textarea "LG Fridge FS/ [DEMOGRAPHIC_DATA]/making a high pitch nose, started [DATE]/[PERS…"
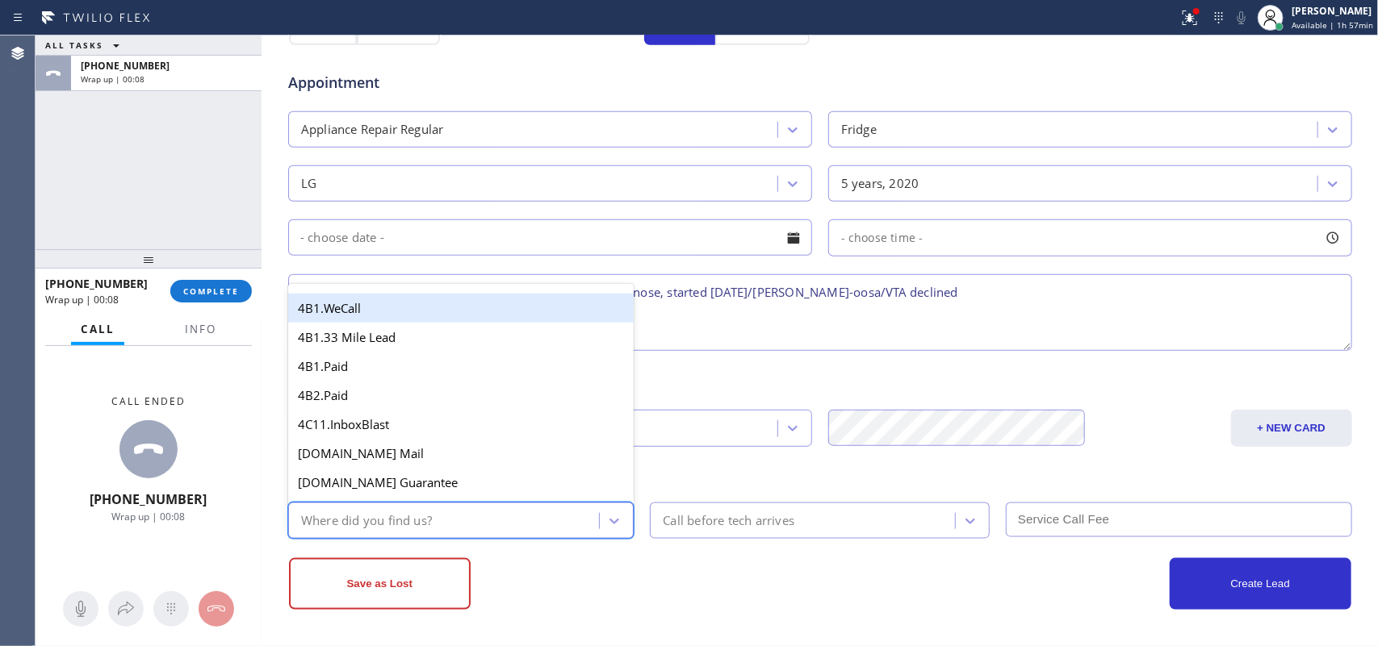
click at [319, 515] on div "Where did you find us?" at bounding box center [366, 521] width 131 height 19
type input "g"
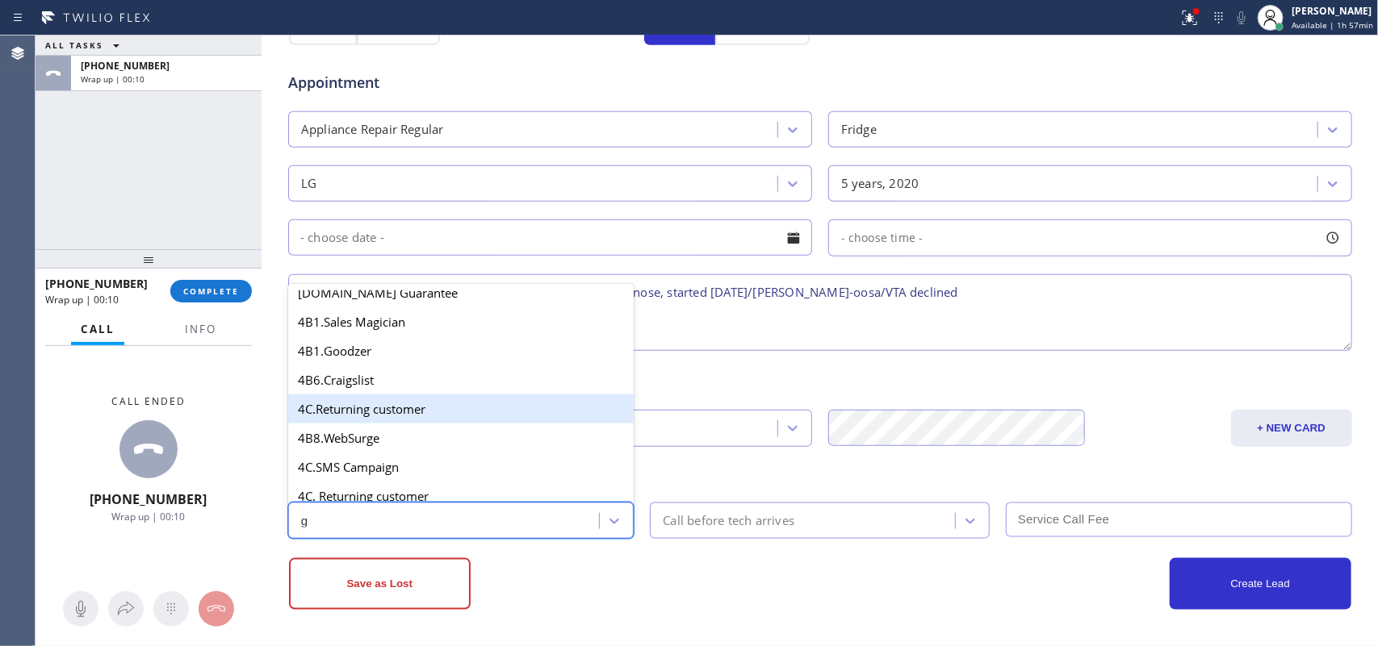
scroll to position [203, 0]
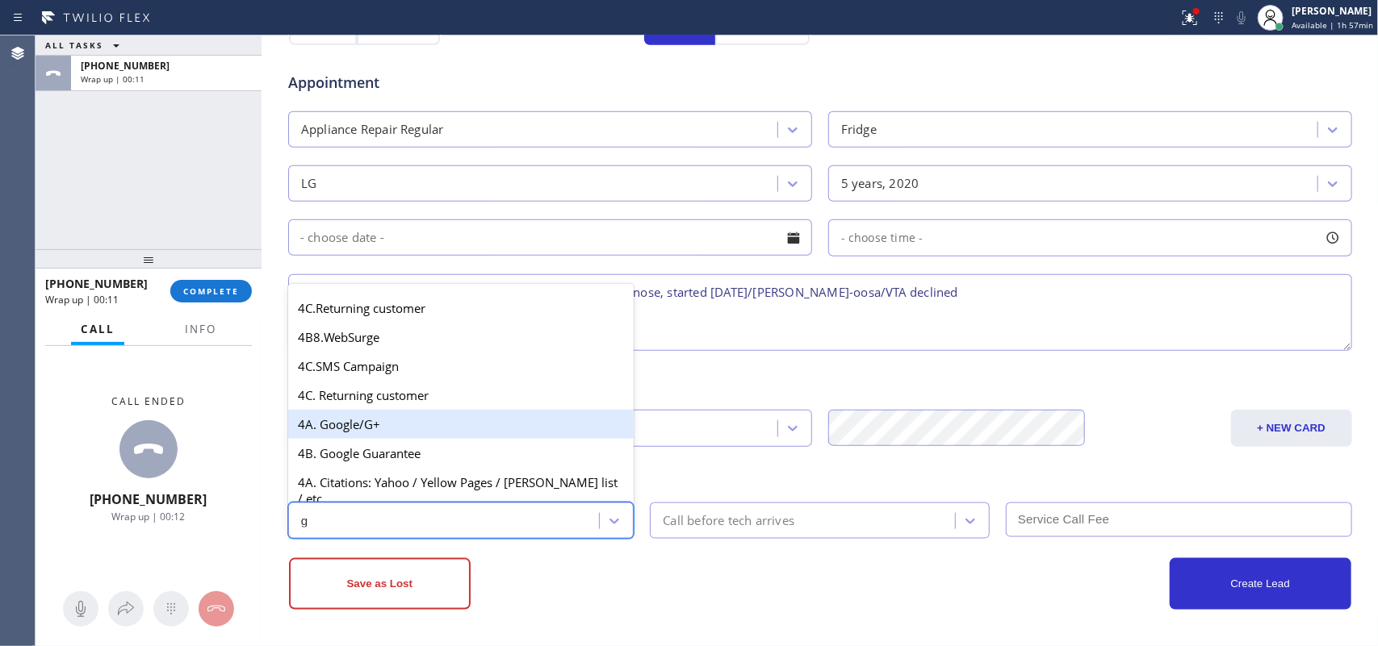
click at [375, 434] on div "4A. Google/G+" at bounding box center [461, 424] width 346 height 29
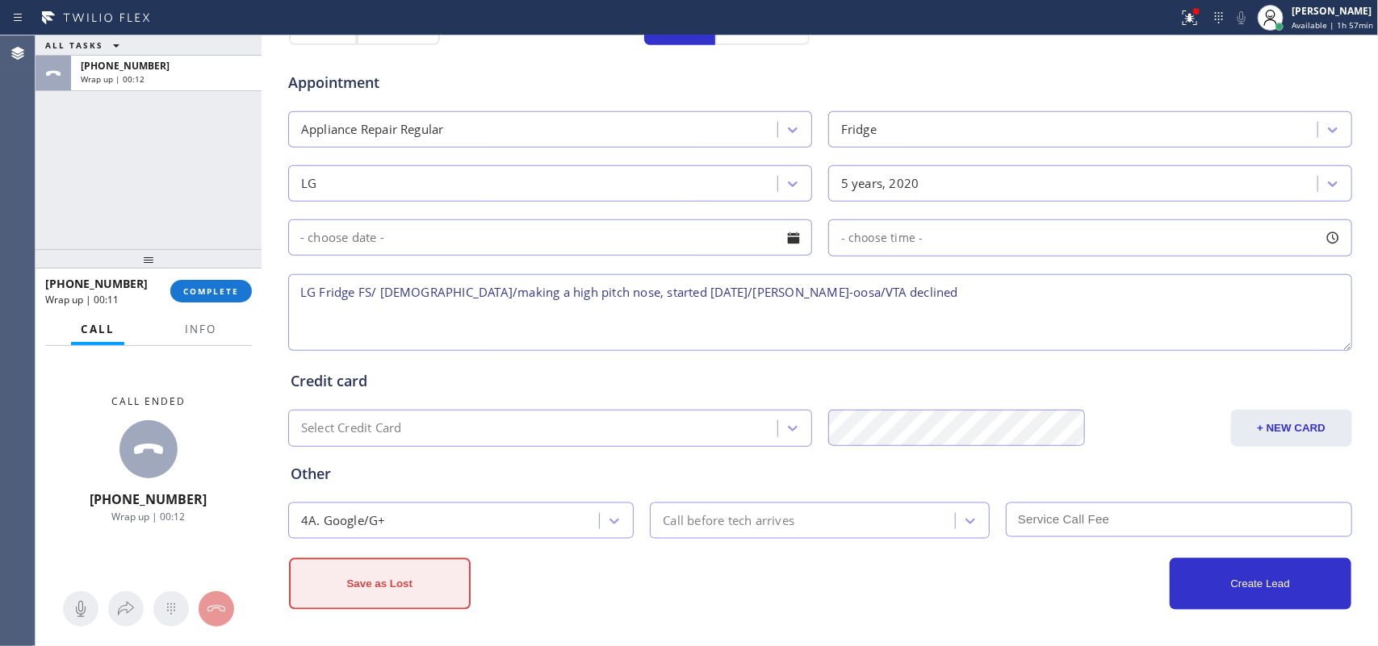
click at [392, 585] on button "Save as Lost" at bounding box center [380, 584] width 182 height 52
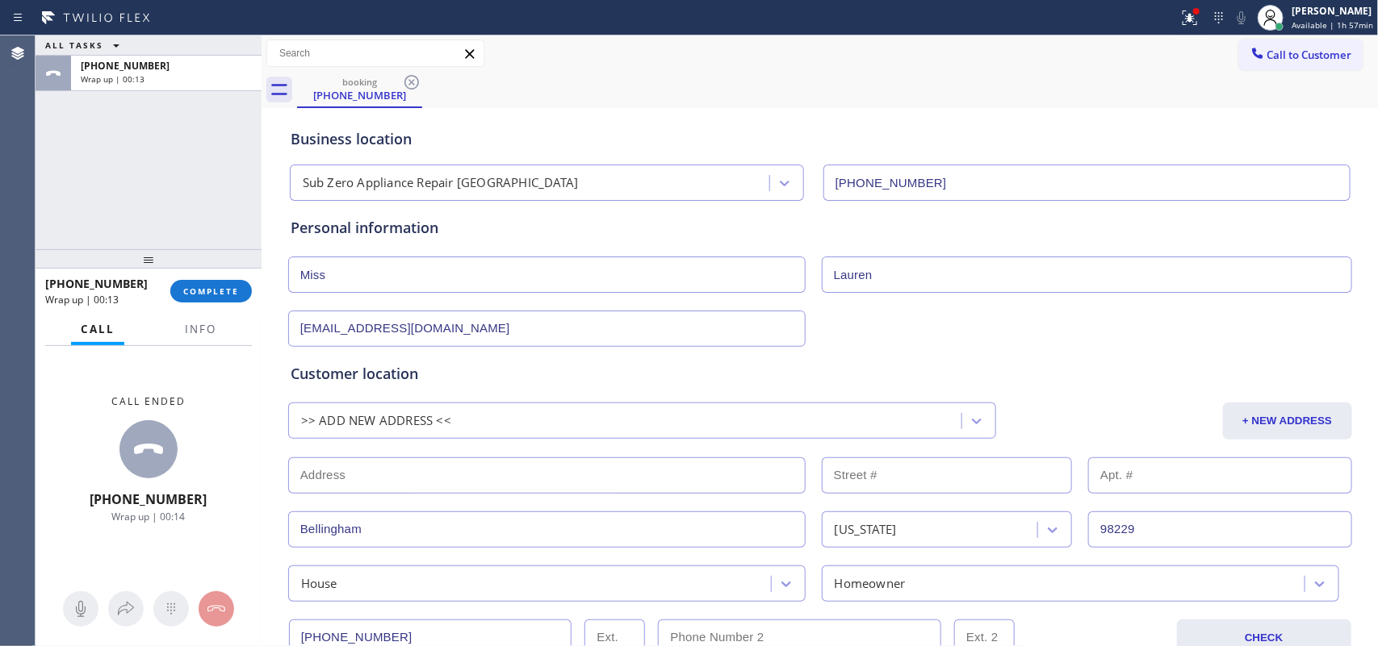
scroll to position [504, 0]
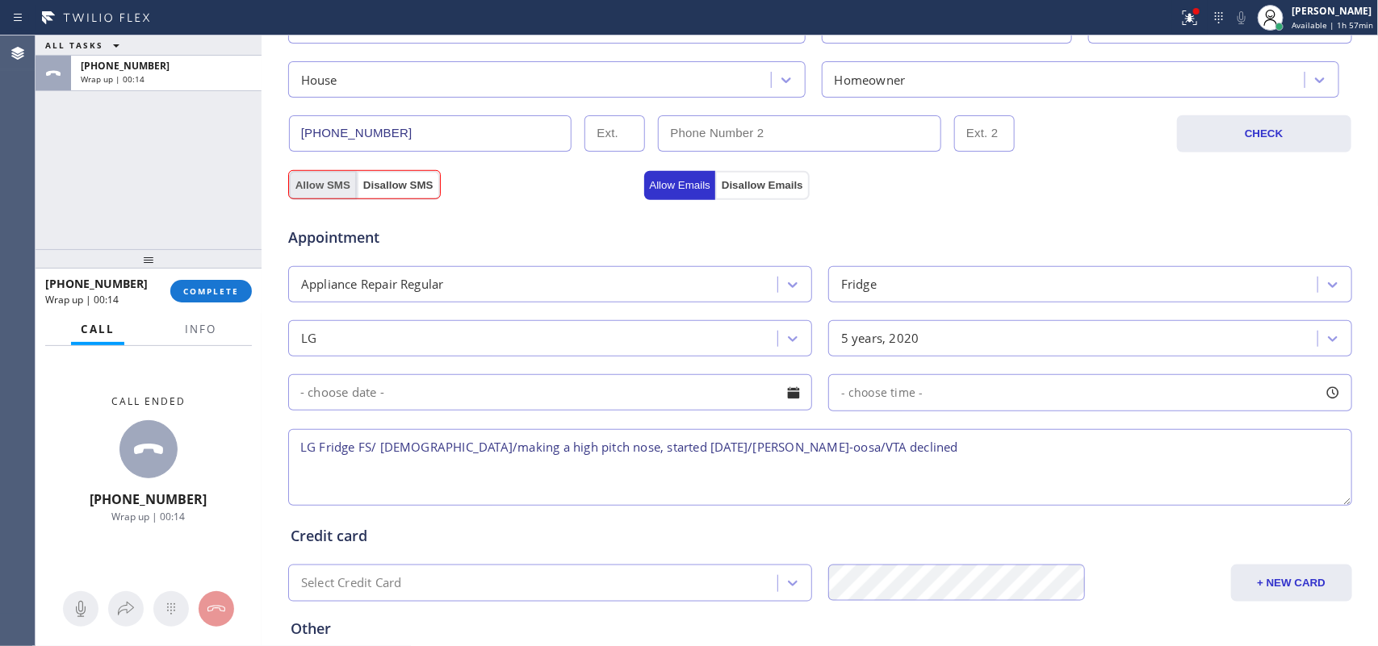
click at [323, 180] on button "Allow SMS" at bounding box center [323, 185] width 68 height 29
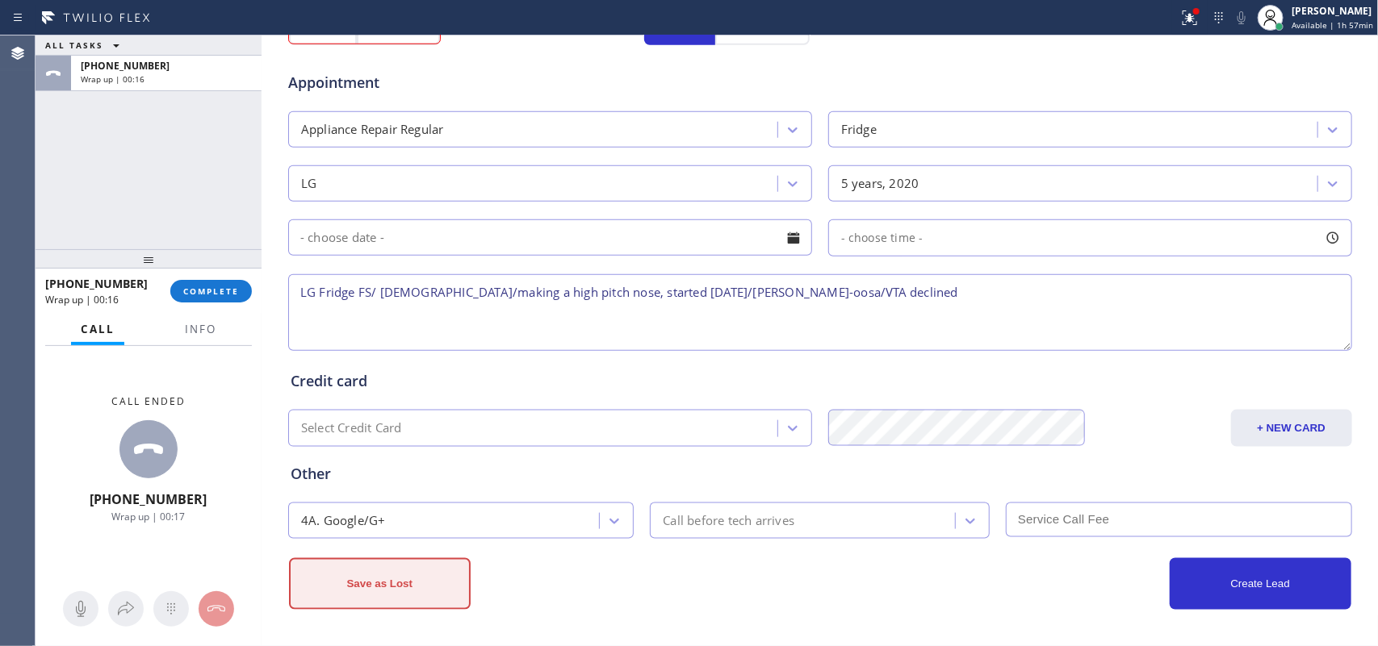
click at [405, 570] on button "Save as Lost" at bounding box center [380, 584] width 182 height 52
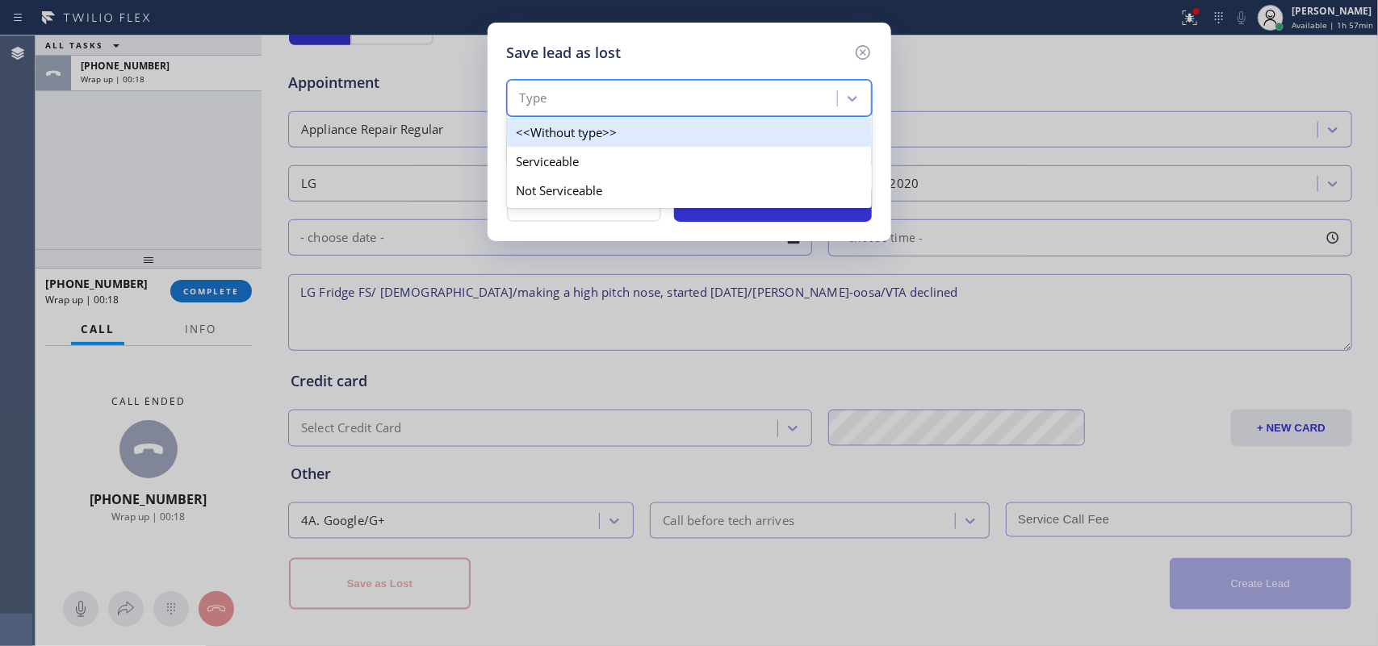
click at [804, 109] on div "Type" at bounding box center [674, 99] width 325 height 28
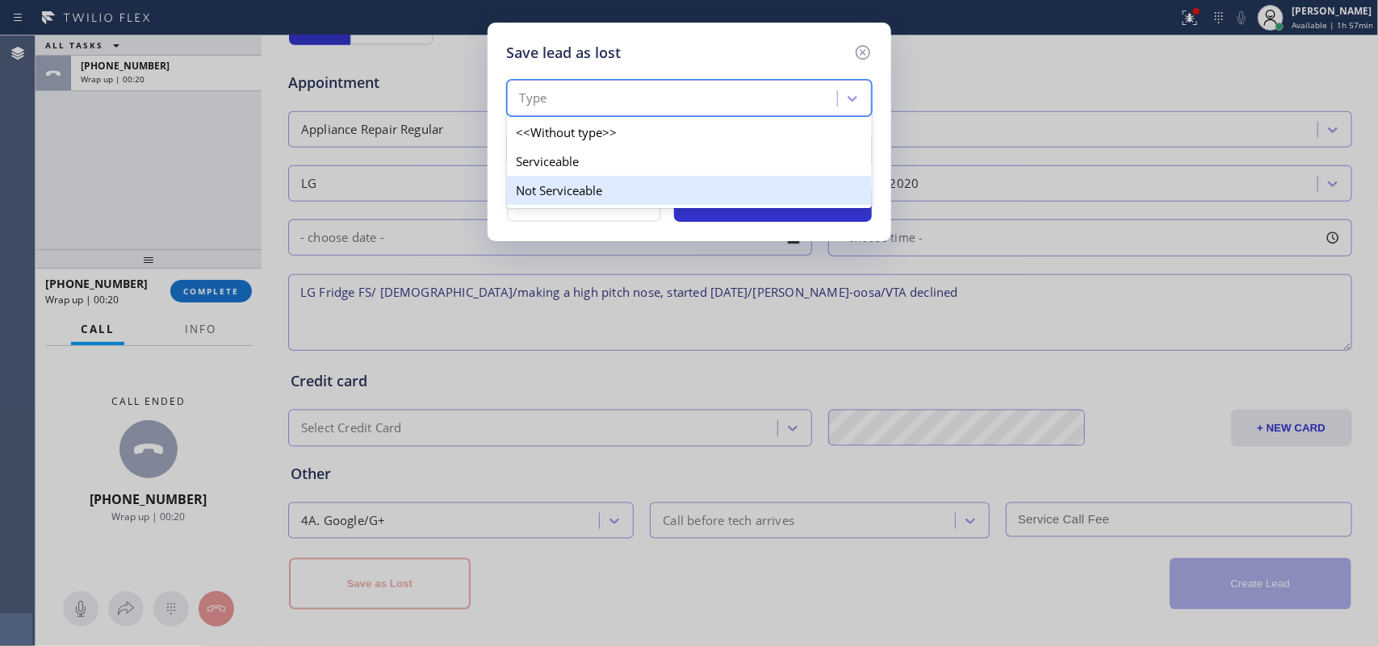
drag, startPoint x: 779, startPoint y: 168, endPoint x: 775, endPoint y: 180, distance: 12.8
click at [775, 180] on div "<<Without type>> Serviceable Not Serviceable" at bounding box center [689, 162] width 365 height 94
click at [775, 180] on div "Not Serviceable" at bounding box center [689, 190] width 365 height 29
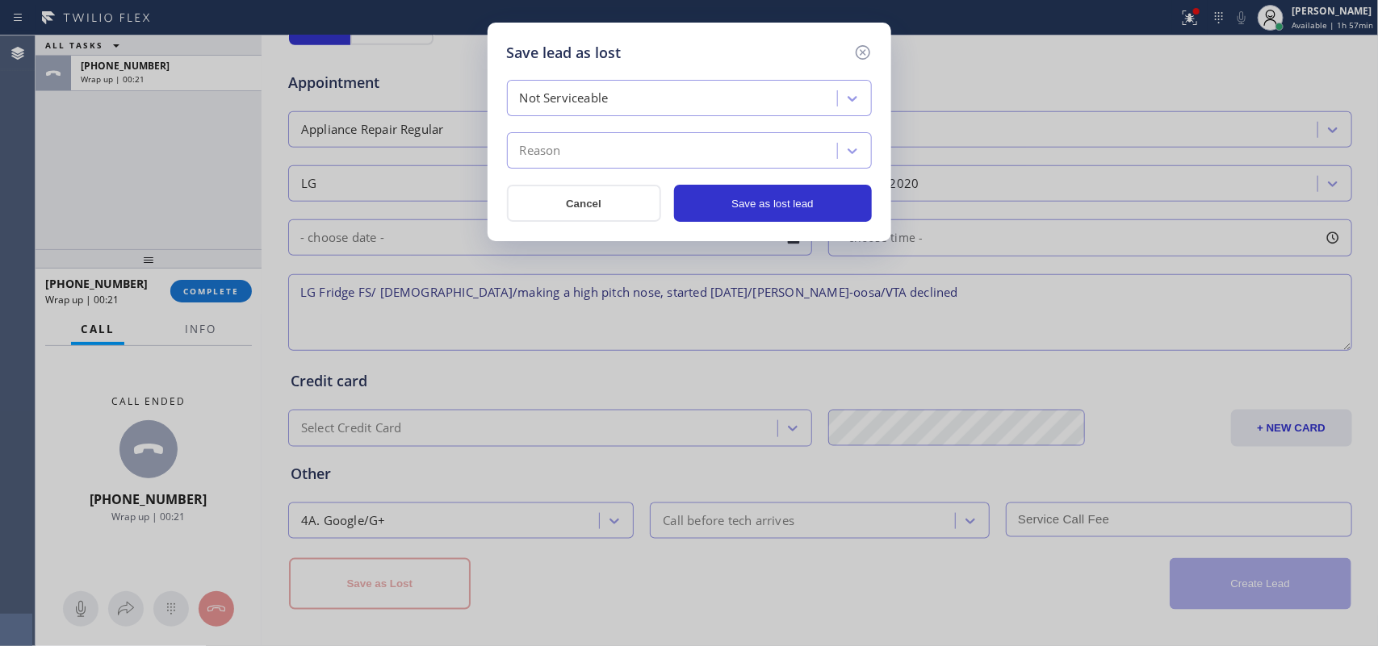
click at [726, 155] on div "Reason" at bounding box center [674, 151] width 325 height 28
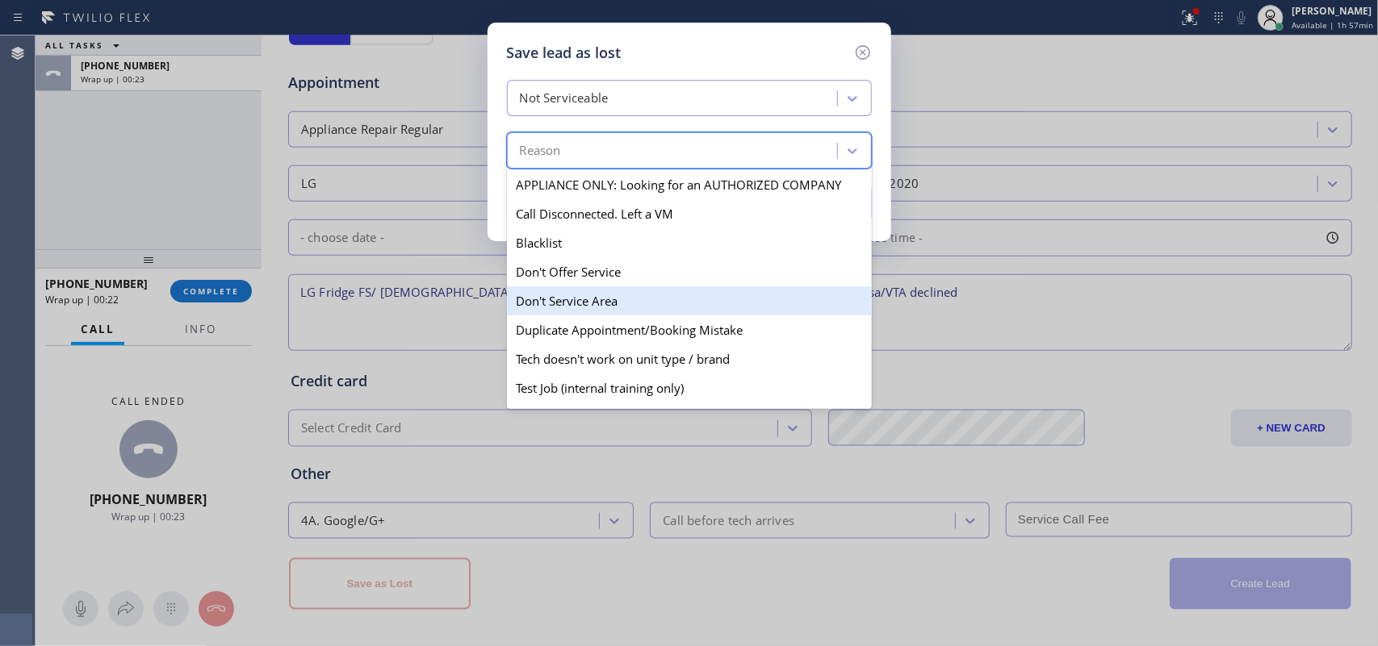
drag, startPoint x: 638, startPoint y: 299, endPoint x: 613, endPoint y: 283, distance: 29.8
click at [639, 300] on div "Don't Service Area" at bounding box center [689, 301] width 365 height 29
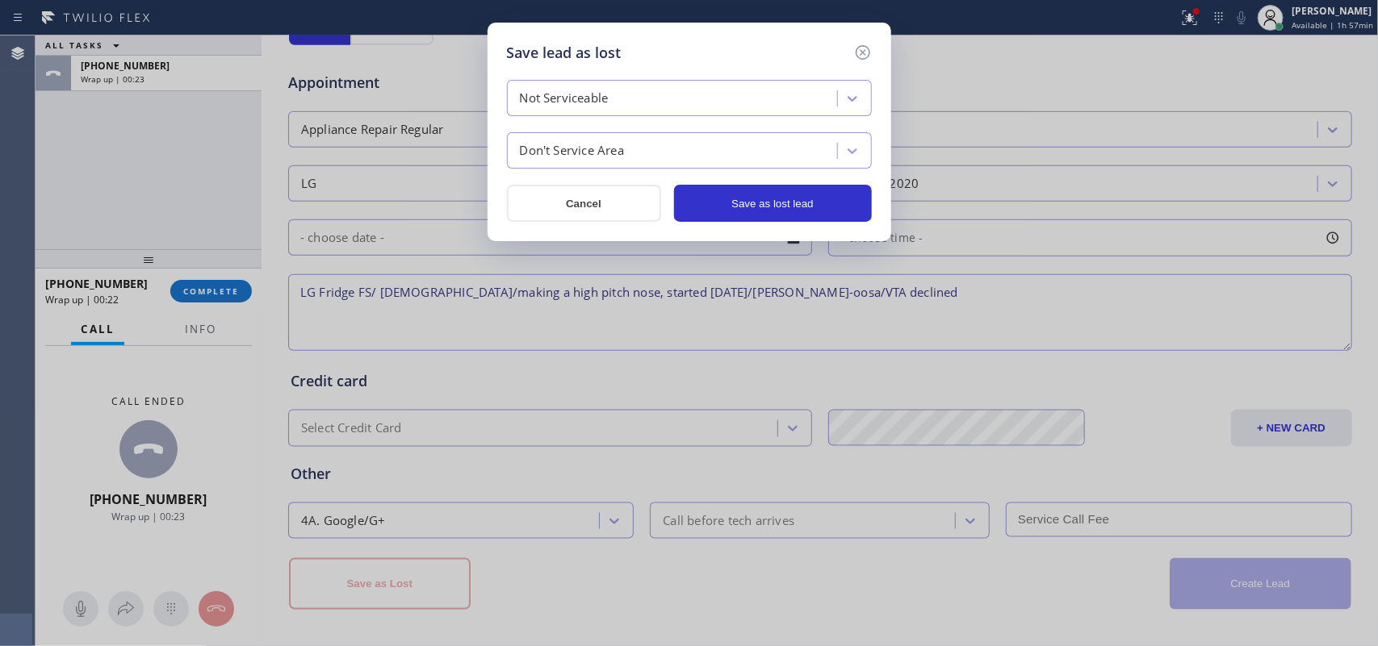
click at [606, 278] on div "Save lead as lost Not Serviceable Don't Service Area Cancel Save as lost lead" at bounding box center [689, 323] width 1378 height 646
click at [744, 211] on button "Save as lost lead" at bounding box center [773, 203] width 198 height 37
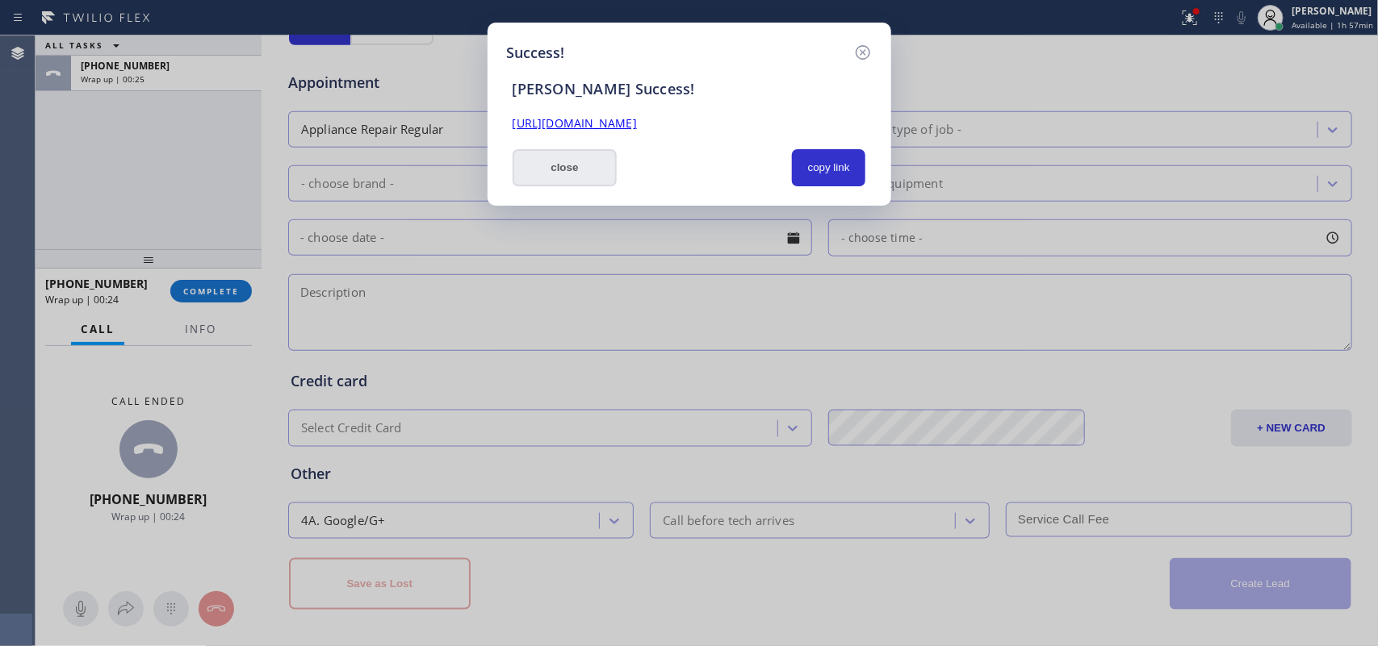
click at [579, 178] on button "close" at bounding box center [564, 167] width 105 height 37
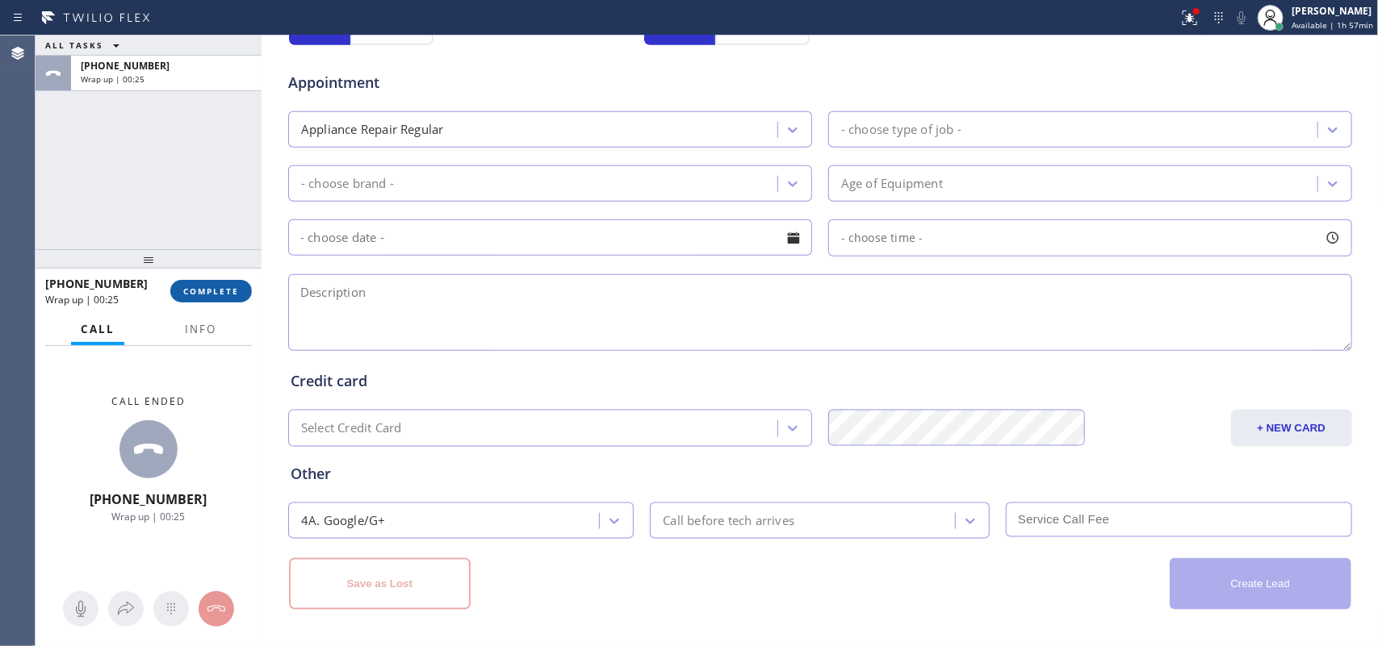
click at [208, 293] on span "COMPLETE" at bounding box center [211, 291] width 56 height 11
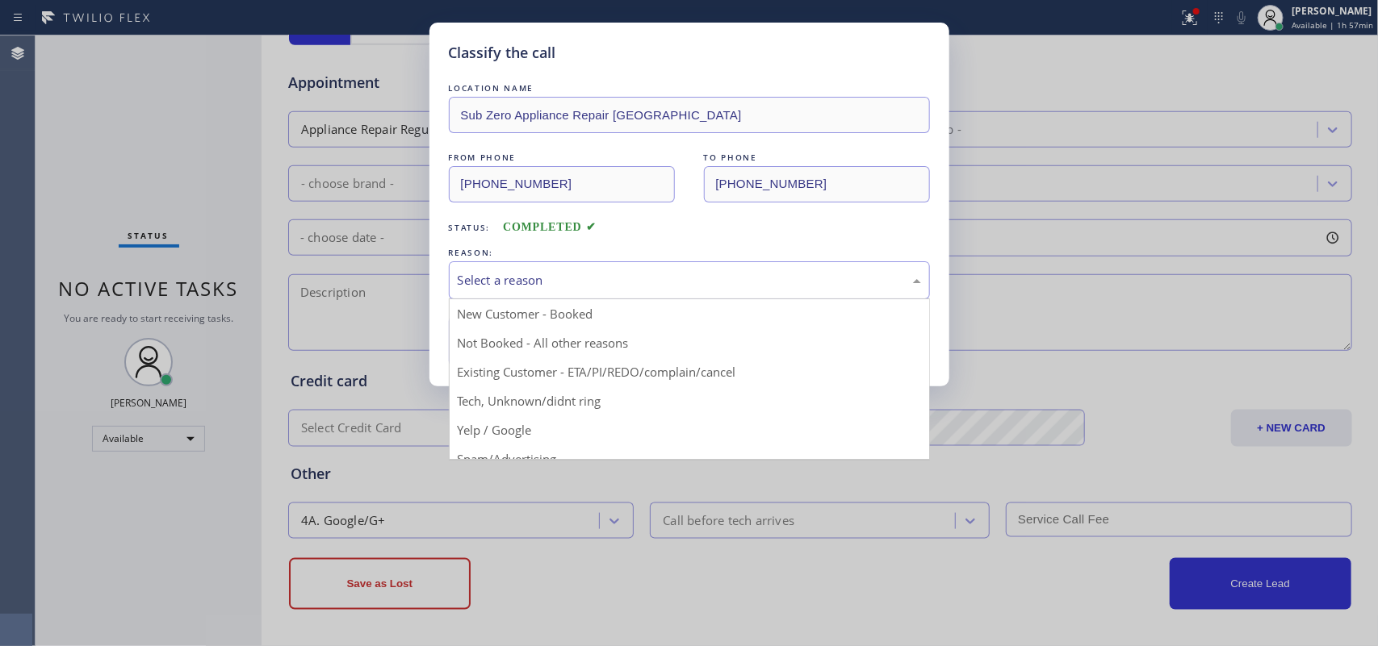
click at [638, 278] on div "Select a reason" at bounding box center [689, 280] width 463 height 19
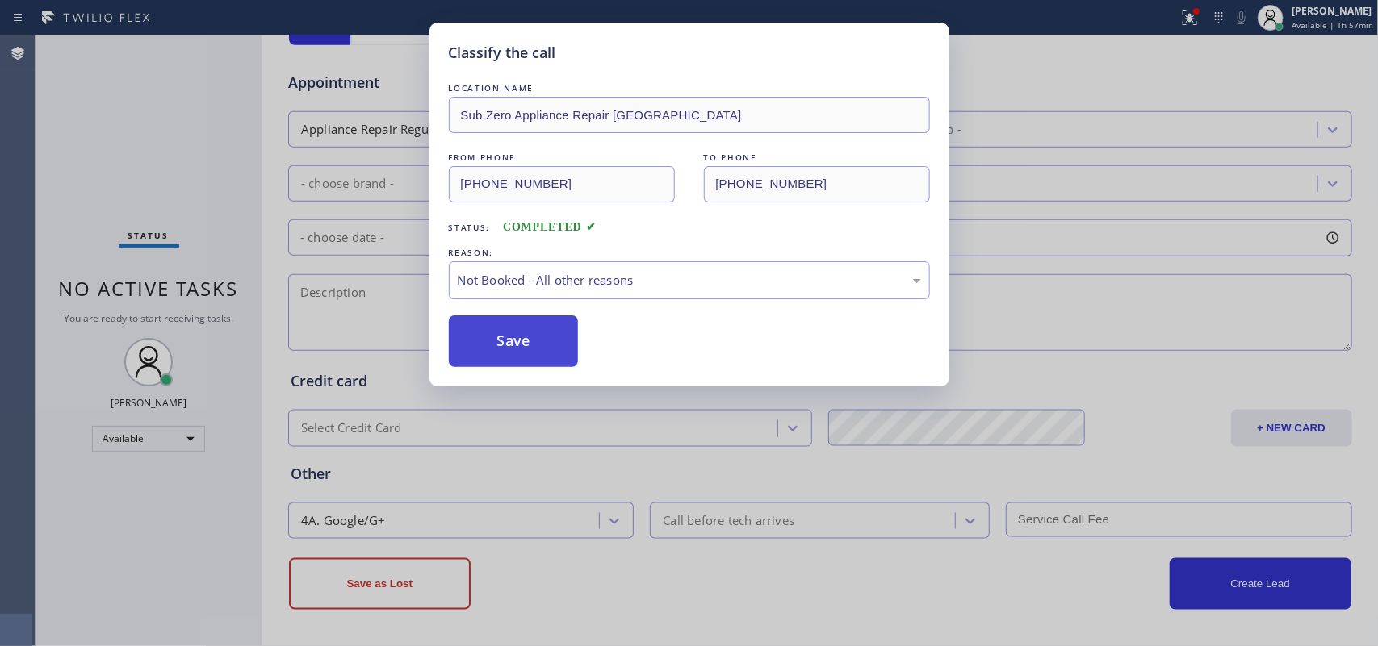
click at [533, 337] on button "Save" at bounding box center [514, 342] width 130 height 52
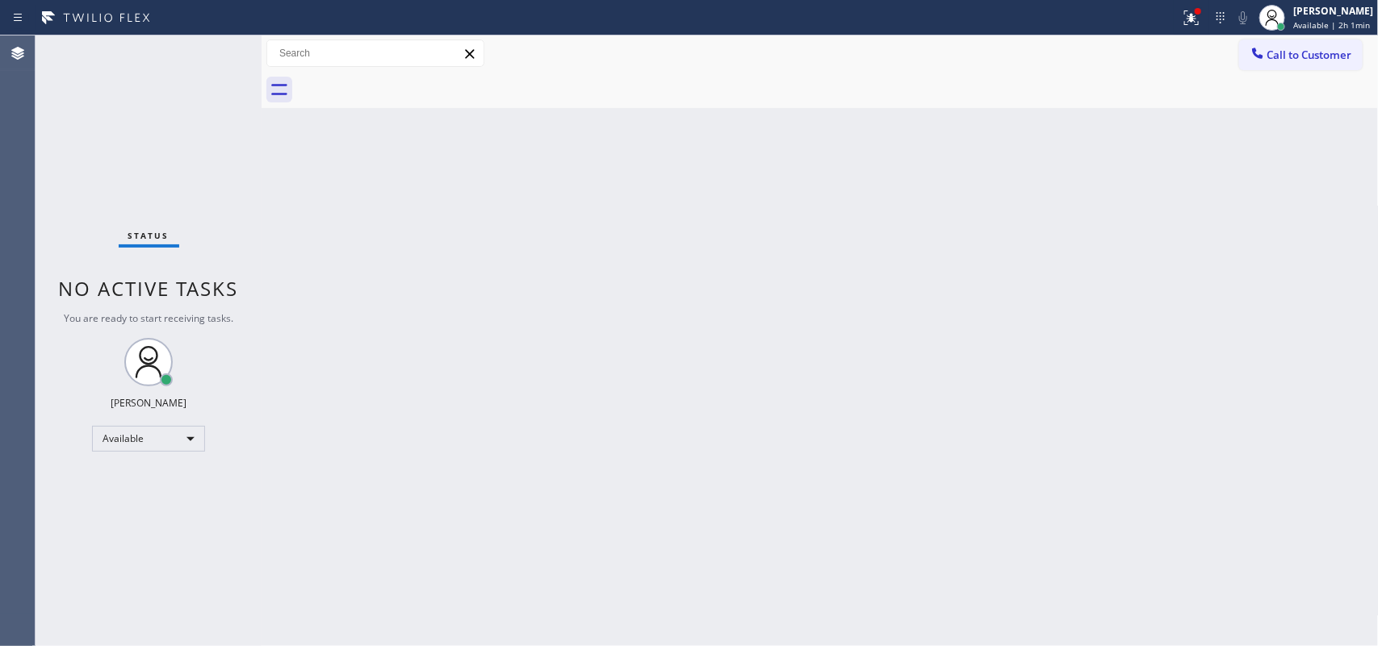
click at [204, 51] on div "Status No active tasks You are ready to start receiving tasks. [PERSON_NAME] Av…" at bounding box center [149, 341] width 226 height 611
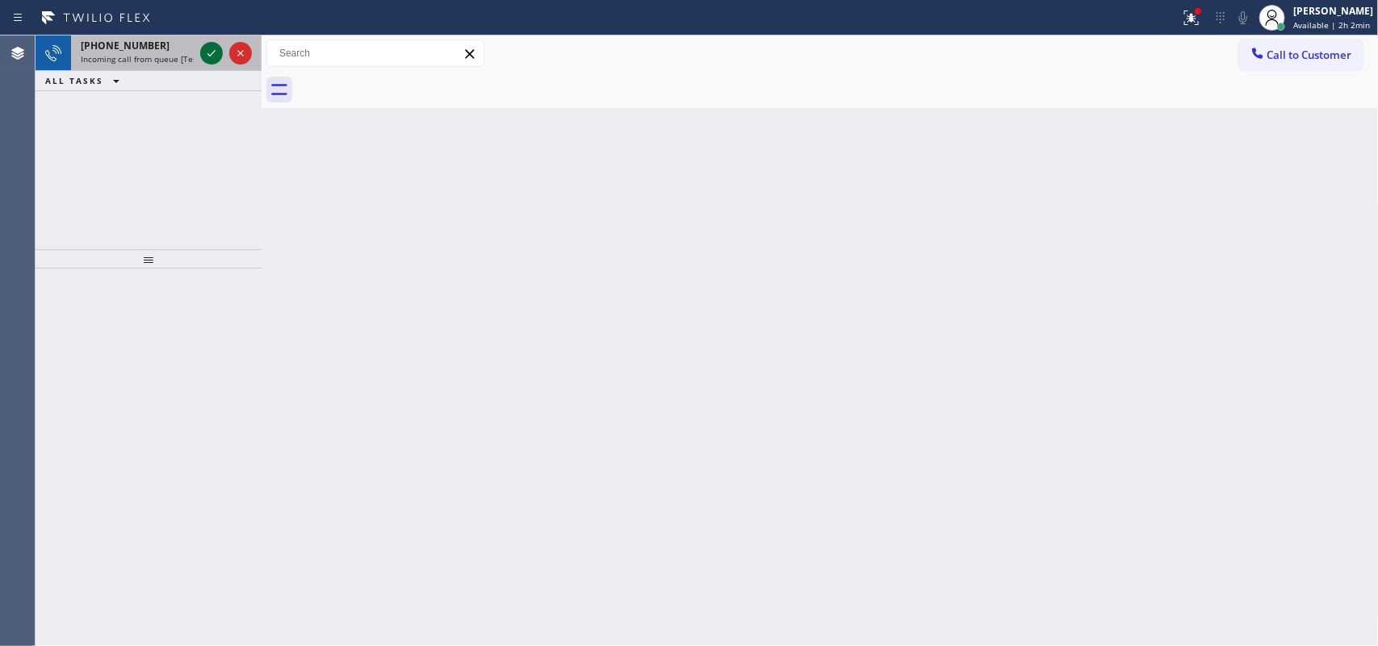
click at [215, 53] on icon at bounding box center [211, 53] width 19 height 19
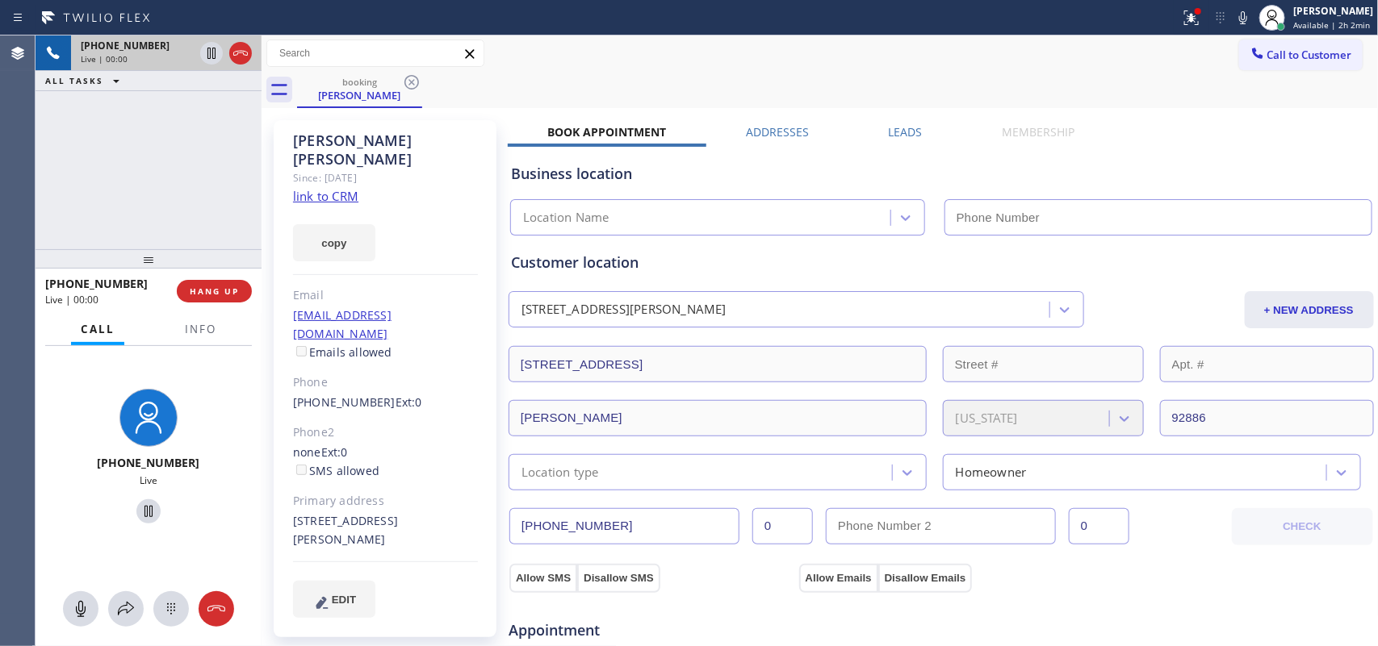
type input "[PHONE_NUMBER]"
click at [339, 188] on link "link to CRM" at bounding box center [325, 196] width 65 height 16
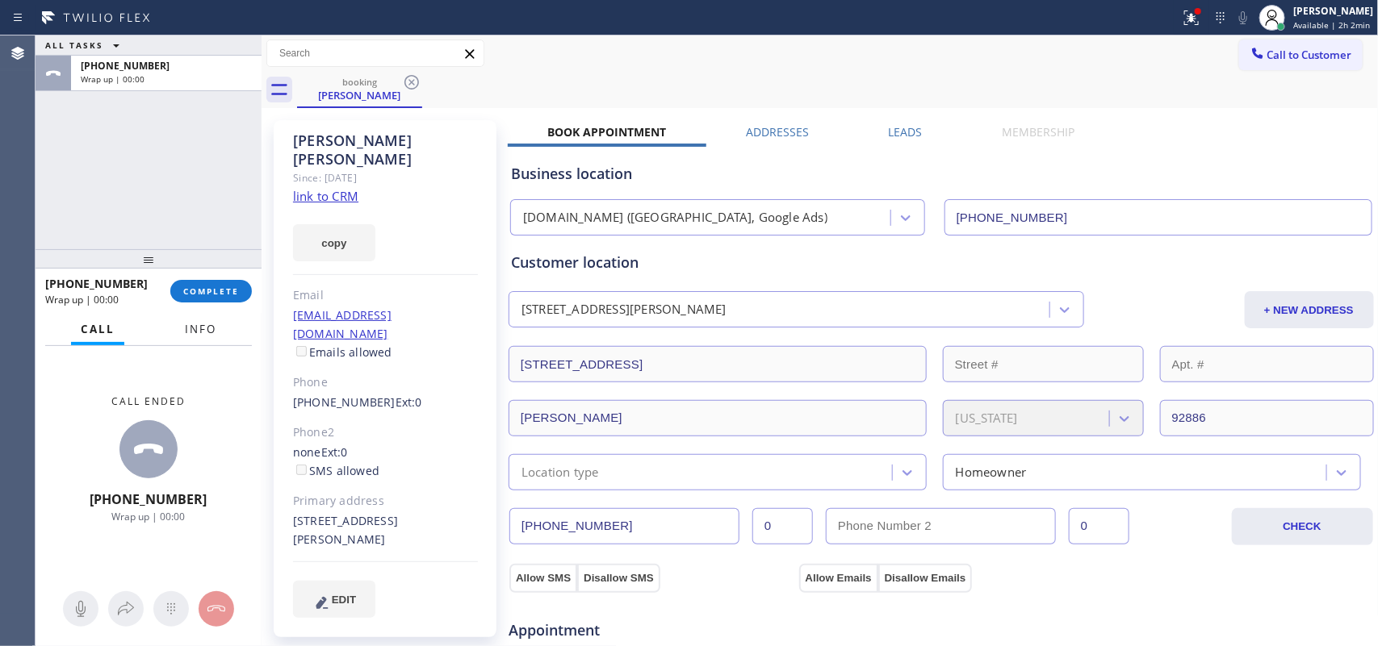
click at [195, 328] on span "Info" at bounding box center [200, 329] width 31 height 15
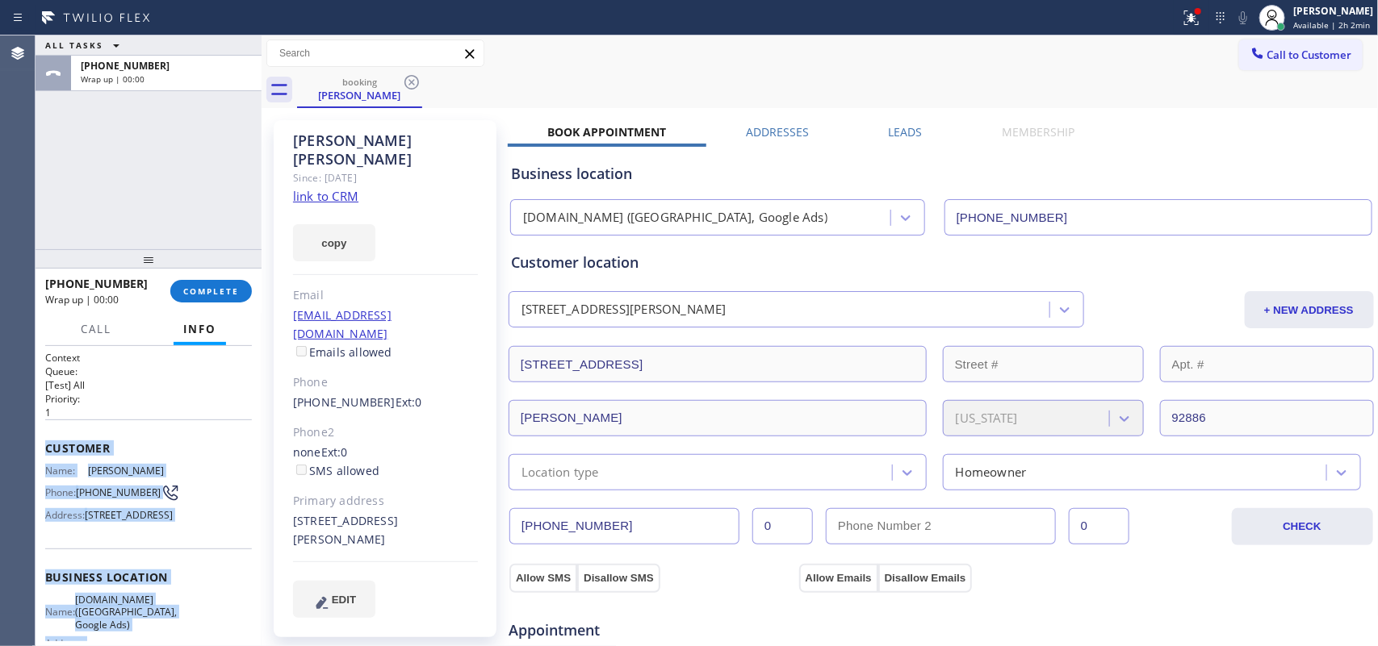
drag, startPoint x: 157, startPoint y: 491, endPoint x: 39, endPoint y: 450, distance: 125.3
click at [39, 450] on div "Context Queue: [Test] All Priority: 1 Customer Name: [PERSON_NAME] Phone: [PHON…" at bounding box center [149, 496] width 226 height 301
copy div "Customer Name: [PERSON_NAME] Phone: [PHONE_NUMBER] Address: [STREET_ADDRESS] Bu…"
click at [211, 291] on span "COMPLETE" at bounding box center [211, 291] width 56 height 11
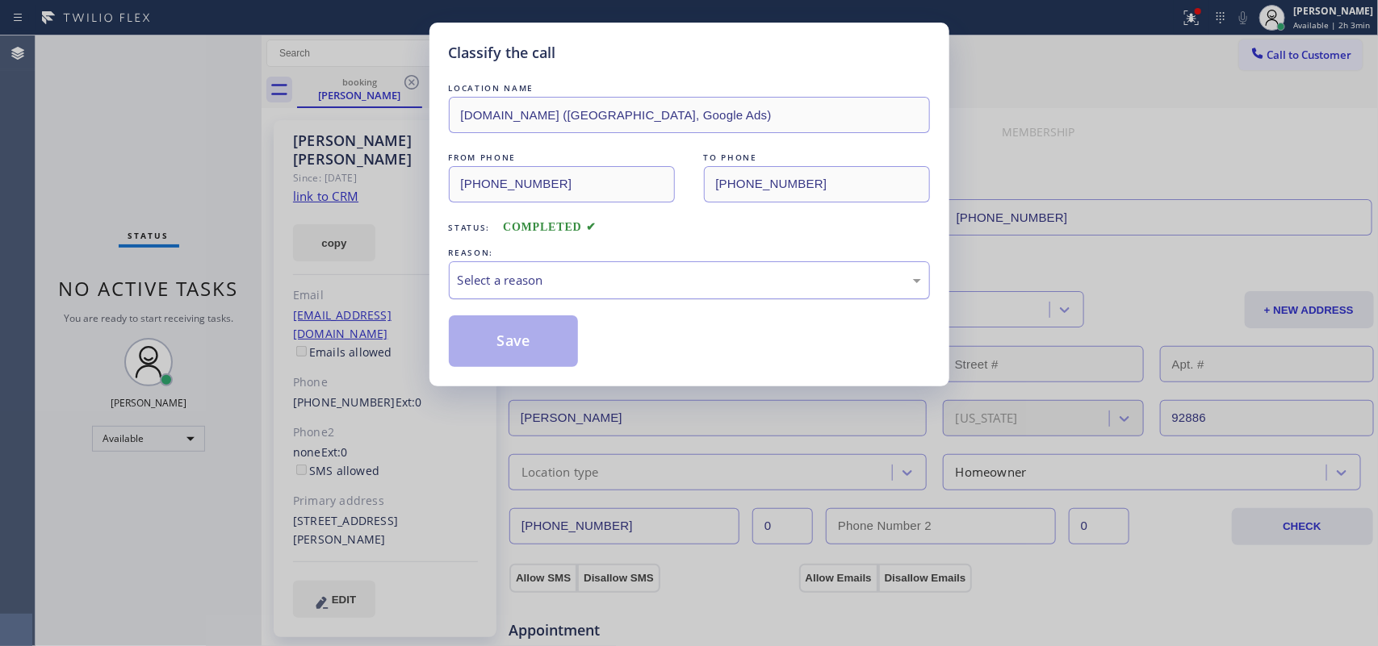
click at [582, 274] on div "Select a reason" at bounding box center [689, 280] width 463 height 19
click at [554, 353] on button "Save" at bounding box center [514, 342] width 130 height 52
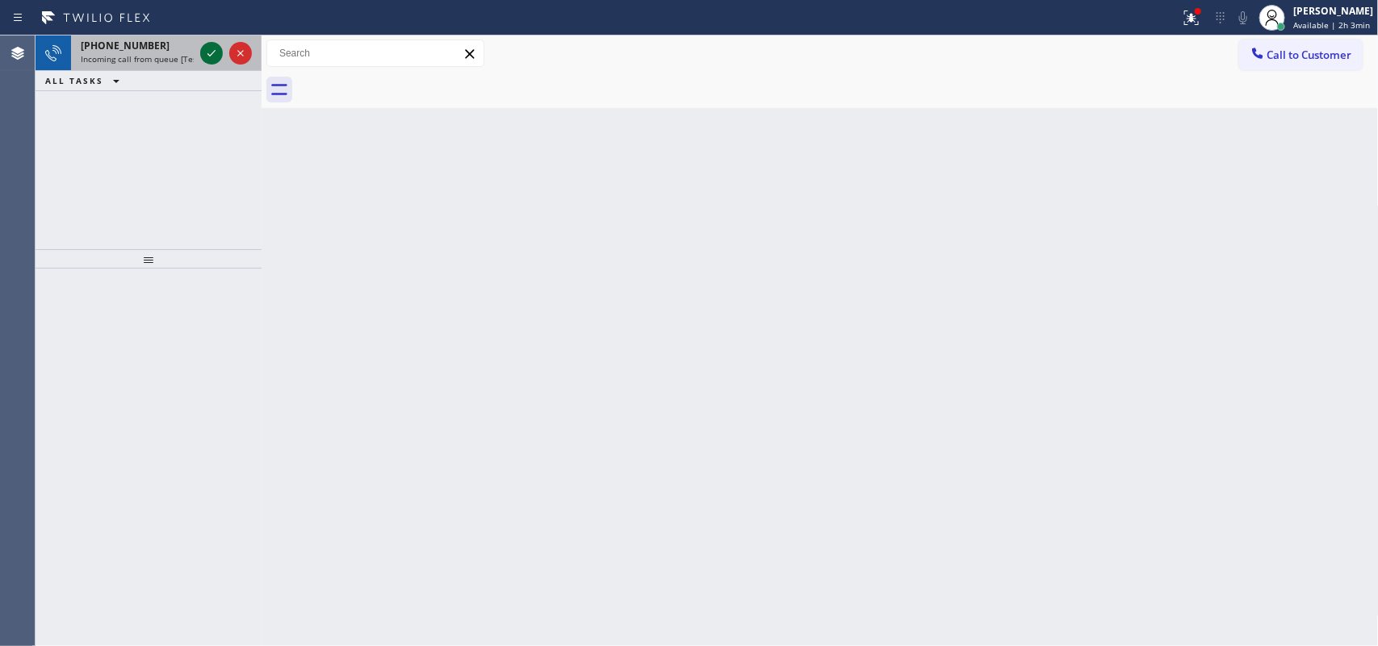
click at [206, 47] on icon at bounding box center [211, 53] width 19 height 19
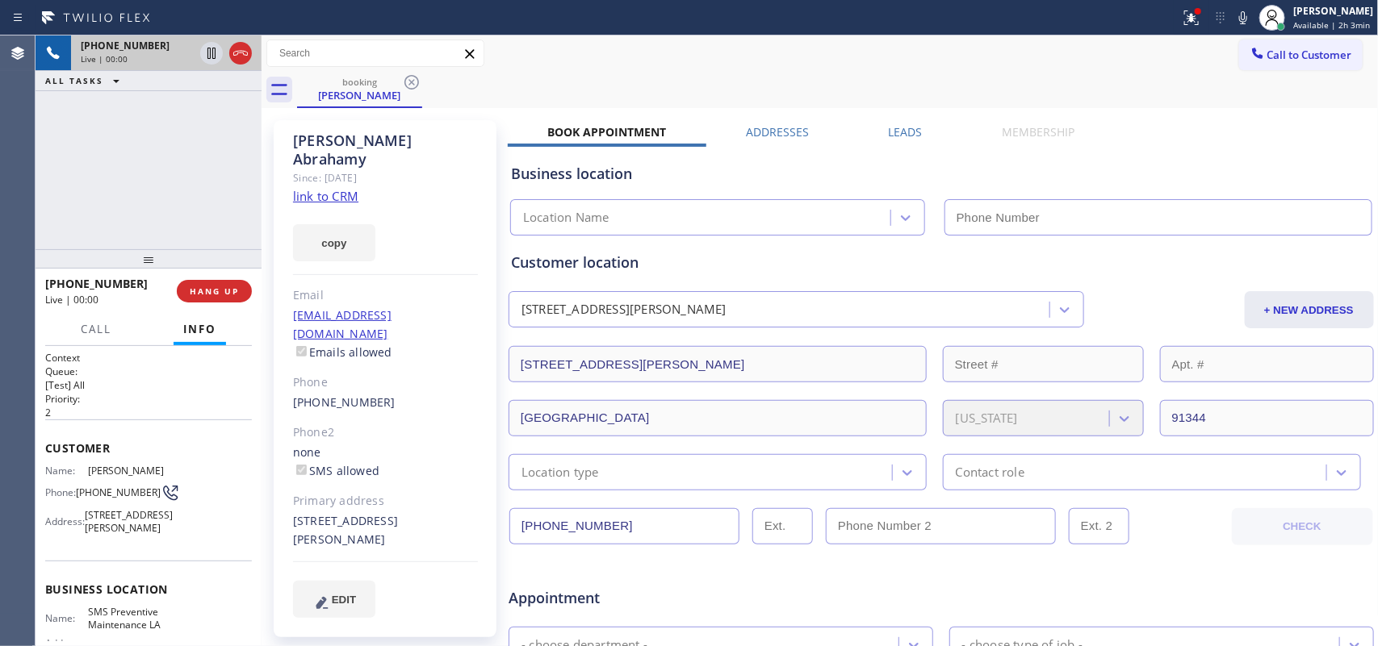
type input "[PHONE_NUMBER]"
click at [321, 188] on link "link to CRM" at bounding box center [325, 196] width 65 height 16
click at [216, 284] on button "HANG UP" at bounding box center [214, 291] width 75 height 23
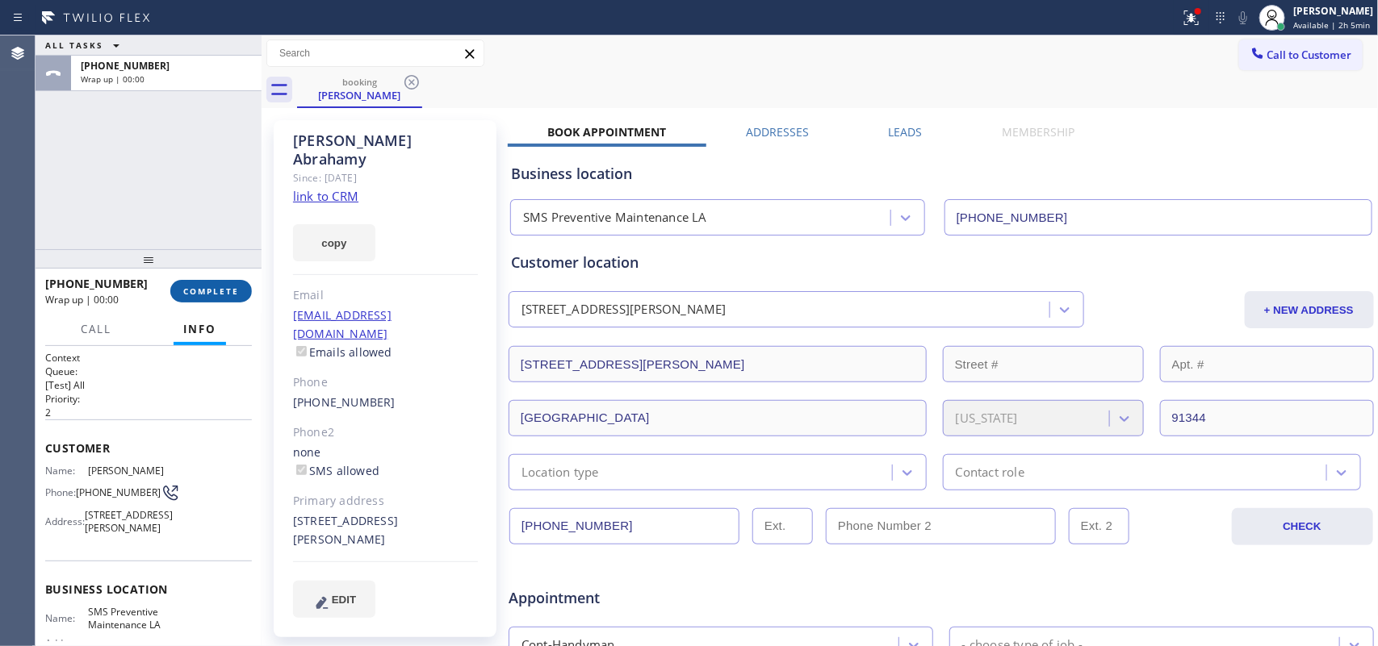
drag, startPoint x: 200, startPoint y: 287, endPoint x: 470, endPoint y: 289, distance: 269.6
click at [203, 287] on span "COMPLETE" at bounding box center [211, 291] width 56 height 11
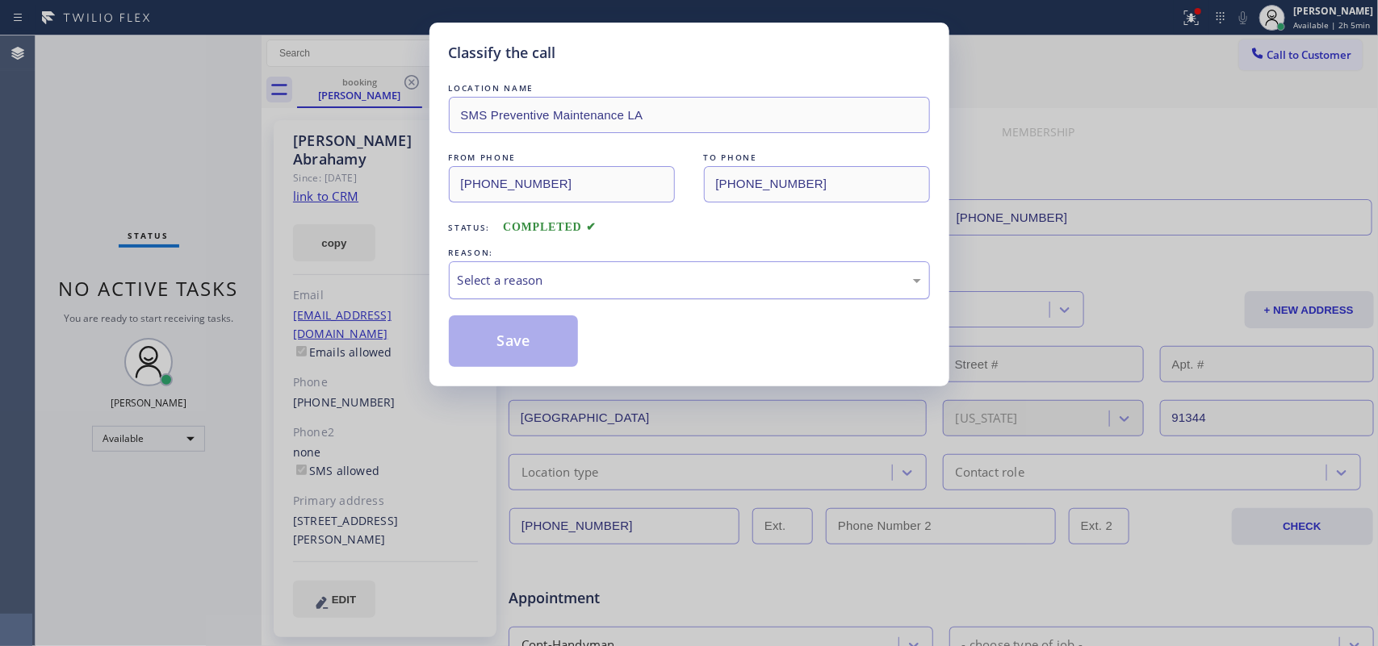
click at [529, 269] on div "Select a reason" at bounding box center [689, 280] width 481 height 38
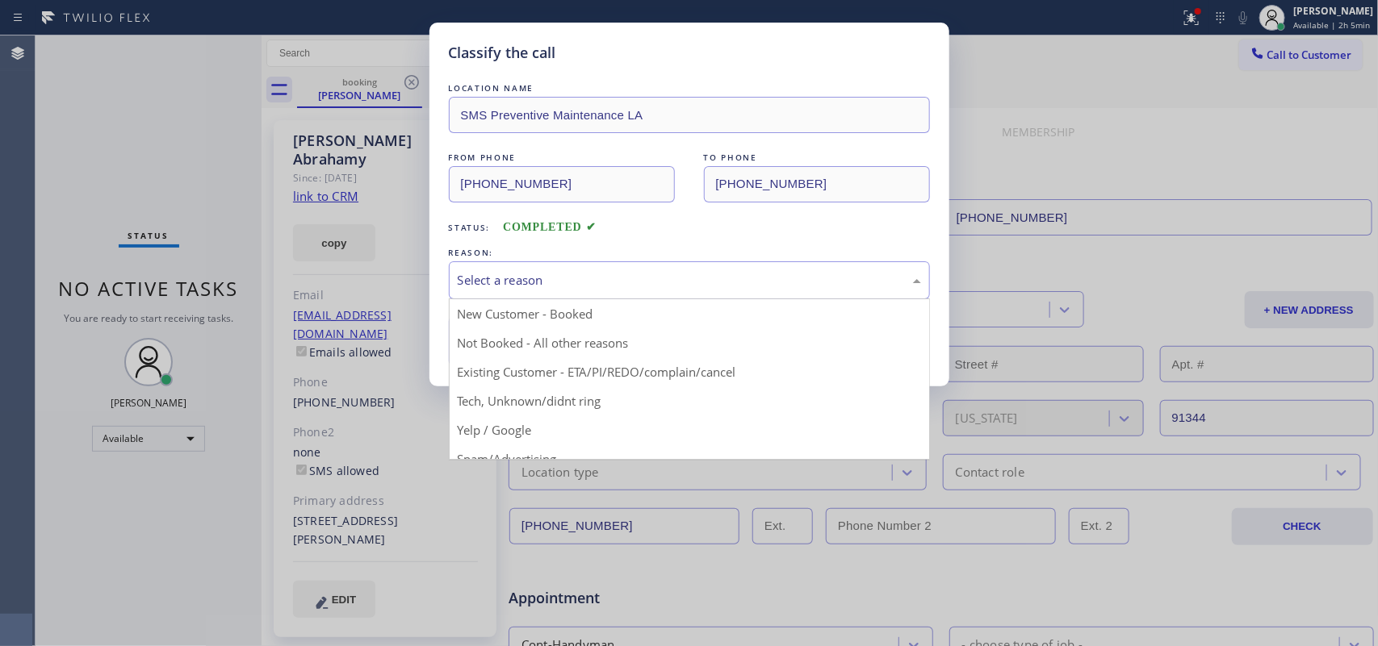
drag, startPoint x: 550, startPoint y: 374, endPoint x: 542, endPoint y: 364, distance: 13.1
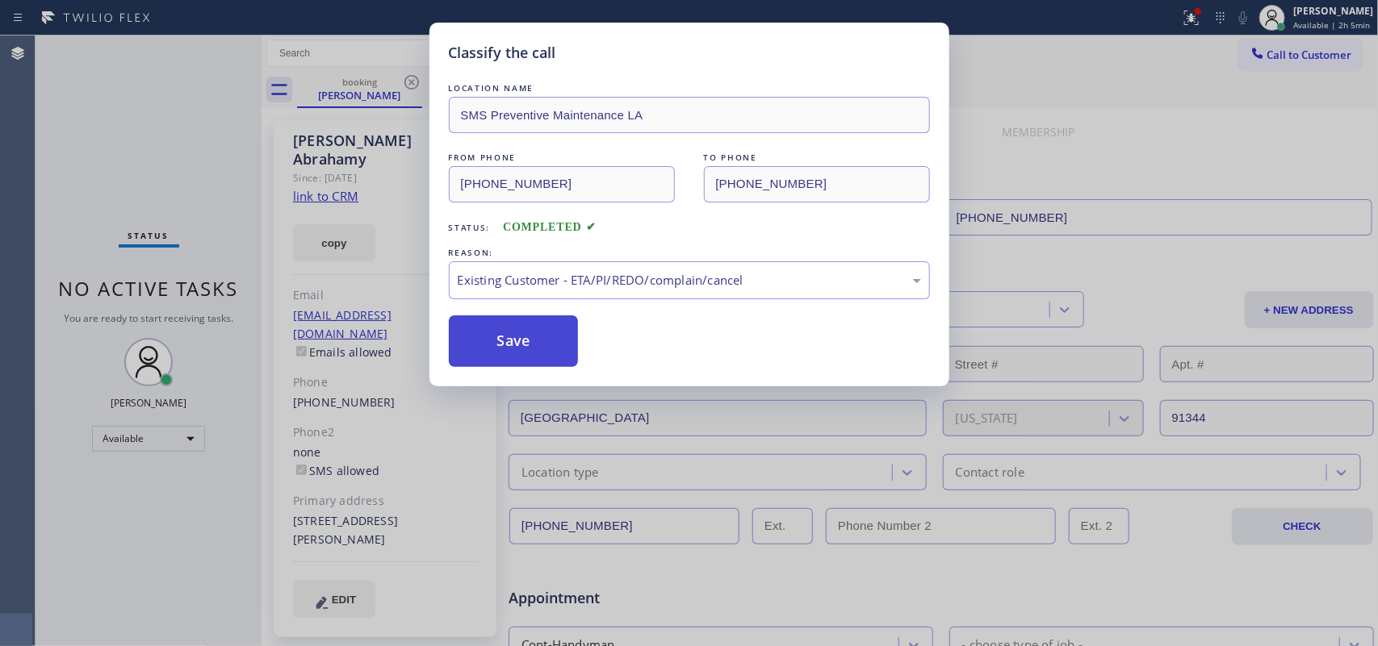
click at [538, 359] on button "Save" at bounding box center [514, 342] width 130 height 52
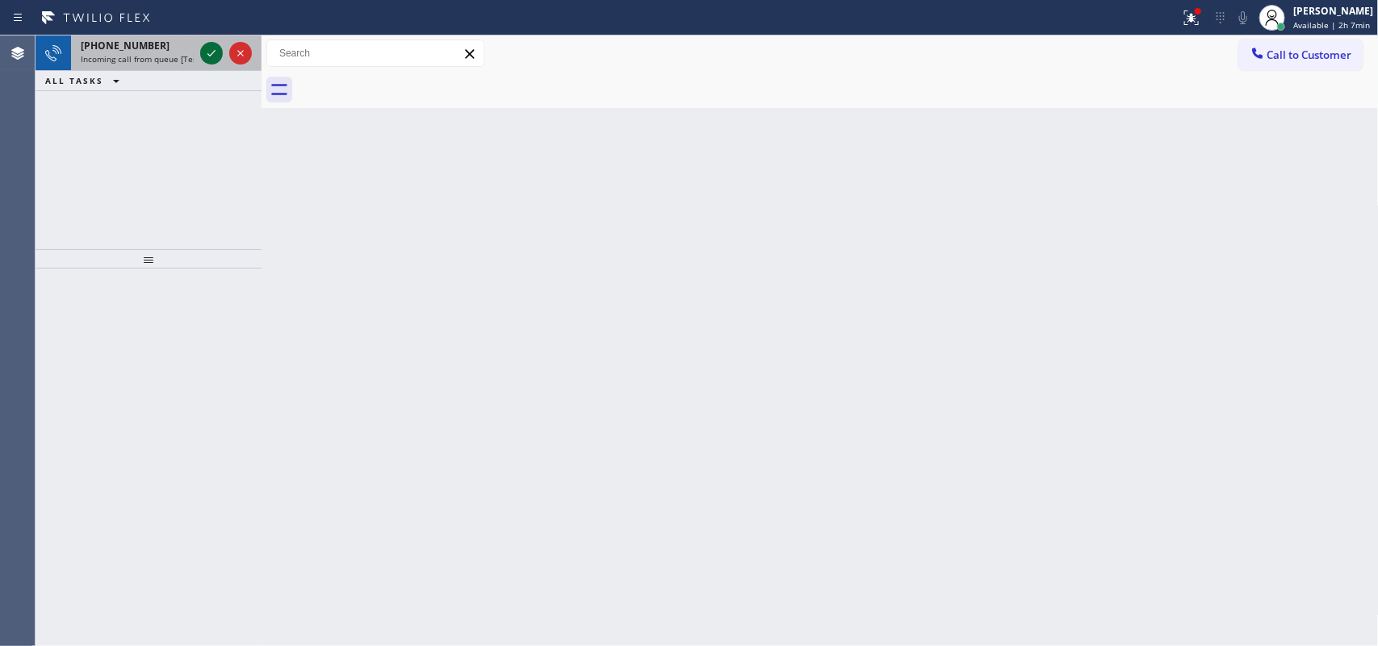
click at [204, 52] on icon at bounding box center [211, 53] width 19 height 19
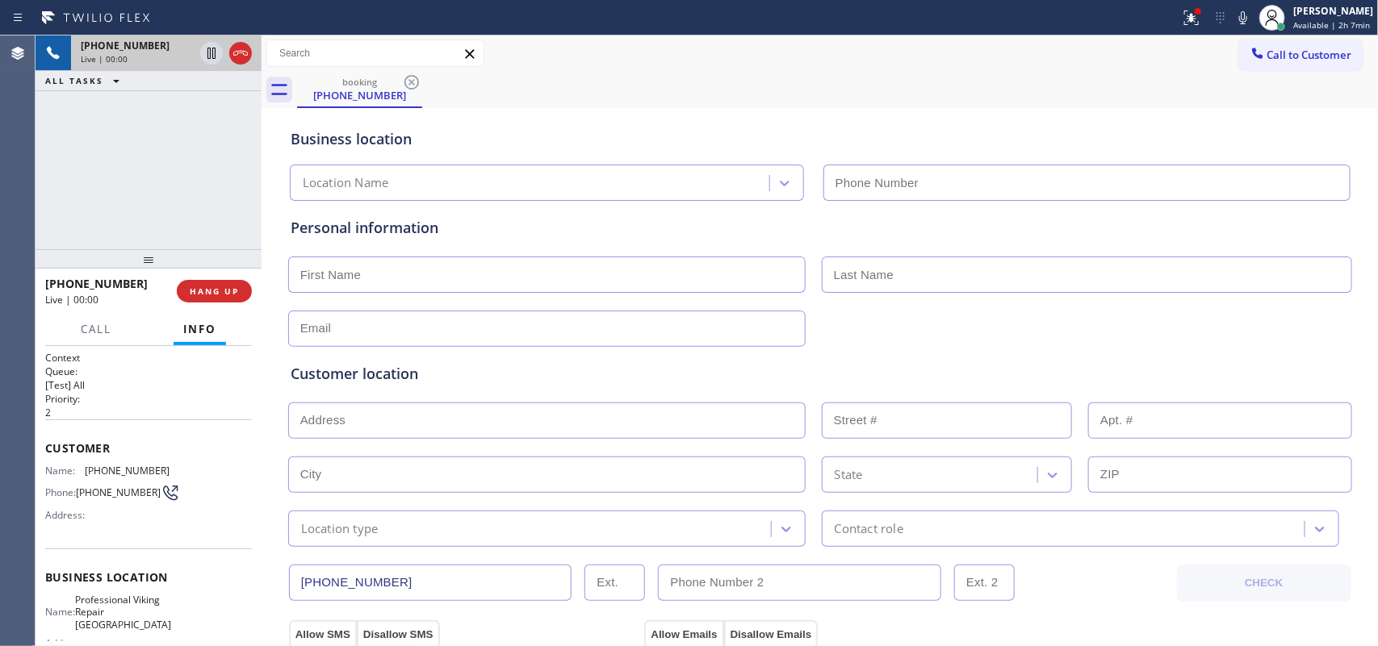
type input "[PHONE_NUMBER]"
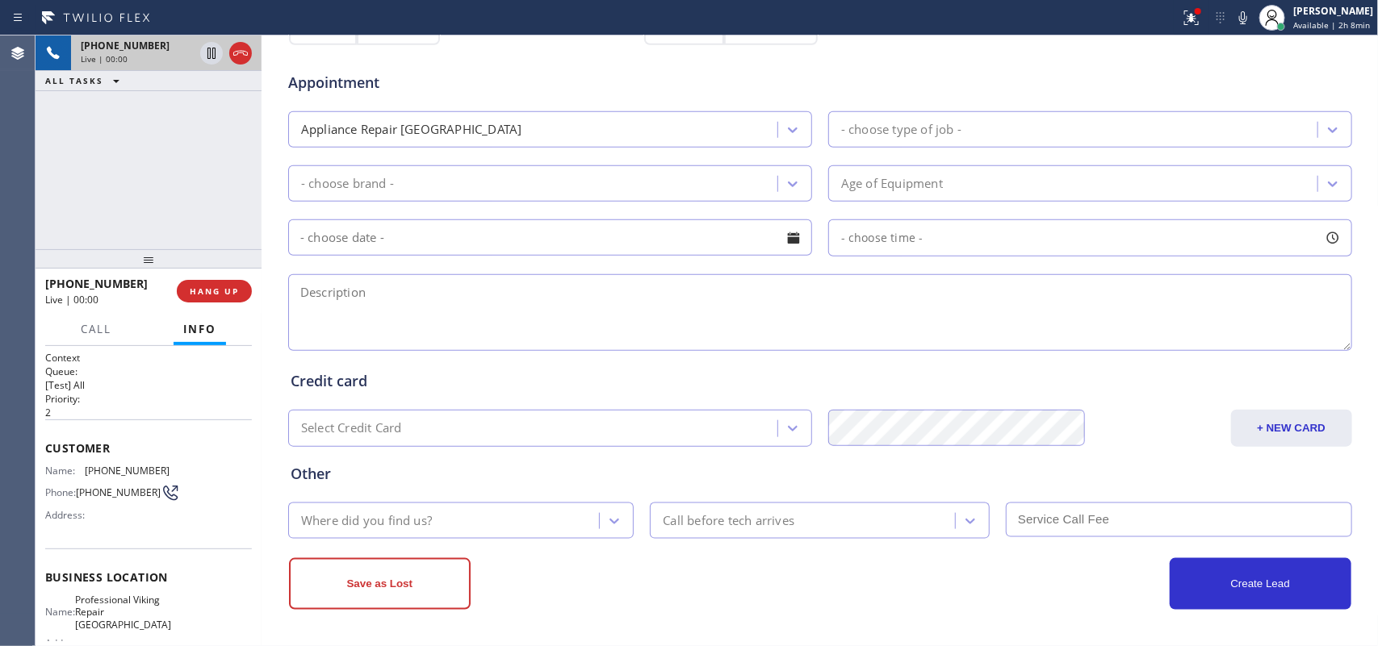
scroll to position [607, 0]
click at [89, 323] on span "Call" at bounding box center [96, 329] width 31 height 15
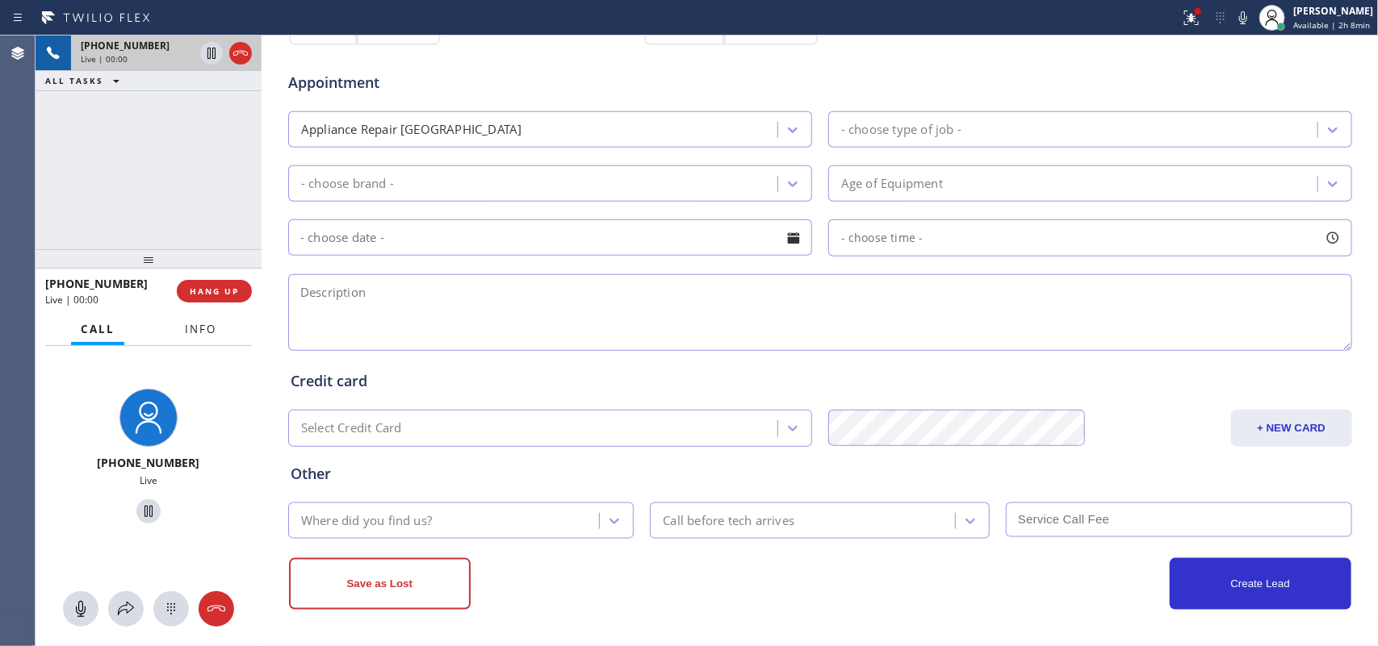
click at [202, 328] on span "Info" at bounding box center [200, 329] width 31 height 15
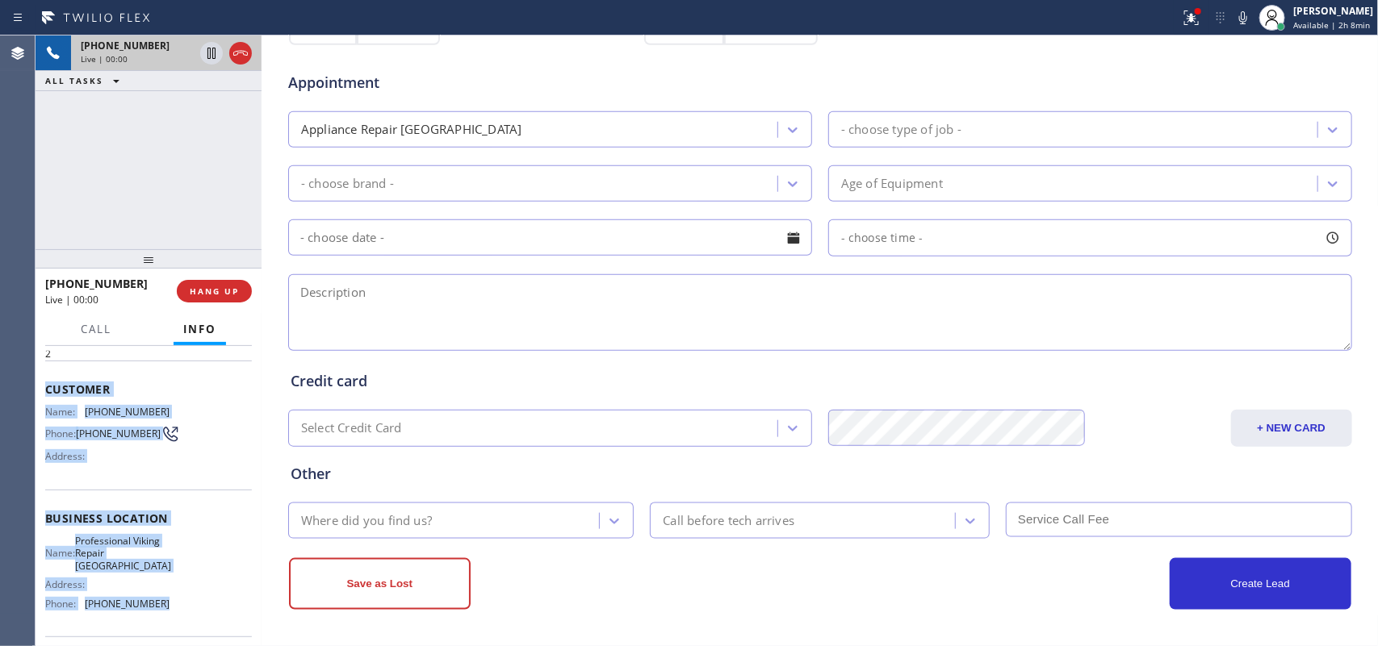
scroll to position [0, 0]
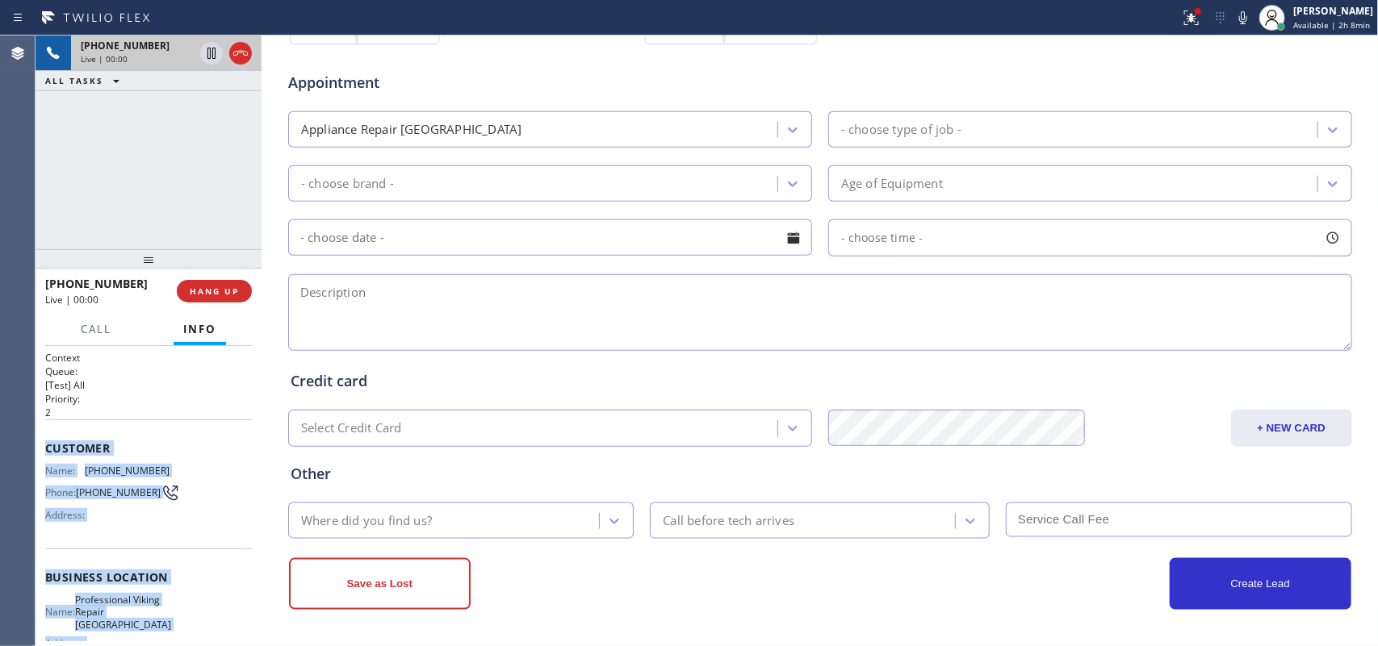
drag, startPoint x: 174, startPoint y: 495, endPoint x: 43, endPoint y: 445, distance: 140.0
click at [43, 445] on div "Context Queue: [Test] All Priority: 2 Customer Name: [PHONE_NUMBER] Phone: [PHO…" at bounding box center [149, 496] width 226 height 301
copy div "Customer Name: [PHONE_NUMBER] Phone: [PHONE_NUMBER] Address: Business location …"
click at [93, 324] on span "Call" at bounding box center [96, 329] width 31 height 15
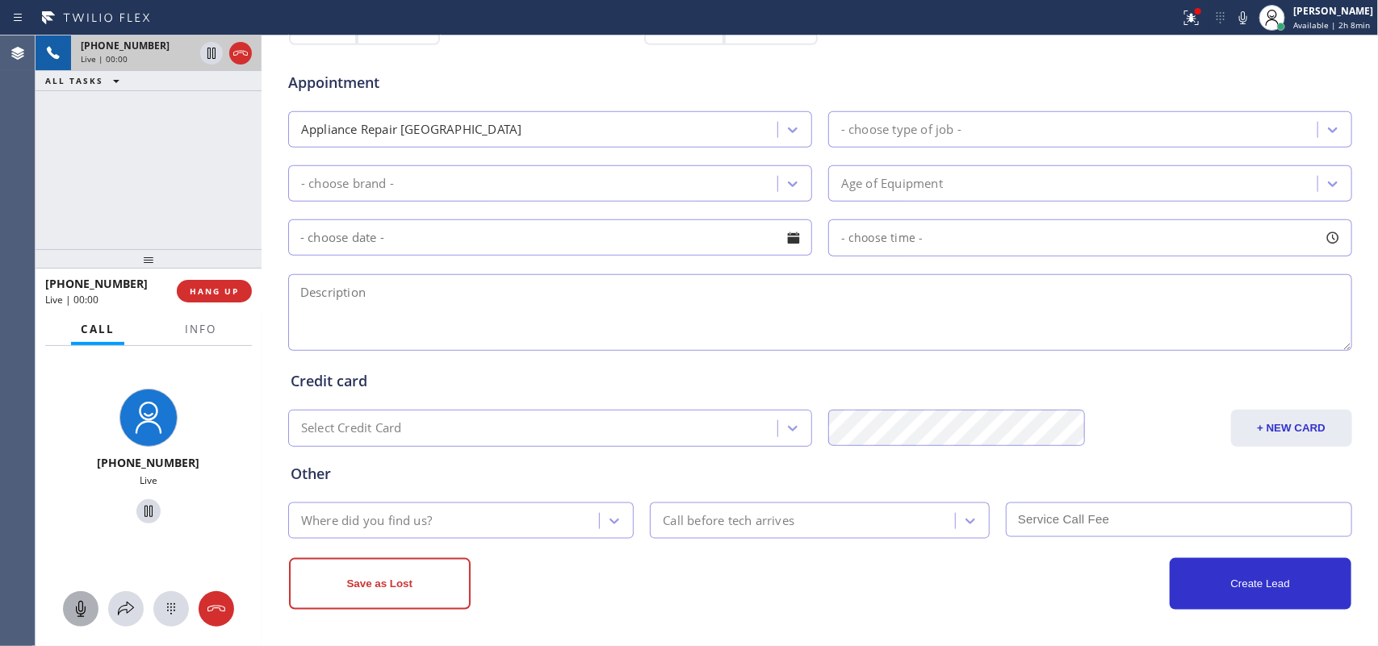
click at [79, 604] on icon at bounding box center [80, 609] width 19 height 19
click at [139, 506] on icon at bounding box center [148, 511] width 19 height 19
drag, startPoint x: 78, startPoint y: 607, endPoint x: 95, endPoint y: 543, distance: 66.0
click at [77, 605] on icon at bounding box center [80, 609] width 19 height 19
click at [139, 515] on icon at bounding box center [148, 511] width 19 height 19
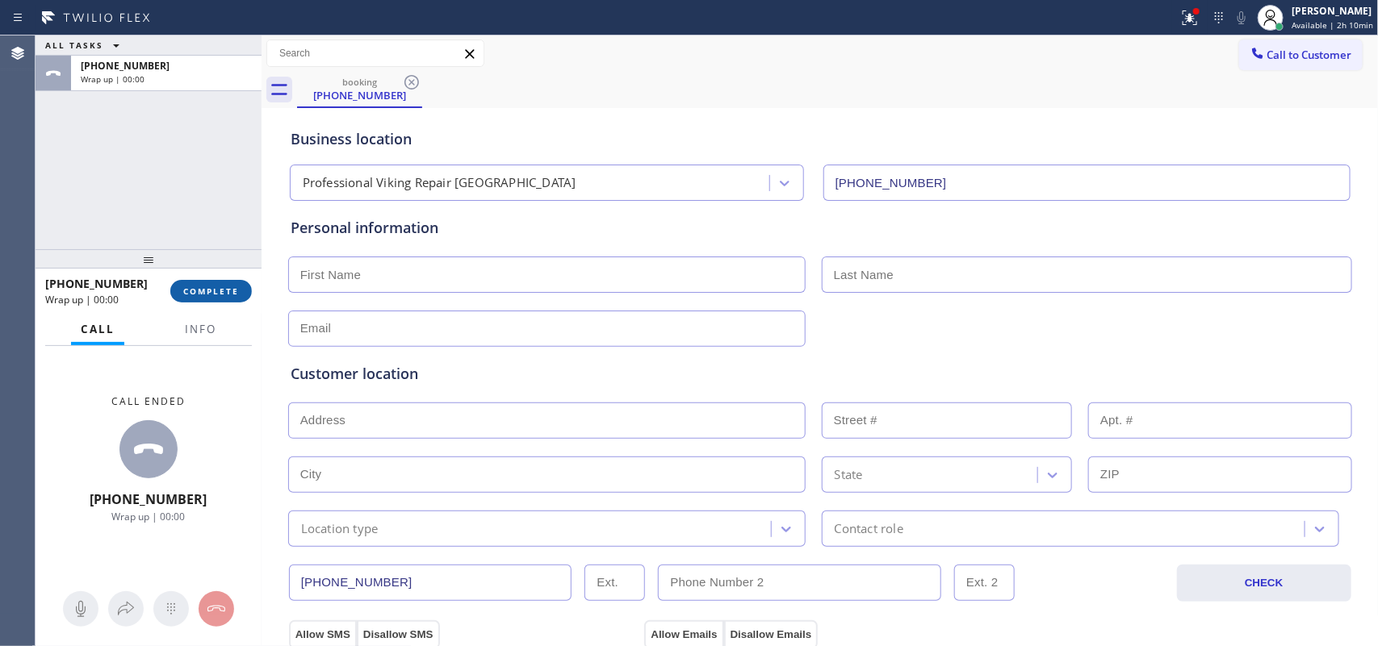
click at [220, 292] on span "COMPLETE" at bounding box center [211, 291] width 56 height 11
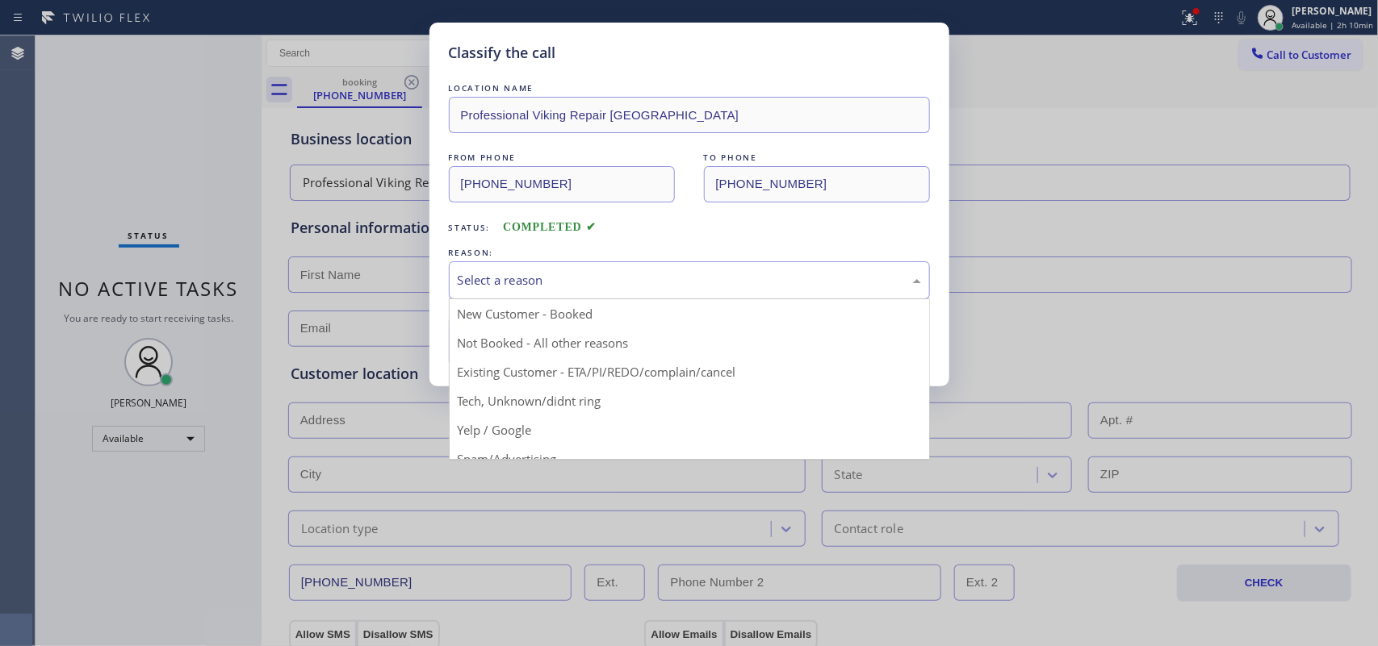
click at [608, 283] on div "Select a reason" at bounding box center [689, 280] width 463 height 19
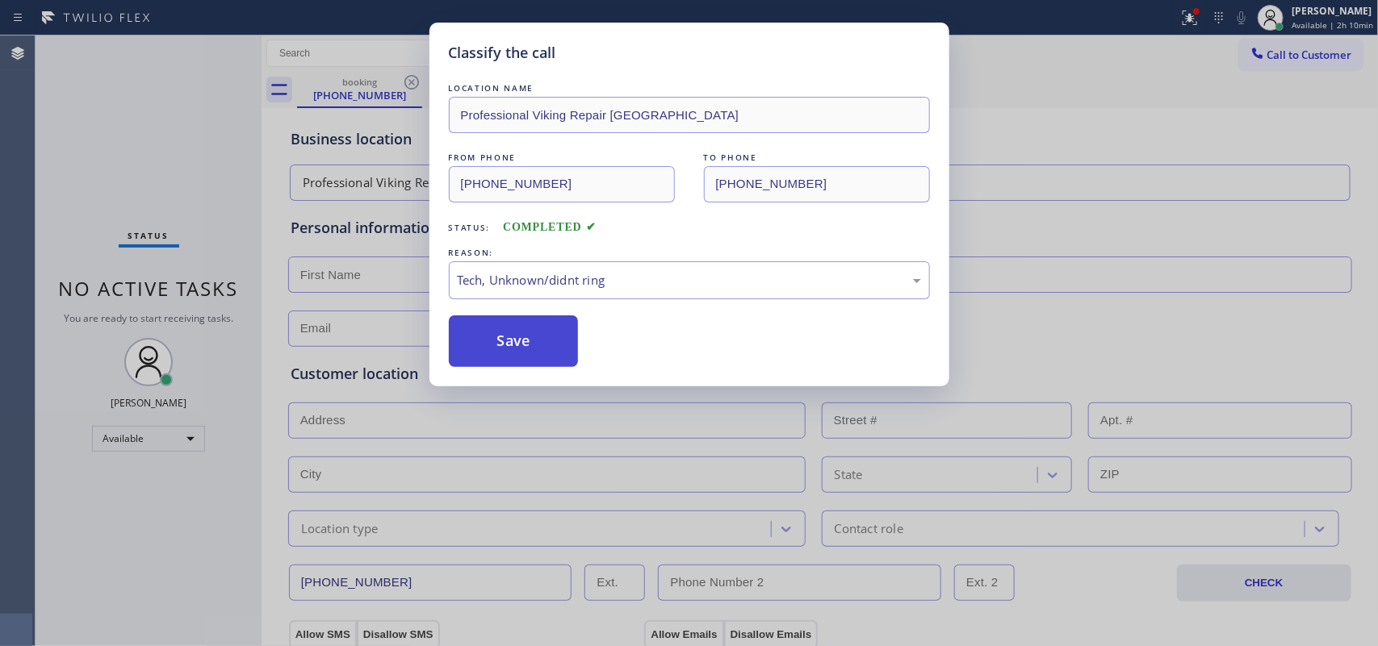
click at [522, 348] on button "Save" at bounding box center [514, 342] width 130 height 52
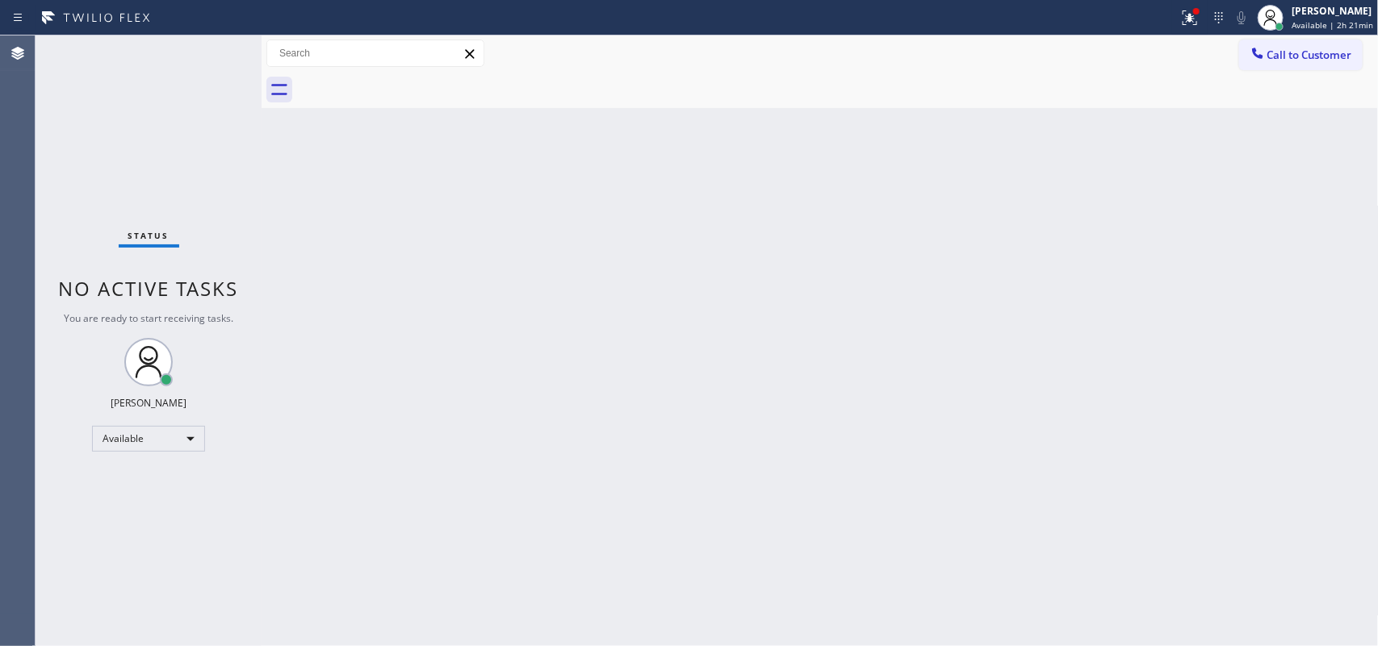
click at [533, 198] on div "Back to Dashboard Change Sender ID Customers Technicians Select a contact Outbo…" at bounding box center [819, 341] width 1117 height 611
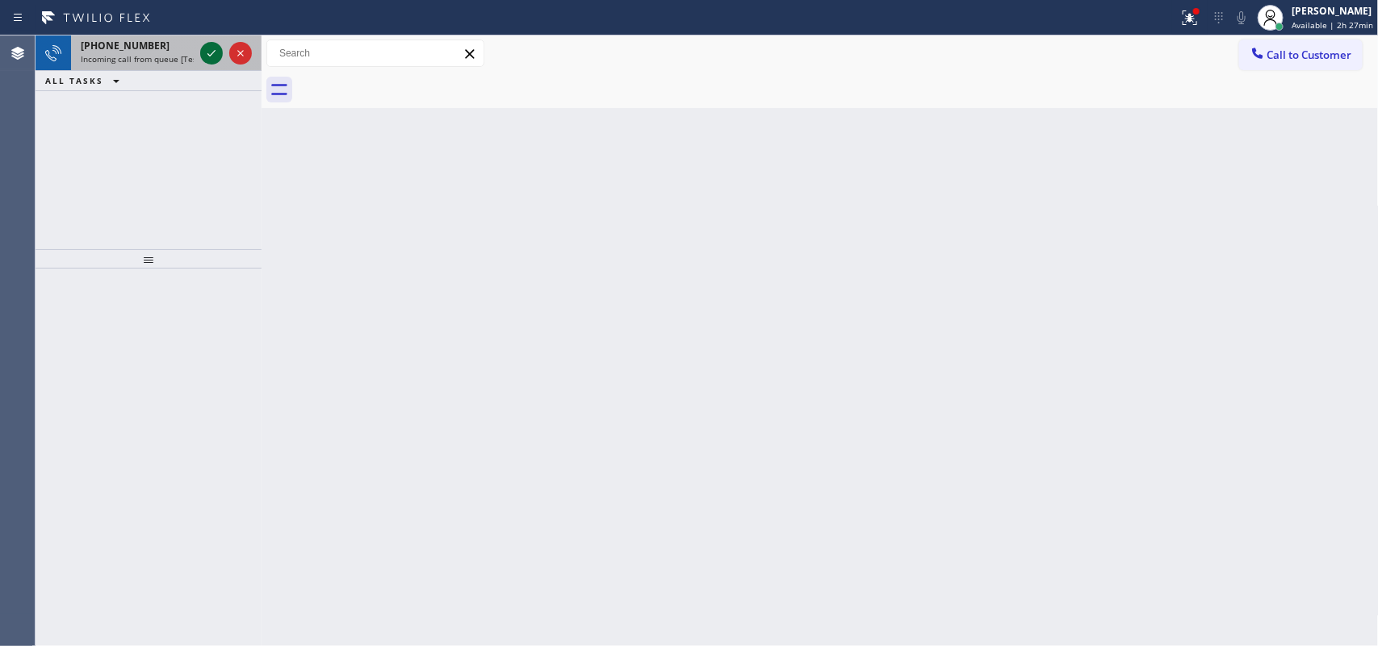
click at [211, 55] on icon at bounding box center [211, 53] width 8 height 6
click at [199, 55] on div at bounding box center [226, 54] width 58 height 36
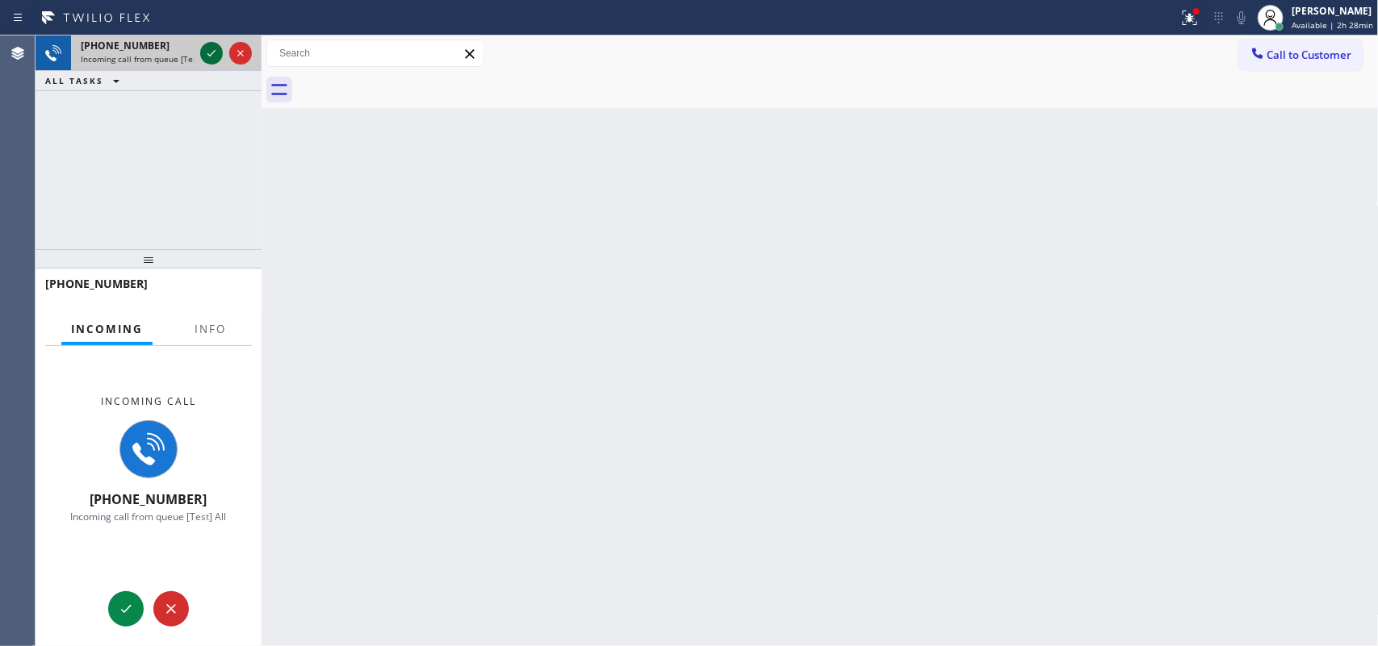
click at [208, 50] on icon at bounding box center [211, 53] width 19 height 19
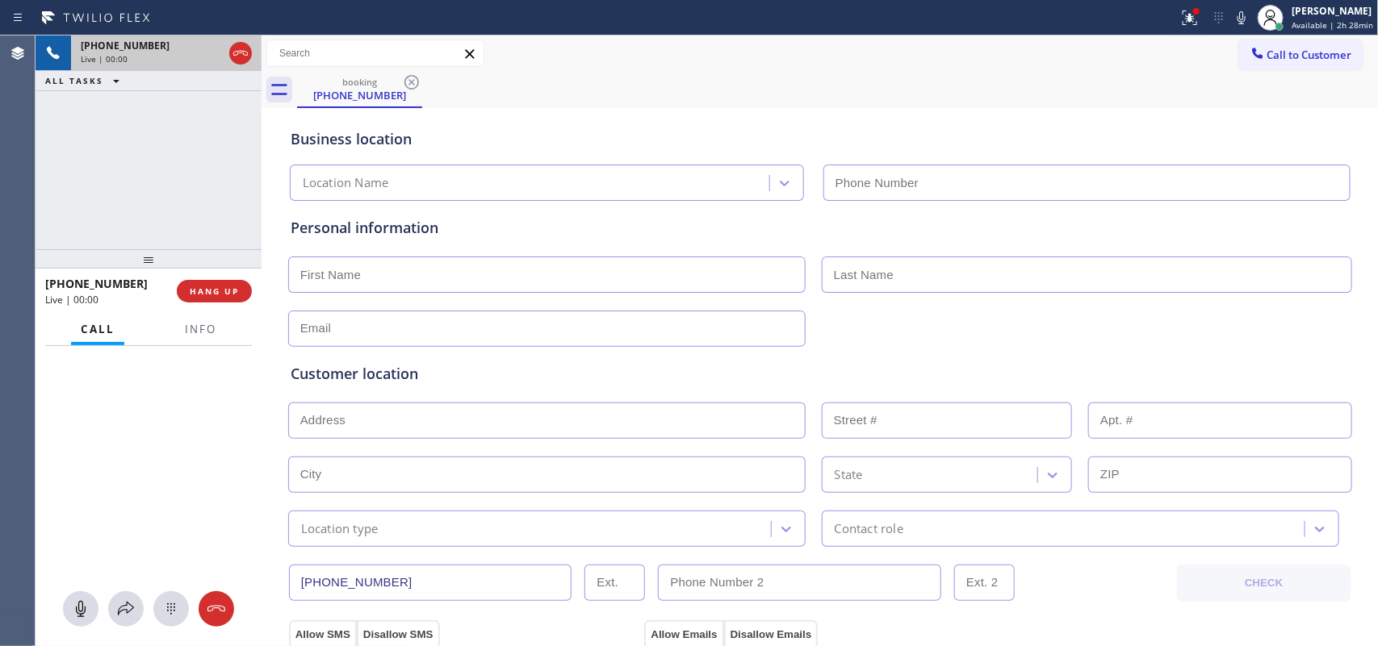
type input "[PHONE_NUMBER]"
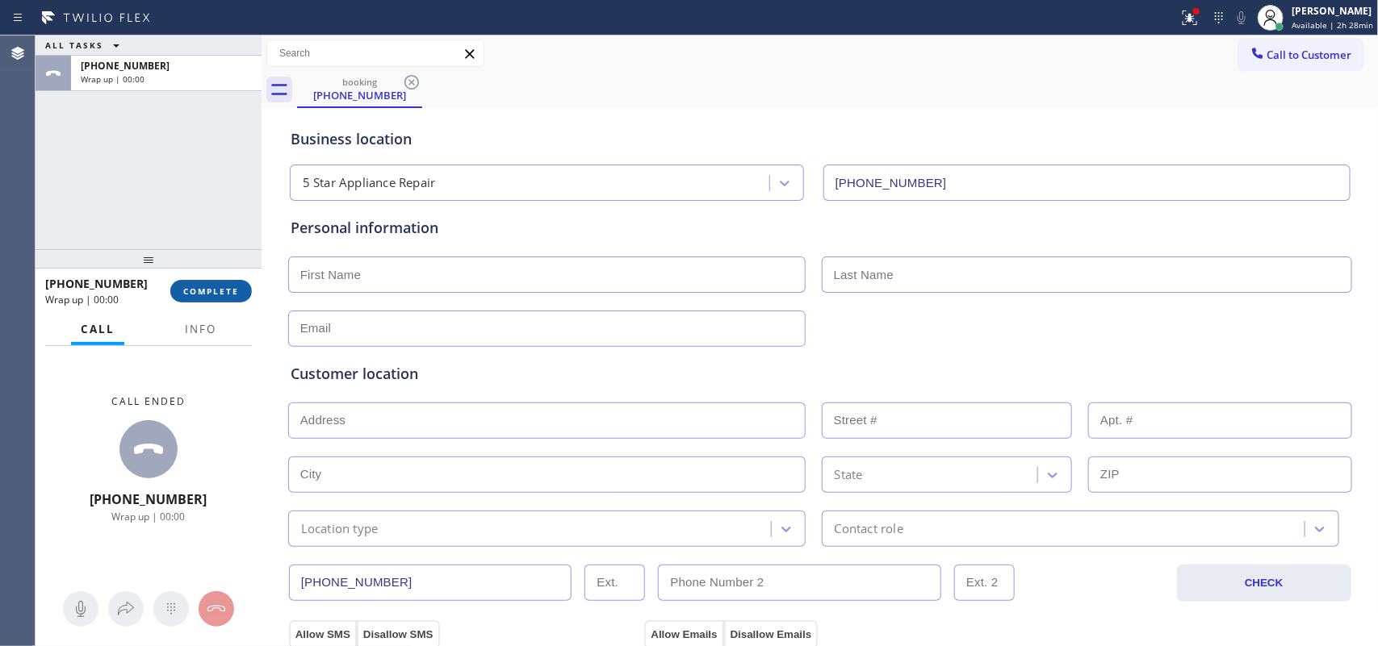
click at [220, 282] on button "COMPLETE" at bounding box center [211, 291] width 82 height 23
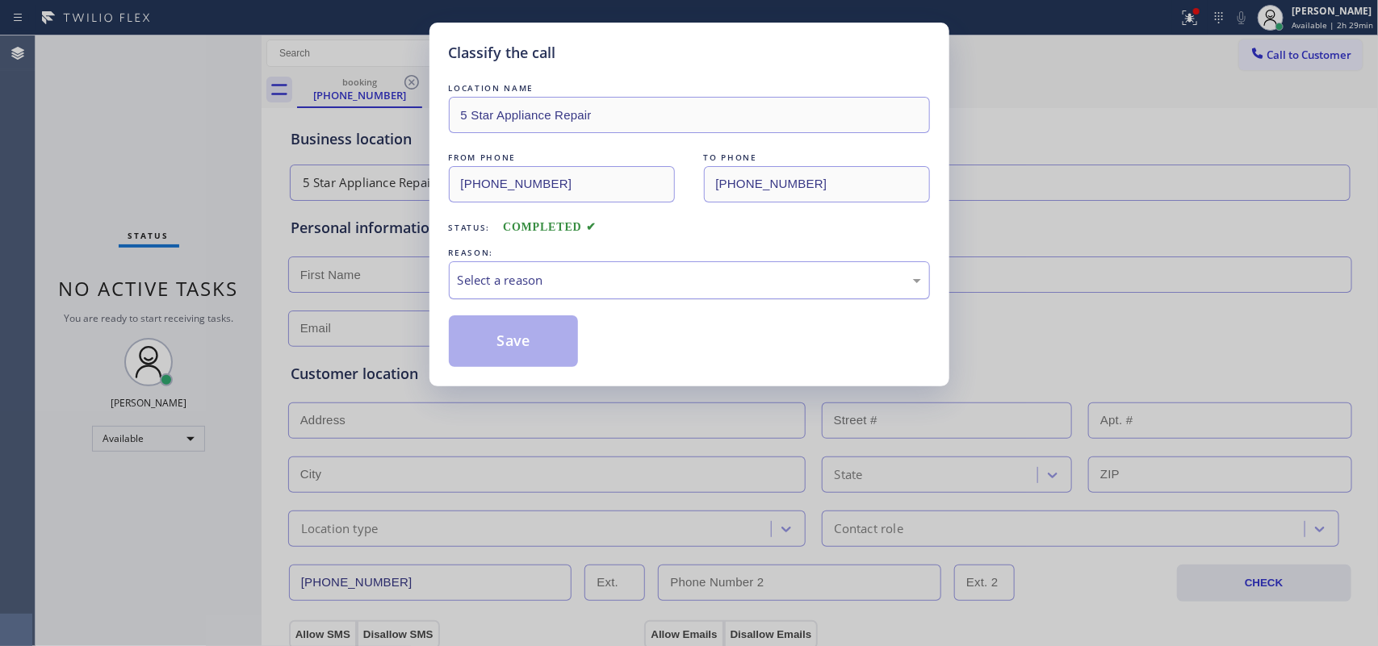
click at [584, 289] on div "Select a reason" at bounding box center [689, 280] width 463 height 19
click at [562, 345] on button "Save" at bounding box center [514, 342] width 130 height 52
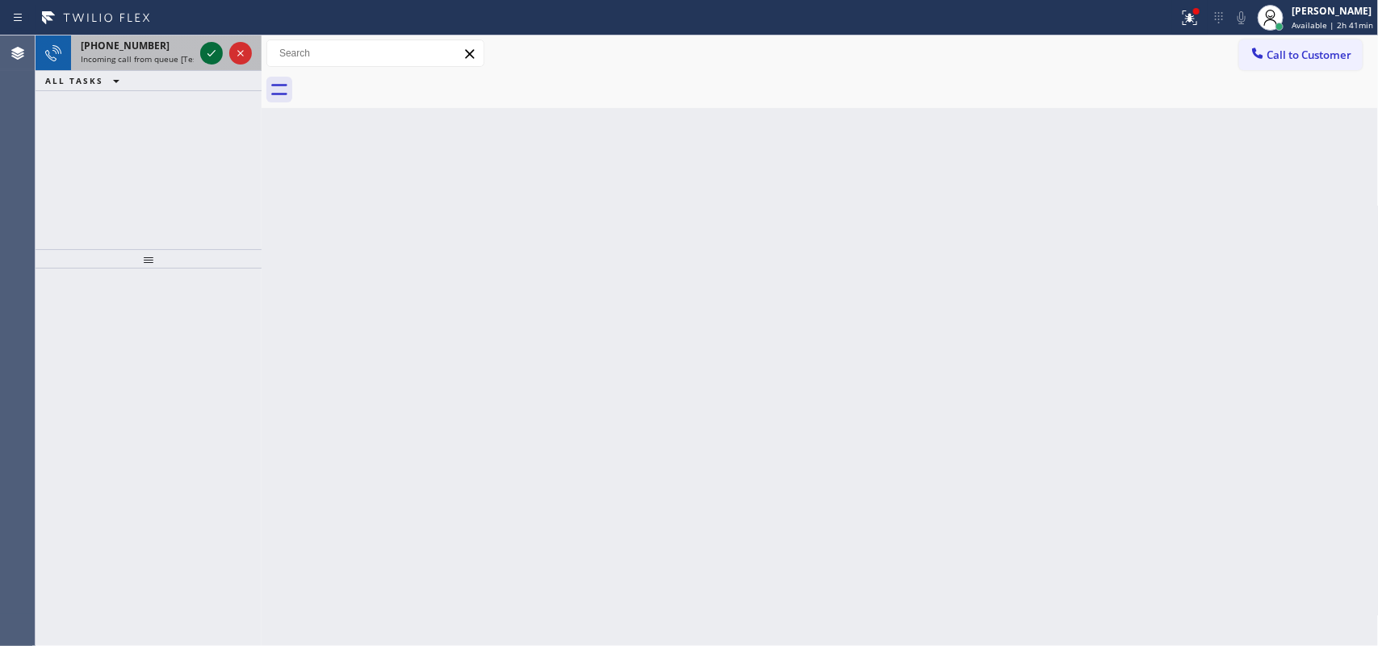
click at [207, 46] on icon at bounding box center [211, 53] width 19 height 19
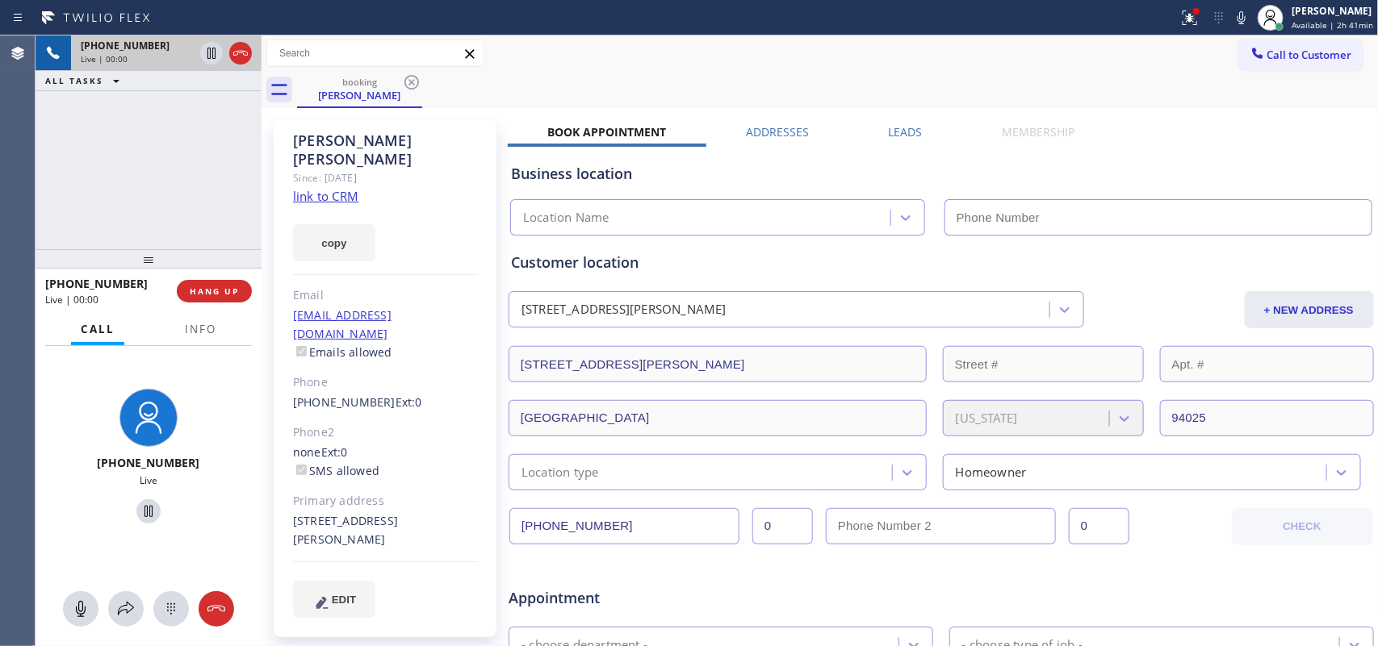
type input "[PHONE_NUMBER]"
click at [335, 188] on link "link to CRM" at bounding box center [325, 196] width 65 height 16
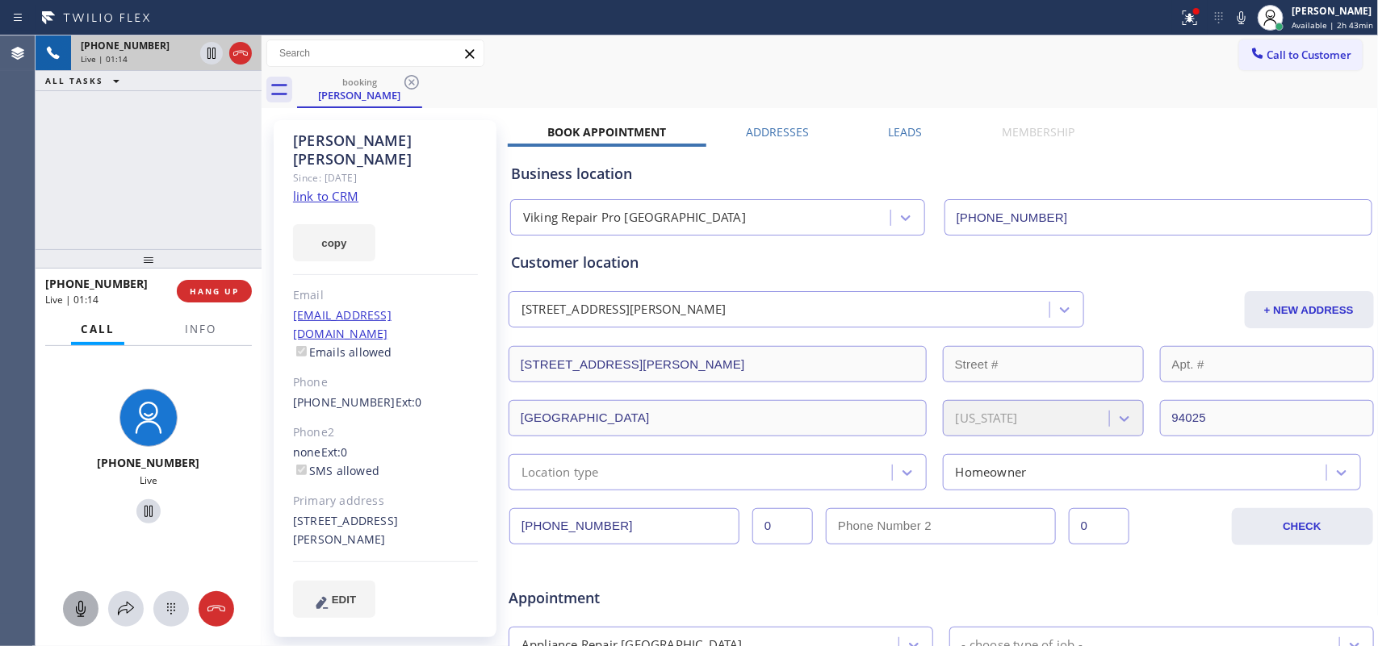
click at [75, 610] on icon at bounding box center [80, 609] width 19 height 19
drag, startPoint x: 140, startPoint y: 510, endPoint x: 147, endPoint y: 486, distance: 25.3
click at [140, 508] on icon at bounding box center [148, 511] width 19 height 19
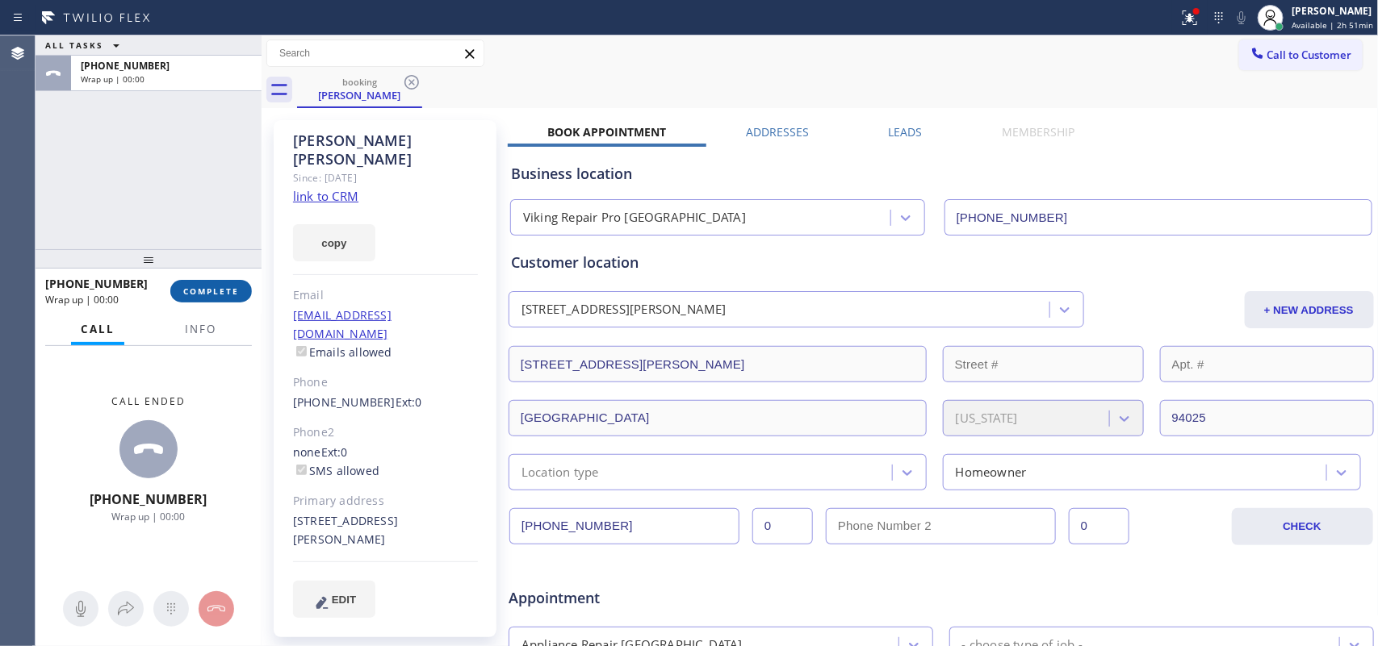
click at [203, 296] on span "COMPLETE" at bounding box center [211, 291] width 56 height 11
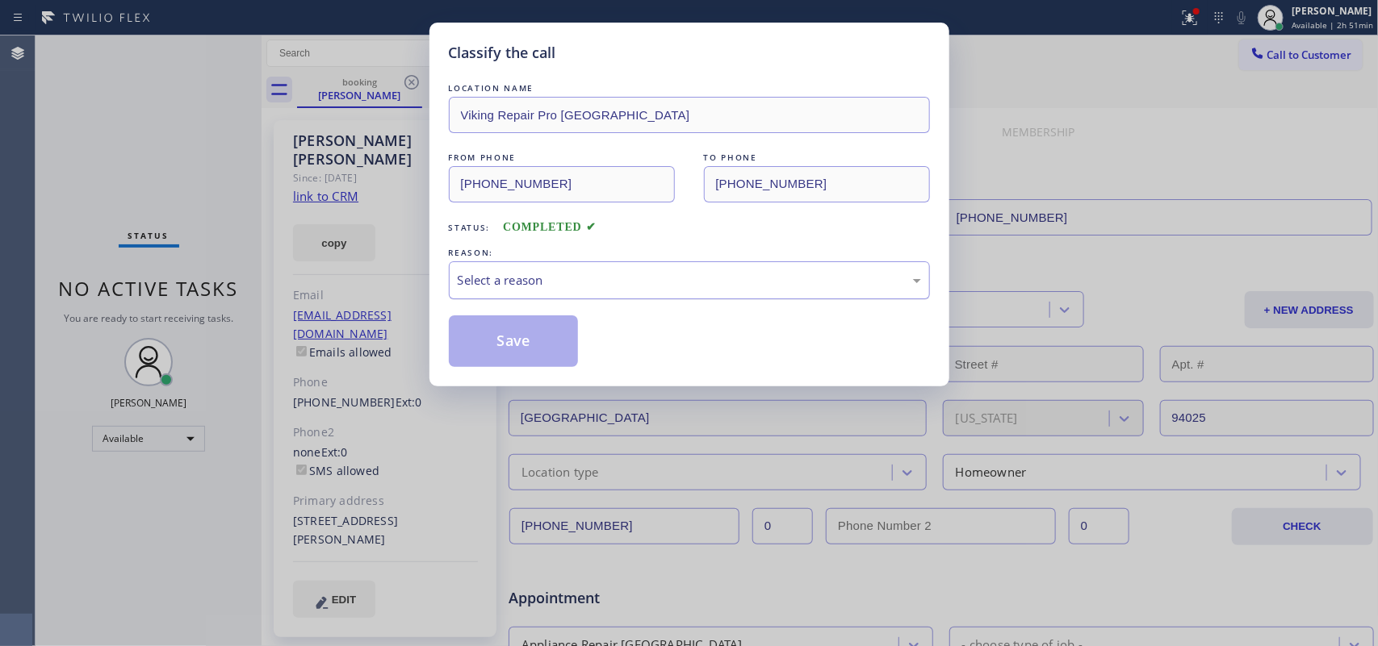
click at [480, 274] on div "Select a reason" at bounding box center [689, 280] width 463 height 19
click at [525, 345] on button "Save" at bounding box center [514, 342] width 130 height 52
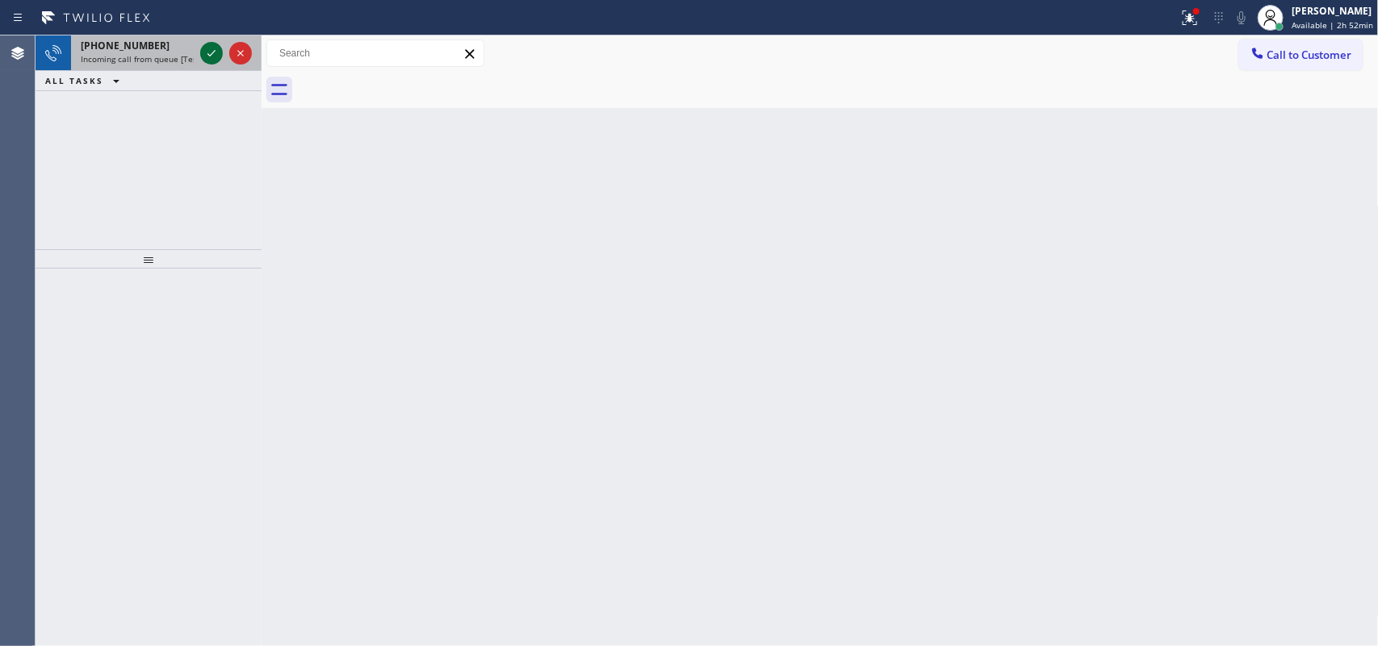
click at [211, 51] on icon at bounding box center [211, 53] width 19 height 19
click at [211, 53] on icon at bounding box center [211, 53] width 19 height 19
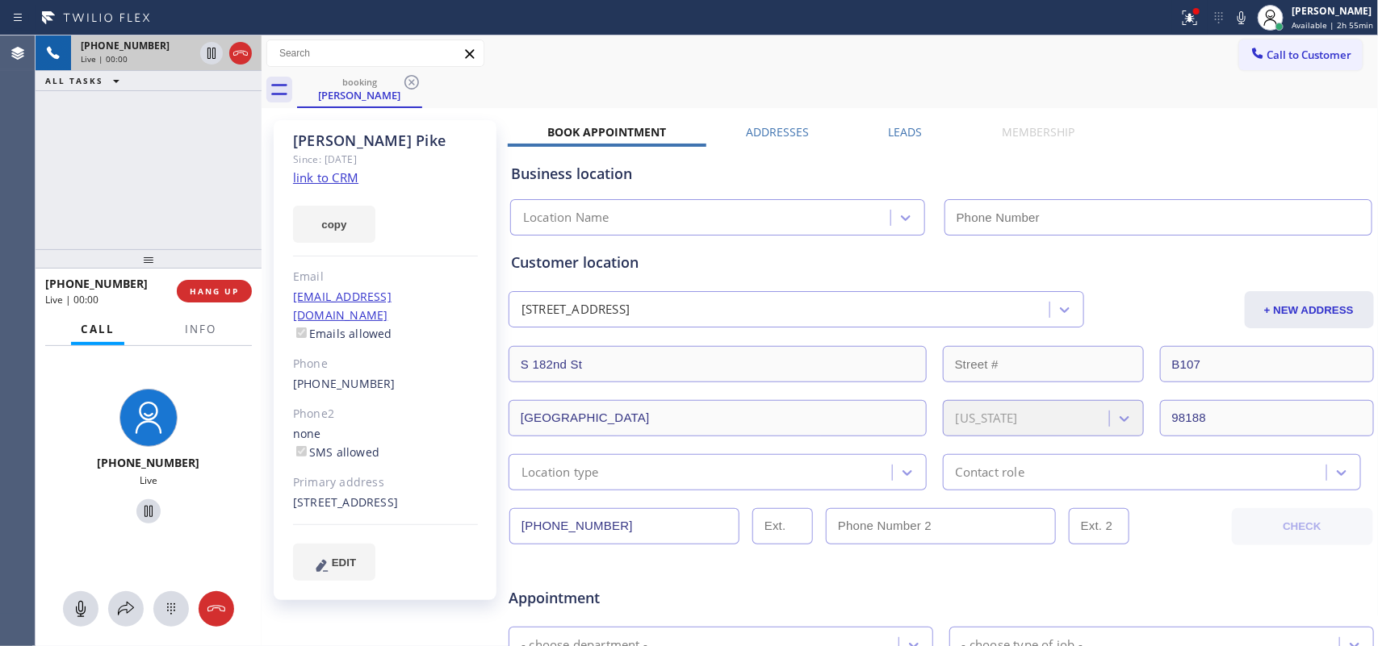
type input "[PHONE_NUMBER]"
click at [331, 172] on link "link to CRM" at bounding box center [325, 177] width 65 height 16
click at [82, 600] on icon at bounding box center [80, 609] width 19 height 19
click at [145, 506] on icon at bounding box center [148, 511] width 19 height 19
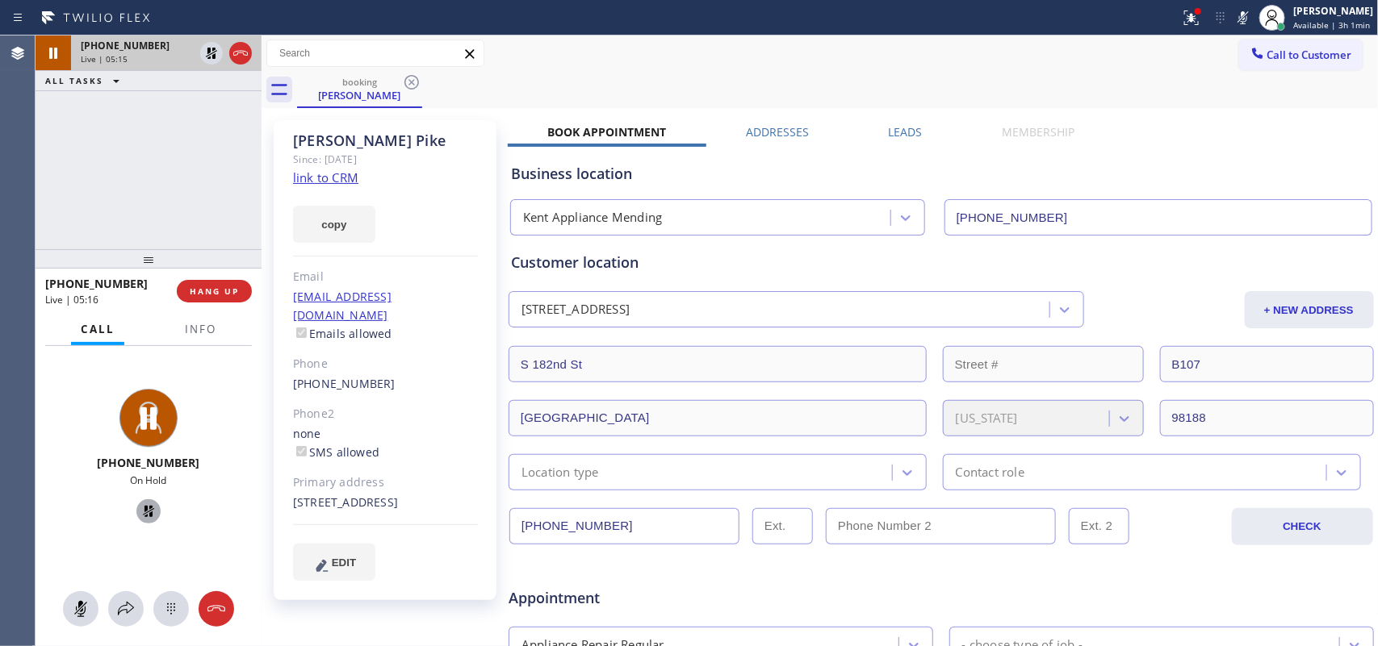
drag, startPoint x: 82, startPoint y: 611, endPoint x: 162, endPoint y: 504, distance: 133.7
click at [81, 609] on g at bounding box center [80, 609] width 13 height 16
click at [139, 505] on icon at bounding box center [148, 511] width 19 height 19
click at [200, 288] on span "HANG UP" at bounding box center [214, 291] width 49 height 11
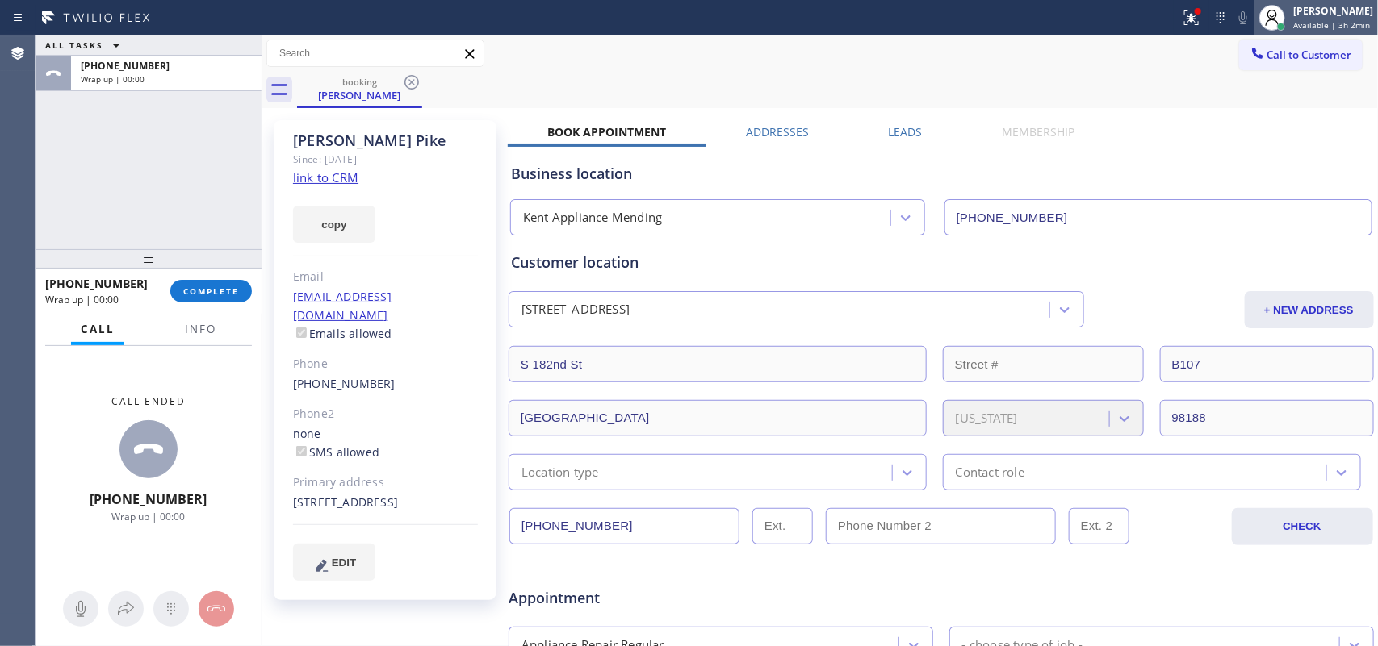
click at [1337, 6] on div "[PERSON_NAME]" at bounding box center [1333, 11] width 80 height 14
click at [1332, 8] on div "[PERSON_NAME]" at bounding box center [1333, 11] width 80 height 14
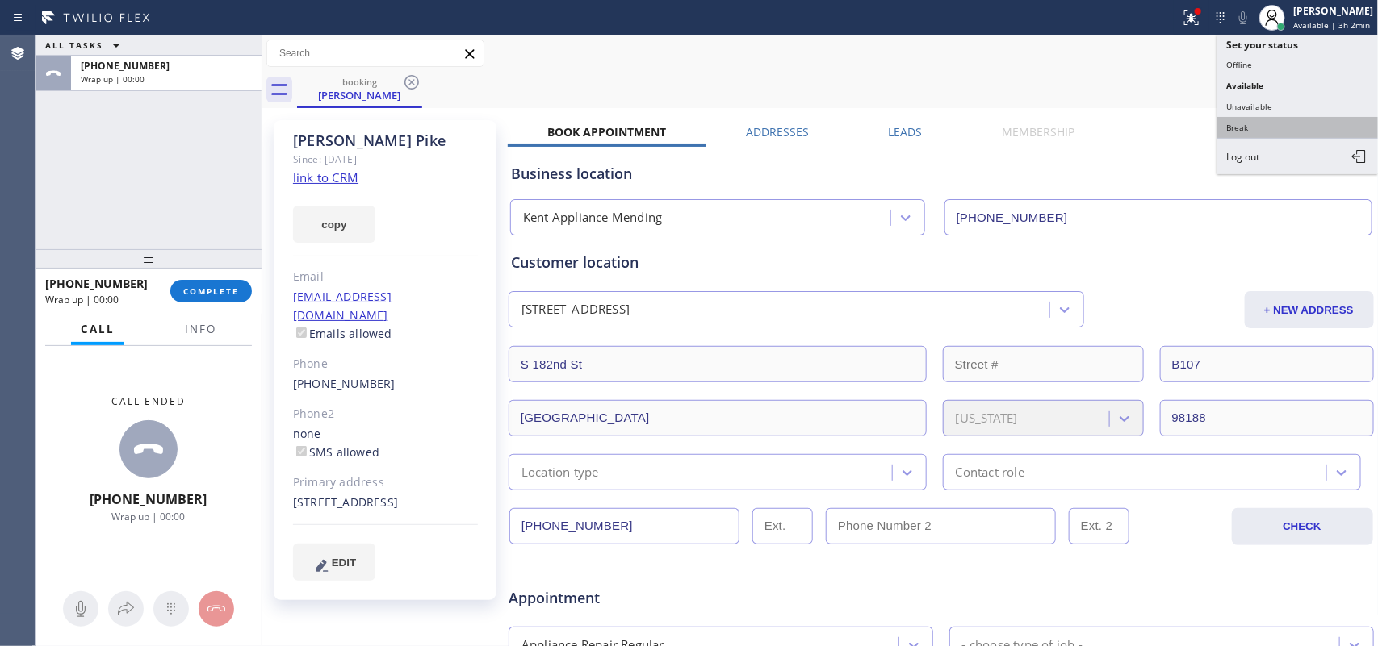
click at [1289, 123] on button "Break" at bounding box center [1297, 127] width 161 height 21
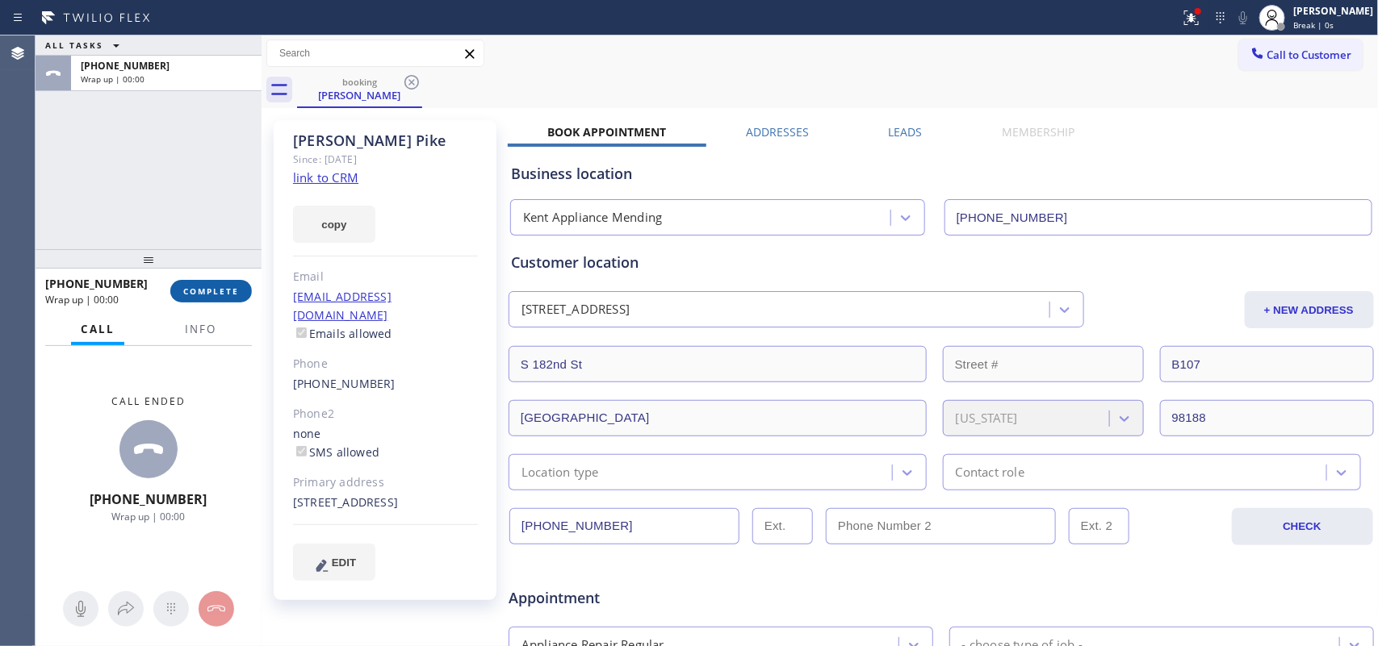
click at [211, 284] on button "COMPLETE" at bounding box center [211, 291] width 82 height 23
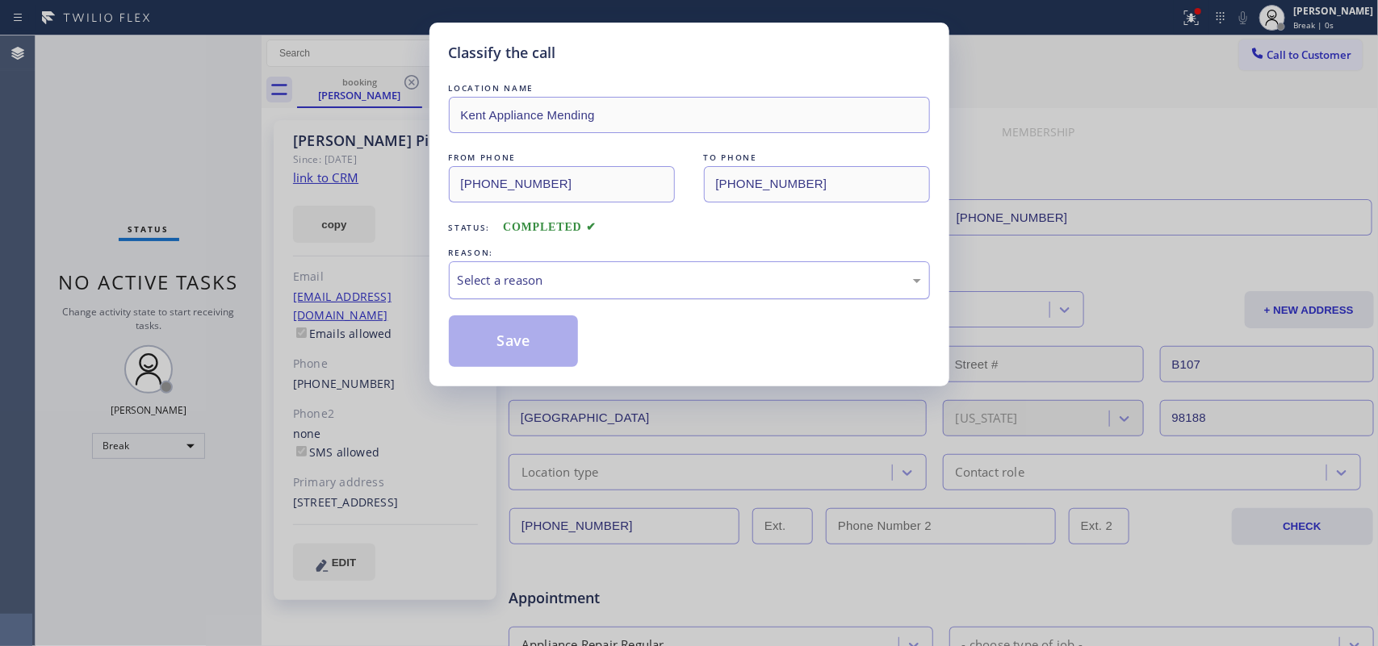
click at [549, 275] on div "Select a reason" at bounding box center [689, 280] width 463 height 19
drag, startPoint x: 537, startPoint y: 337, endPoint x: 466, endPoint y: 170, distance: 180.8
click at [534, 337] on button "Save" at bounding box center [514, 342] width 130 height 52
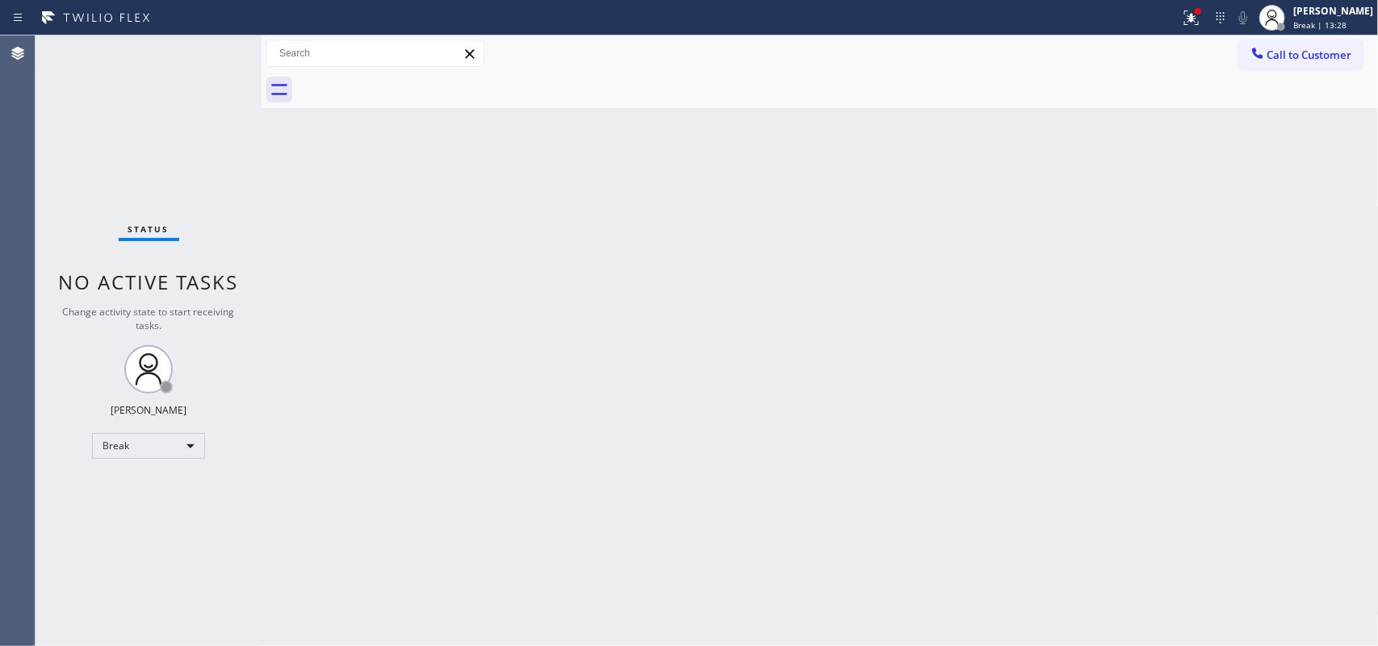
click at [383, 175] on div "Back to Dashboard Change Sender ID Customers Technicians Select a contact Outbo…" at bounding box center [819, 341] width 1117 height 611
click at [1310, 19] on span "Break | 14:29" at bounding box center [1319, 24] width 53 height 11
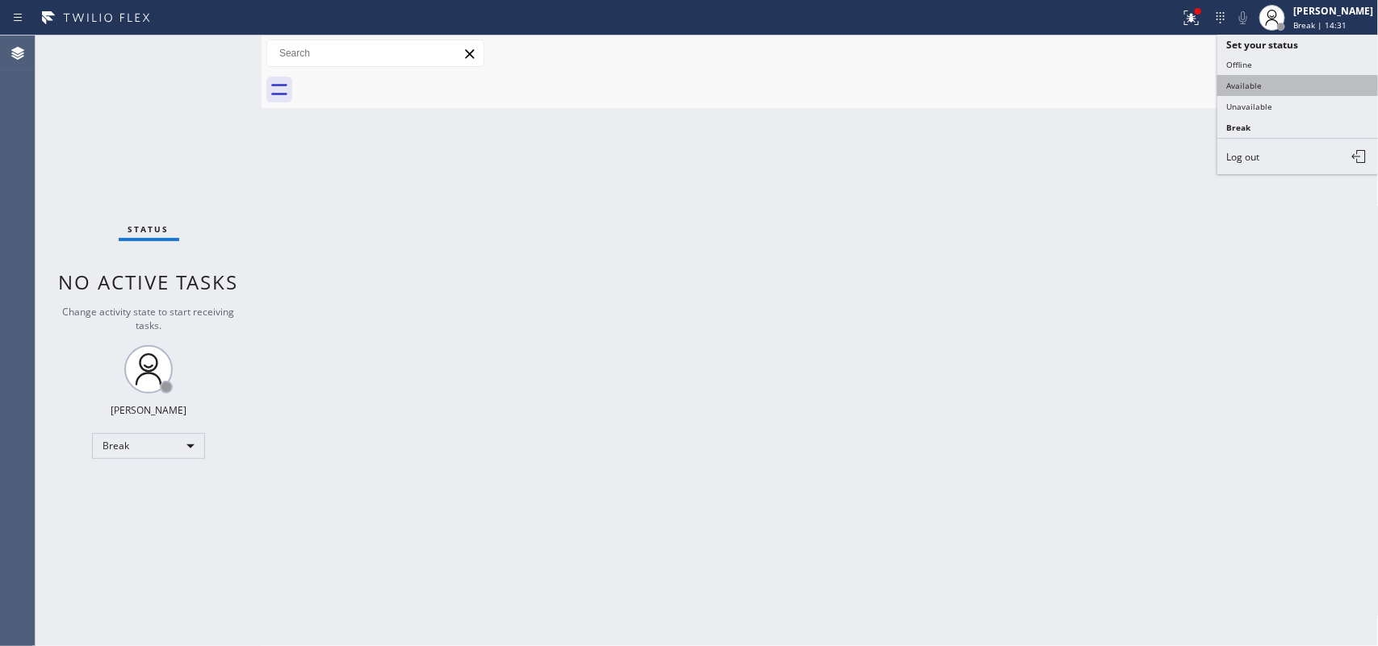
click at [1265, 89] on button "Available" at bounding box center [1297, 85] width 161 height 21
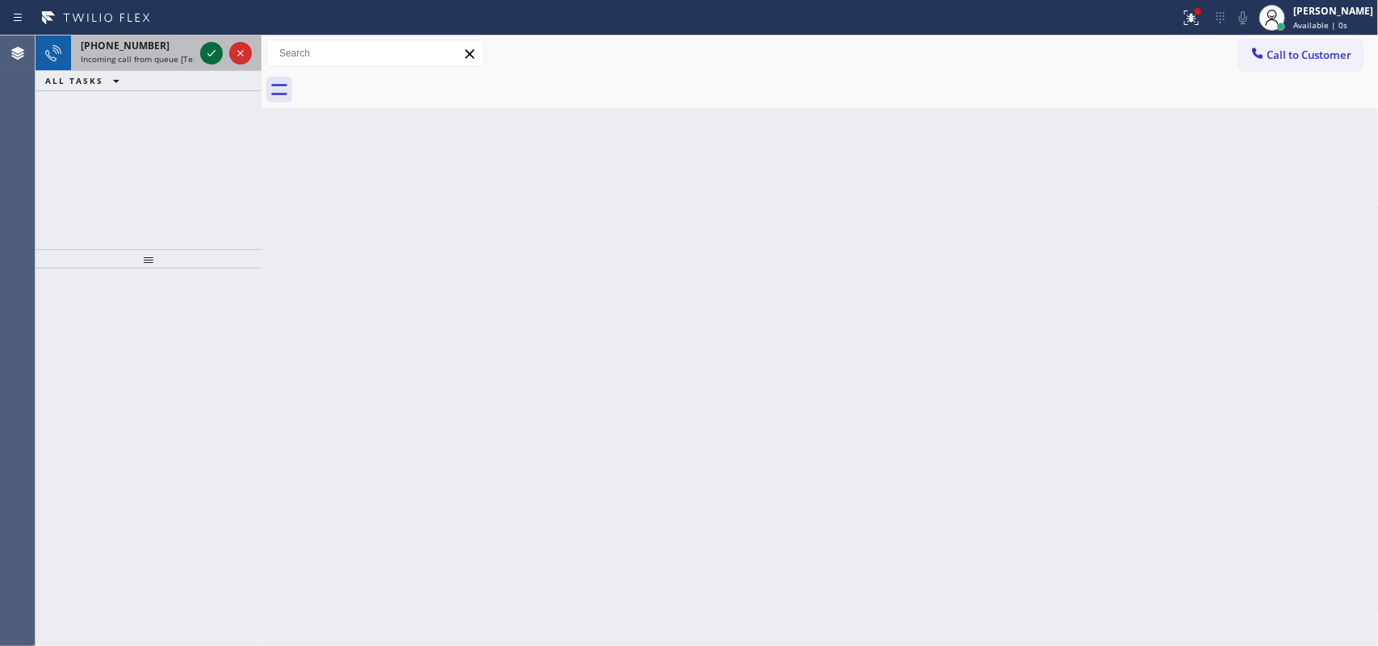
click at [211, 51] on icon at bounding box center [211, 53] width 19 height 19
click at [212, 54] on icon at bounding box center [211, 53] width 19 height 19
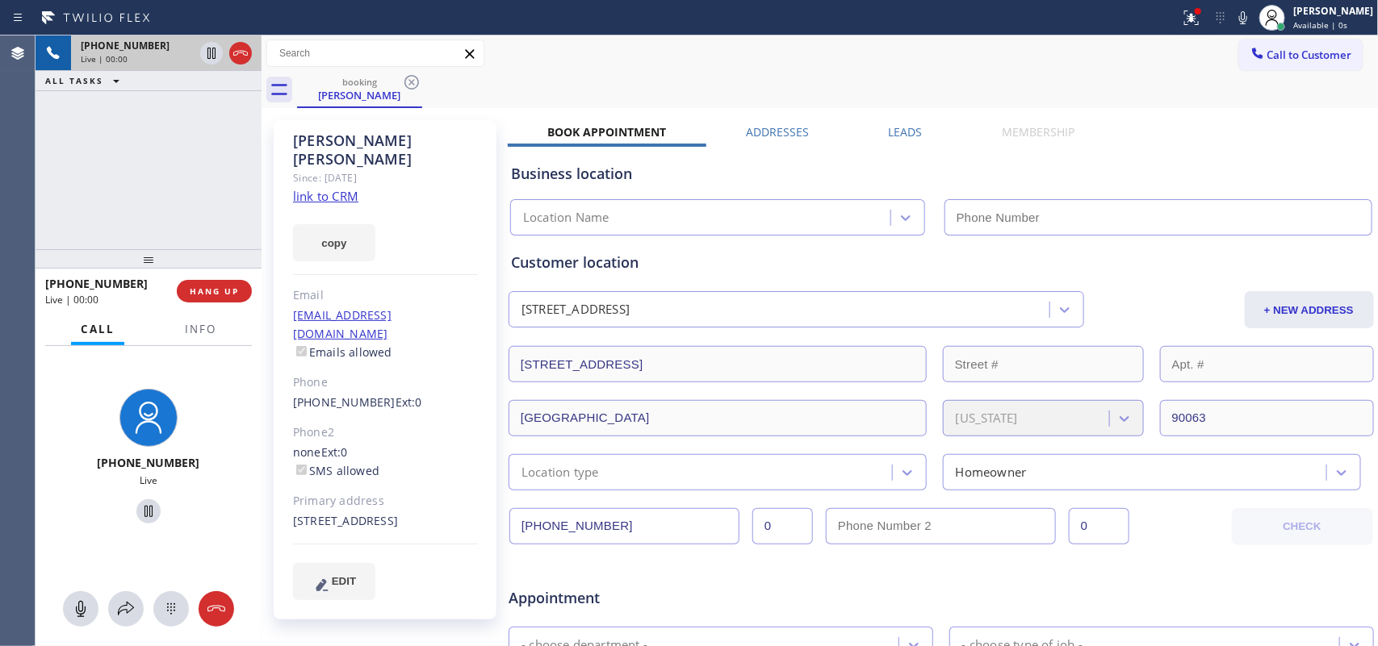
type input "[PHONE_NUMBER]"
click at [332, 188] on link "link to CRM" at bounding box center [325, 196] width 65 height 16
click at [199, 332] on span "Info" at bounding box center [200, 329] width 31 height 15
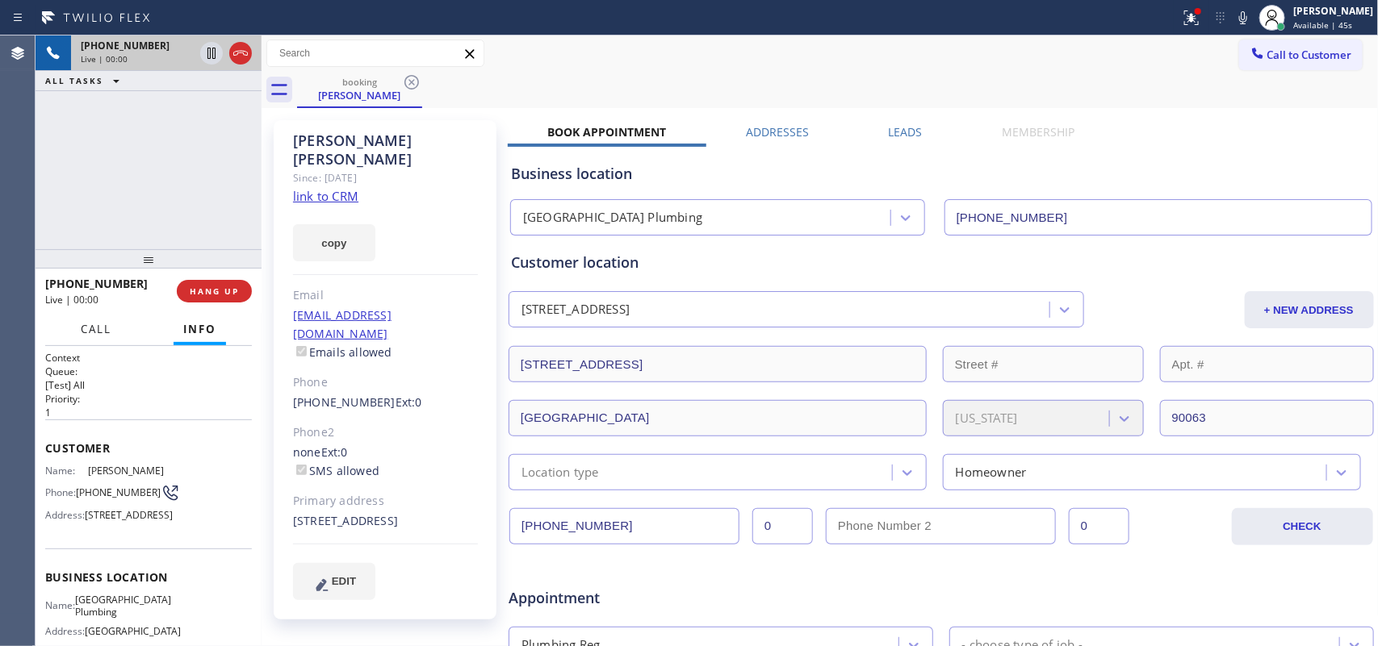
click at [97, 333] on span "Call" at bounding box center [96, 329] width 31 height 15
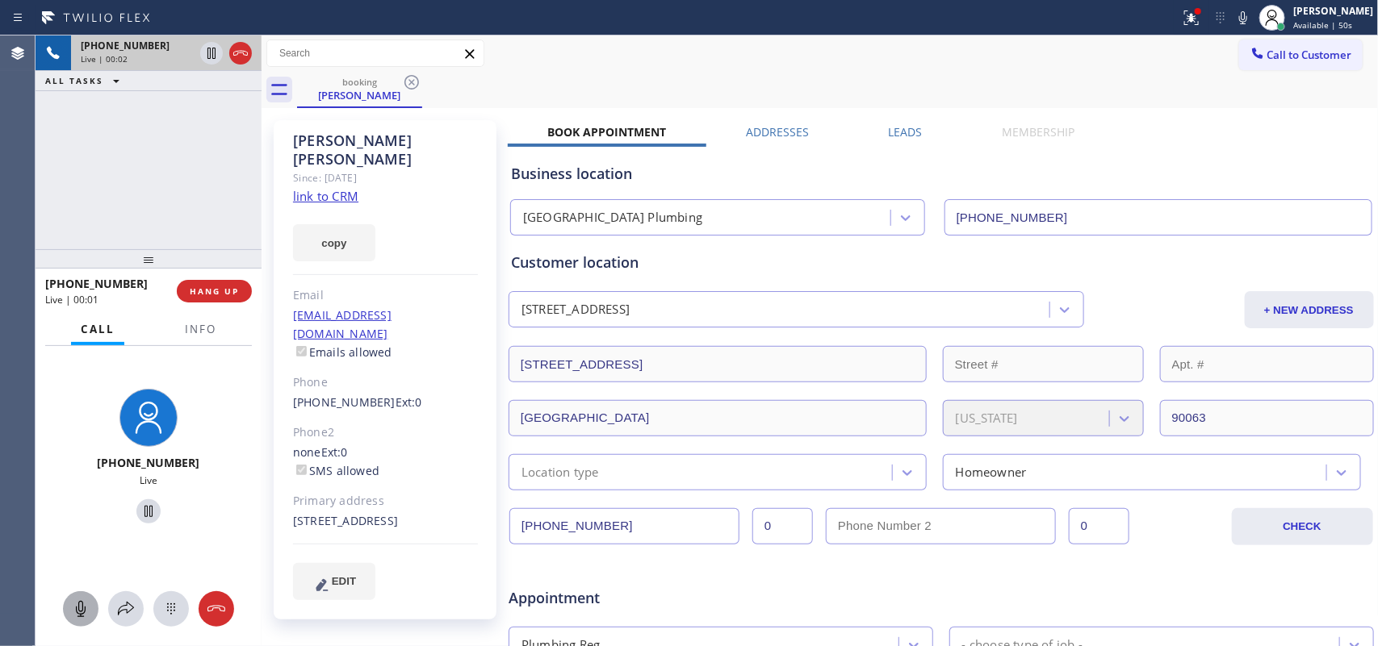
click at [78, 610] on icon at bounding box center [81, 609] width 10 height 16
click at [137, 498] on div at bounding box center [148, 512] width 213 height 33
click at [139, 502] on icon at bounding box center [148, 511] width 19 height 19
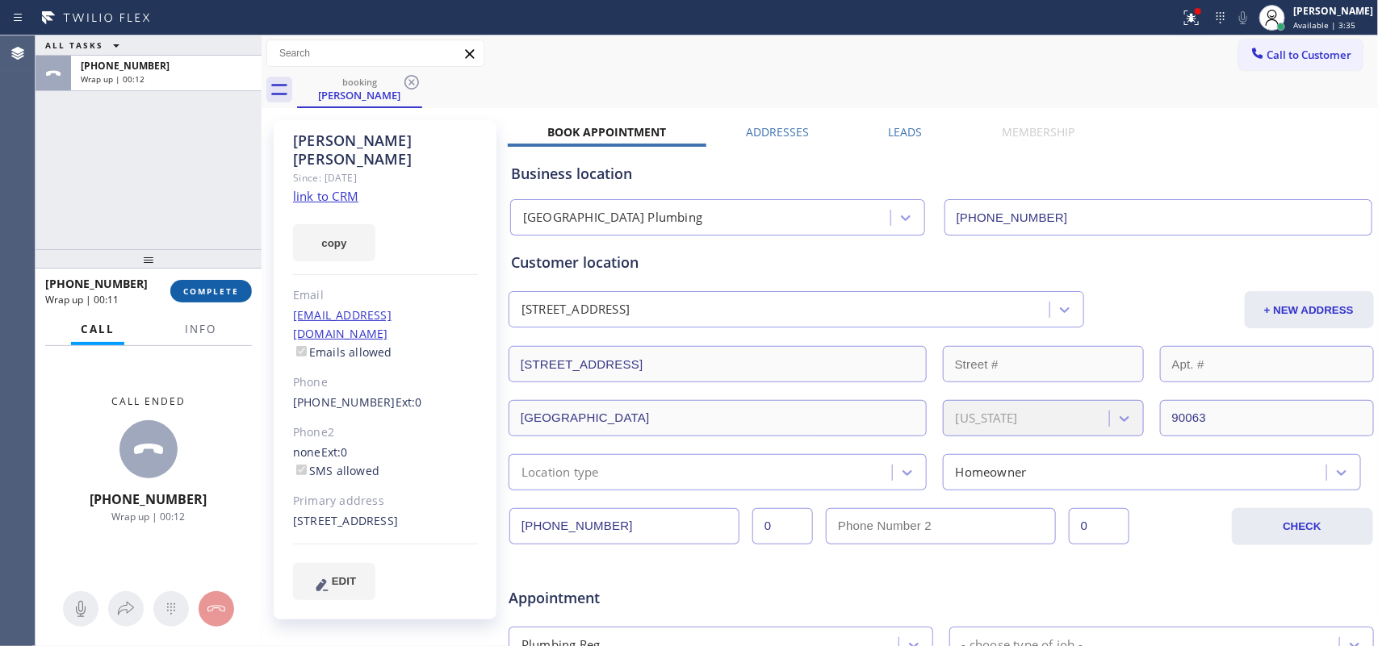
click at [218, 291] on span "COMPLETE" at bounding box center [211, 291] width 56 height 11
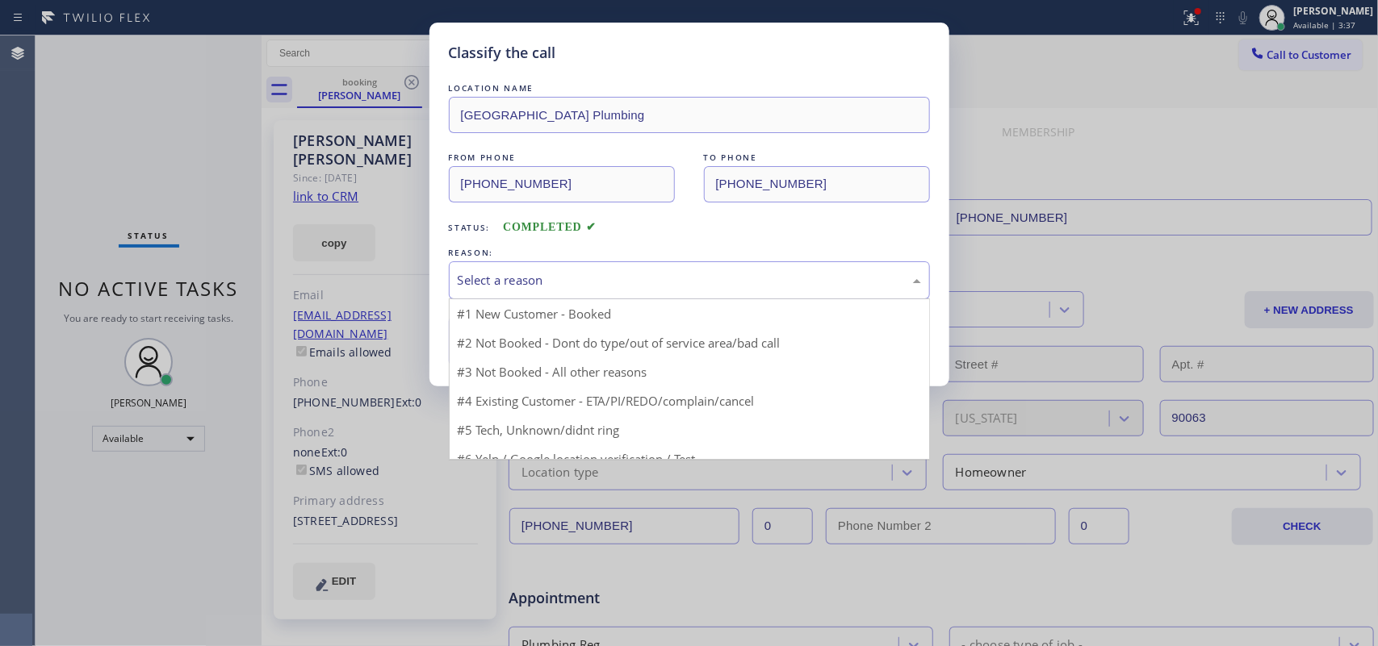
click at [725, 282] on div "Select a reason" at bounding box center [689, 280] width 463 height 19
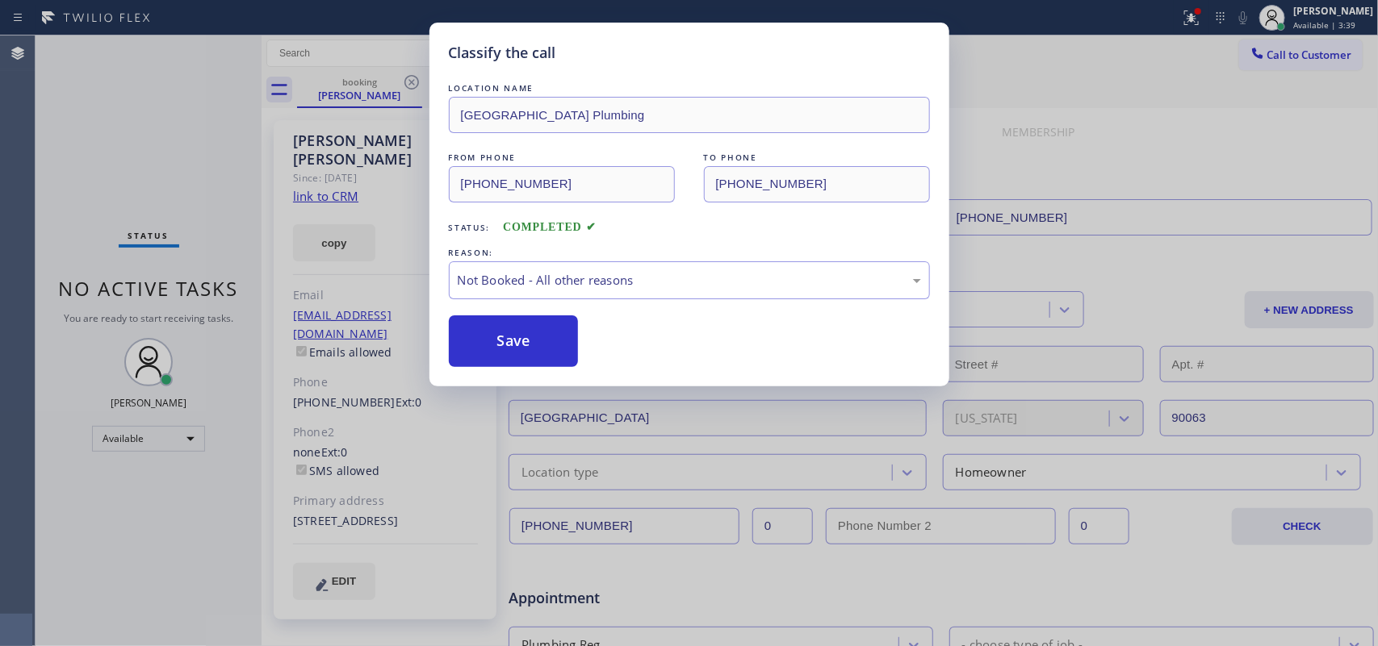
click at [658, 256] on div "REASON:" at bounding box center [689, 253] width 481 height 17
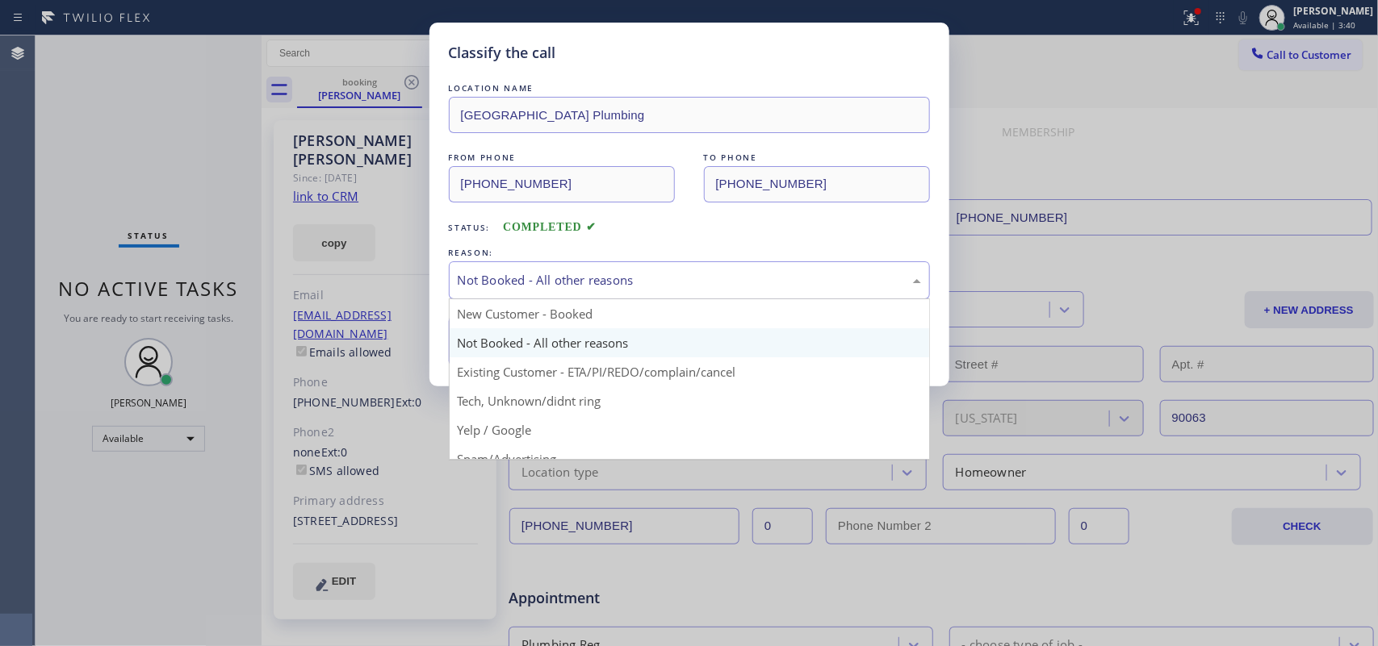
click at [623, 277] on div "Not Booked - All other reasons" at bounding box center [689, 280] width 463 height 19
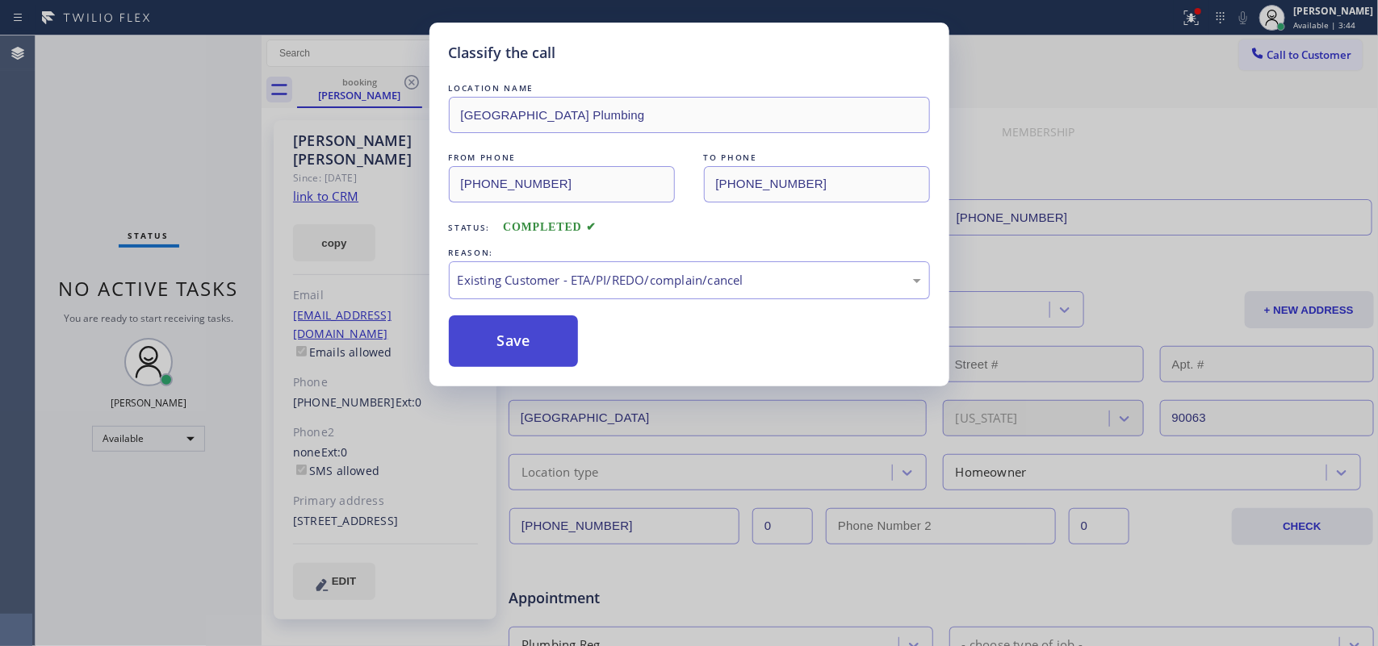
click at [539, 345] on button "Save" at bounding box center [514, 342] width 130 height 52
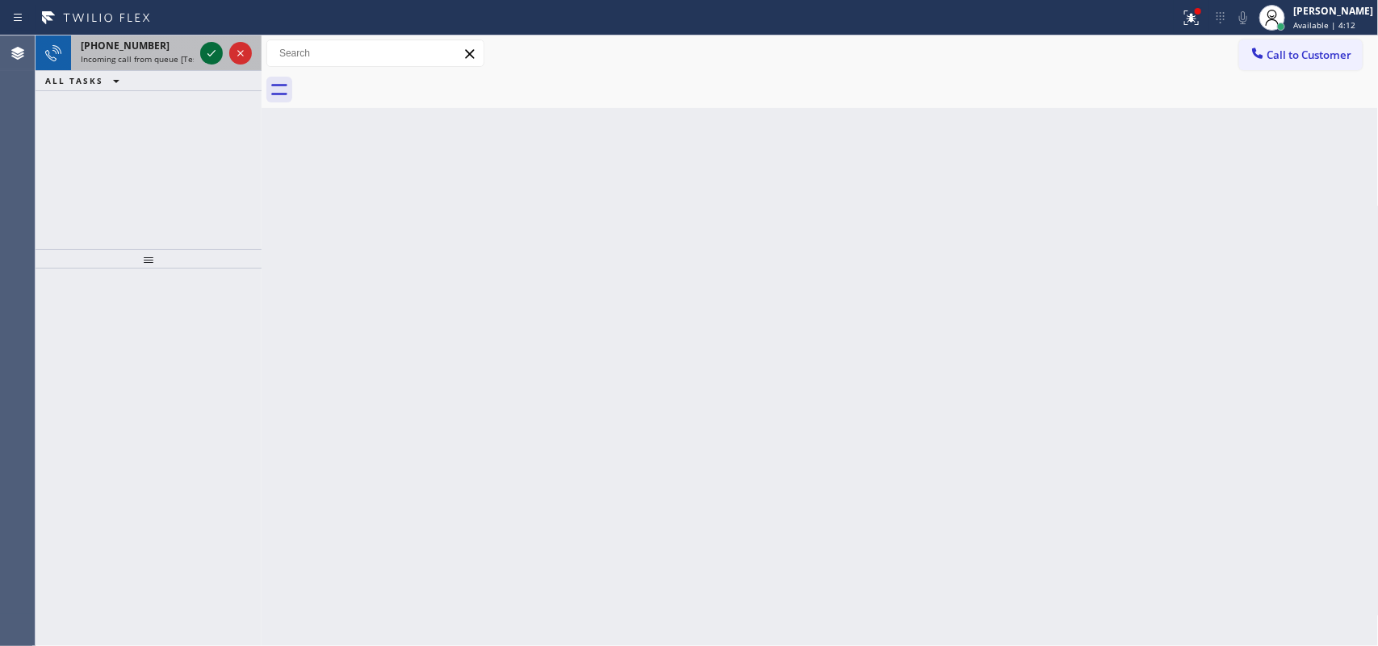
click at [207, 50] on icon at bounding box center [211, 53] width 19 height 19
click at [204, 52] on icon at bounding box center [211, 53] width 19 height 19
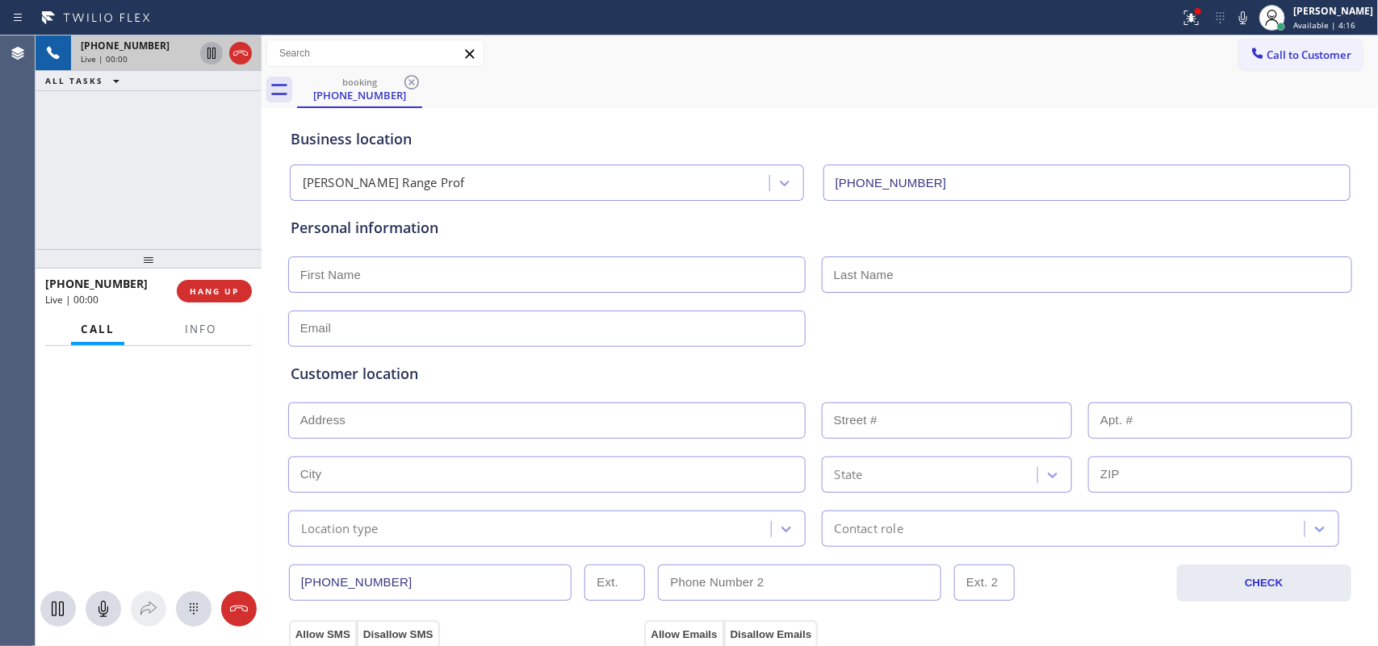
type input "[PHONE_NUMBER]"
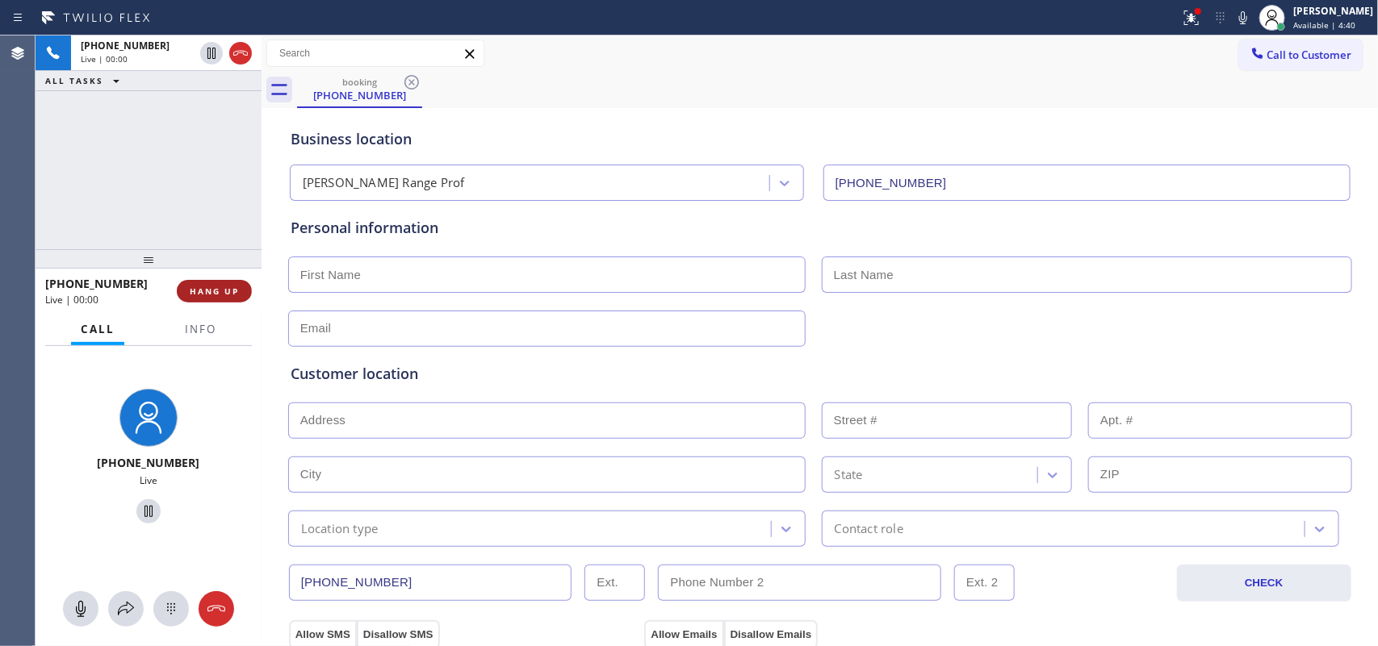
click at [216, 287] on span "HANG UP" at bounding box center [214, 291] width 49 height 11
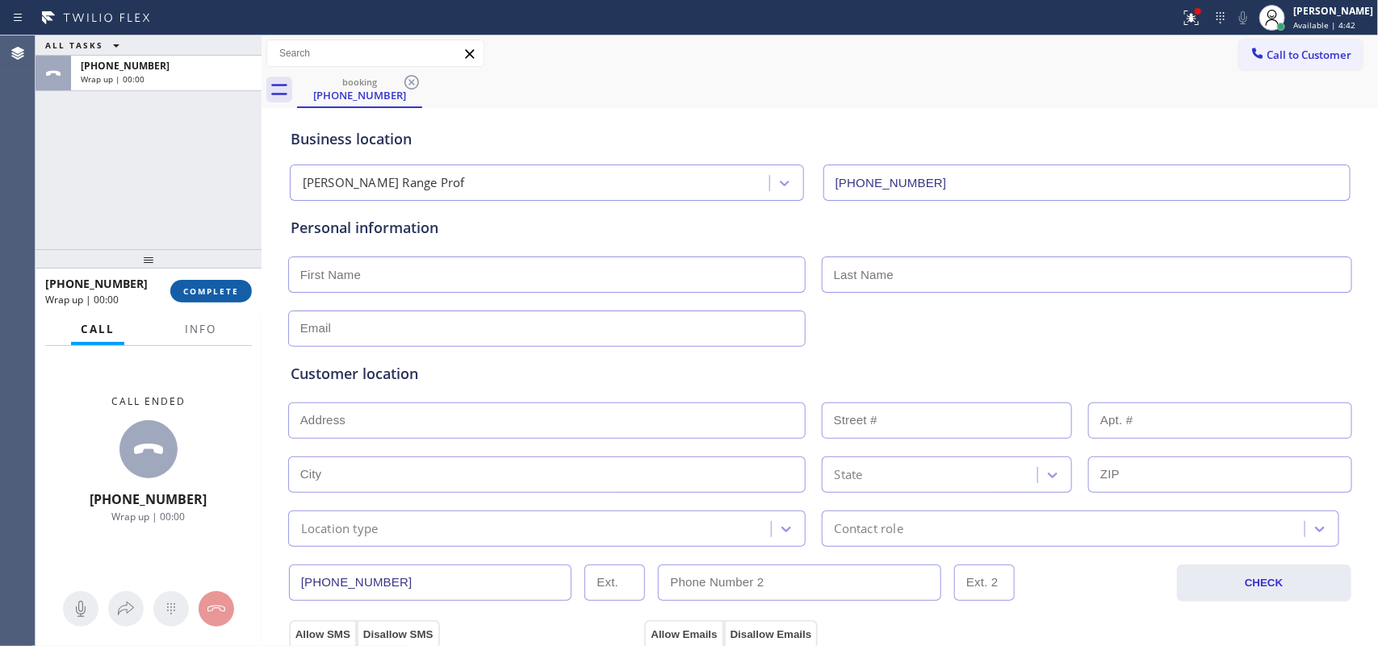
click at [216, 287] on span "COMPLETE" at bounding box center [211, 291] width 56 height 11
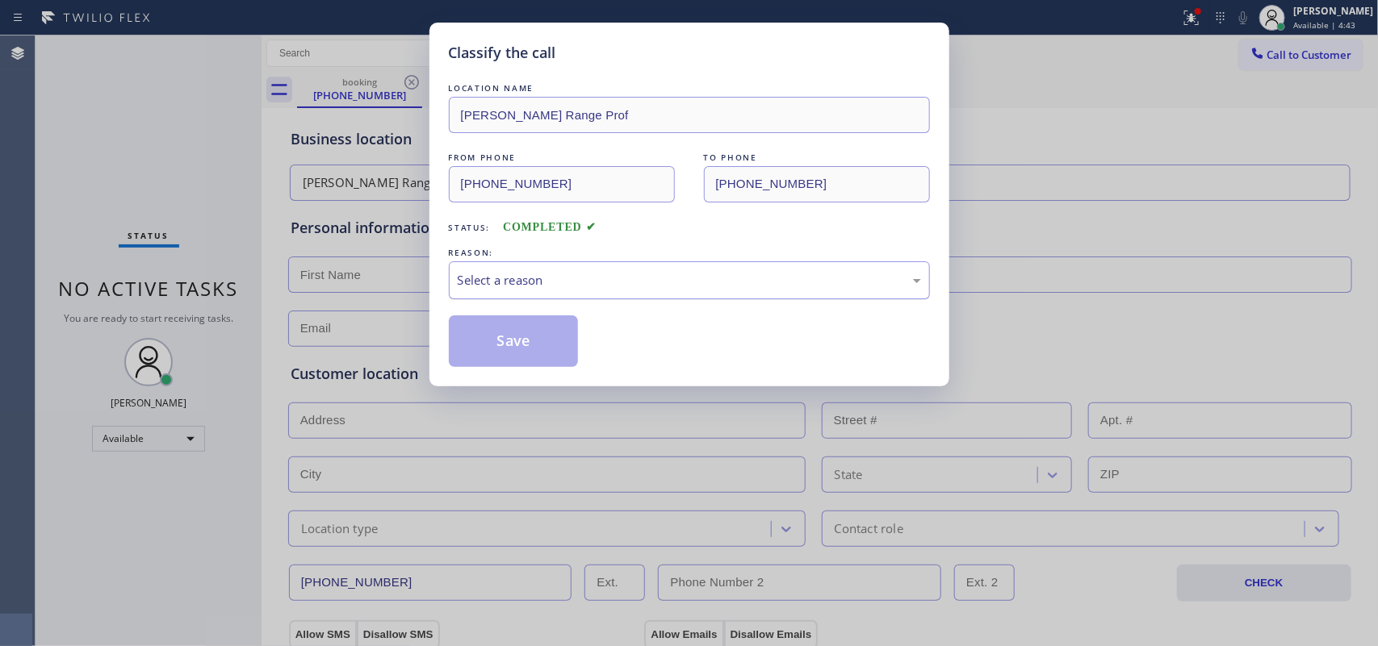
click at [593, 275] on div "Select a reason" at bounding box center [689, 280] width 463 height 19
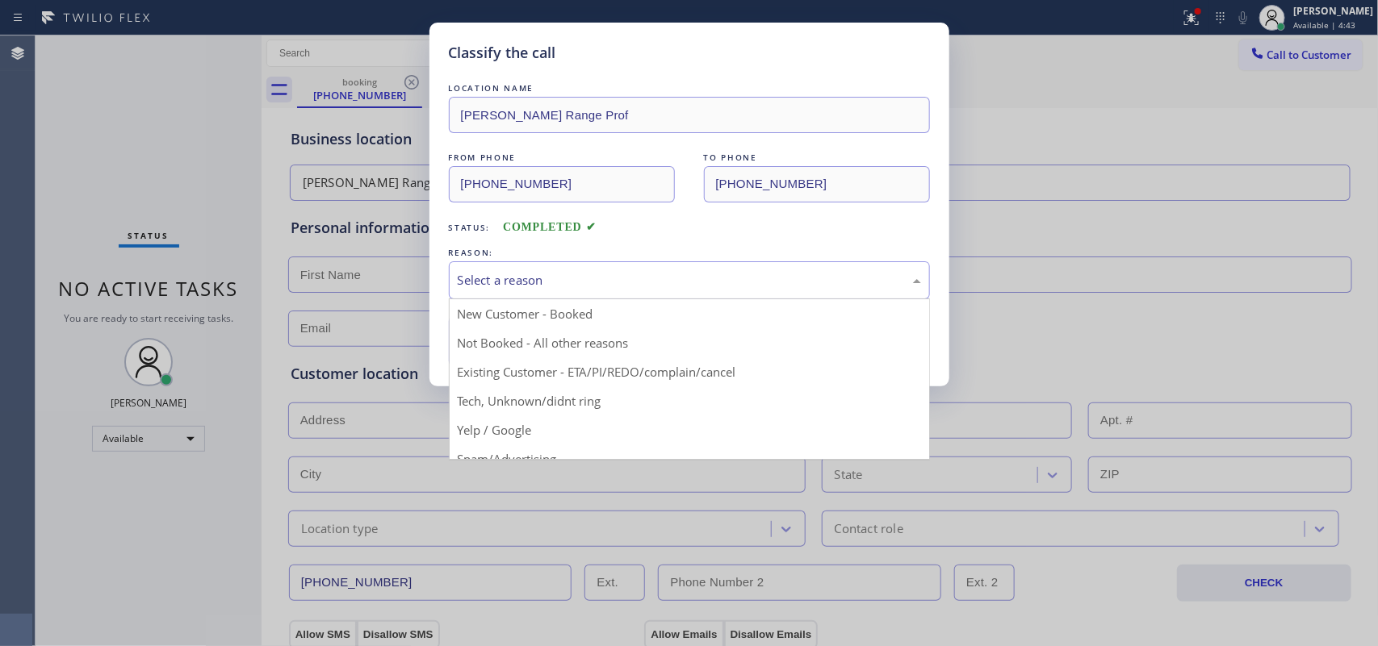
scroll to position [111, 0]
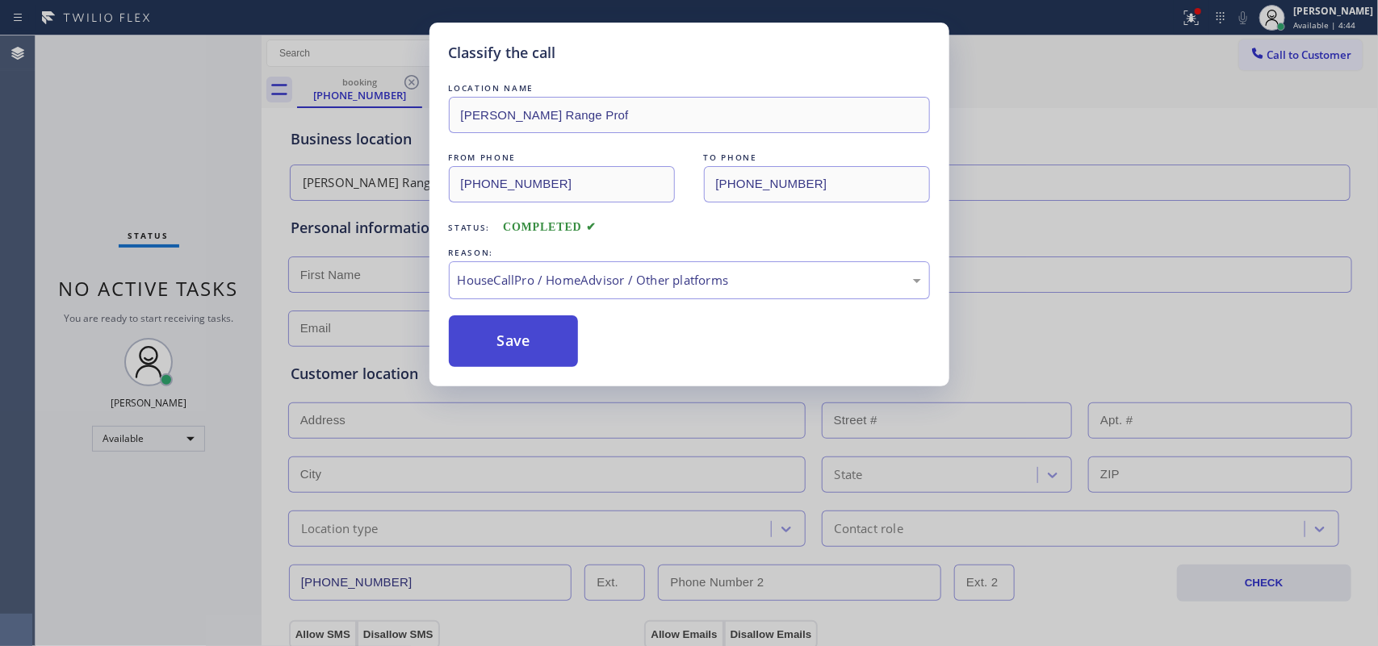
click at [537, 345] on button "Save" at bounding box center [514, 342] width 130 height 52
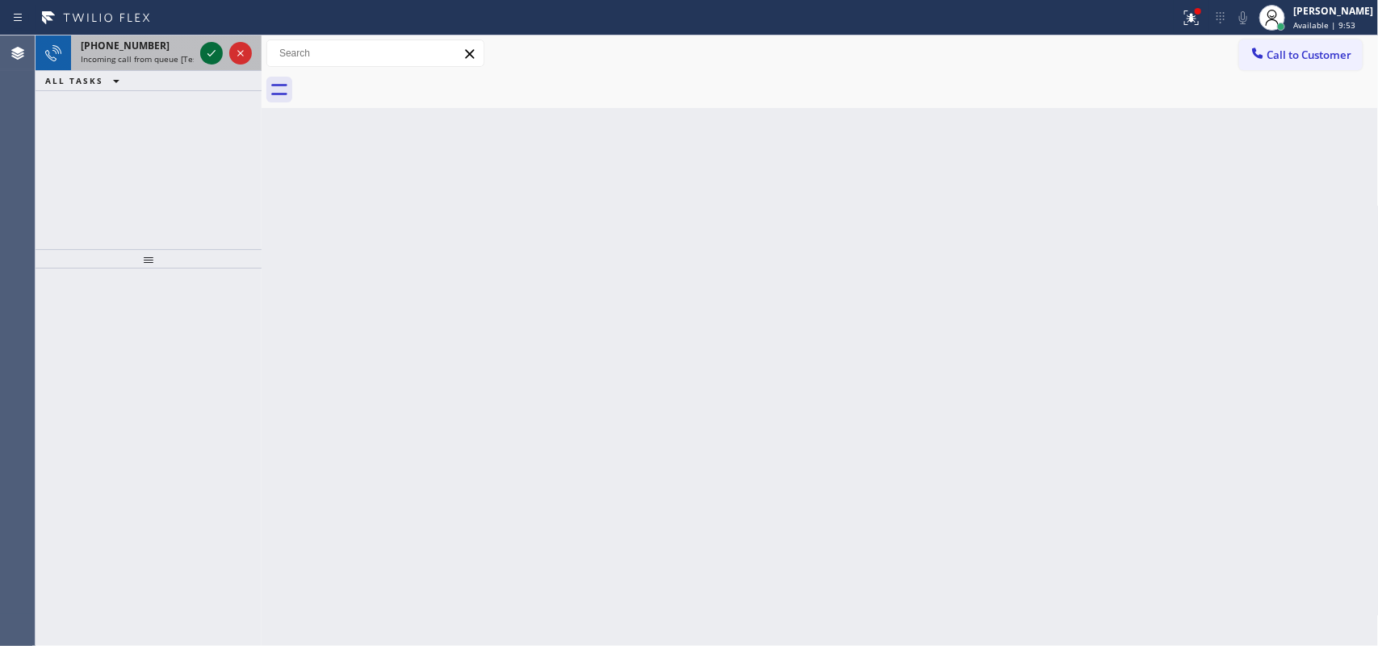
click at [203, 56] on icon at bounding box center [211, 53] width 19 height 19
drag, startPoint x: 211, startPoint y: 39, endPoint x: 211, endPoint y: 48, distance: 9.7
click at [211, 48] on div at bounding box center [226, 54] width 58 height 36
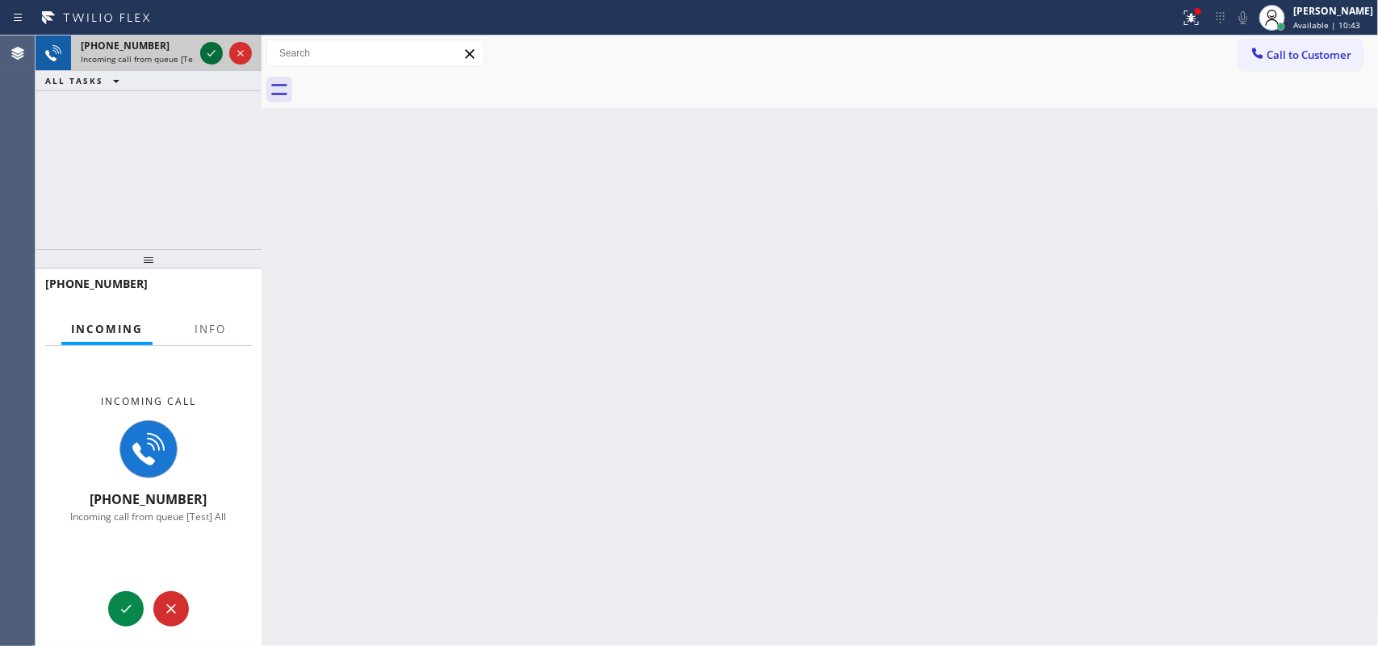
click at [211, 49] on icon at bounding box center [211, 53] width 19 height 19
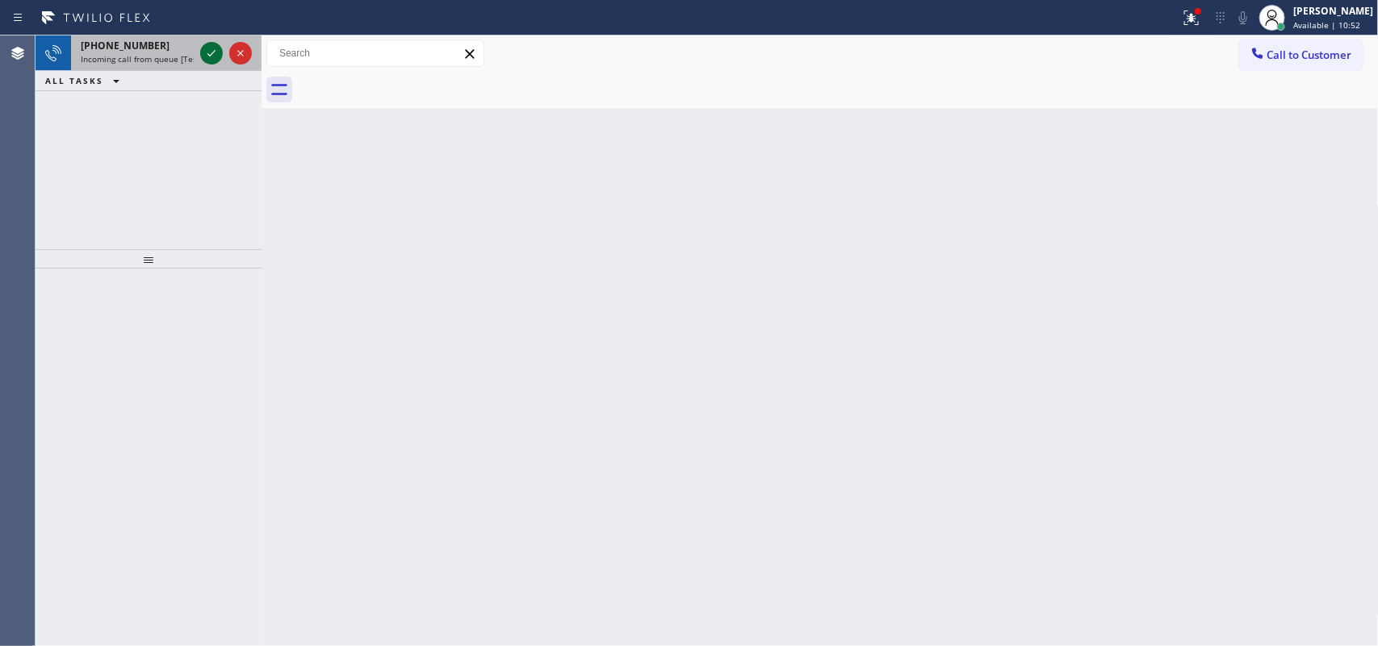
click at [202, 53] on div at bounding box center [226, 54] width 58 height 36
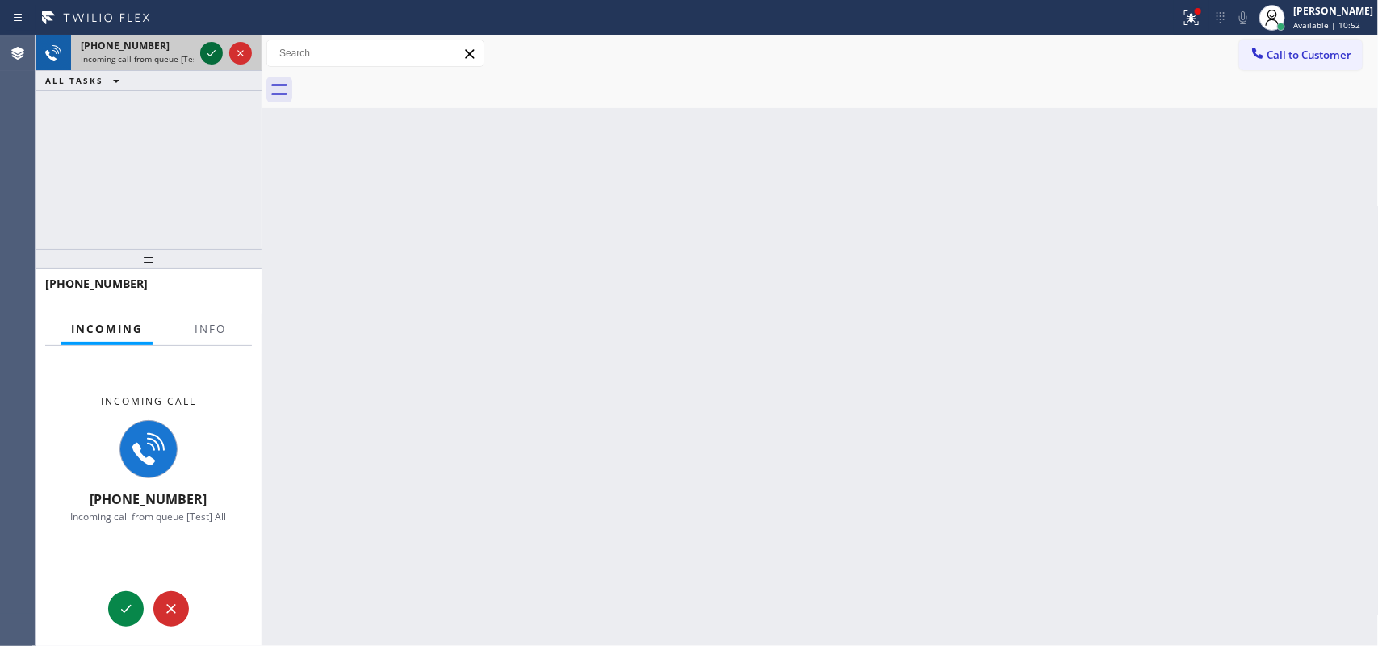
click at [207, 53] on icon at bounding box center [211, 53] width 19 height 19
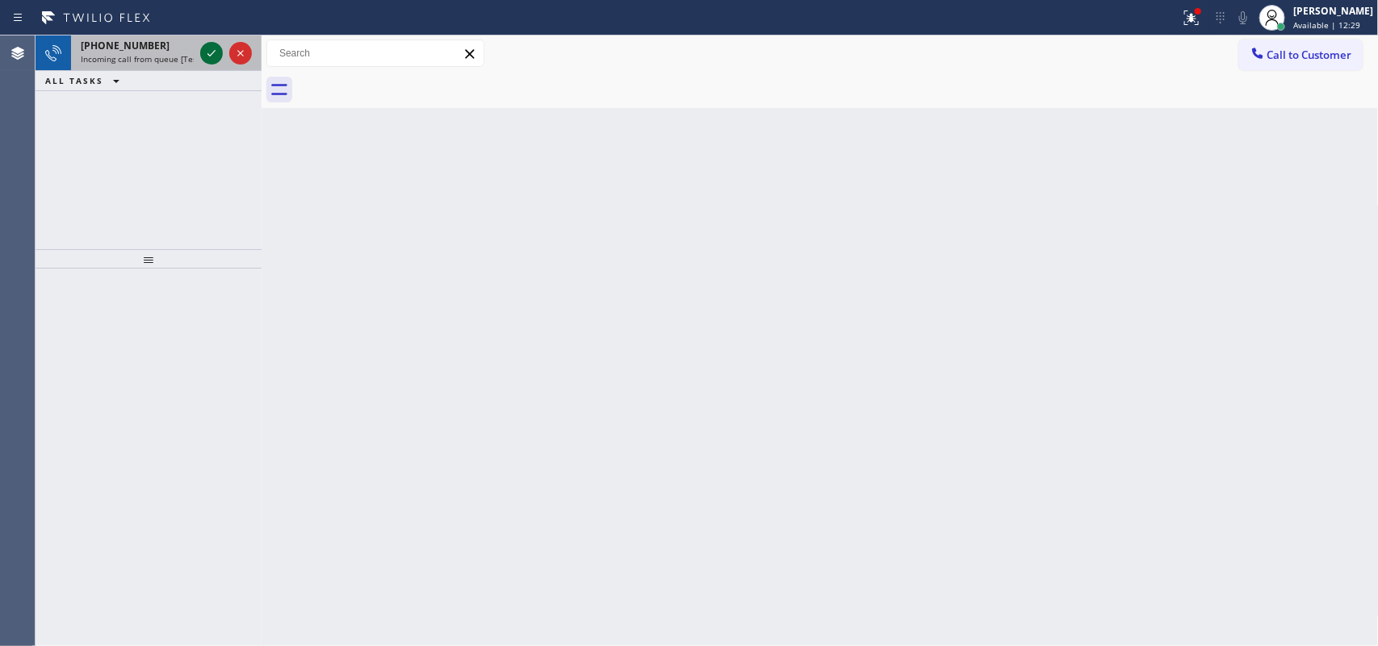
click at [211, 53] on icon at bounding box center [211, 53] width 19 height 19
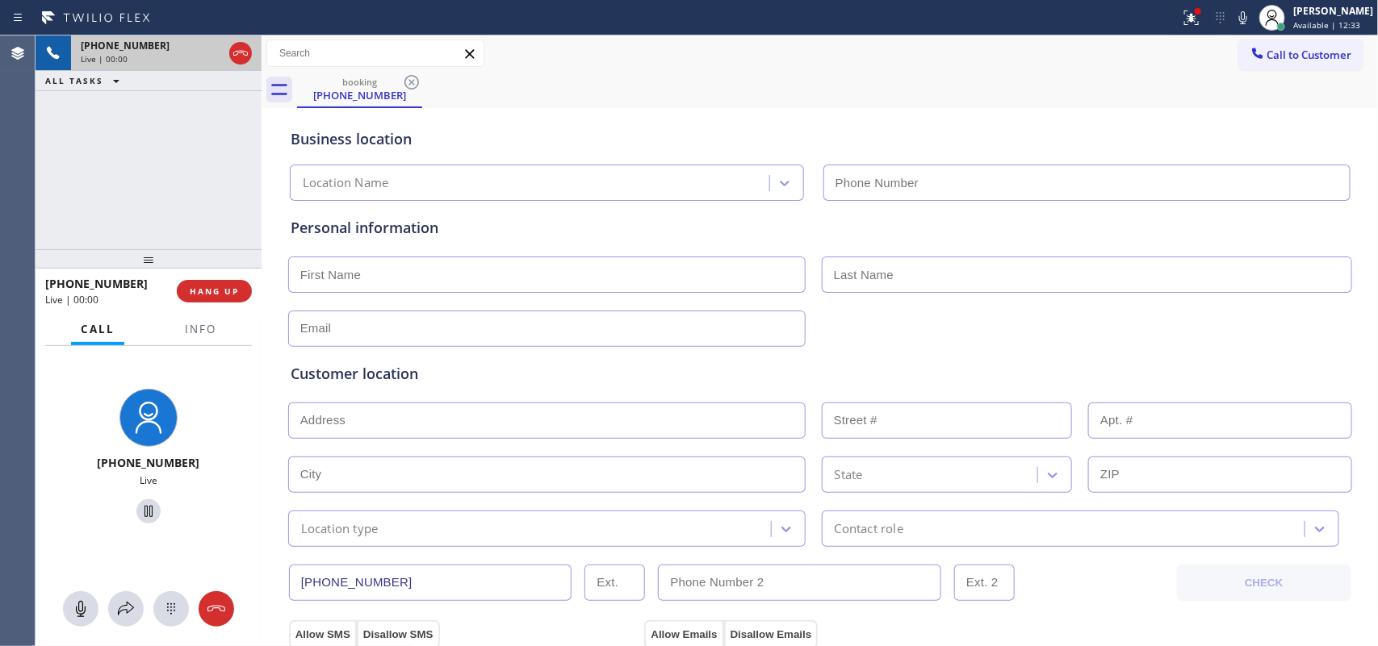
type input "[PHONE_NUMBER]"
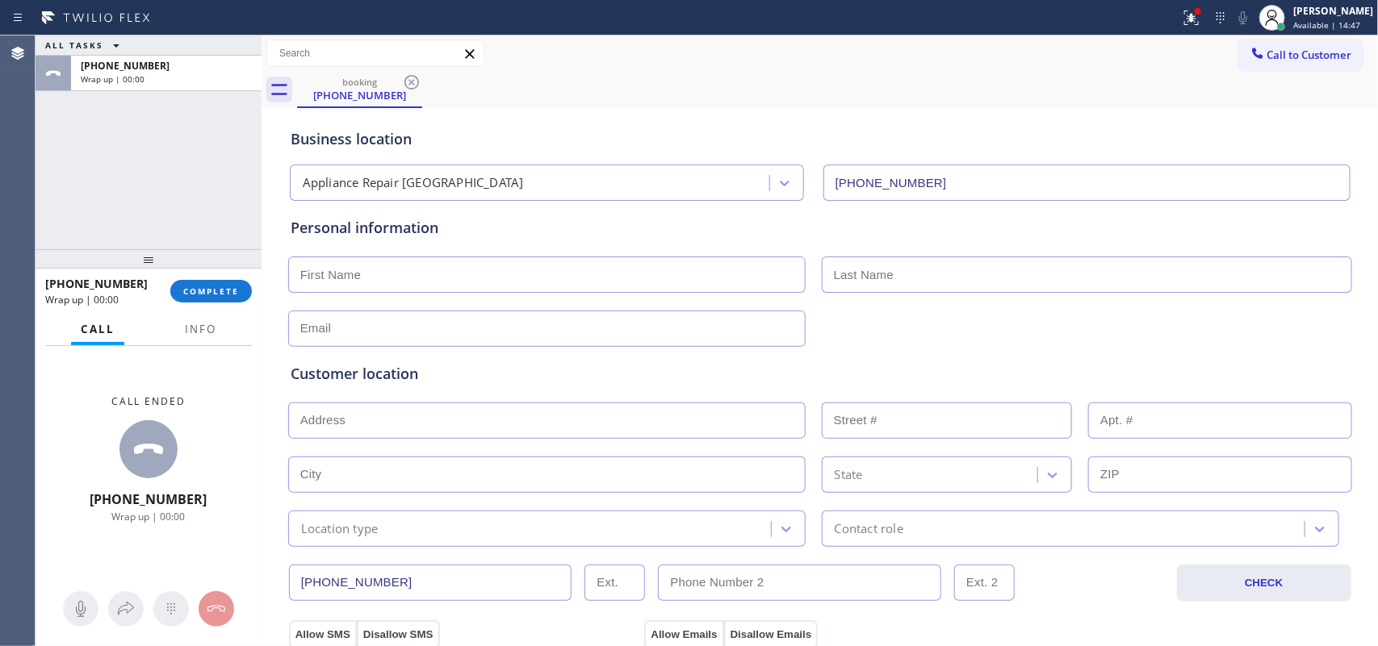
click at [396, 271] on input "text" at bounding box center [546, 275] width 517 height 36
type input "Mr."
type input "[PERSON_NAME]"
click at [425, 333] on input "text" at bounding box center [546, 329] width 517 height 36
type input "[EMAIL_ADDRESS][DOMAIN_NAME]"
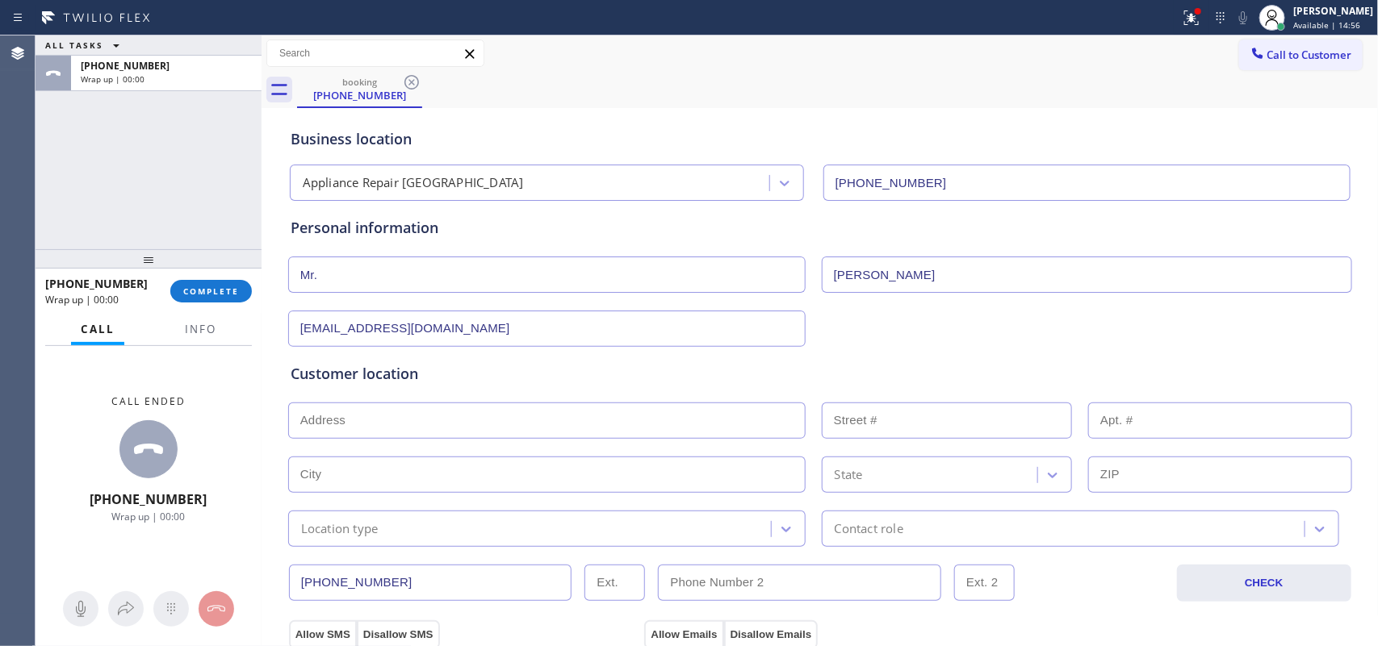
click at [345, 416] on input "text" at bounding box center [546, 421] width 517 height 36
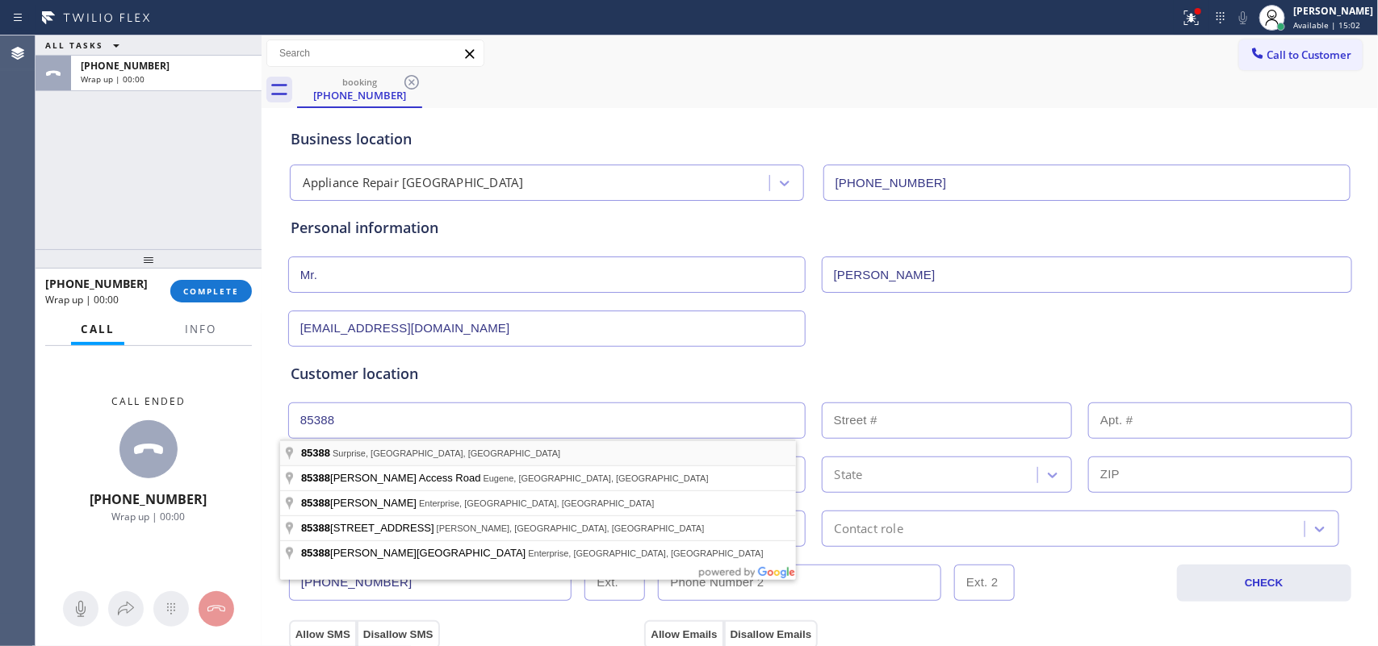
type input "Surprise, AZ 85388, [GEOGRAPHIC_DATA]"
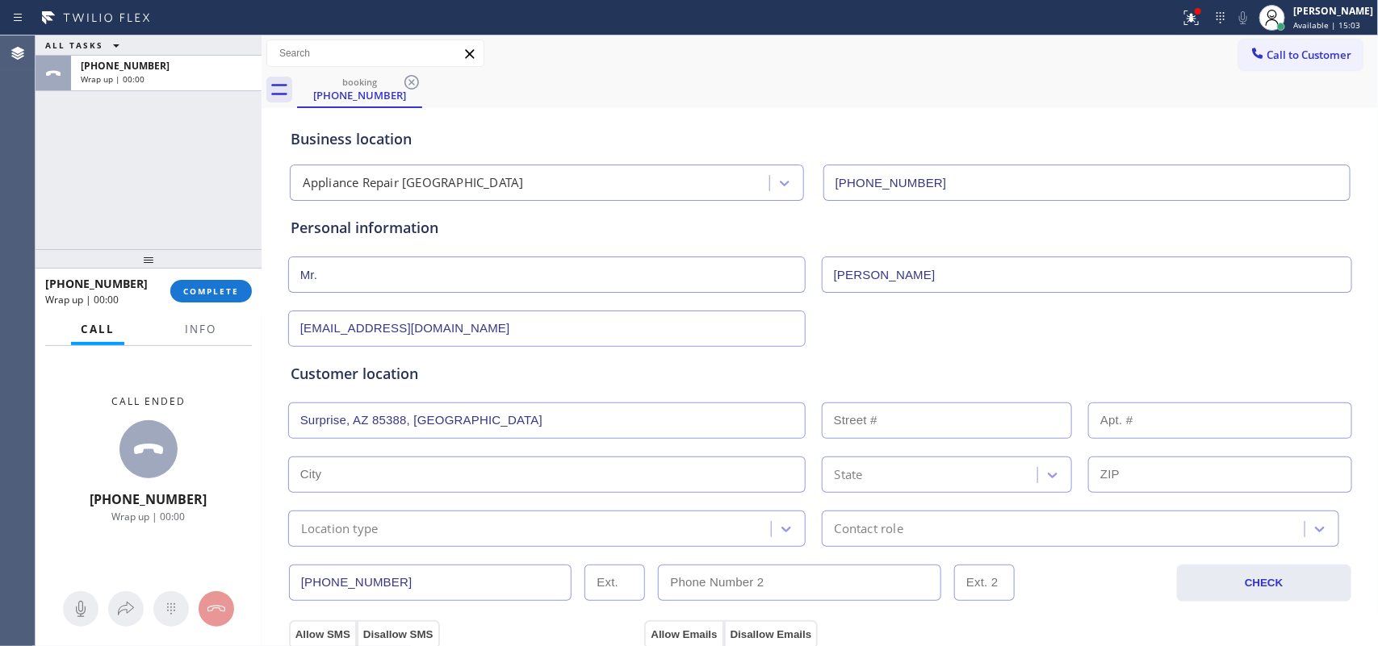
type input "Surprise"
type input "85388"
click at [531, 420] on input "text" at bounding box center [546, 421] width 517 height 36
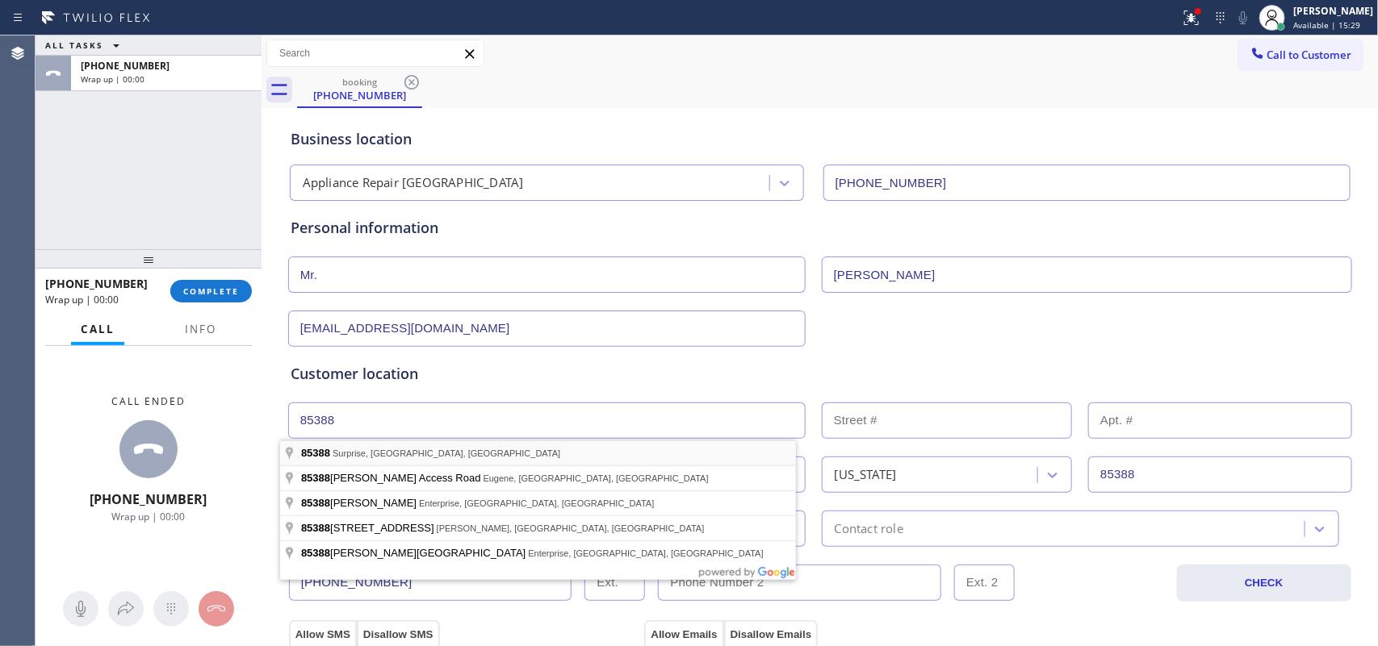
type input "Surprise, AZ 85388, [GEOGRAPHIC_DATA]"
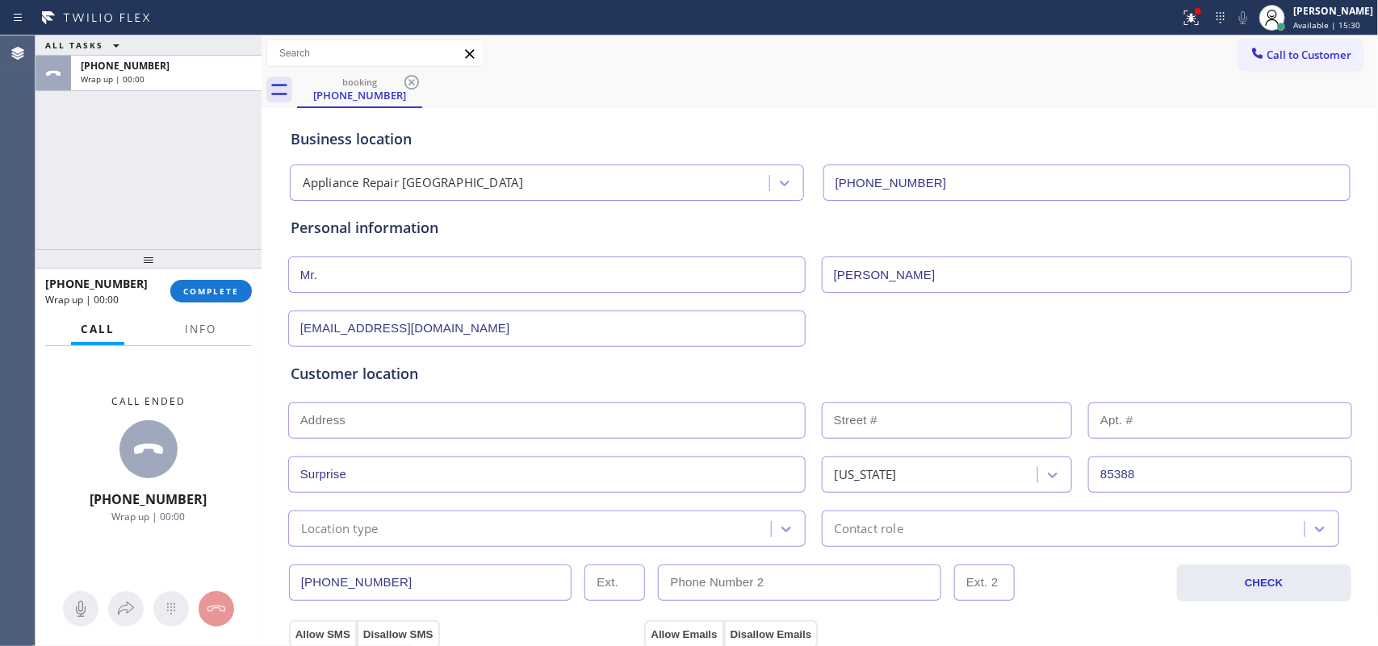
scroll to position [303, 0]
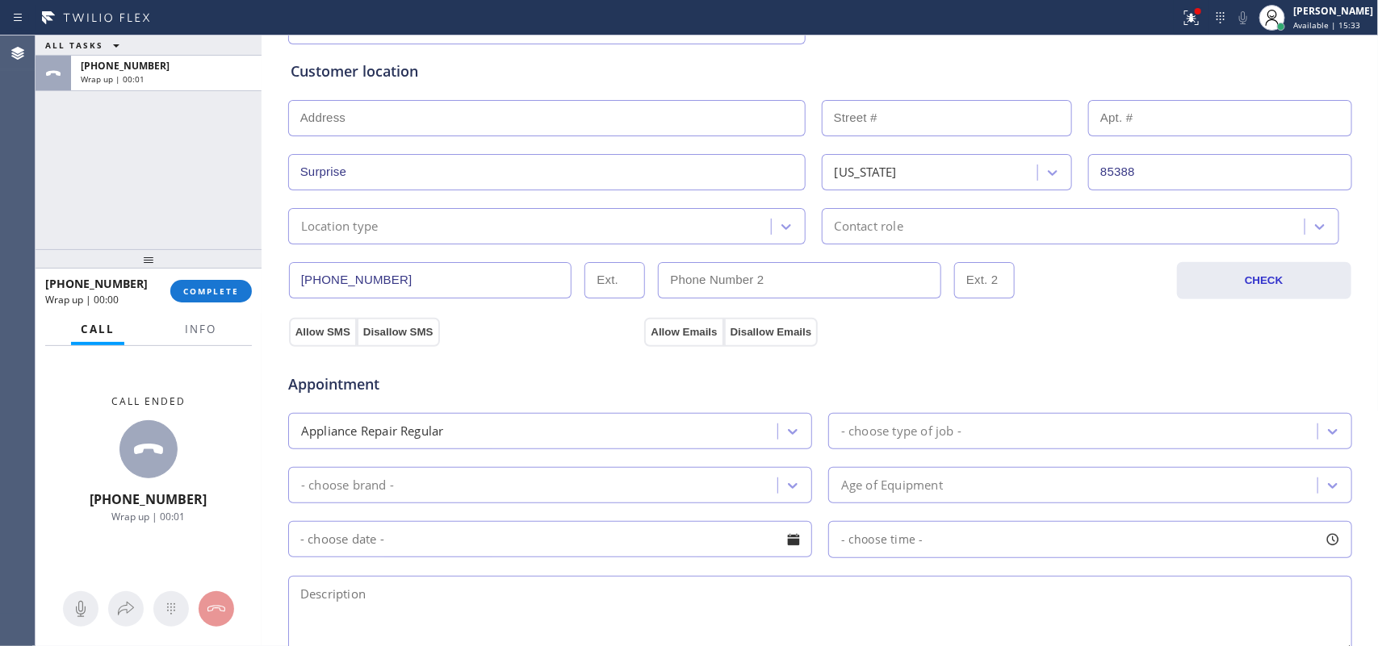
drag, startPoint x: 333, startPoint y: 327, endPoint x: 515, endPoint y: 351, distance: 183.2
click at [345, 329] on button "Allow SMS" at bounding box center [323, 332] width 68 height 29
click at [659, 325] on button "Allow Emails" at bounding box center [683, 332] width 79 height 29
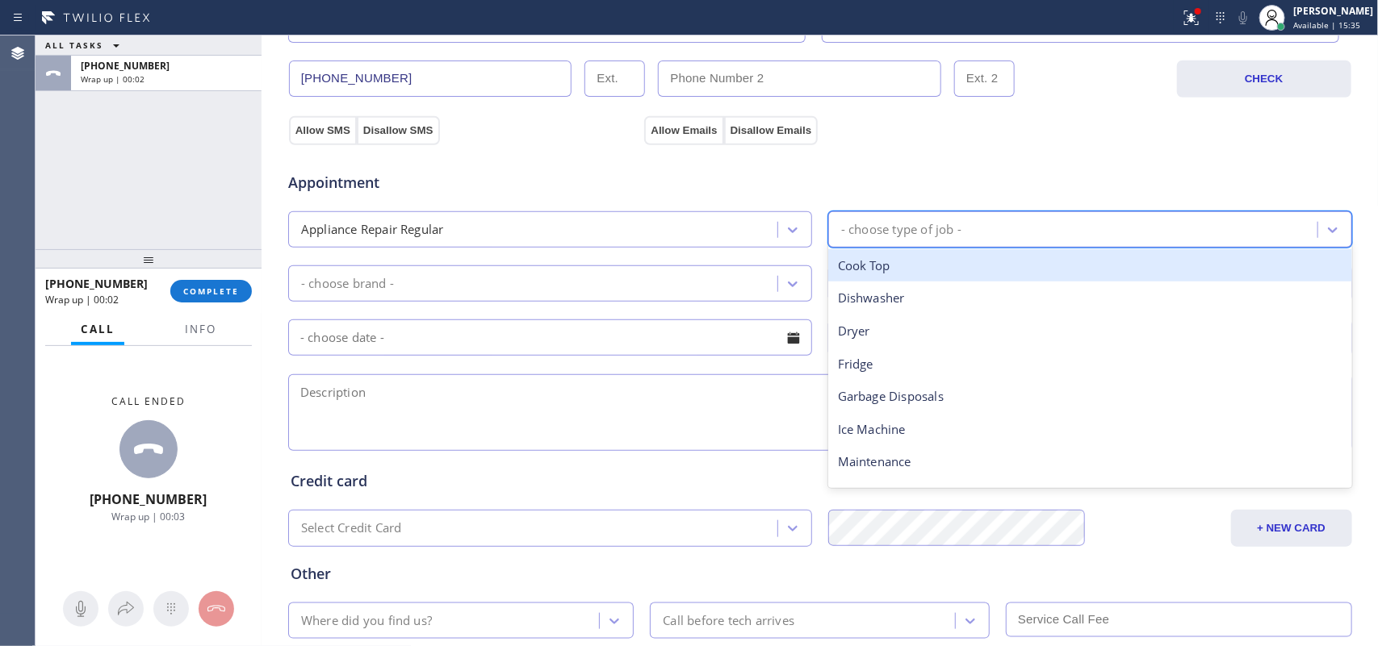
click at [930, 223] on div "- choose type of job -" at bounding box center [901, 229] width 120 height 19
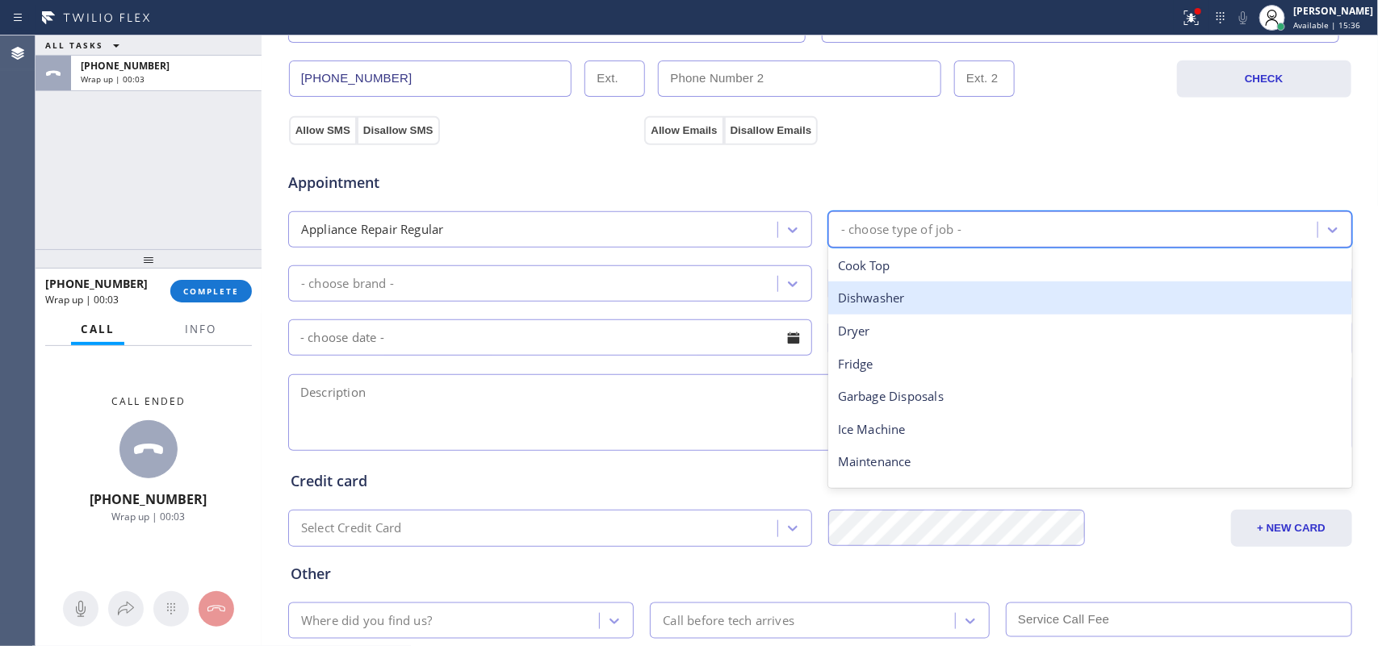
click at [900, 299] on div "Dishwasher" at bounding box center [1090, 298] width 524 height 33
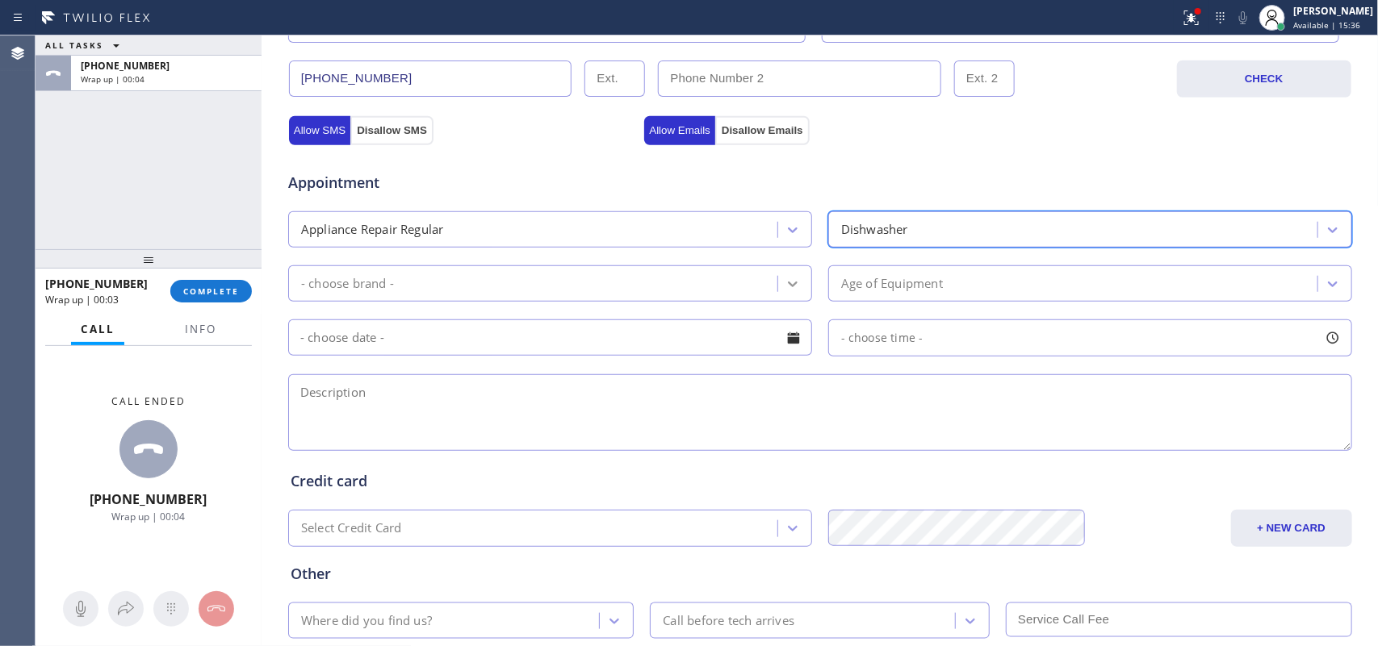
click at [784, 274] on div at bounding box center [792, 284] width 29 height 29
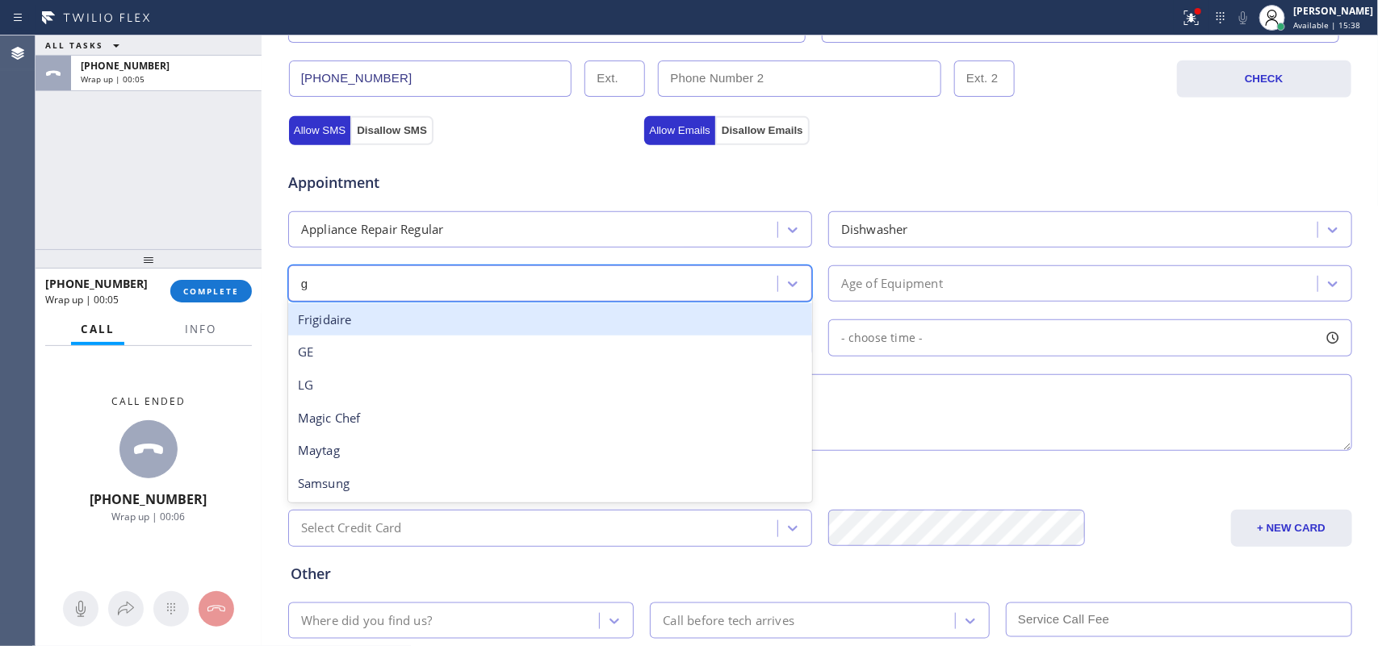
type input "ge"
click at [424, 327] on div "GE" at bounding box center [550, 319] width 524 height 33
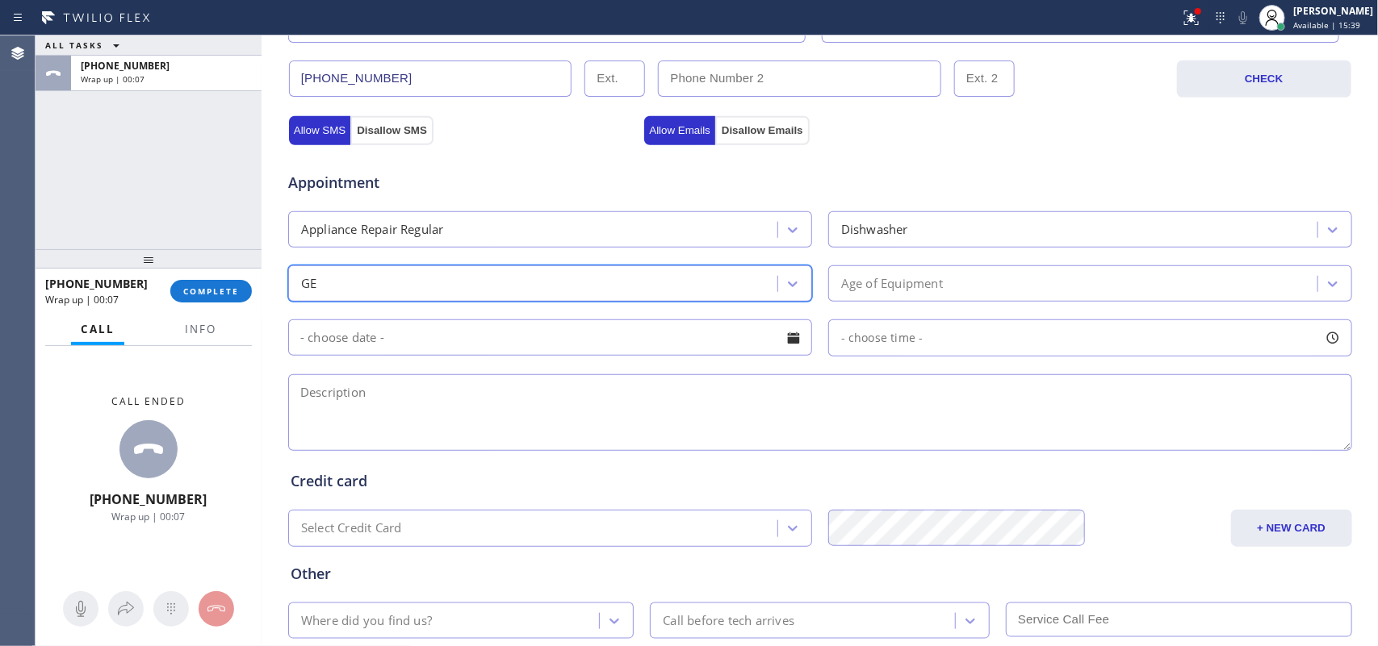
click at [855, 281] on div "Age of Equipment" at bounding box center [892, 283] width 102 height 19
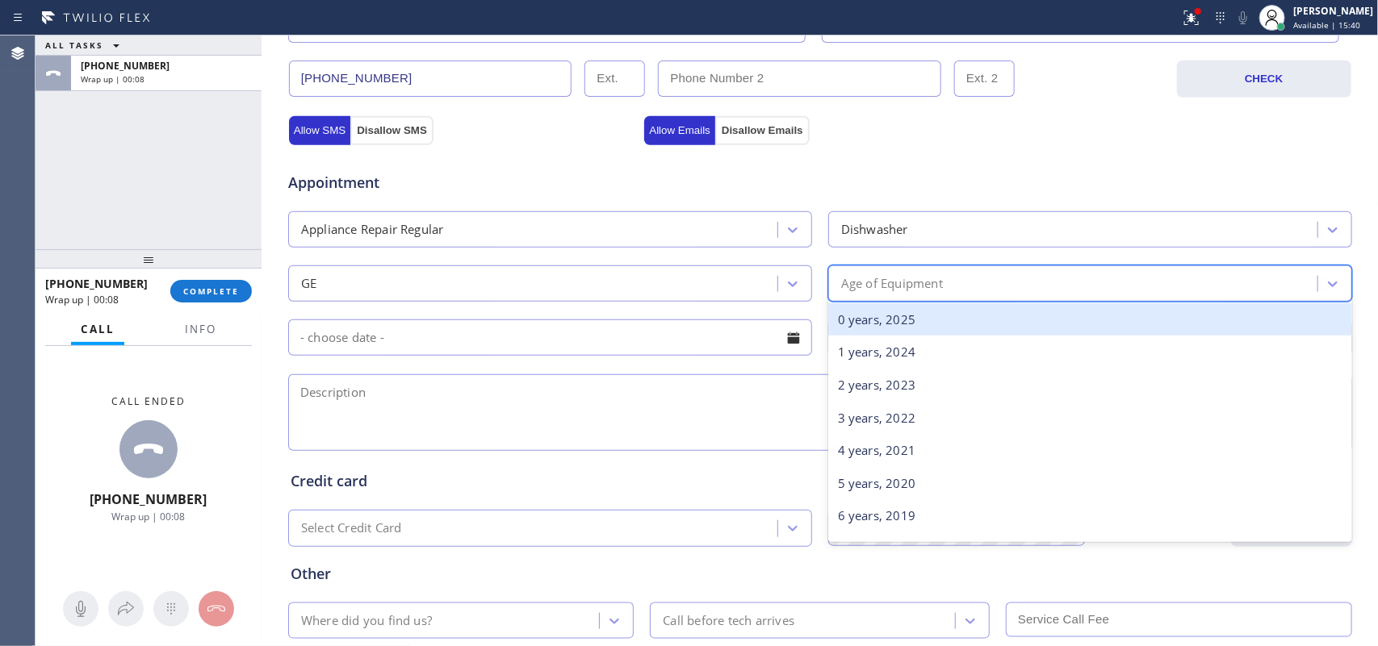
click at [869, 316] on div "0 years, 2025" at bounding box center [1090, 319] width 524 height 33
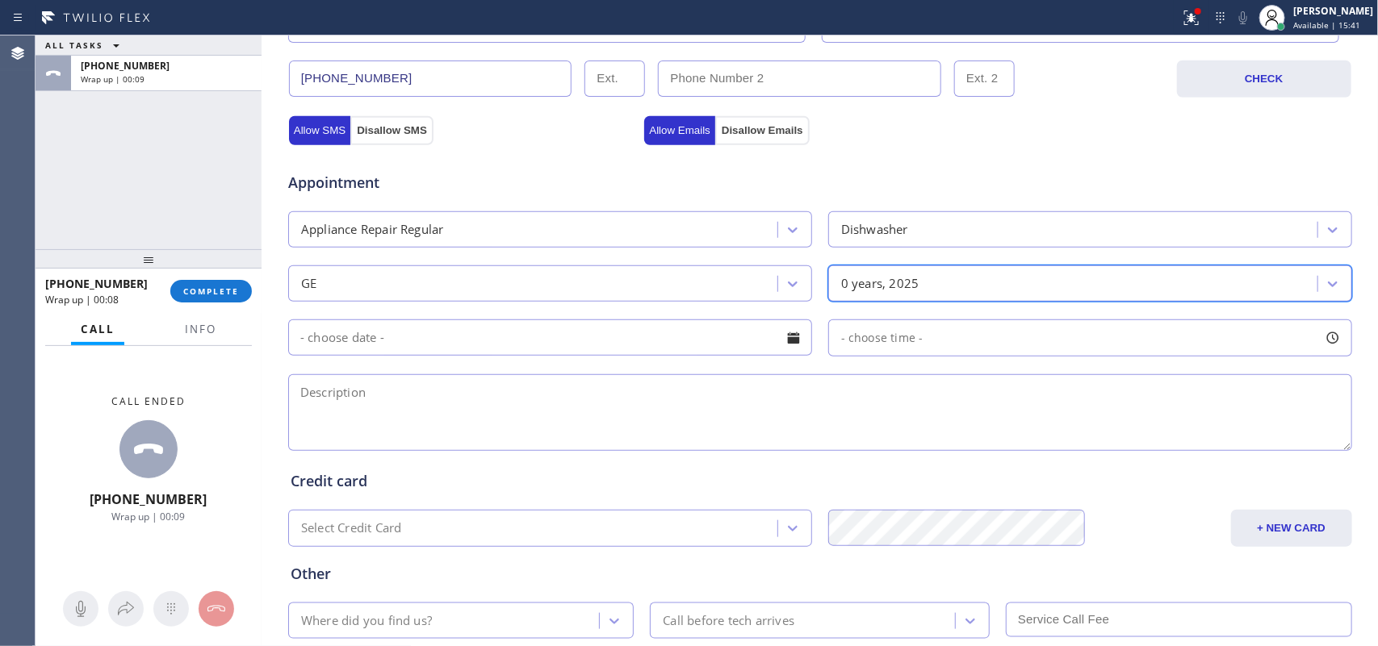
click at [897, 285] on div "0 years, 2025" at bounding box center [880, 283] width 78 height 19
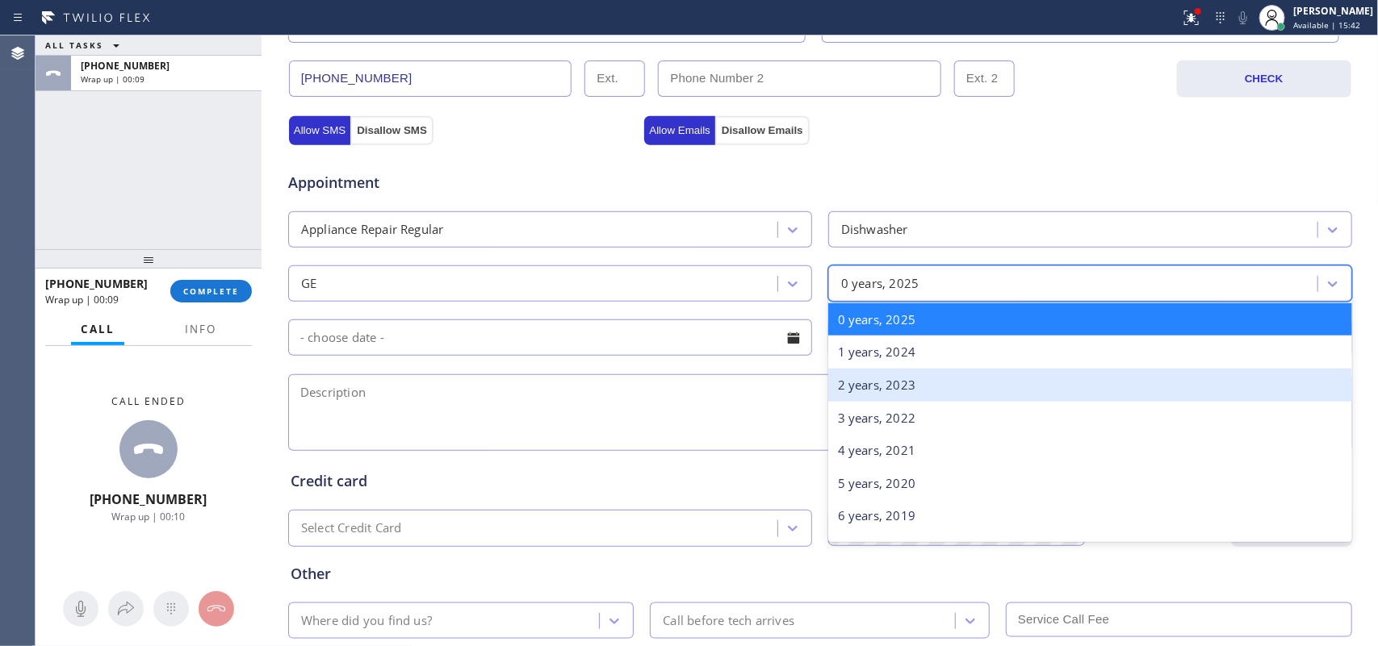
click at [889, 389] on div "2 years, 2023" at bounding box center [1090, 385] width 524 height 33
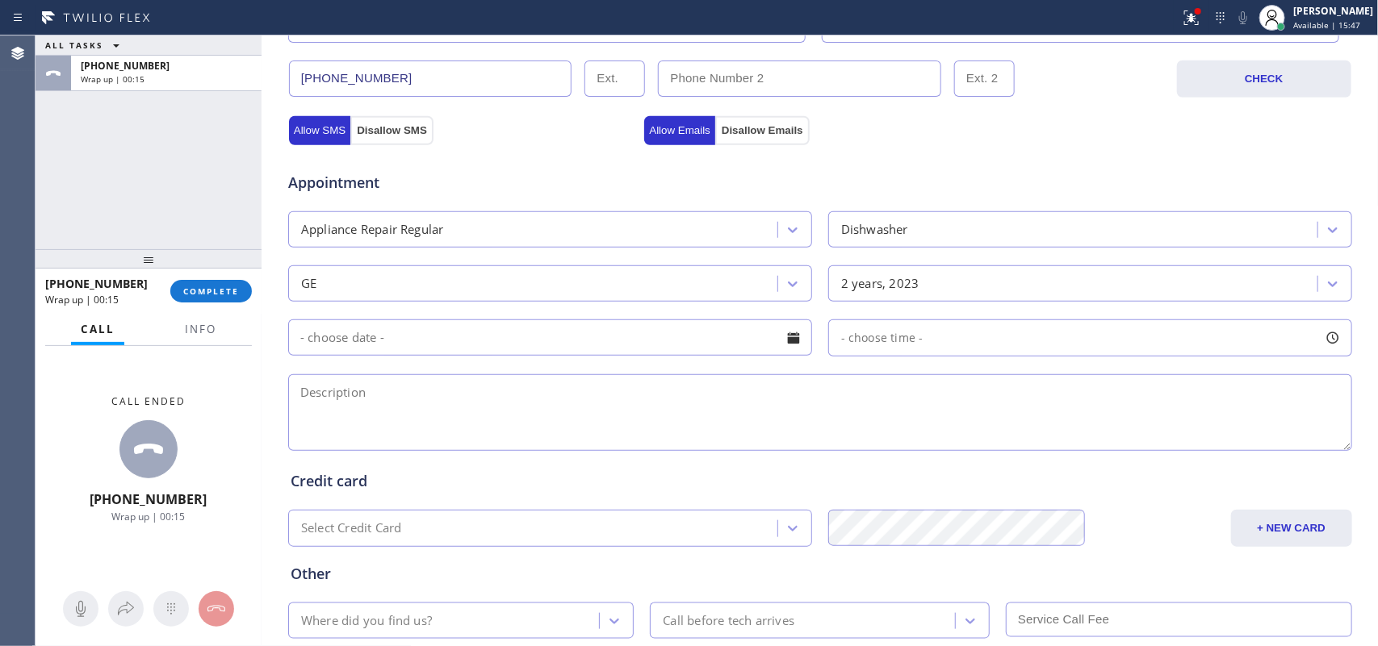
click at [510, 434] on textarea at bounding box center [820, 412] width 1064 height 77
paste textarea "Dishwasher tub gasket GE"
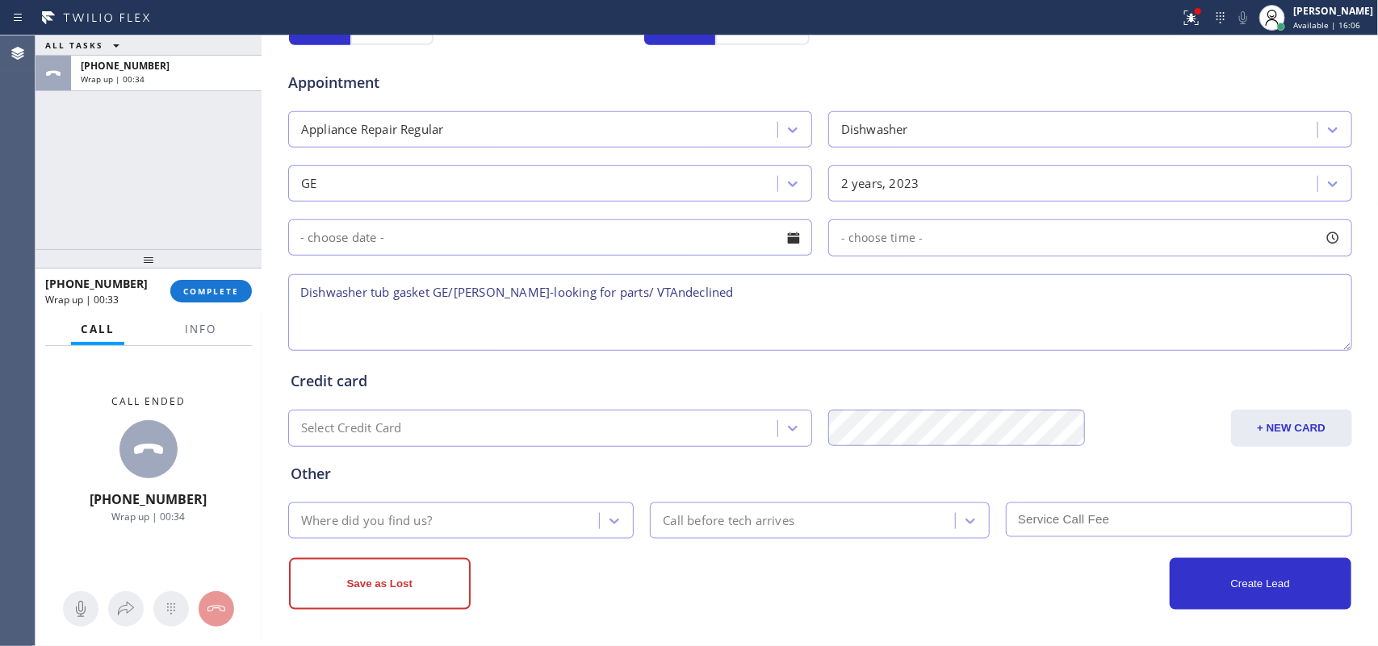
type textarea "Dishwasher tub gasket GE/[PERSON_NAME]-looking for parts/ VTAndeclined"
click at [490, 531] on div "Where did you find us?" at bounding box center [446, 521] width 307 height 28
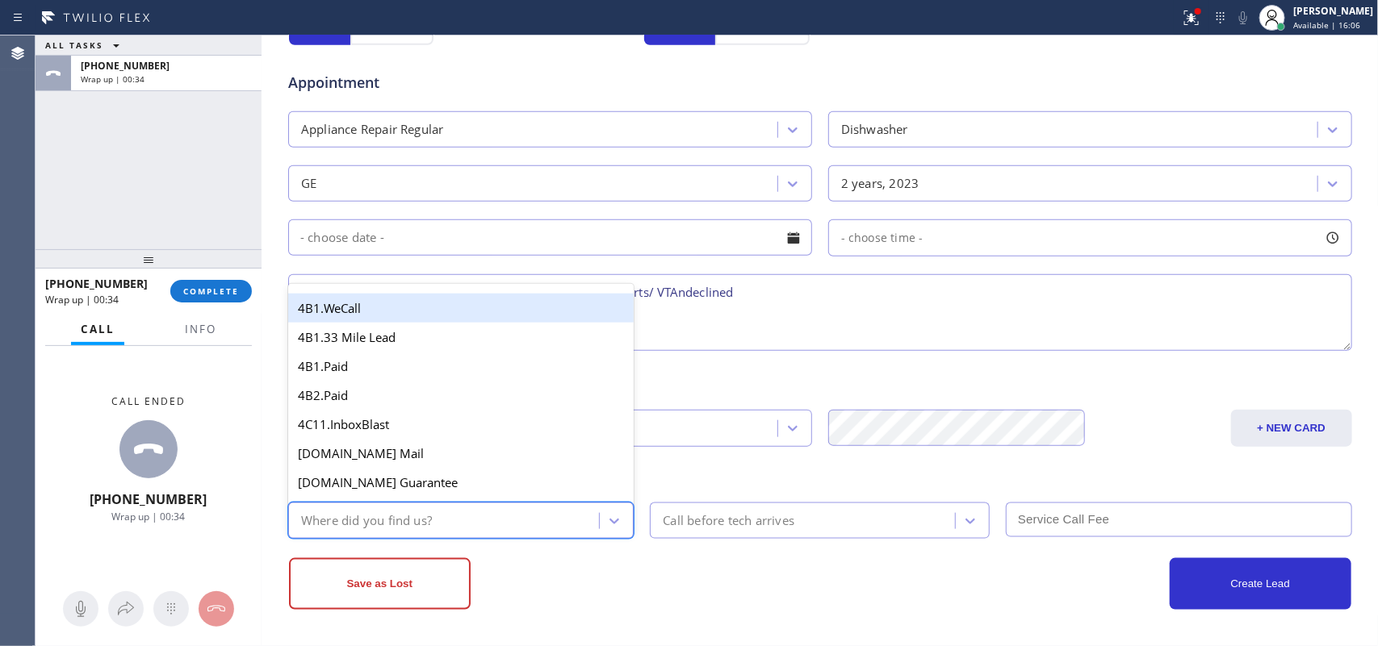
type input "g"
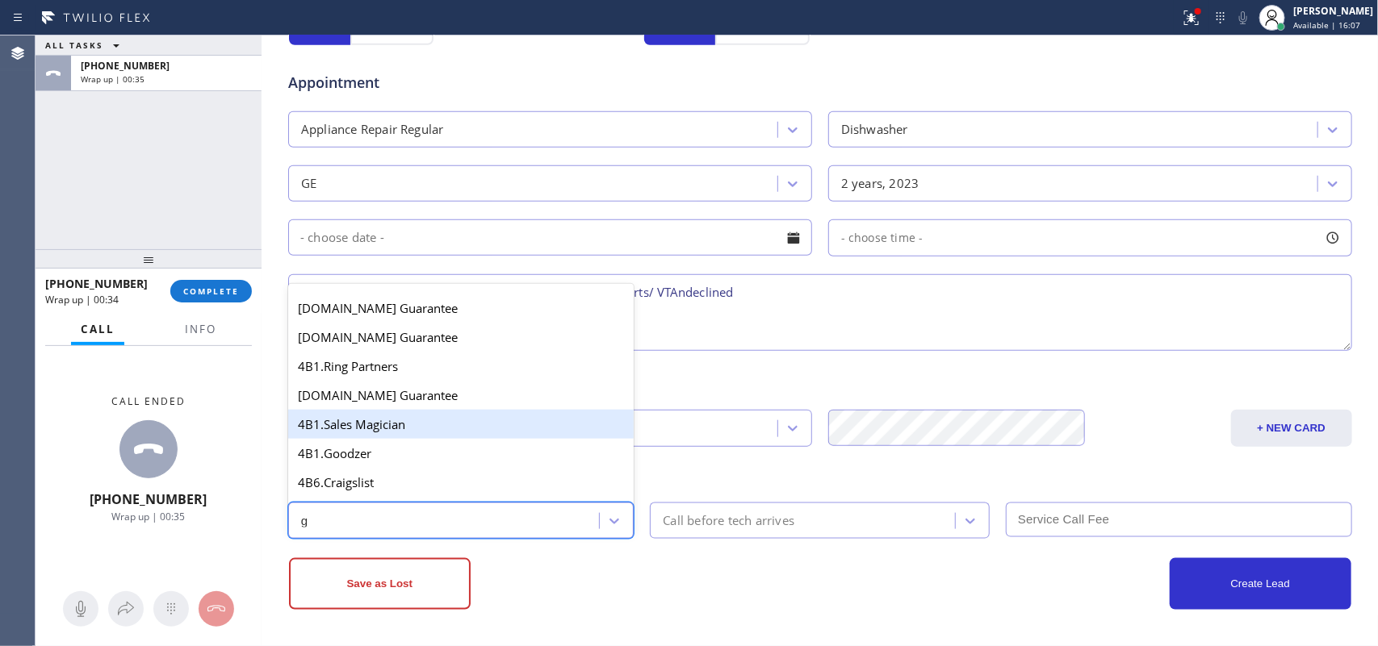
scroll to position [304, 0]
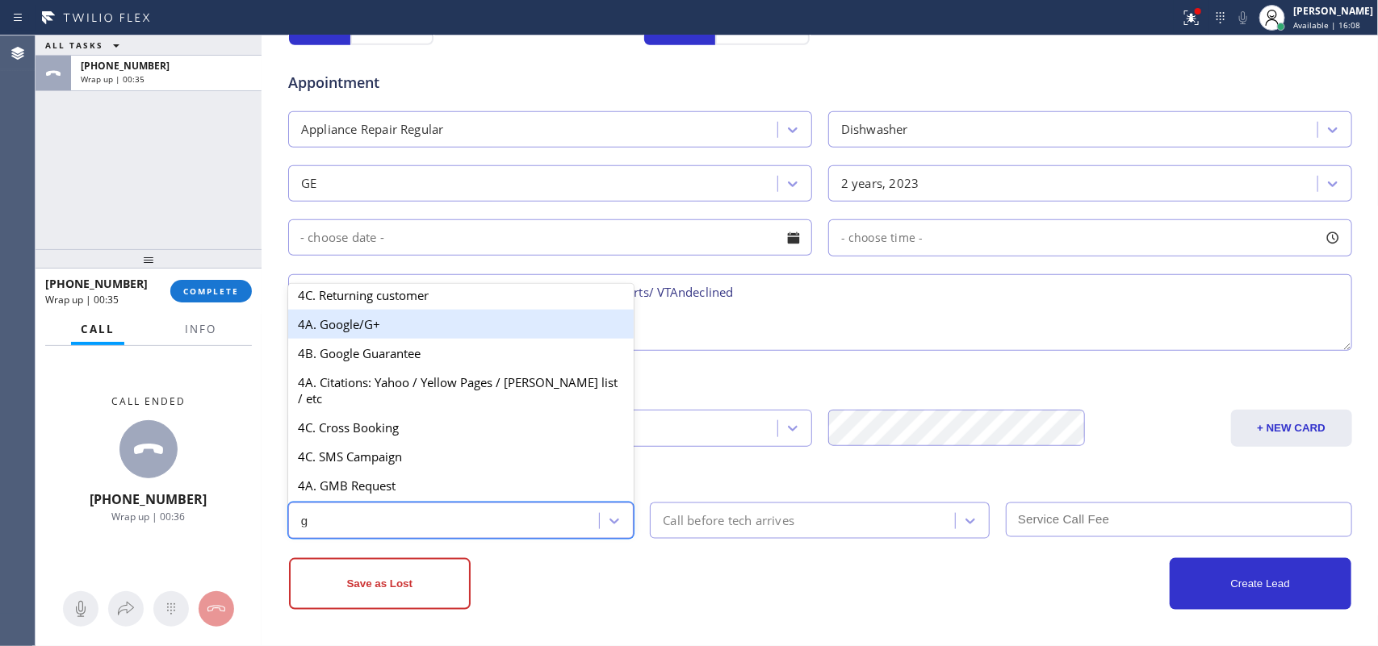
click at [412, 332] on div "4A. Google/G+" at bounding box center [461, 324] width 346 height 29
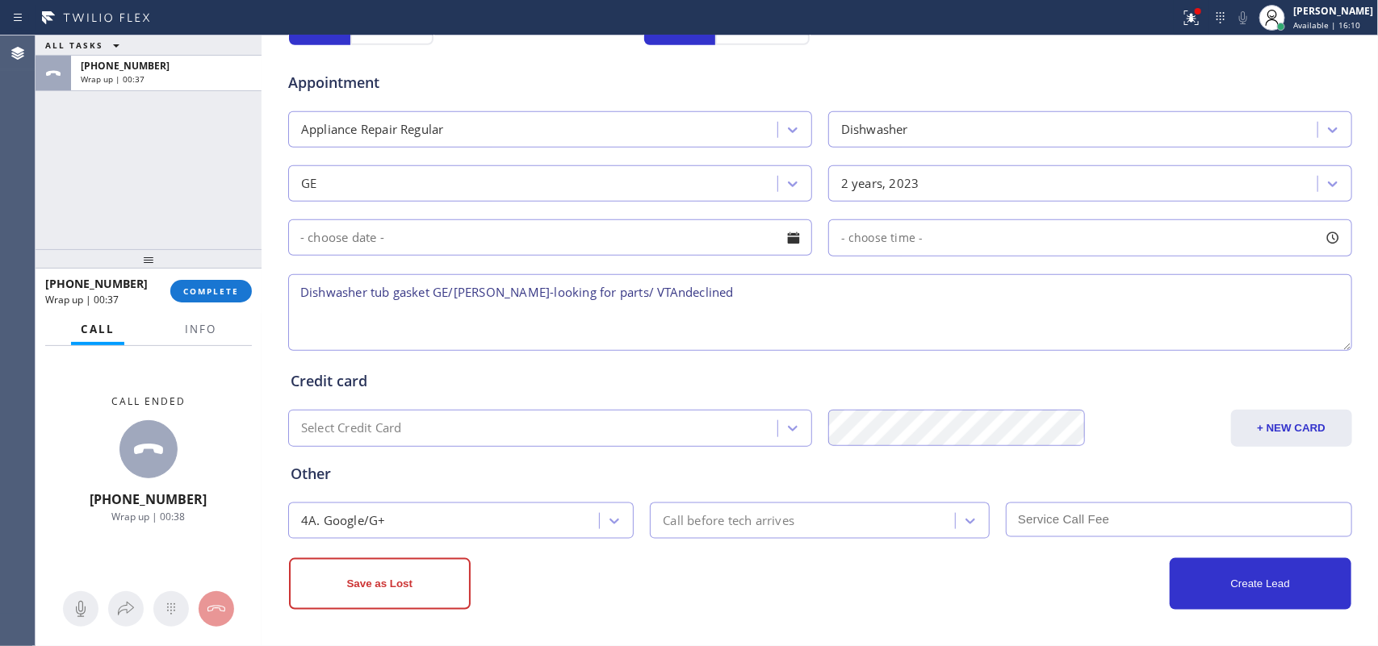
click at [603, 287] on textarea "Dishwasher tub gasket GE/[PERSON_NAME]-looking for parts/ VTAndeclined" at bounding box center [820, 312] width 1064 height 77
type textarea "Dishwasher tub gasket GE/[PERSON_NAME]-looking for parts/ VTA declined"
click at [438, 574] on button "Save as Lost" at bounding box center [380, 584] width 182 height 52
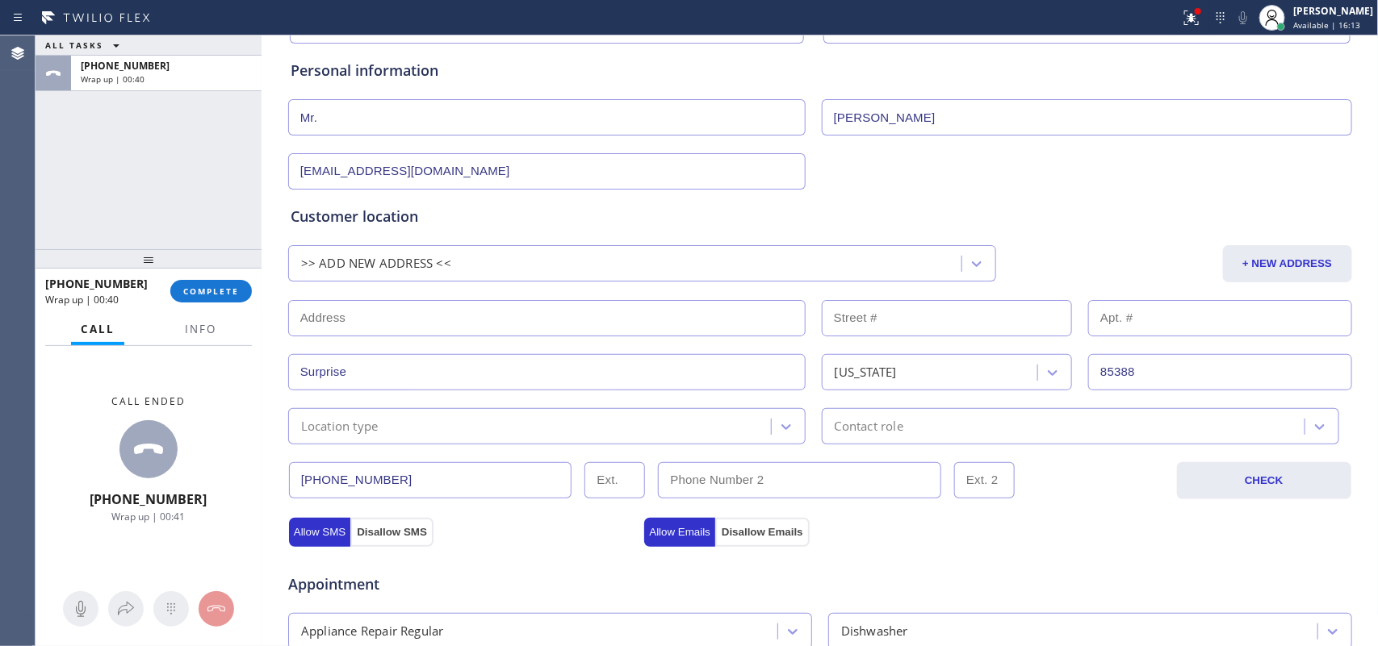
scroll to position [0, 0]
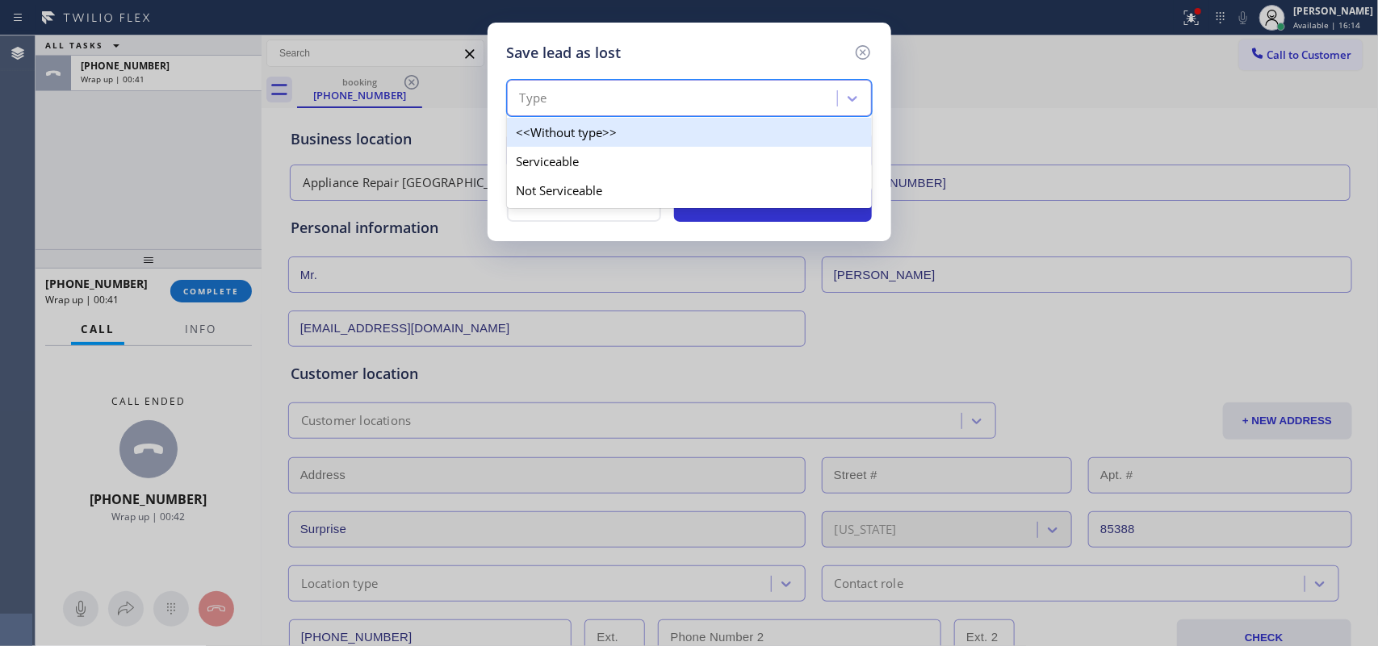
click at [731, 94] on div "Type" at bounding box center [674, 99] width 325 height 28
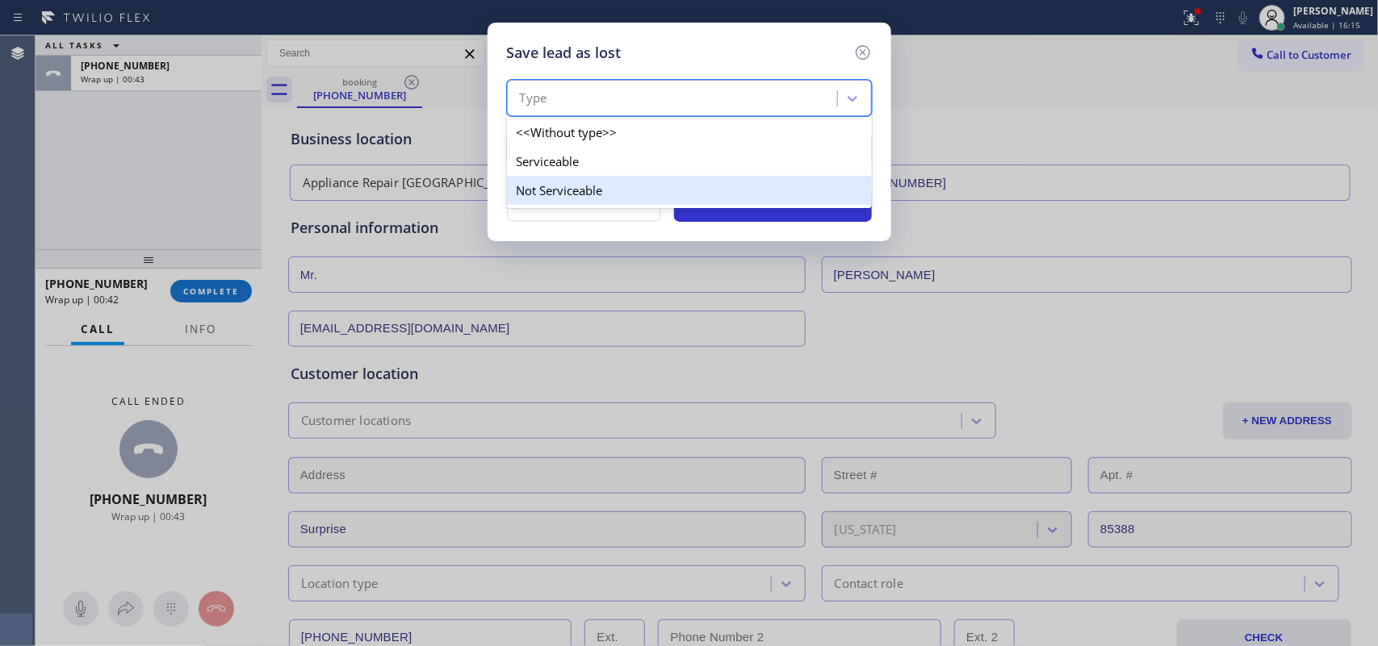
click at [676, 182] on div "Not Serviceable" at bounding box center [689, 190] width 365 height 29
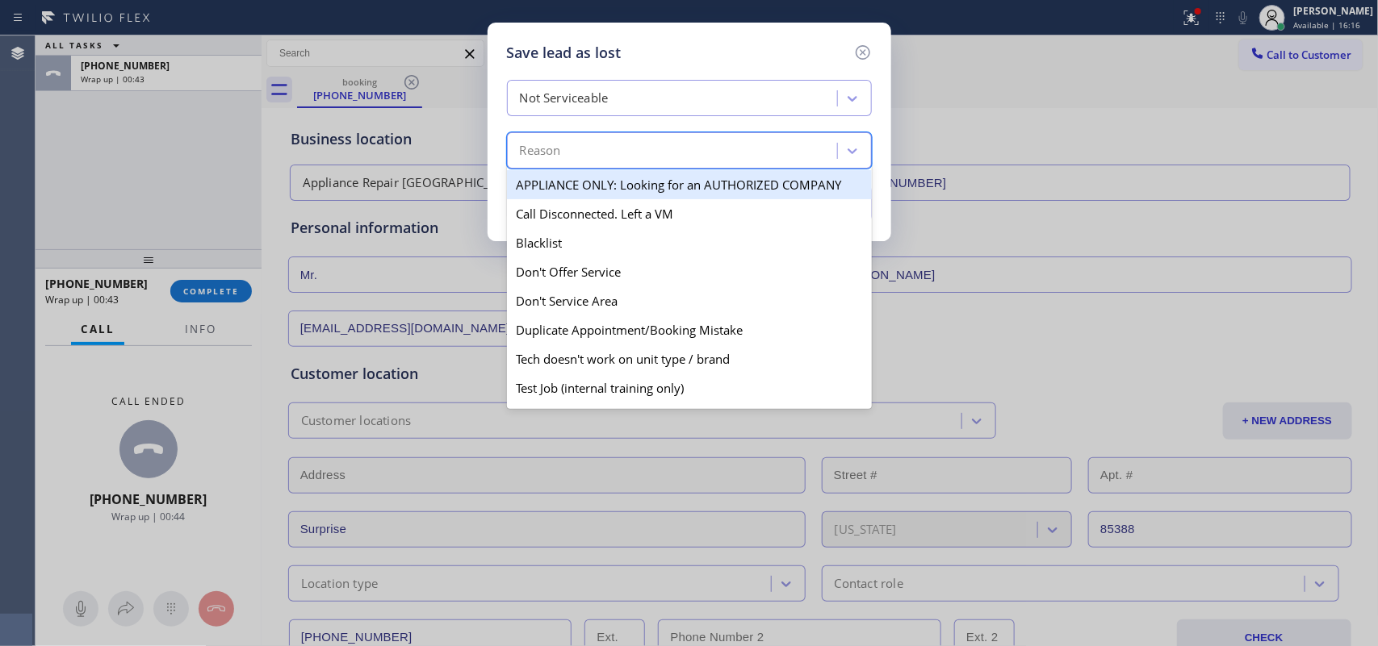
click at [686, 150] on div "Reason" at bounding box center [674, 151] width 325 height 28
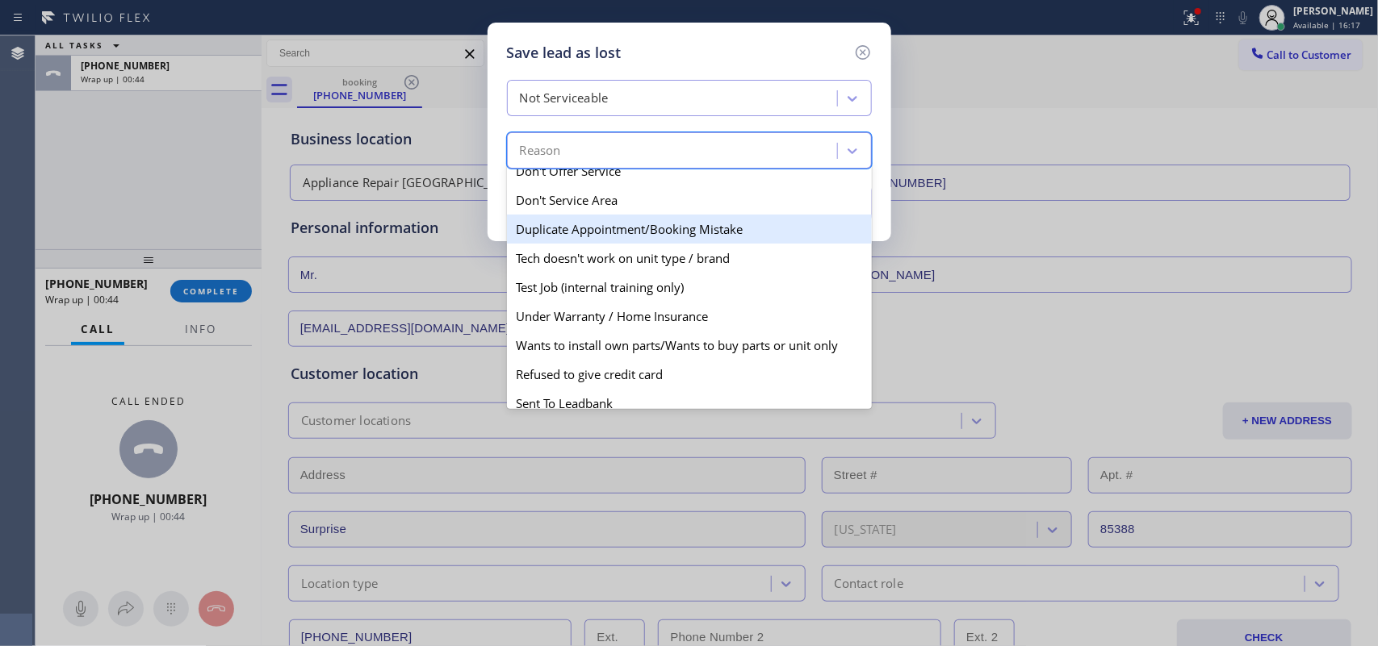
scroll to position [155, 0]
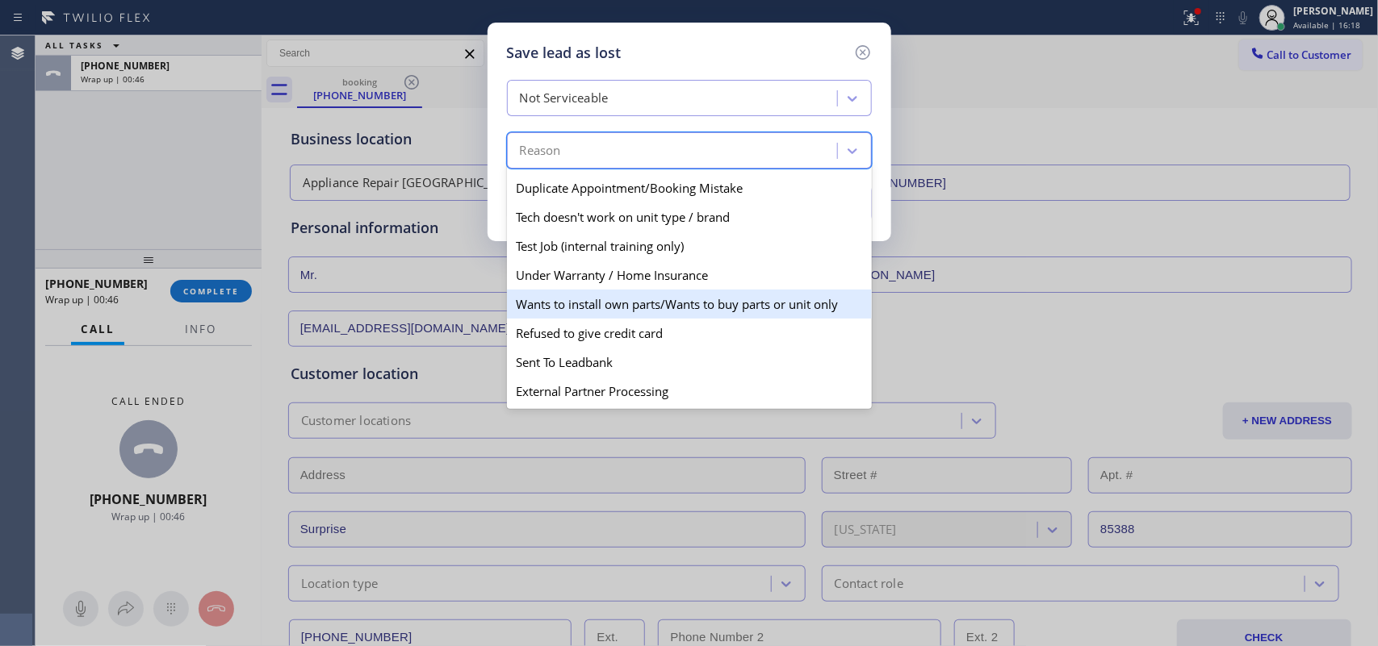
click at [663, 295] on div "Wants to install own parts/Wants to buy parts or unit only" at bounding box center [689, 304] width 365 height 29
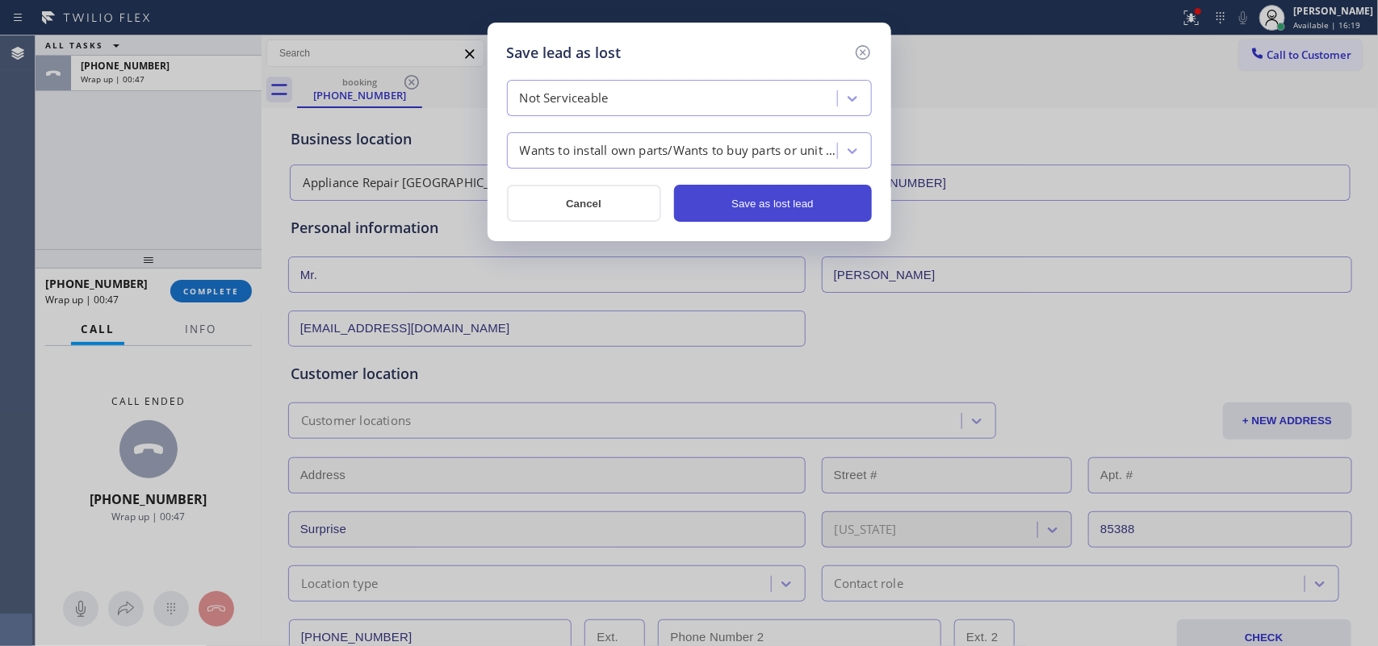
click at [780, 210] on button "Save as lost lead" at bounding box center [773, 203] width 198 height 37
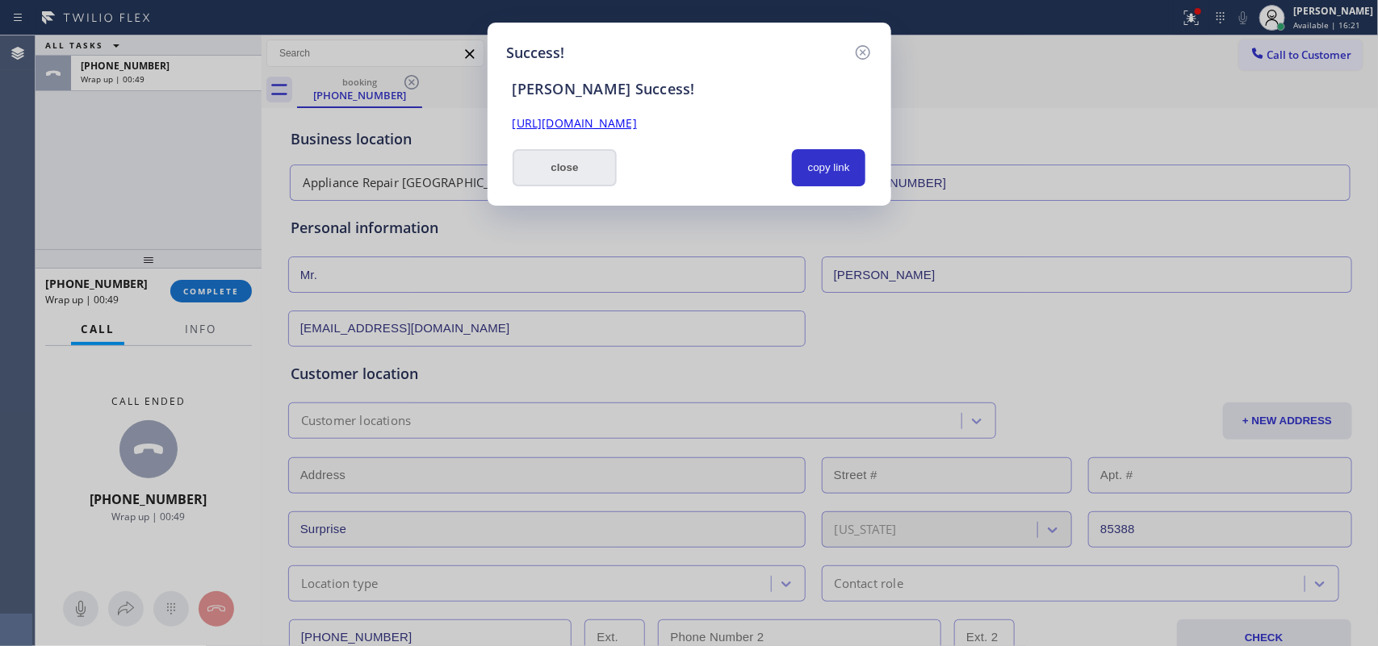
click at [594, 169] on button "close" at bounding box center [564, 167] width 105 height 37
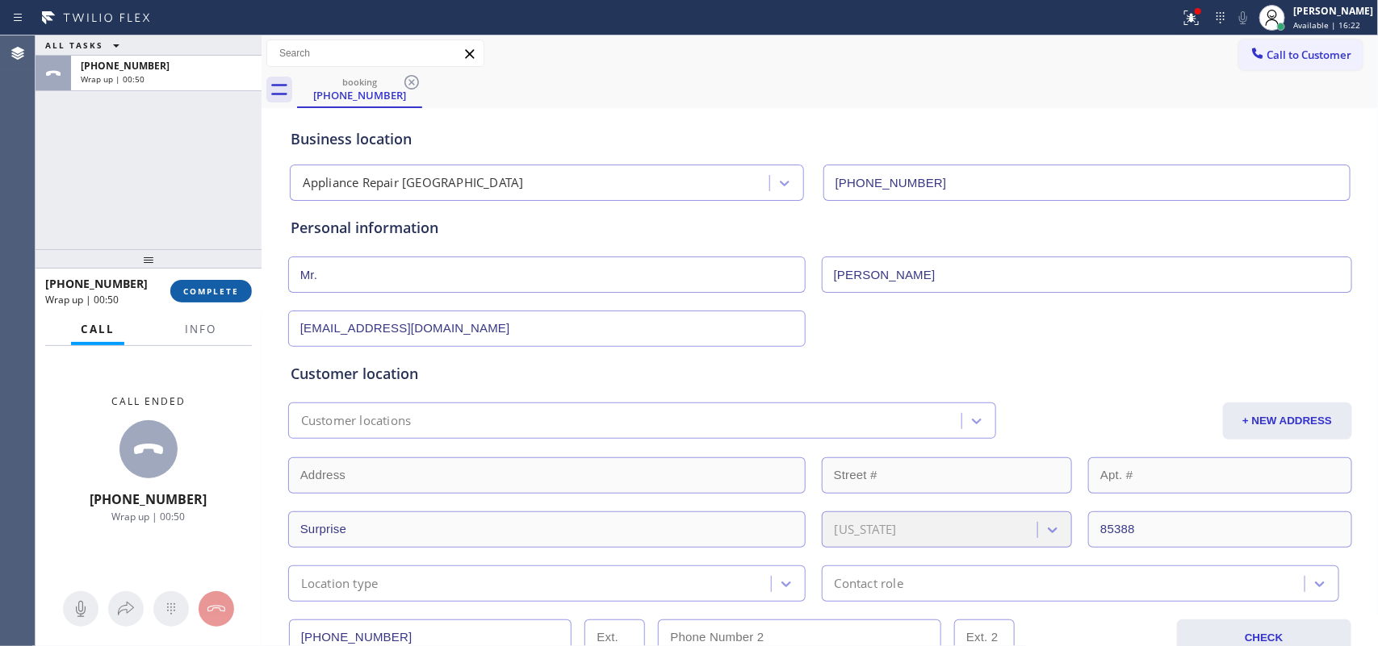
click at [214, 299] on button "COMPLETE" at bounding box center [211, 291] width 82 height 23
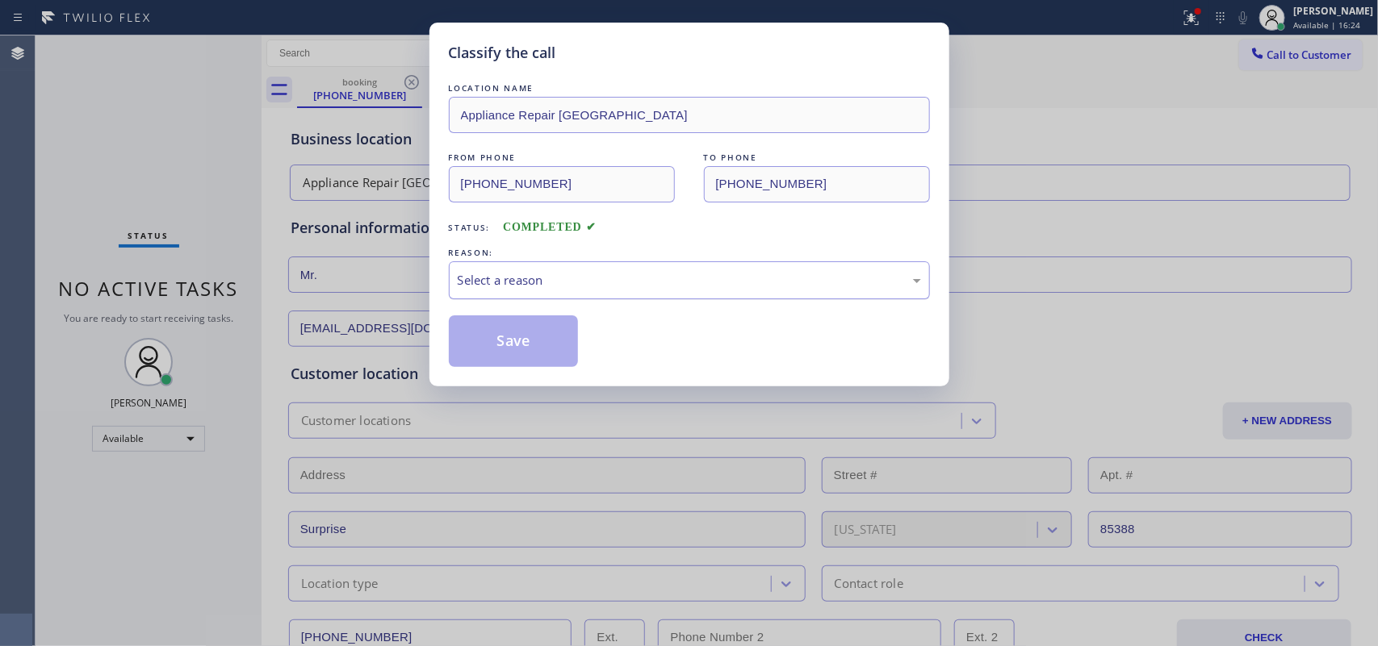
click at [546, 262] on div "Select a reason" at bounding box center [689, 280] width 481 height 38
click at [531, 339] on button "Save" at bounding box center [514, 342] width 130 height 52
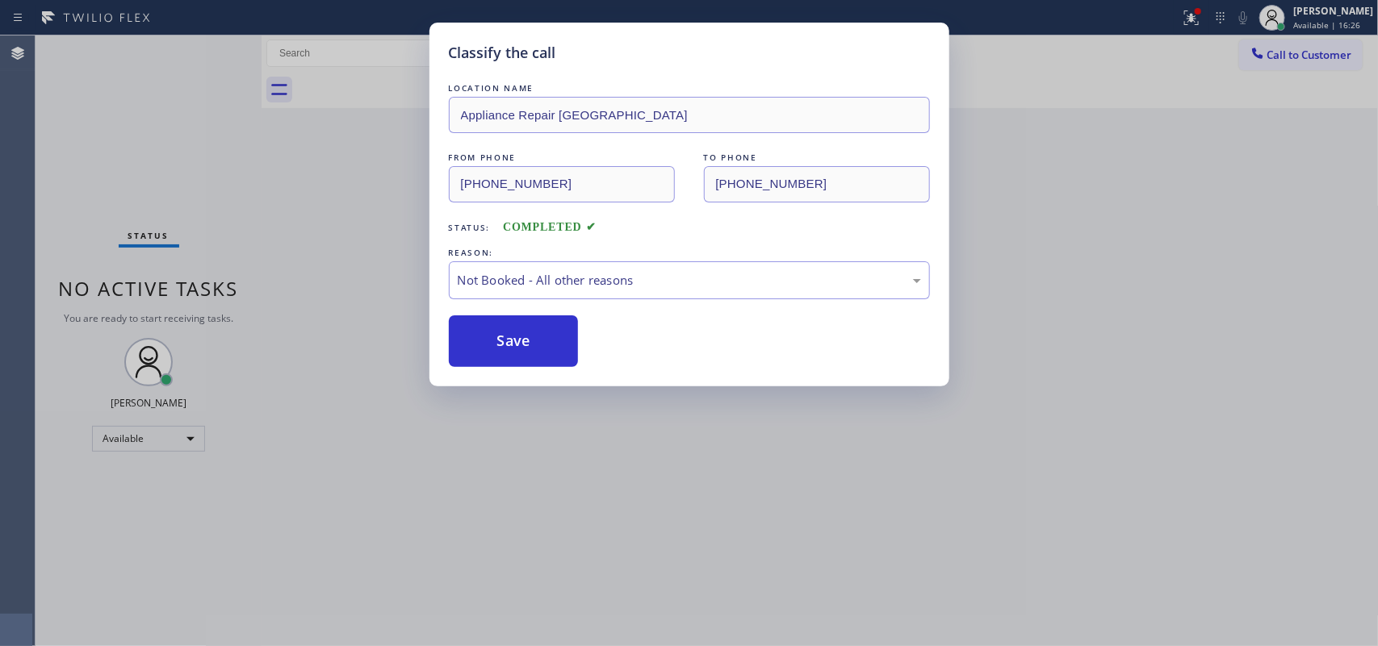
click at [126, 160] on div "Classify the call LOCATION NAME Appliance Repair Phoenix FROM PHONE [PHONE_NUMB…" at bounding box center [689, 323] width 1378 height 646
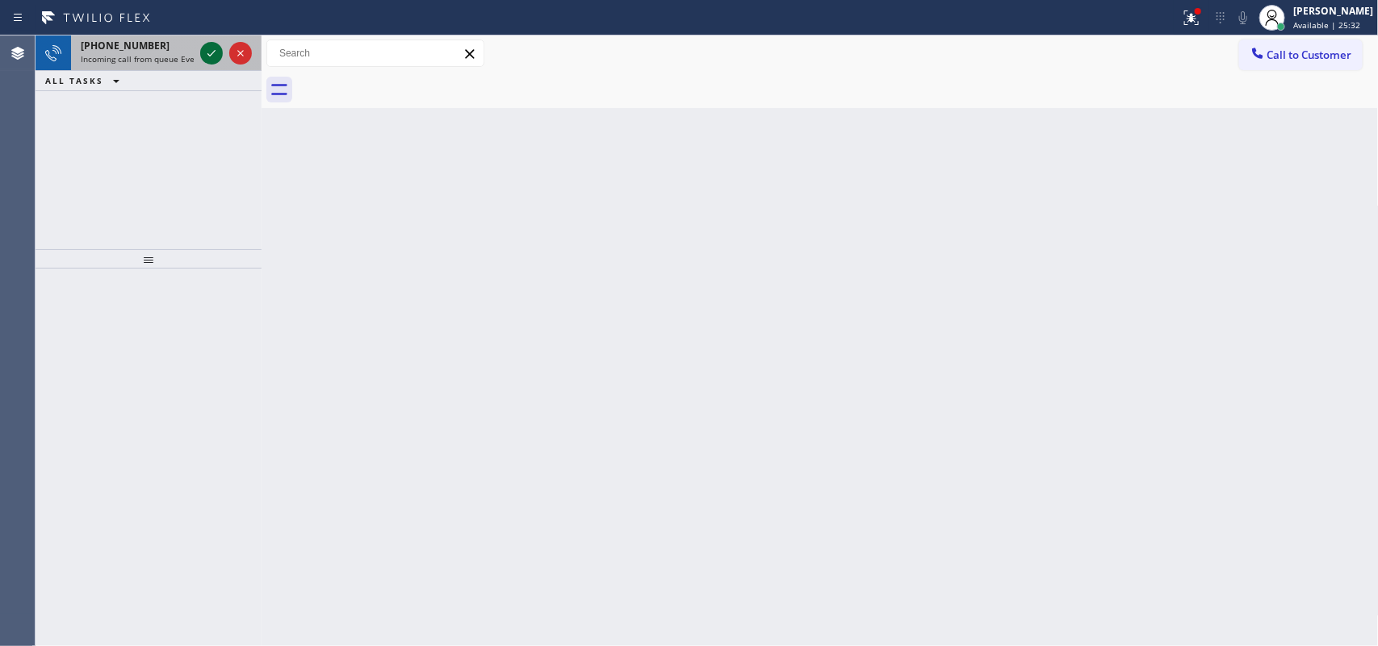
click at [212, 50] on icon at bounding box center [211, 53] width 19 height 19
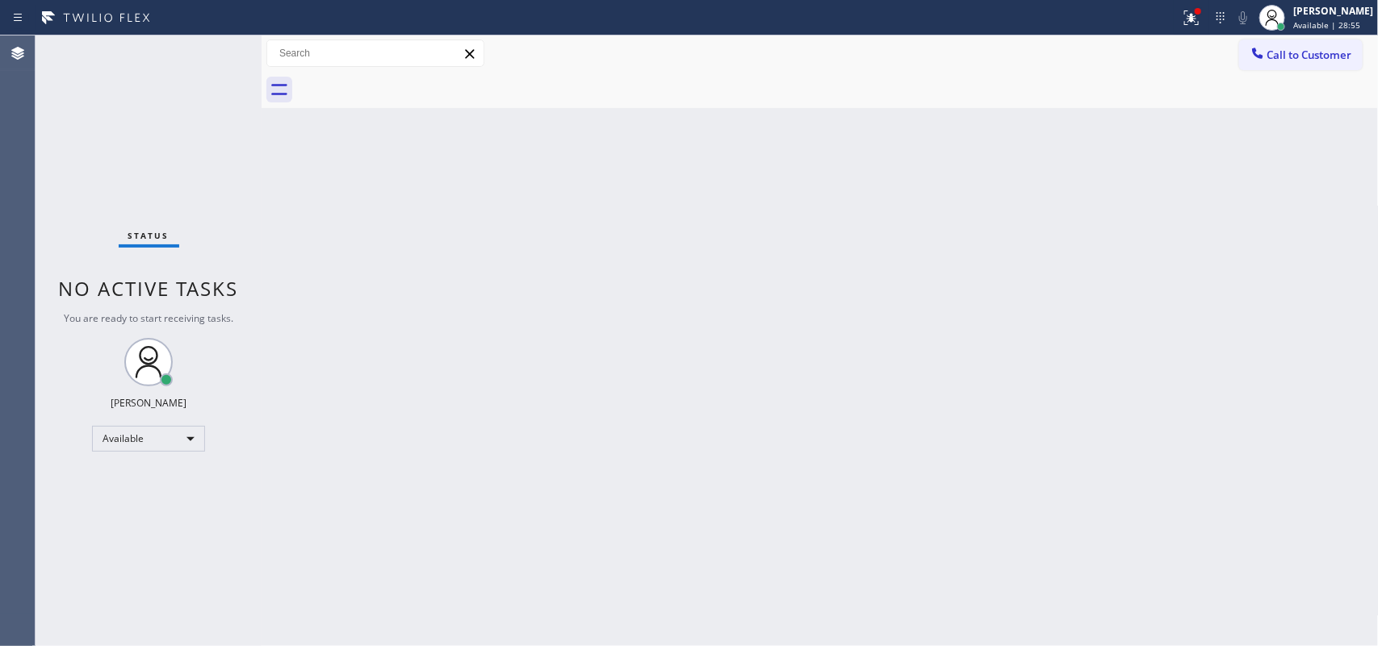
click at [546, 303] on div "Back to Dashboard Change Sender ID Customers Technicians Select a contact Outbo…" at bounding box center [819, 341] width 1117 height 611
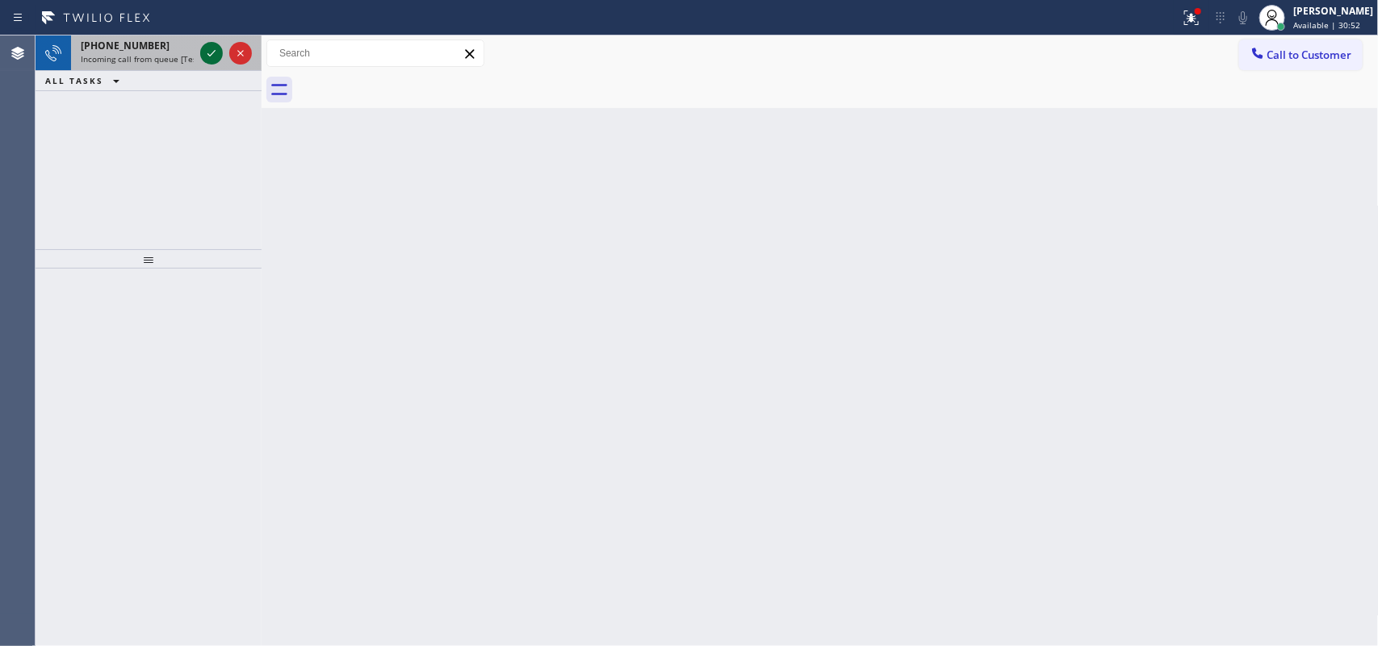
click at [211, 58] on icon at bounding box center [211, 53] width 19 height 19
click at [212, 53] on icon at bounding box center [211, 53] width 8 height 6
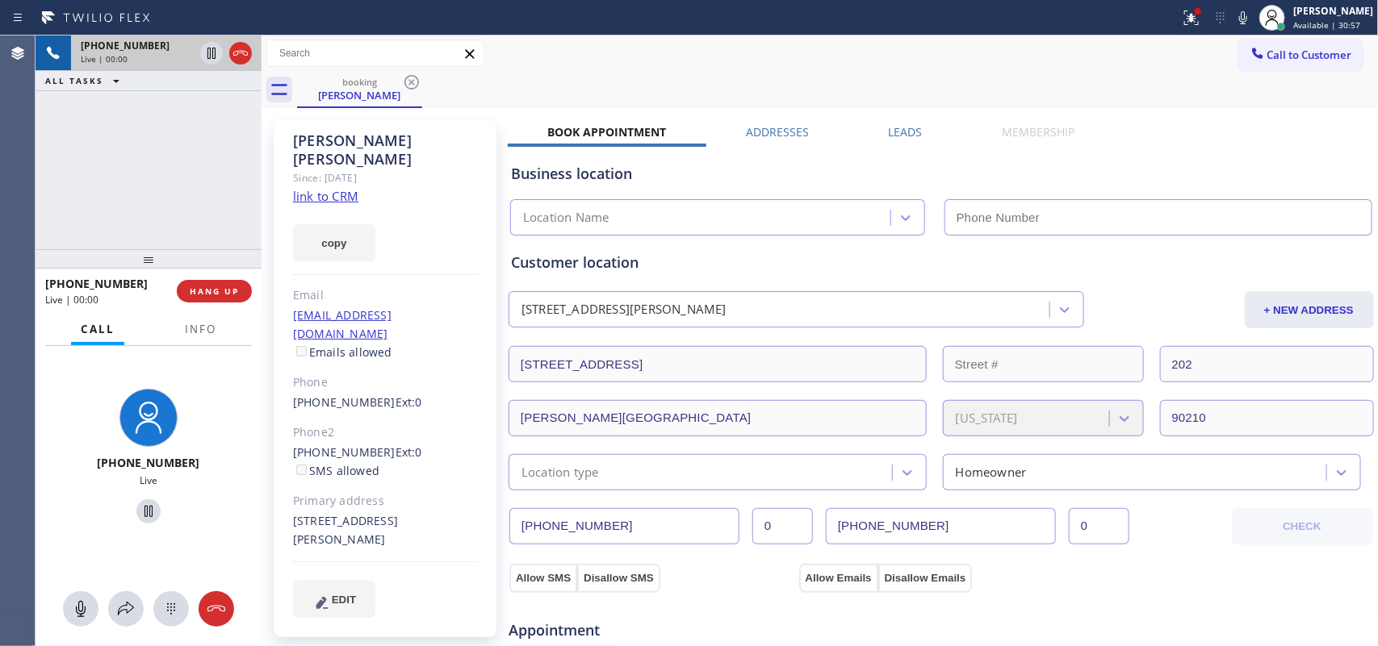
type input "[PHONE_NUMBER]"
click at [339, 188] on link "link to CRM" at bounding box center [325, 196] width 65 height 16
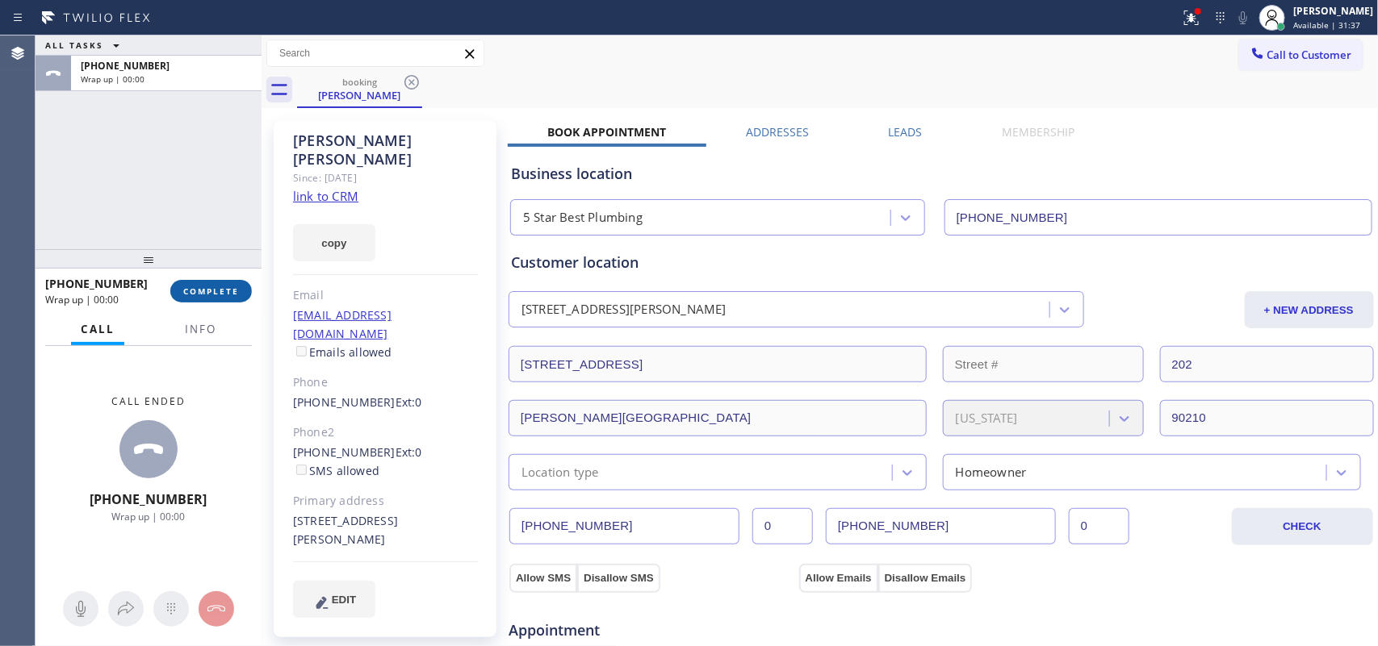
click at [241, 295] on button "COMPLETE" at bounding box center [211, 291] width 82 height 23
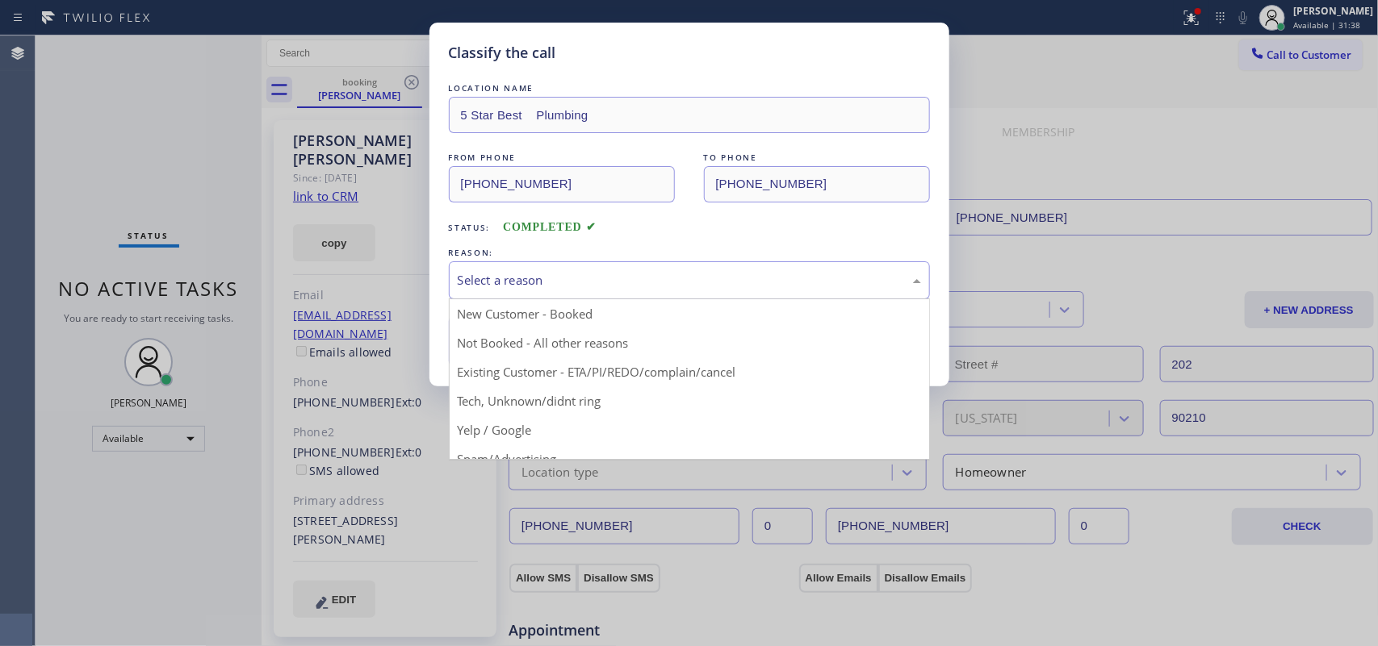
drag, startPoint x: 656, startPoint y: 276, endPoint x: 651, endPoint y: 287, distance: 12.3
click at [656, 276] on div "Select a reason" at bounding box center [689, 280] width 463 height 19
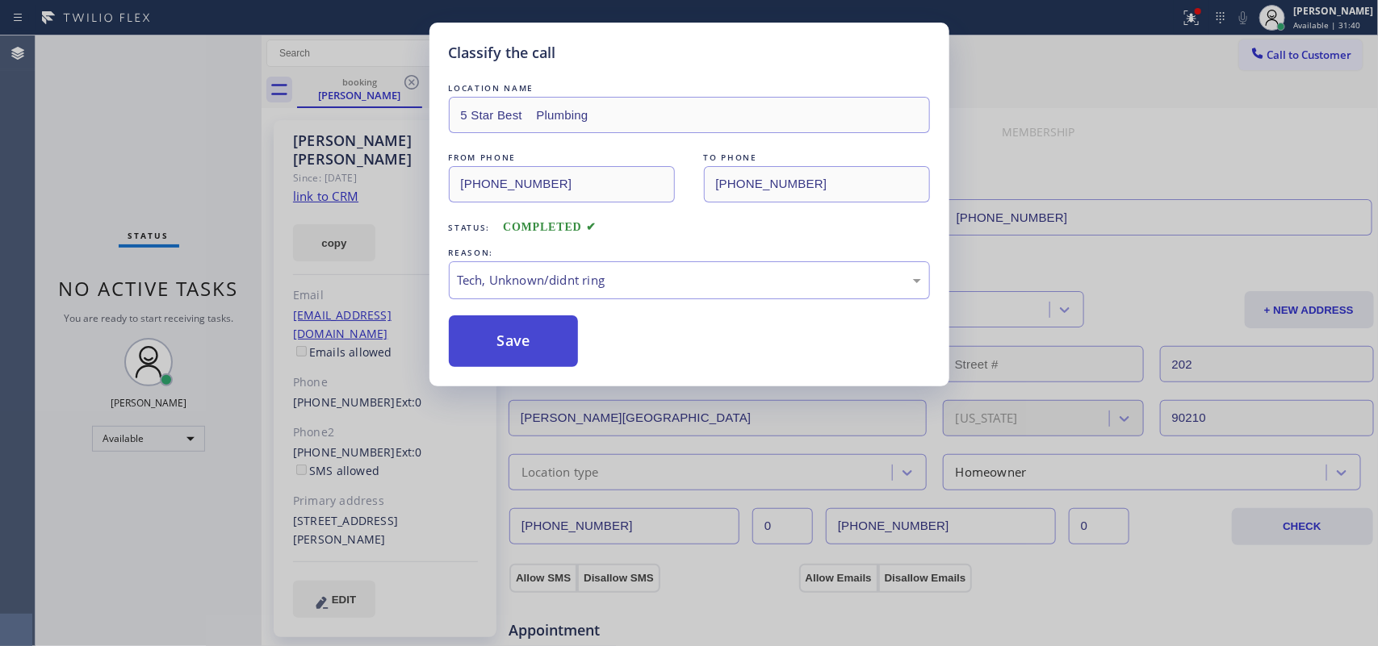
click at [550, 349] on button "Save" at bounding box center [514, 342] width 130 height 52
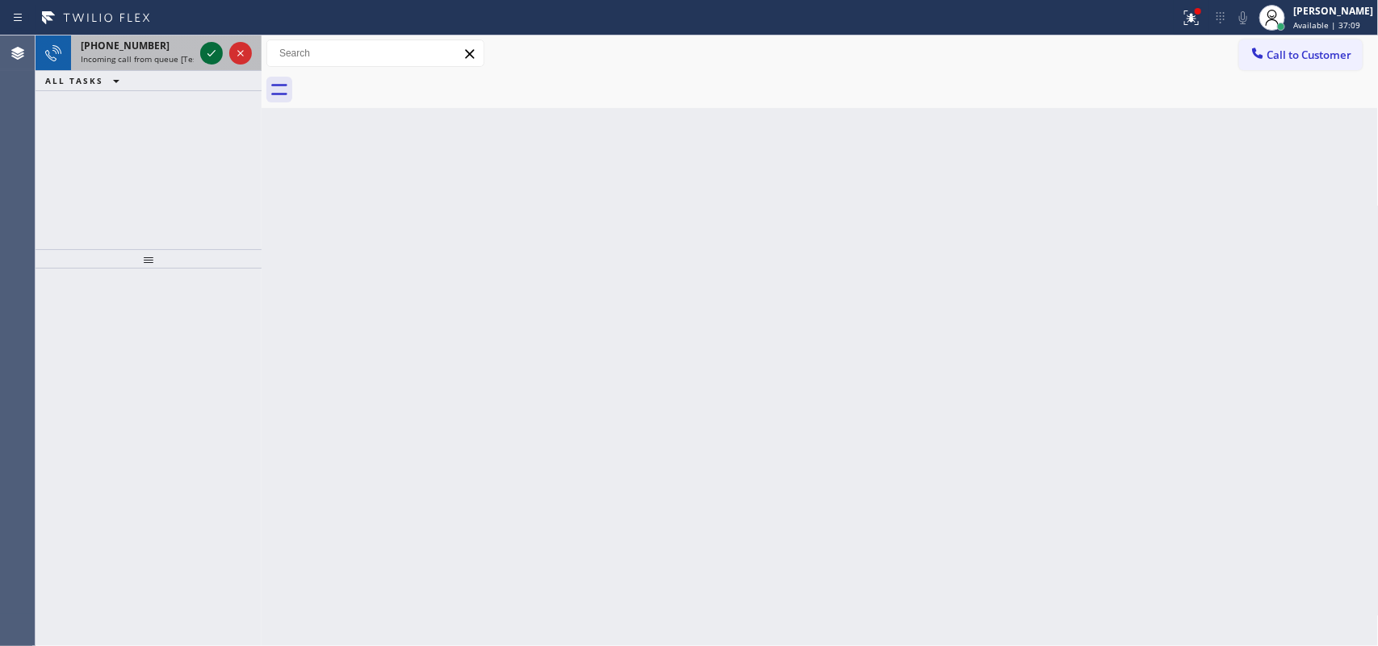
click at [203, 51] on icon at bounding box center [211, 53] width 19 height 19
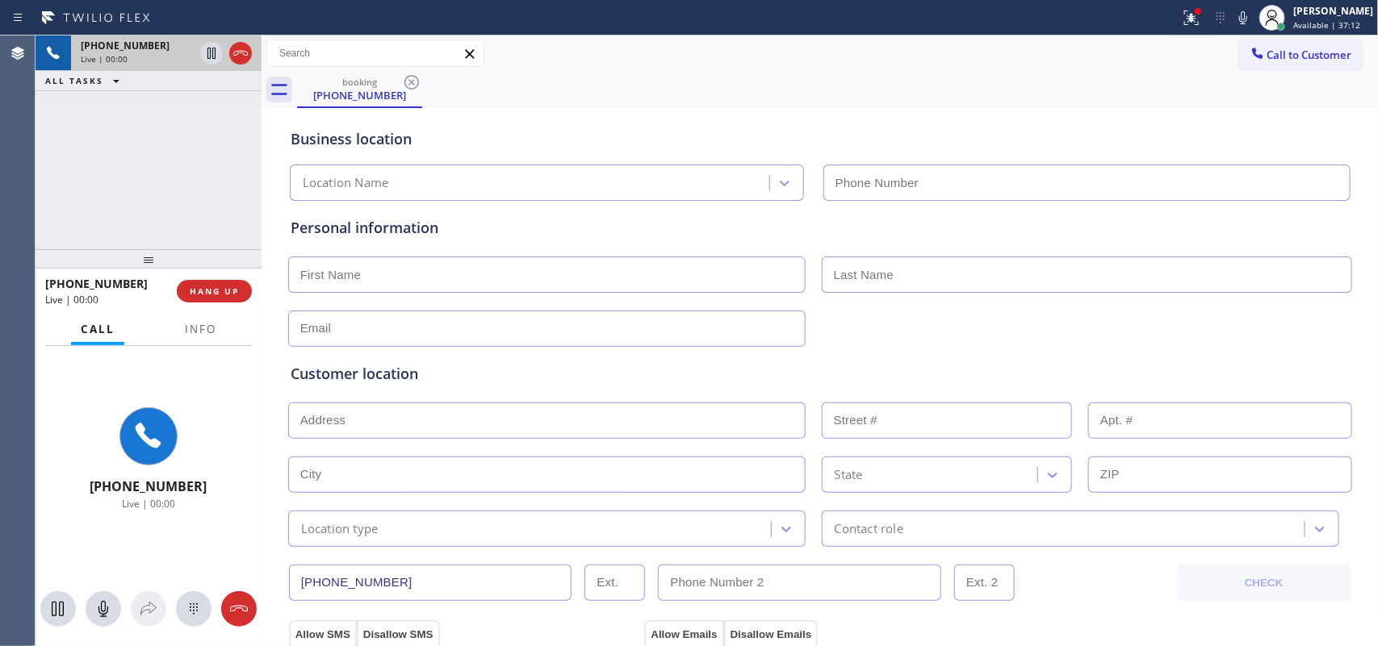
type input "[PHONE_NUMBER]"
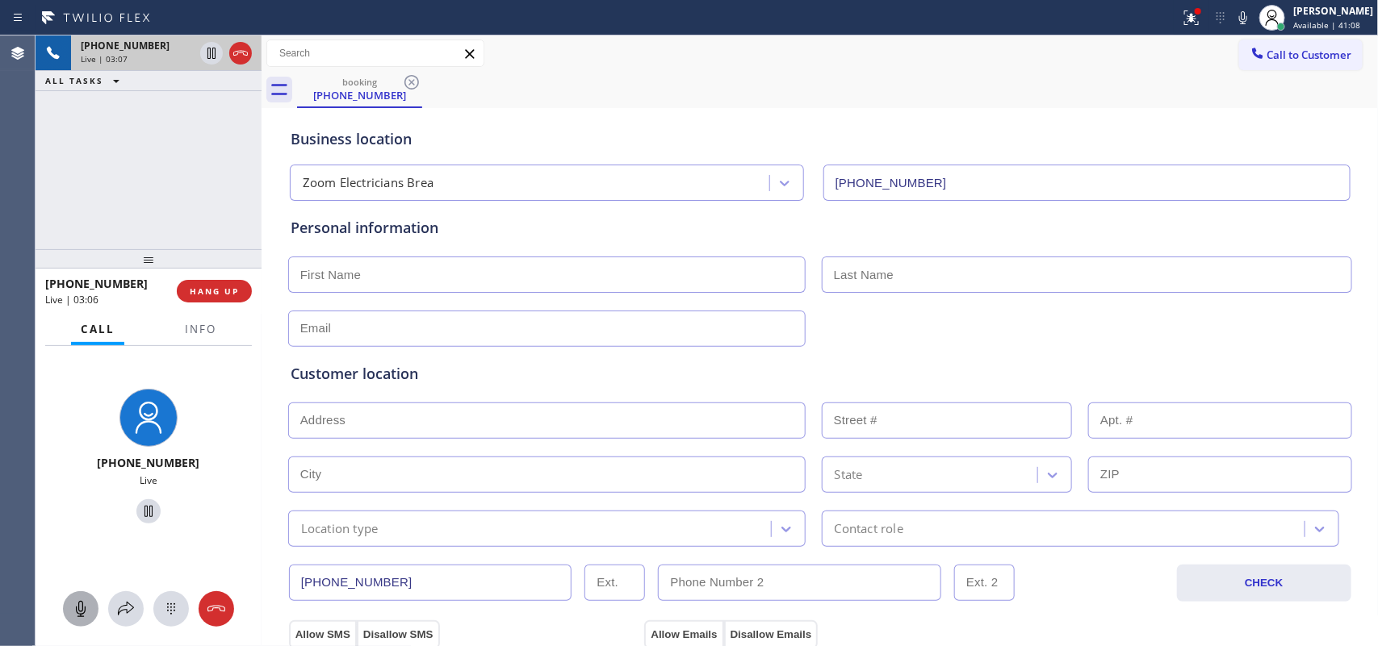
click at [83, 613] on icon at bounding box center [81, 609] width 10 height 16
click at [140, 508] on icon at bounding box center [148, 511] width 19 height 19
drag, startPoint x: 86, startPoint y: 604, endPoint x: 103, endPoint y: 569, distance: 38.6
click at [85, 604] on icon at bounding box center [80, 609] width 19 height 19
click at [142, 506] on icon at bounding box center [148, 511] width 19 height 19
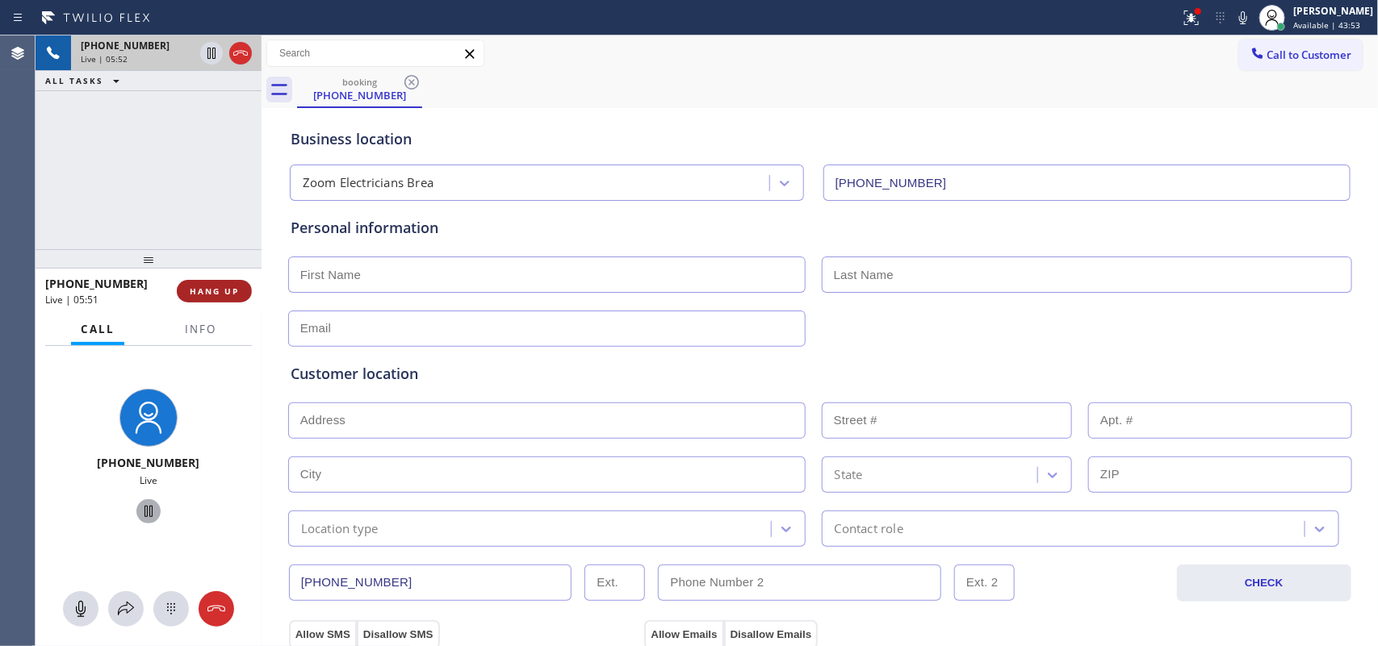
click at [234, 295] on span "HANG UP" at bounding box center [214, 291] width 49 height 11
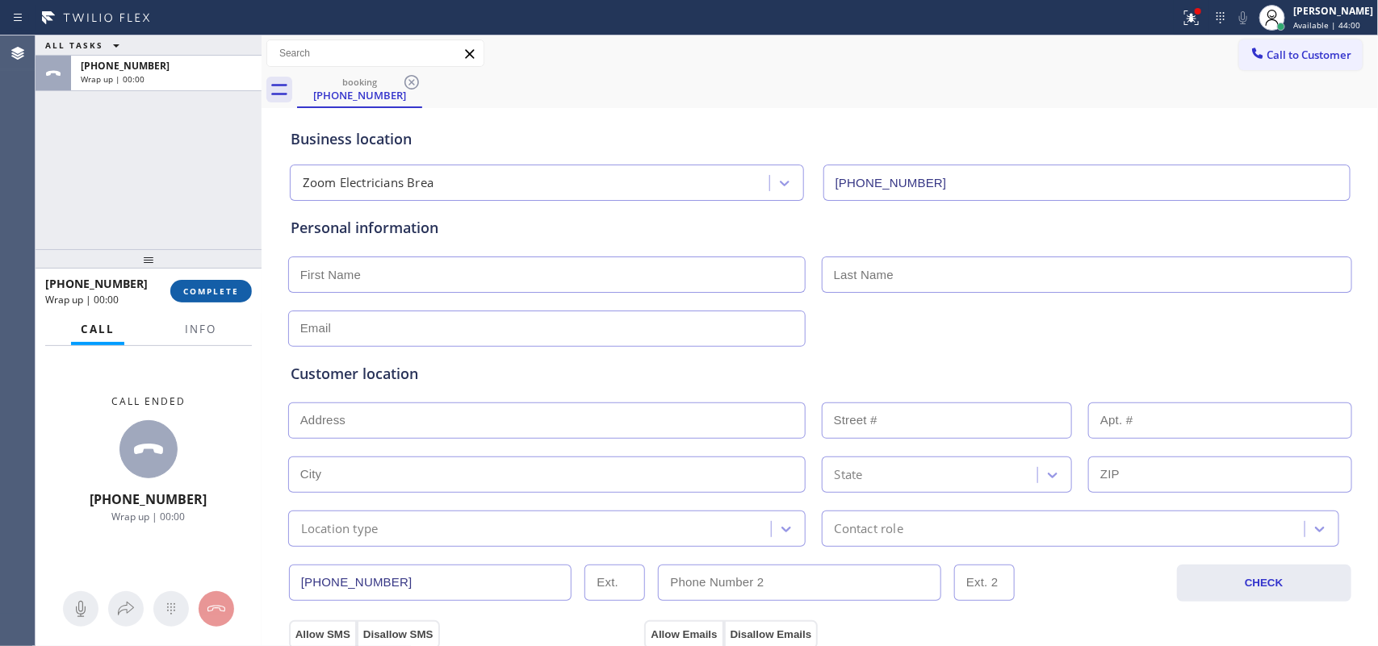
click at [196, 291] on span "COMPLETE" at bounding box center [211, 291] width 56 height 11
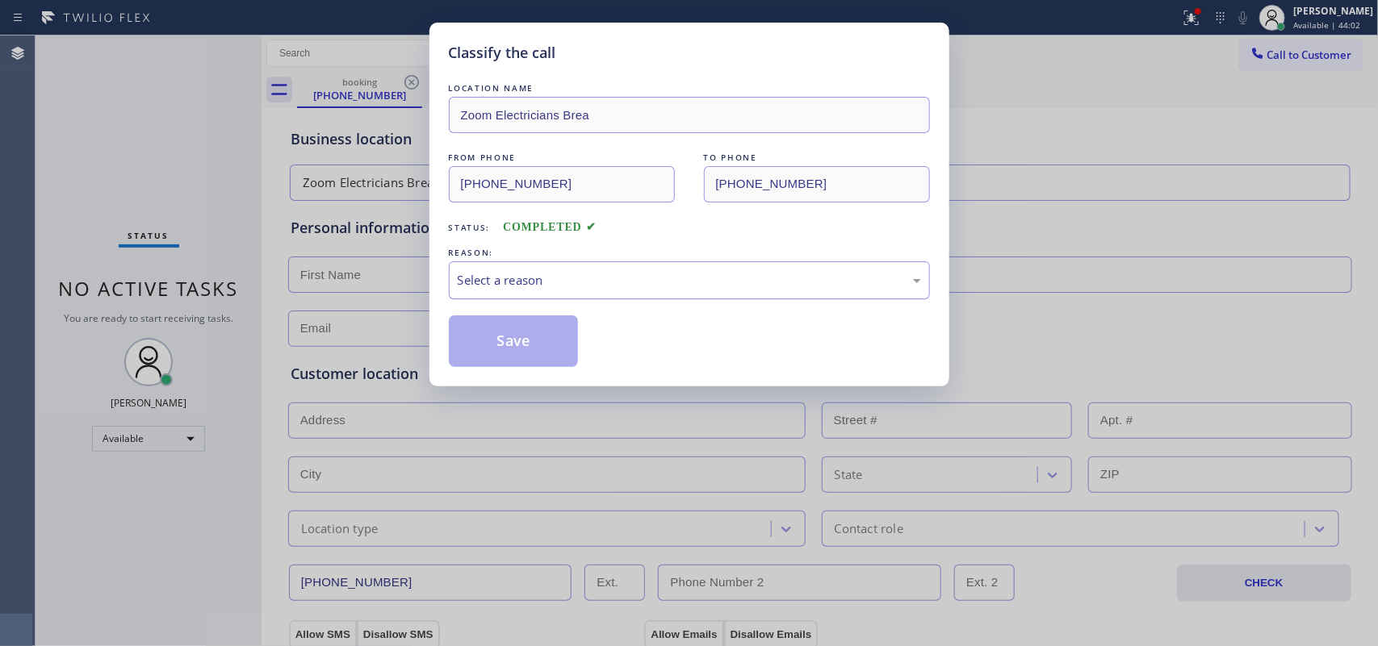
click at [662, 277] on div "Select a reason" at bounding box center [689, 280] width 463 height 19
drag, startPoint x: 545, startPoint y: 348, endPoint x: 1203, endPoint y: 111, distance: 699.7
click at [546, 348] on button "Save" at bounding box center [514, 342] width 130 height 52
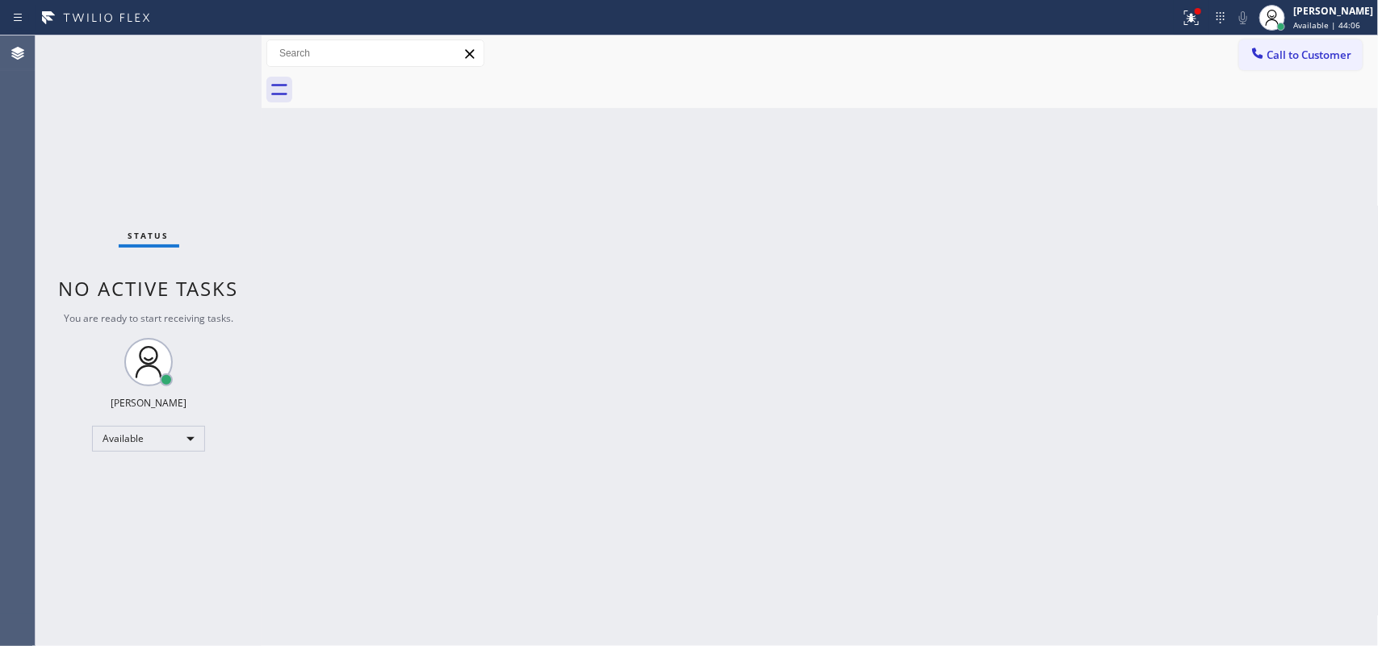
click at [1341, 19] on span "Available | 44:06" at bounding box center [1326, 24] width 67 height 11
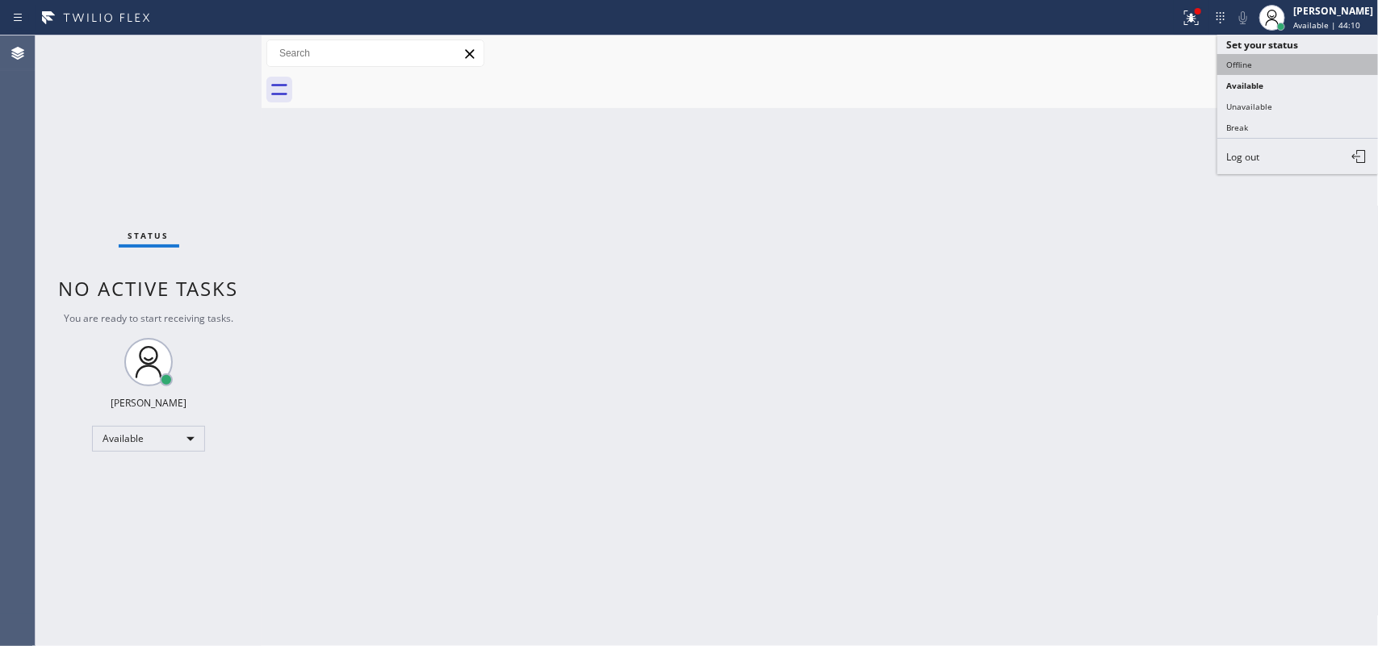
click at [1269, 65] on button "Offline" at bounding box center [1297, 64] width 161 height 21
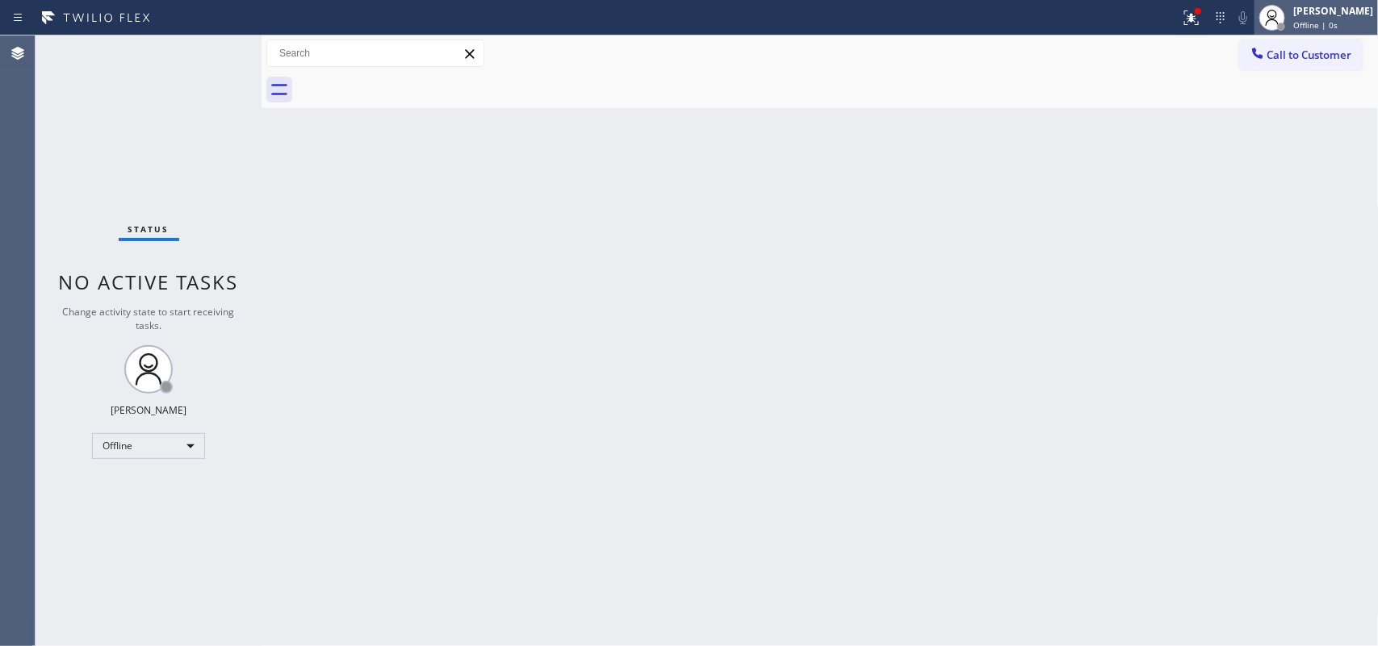
click at [1313, 16] on div "[PERSON_NAME]" at bounding box center [1333, 11] width 80 height 14
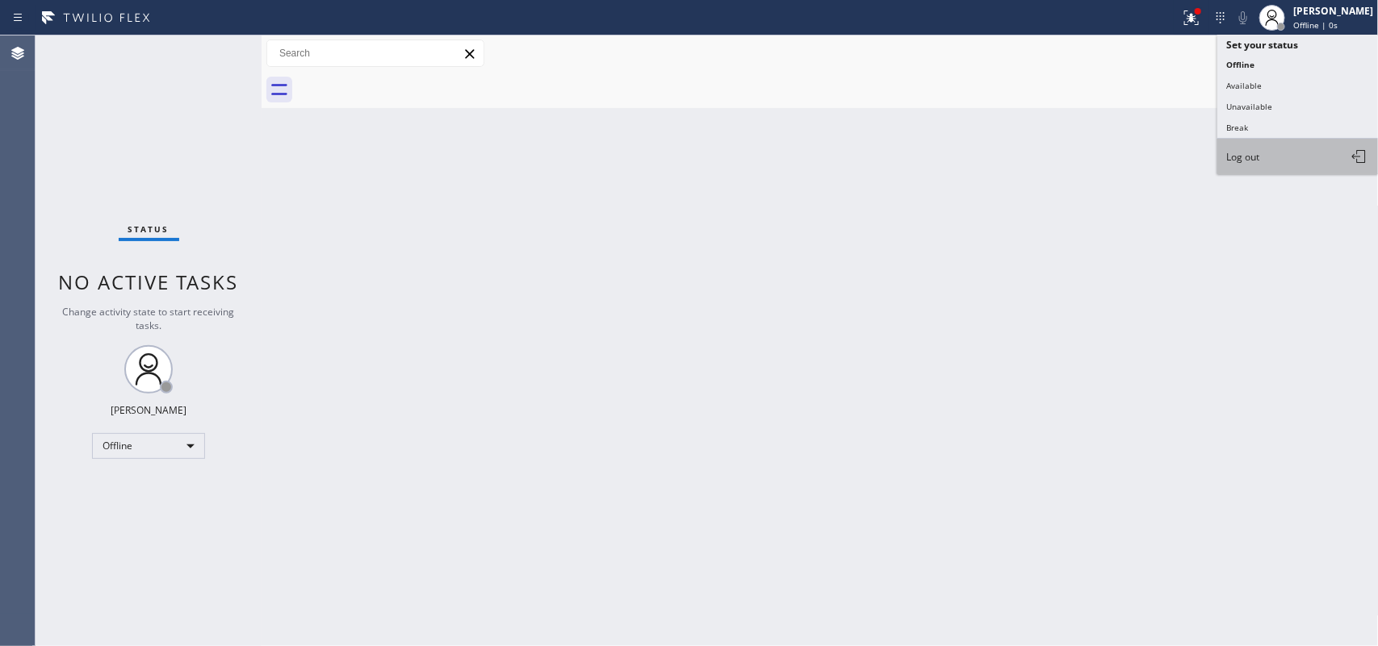
click at [1269, 144] on button "Log out" at bounding box center [1297, 157] width 161 height 36
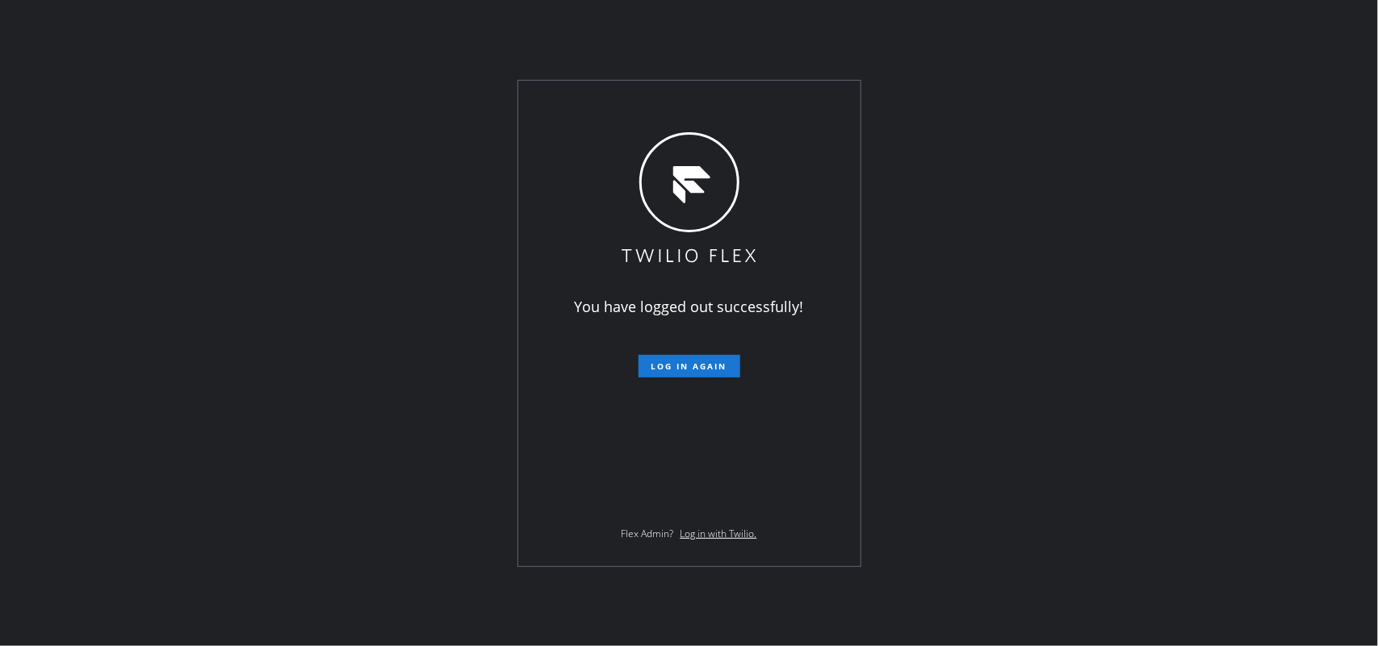
click at [1135, 434] on div "You have logged out successfully! Log in again Flex Admin? Log in with Twilio." at bounding box center [689, 323] width 1378 height 646
